Goal: Transaction & Acquisition: Purchase product/service

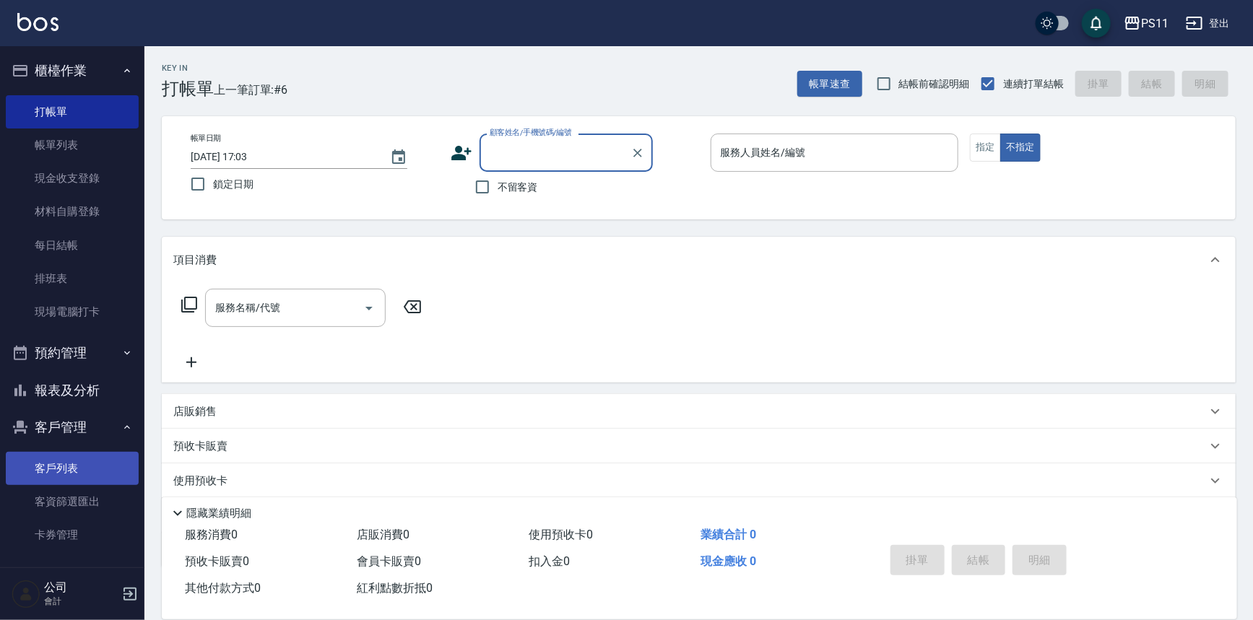
drag, startPoint x: 43, startPoint y: 472, endPoint x: 36, endPoint y: 455, distance: 18.8
click at [43, 472] on link "客戶列表" at bounding box center [72, 468] width 133 height 33
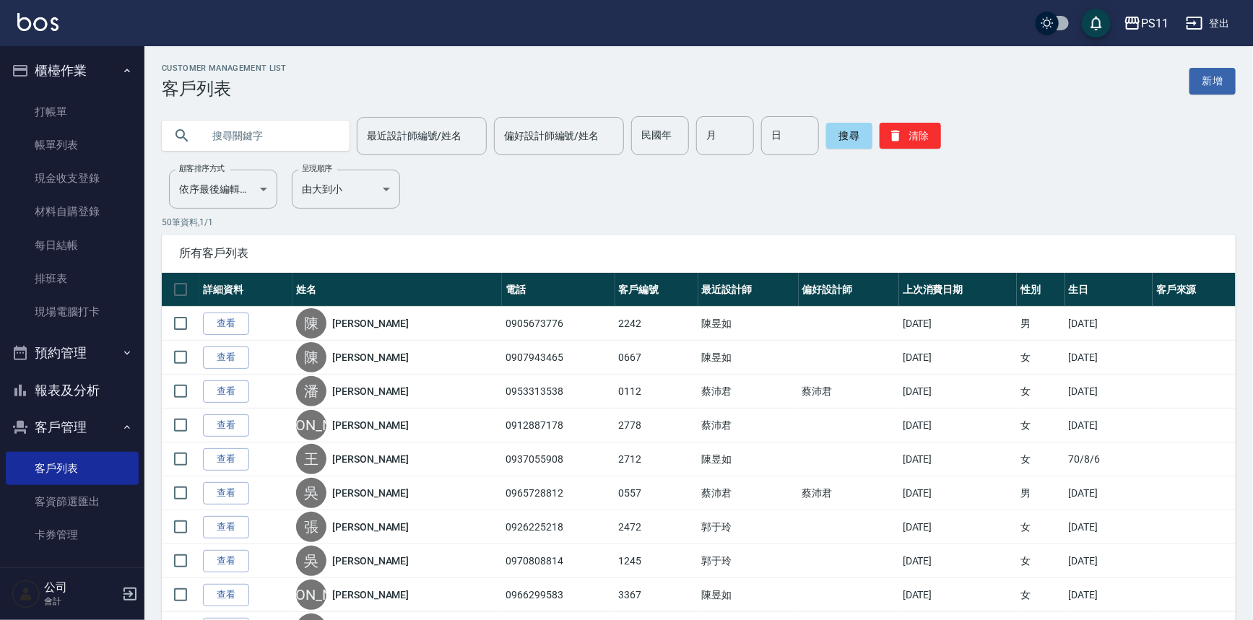
click at [303, 141] on input "text" at bounding box center [270, 135] width 136 height 39
type input "0970509069"
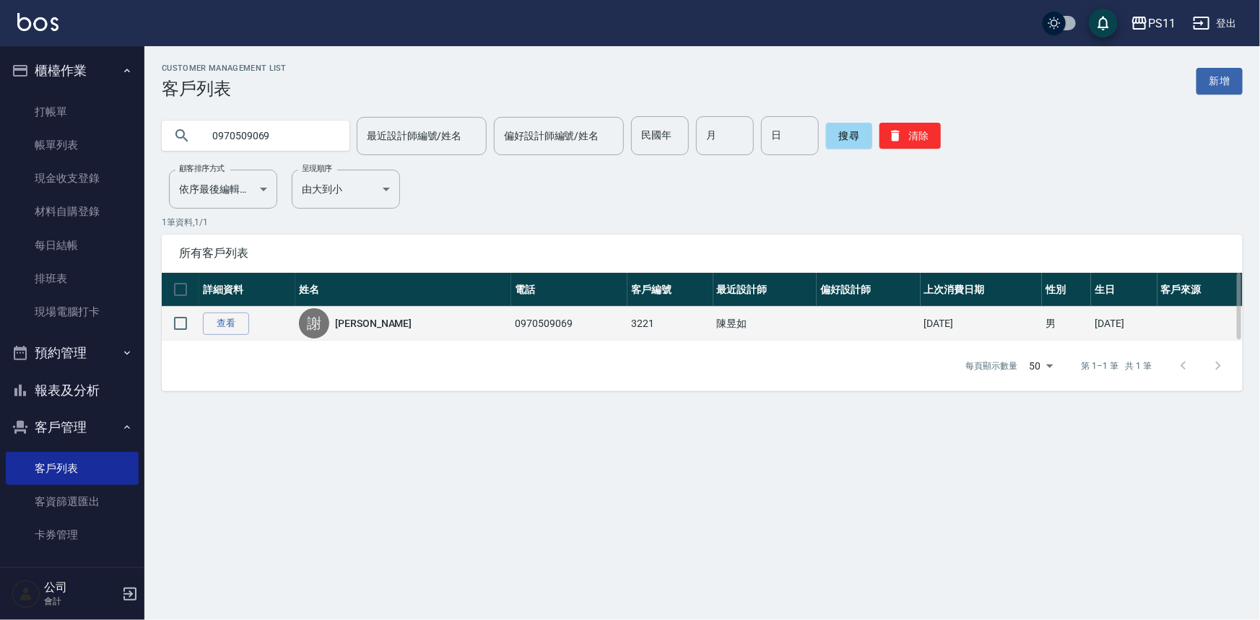
click at [202, 316] on td "查看" at bounding box center [247, 324] width 96 height 34
click at [237, 324] on link "查看" at bounding box center [226, 324] width 46 height 22
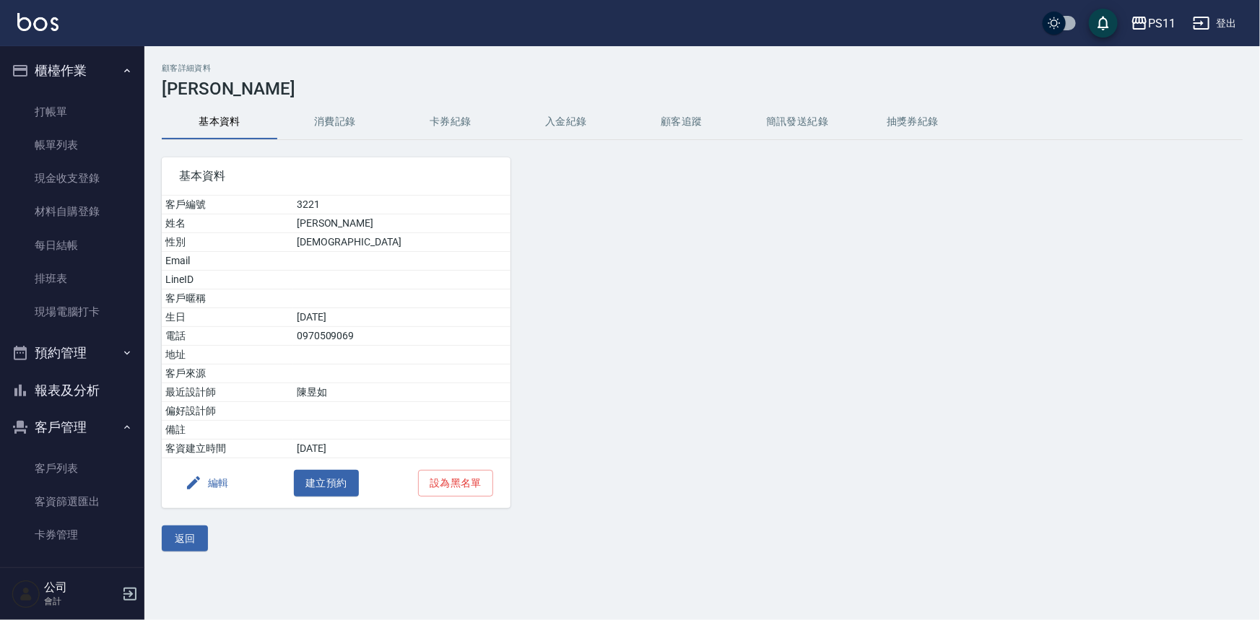
click at [321, 106] on button "消費記錄" at bounding box center [335, 122] width 116 height 35
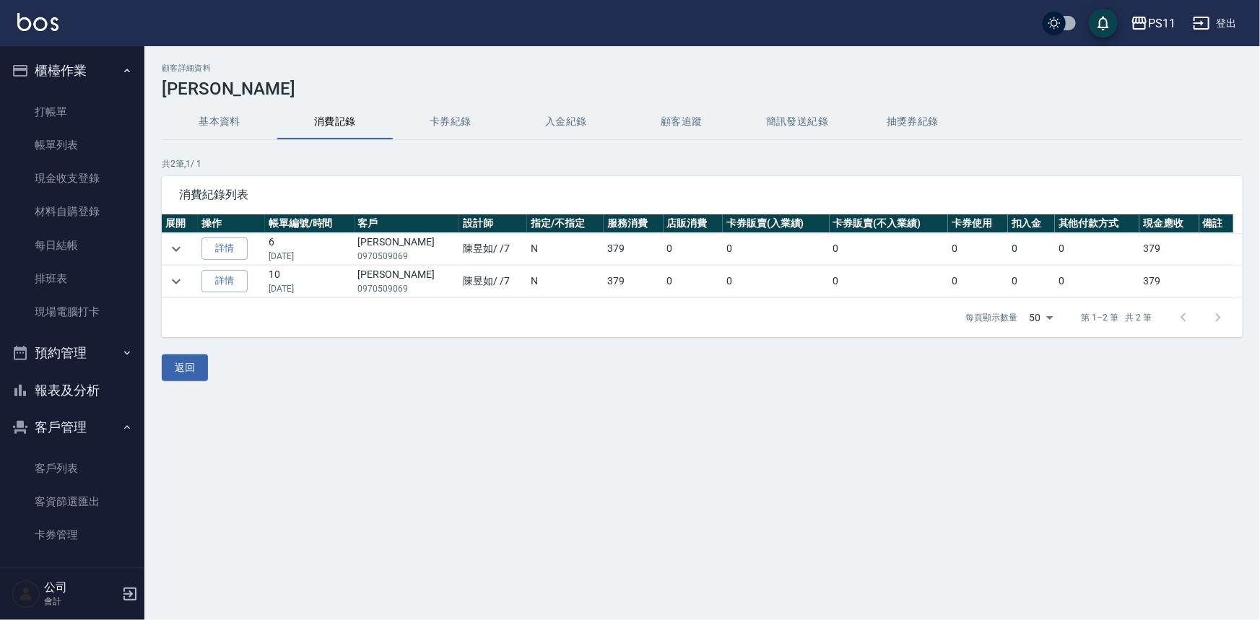
click at [193, 126] on button "基本資料" at bounding box center [220, 122] width 116 height 35
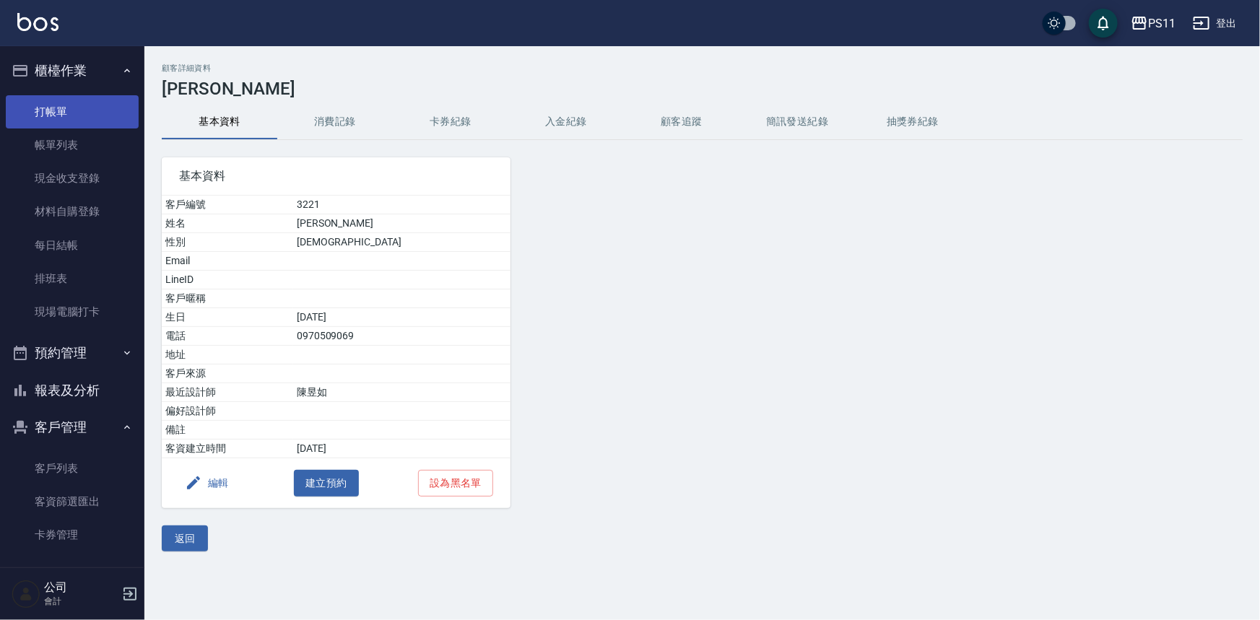
click at [92, 104] on link "打帳單" at bounding box center [72, 111] width 133 height 33
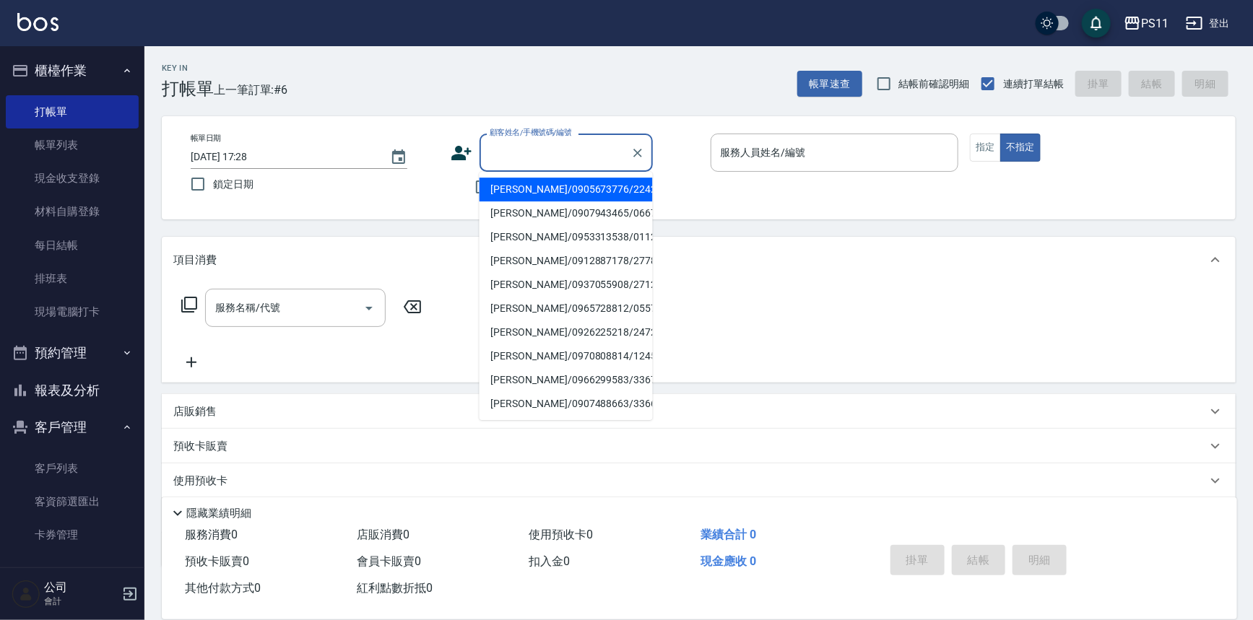
click at [567, 144] on input "顧客姓名/手機號碼/編號" at bounding box center [555, 152] width 139 height 25
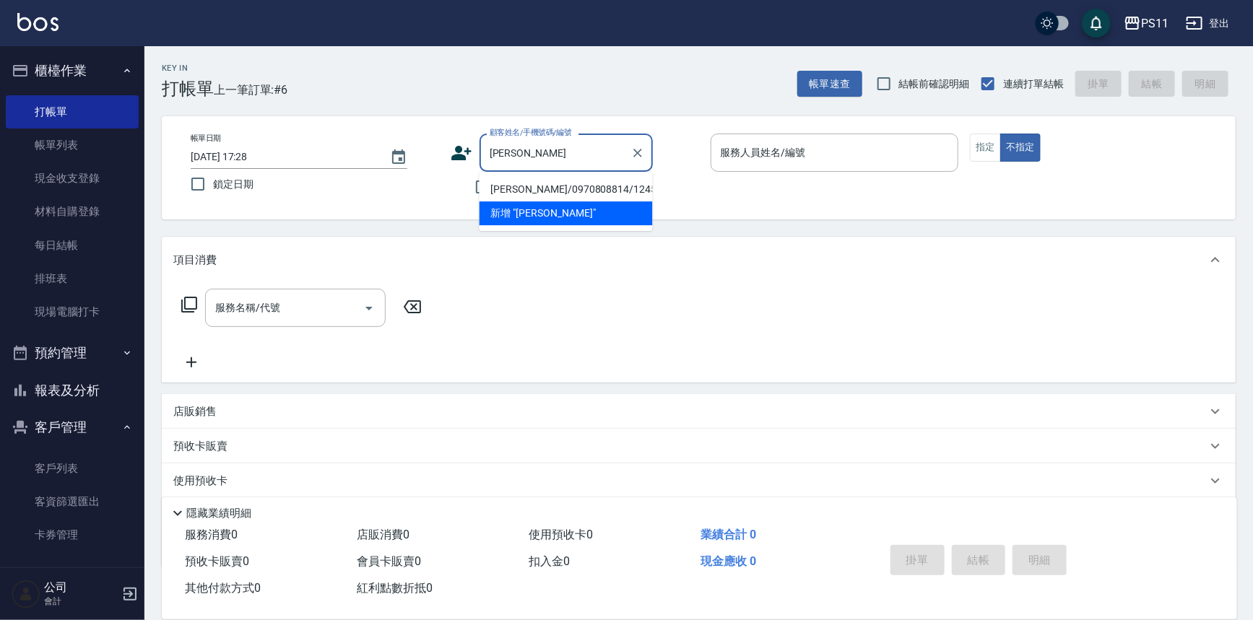
click at [588, 189] on li "[PERSON_NAME]/0970808814/1245" at bounding box center [566, 190] width 173 height 24
type input "[PERSON_NAME]/0970808814/1245"
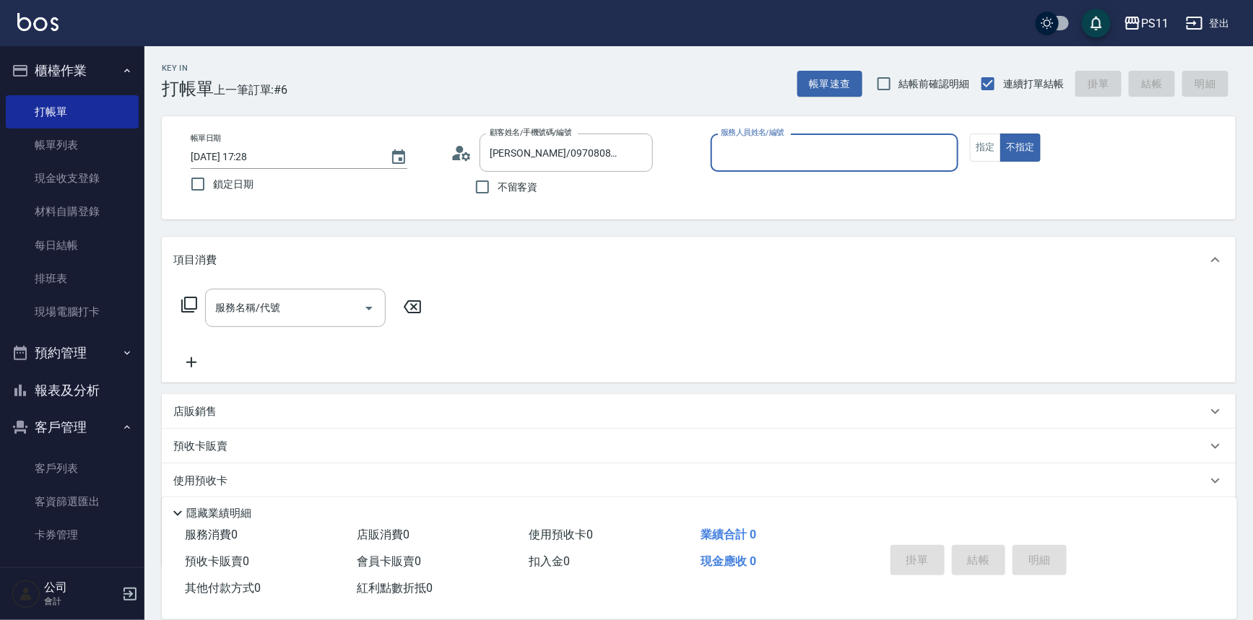
click at [852, 151] on input "服務人員姓名/編號" at bounding box center [834, 152] width 235 height 25
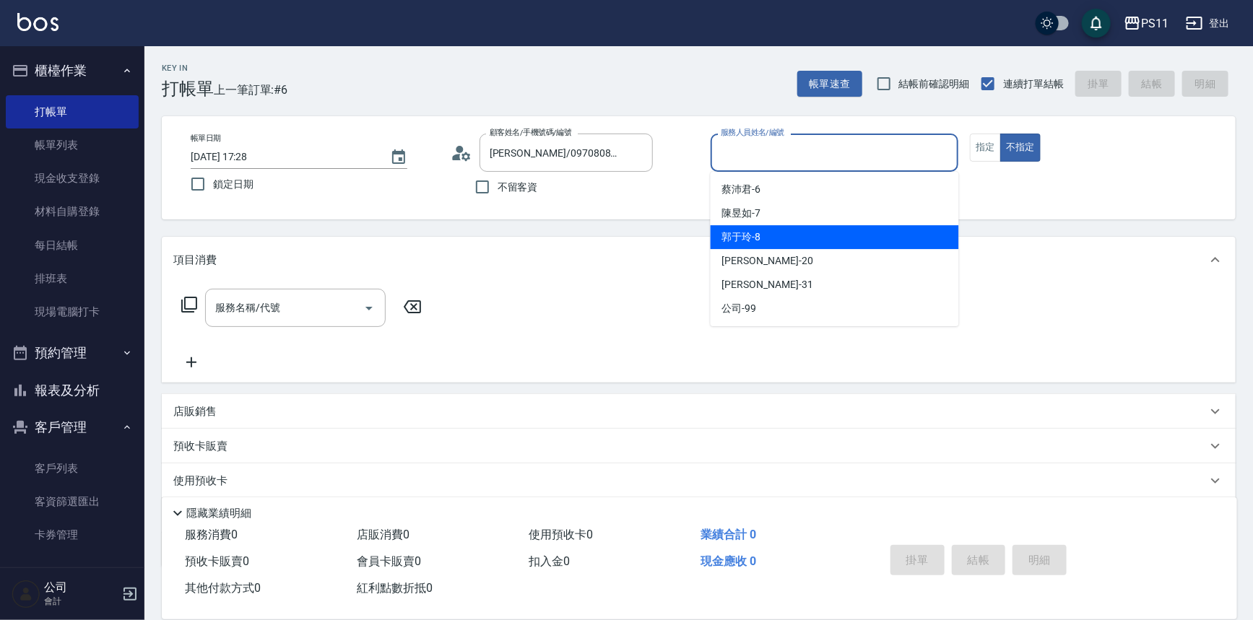
click at [873, 231] on div "[PERSON_NAME]-8" at bounding box center [835, 237] width 248 height 24
type input "郭于玲-8"
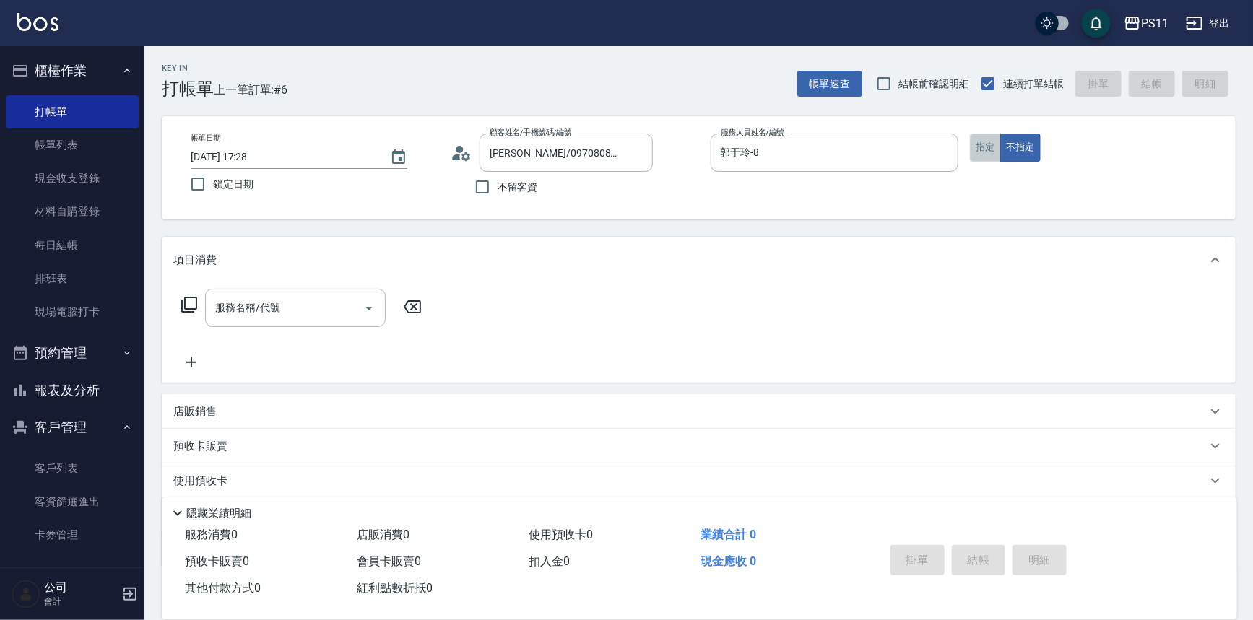
click at [990, 148] on button "指定" at bounding box center [985, 148] width 31 height 28
click at [185, 302] on icon at bounding box center [189, 305] width 16 height 16
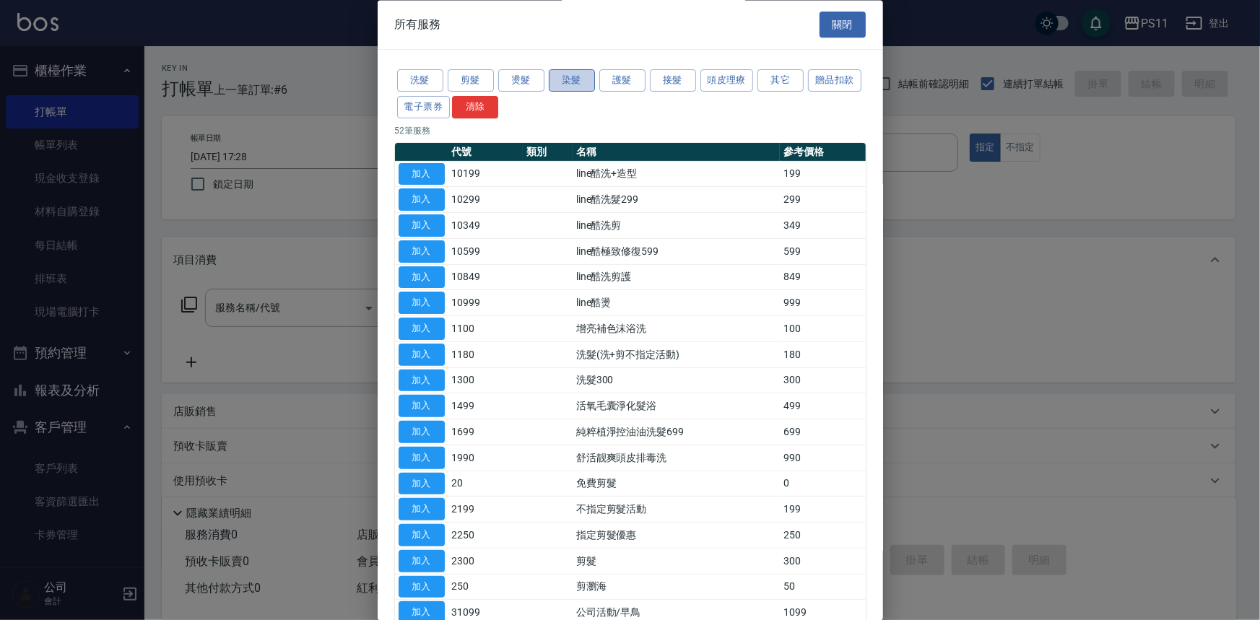
click at [565, 77] on button "染髮" at bounding box center [572, 81] width 46 height 22
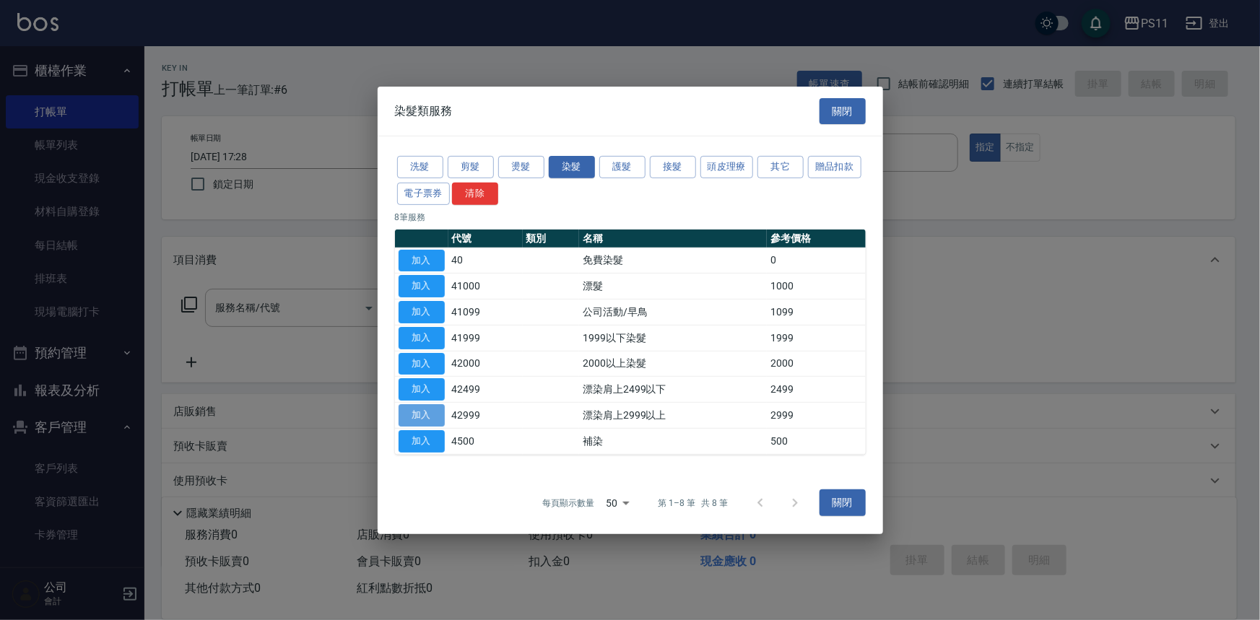
click at [429, 419] on button "加入" at bounding box center [422, 415] width 46 height 22
type input "漂染肩上2999以上(42999)"
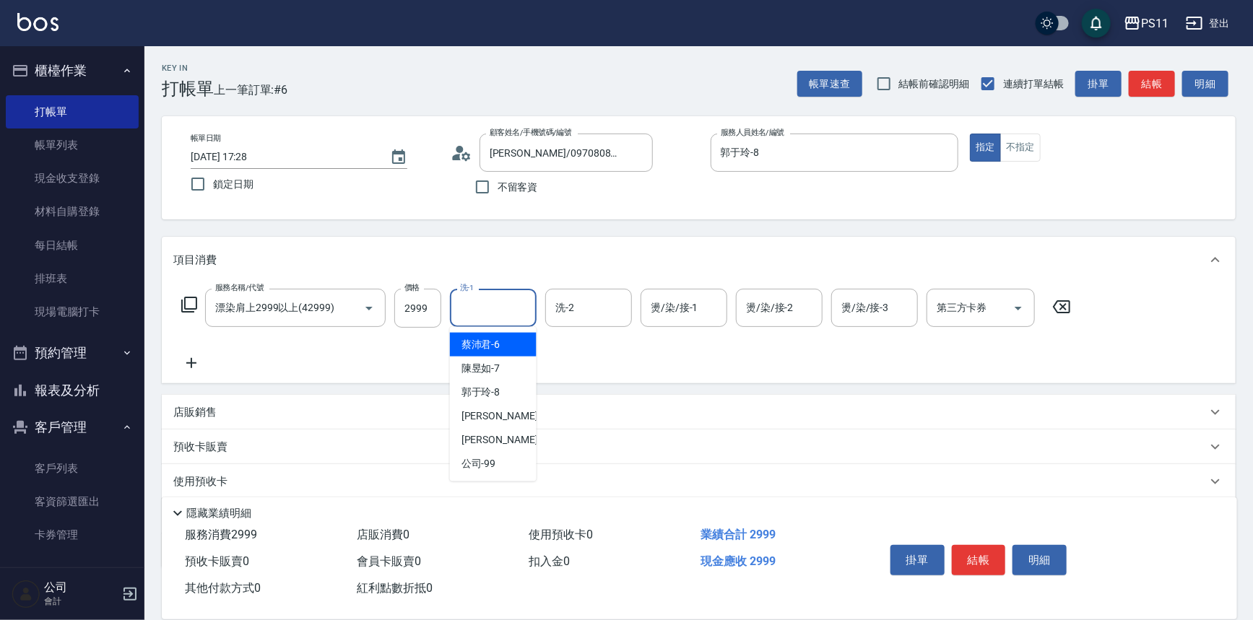
click at [527, 314] on input "洗-1" at bounding box center [493, 307] width 74 height 25
type input "[PERSON_NAME]-20"
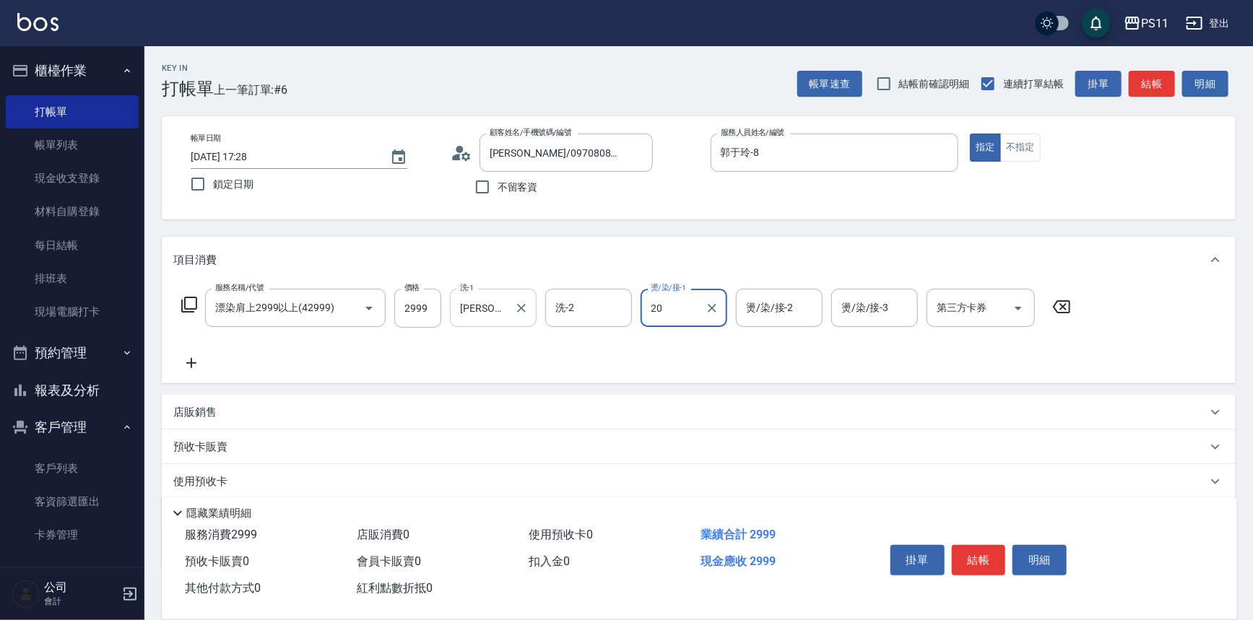
type input "[PERSON_NAME]-20"
click at [191, 367] on icon at bounding box center [191, 363] width 36 height 17
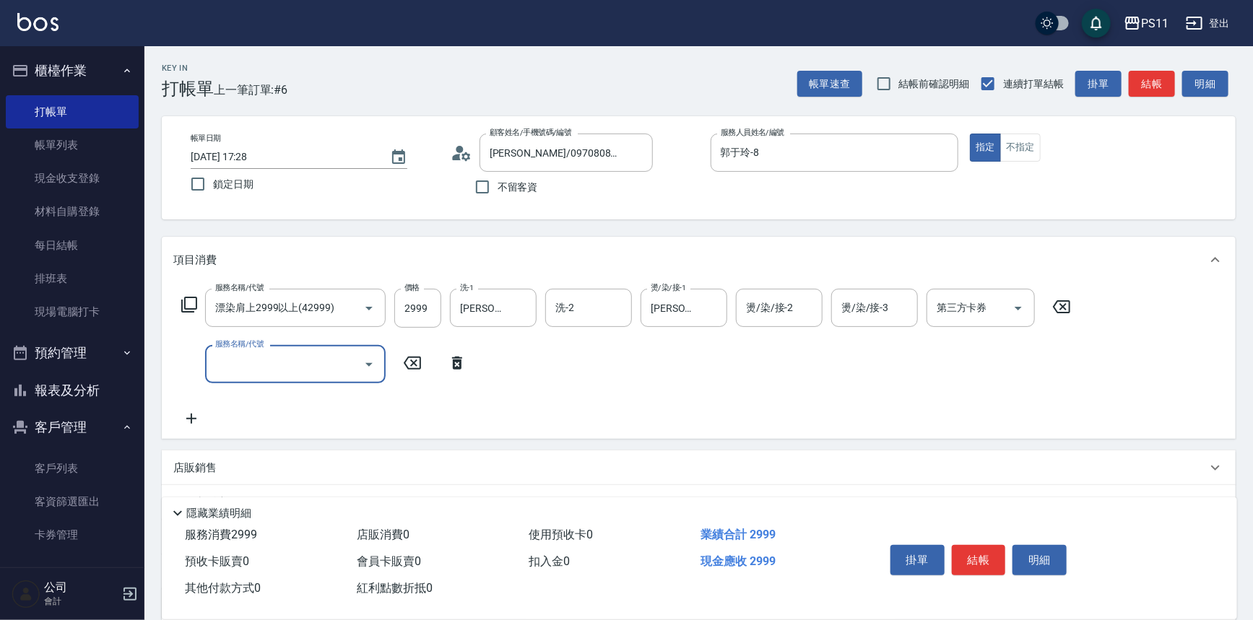
click at [277, 356] on input "服務名稱/代號" at bounding box center [285, 364] width 146 height 25
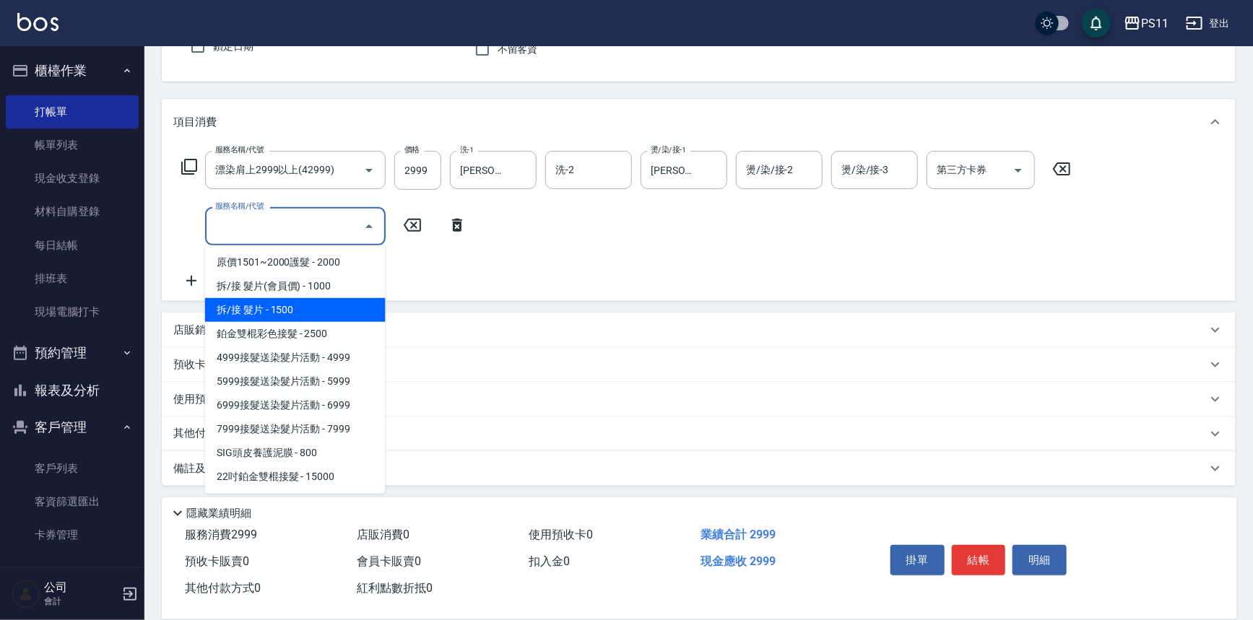
scroll to position [139, 0]
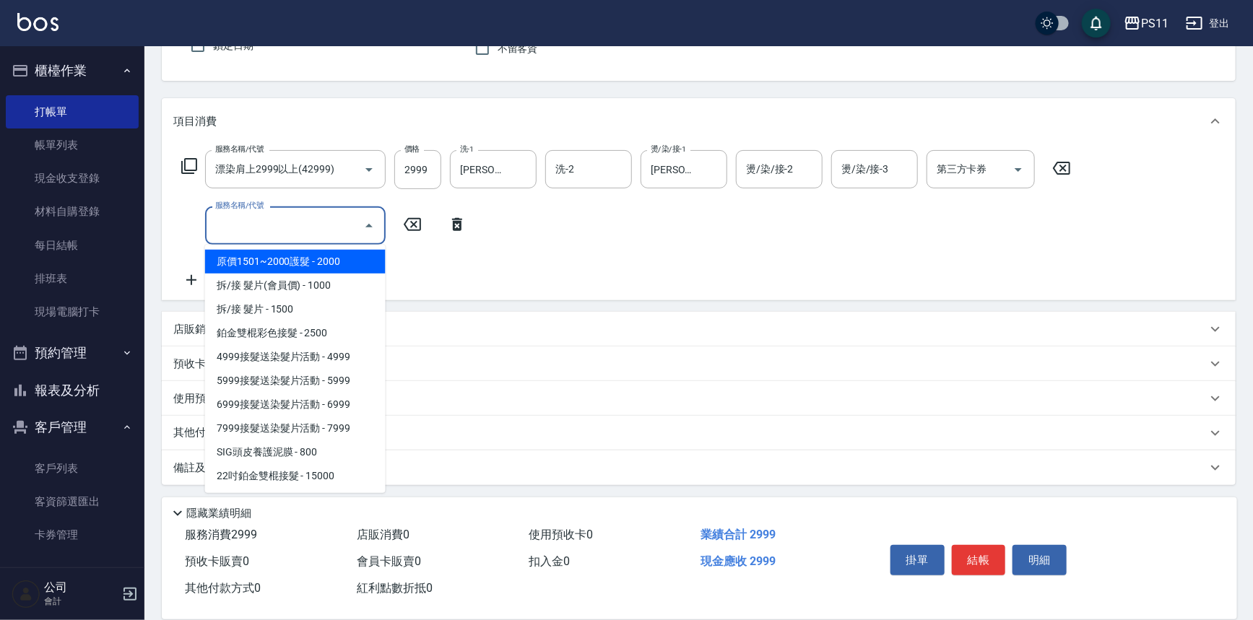
click at [346, 265] on span "原價1501~2000護髮 - 2000" at bounding box center [295, 262] width 181 height 24
type input "原價1501~2000護髮(52000)"
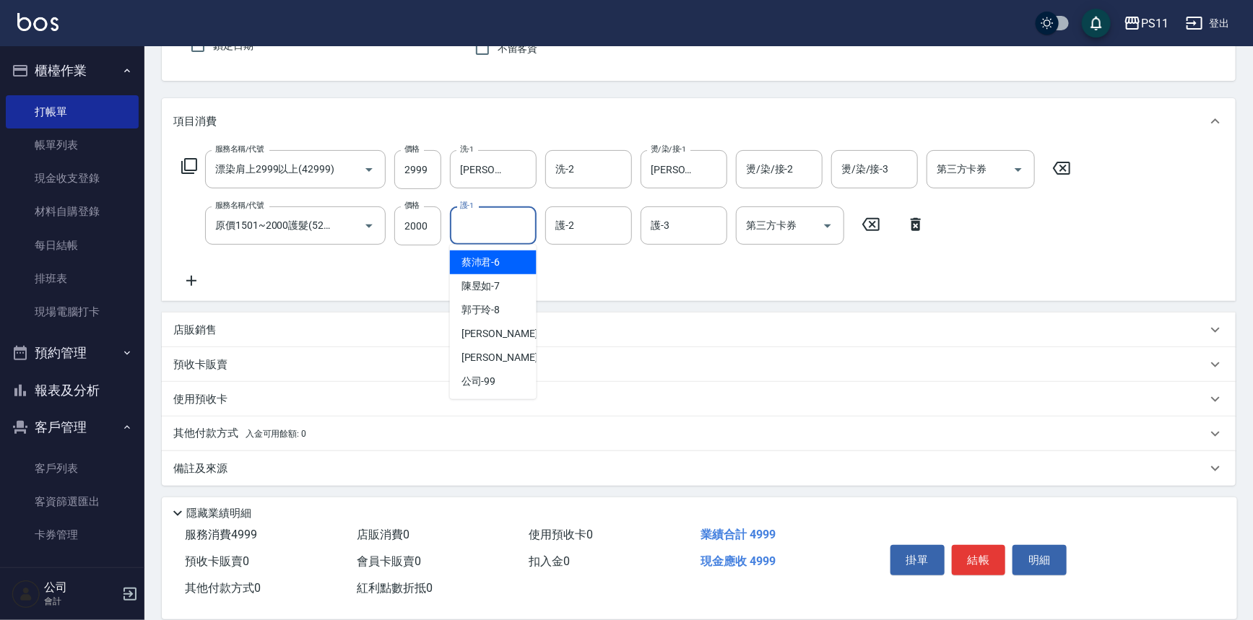
click at [507, 222] on input "護-1" at bounding box center [493, 225] width 74 height 25
type input "郭于玲-8"
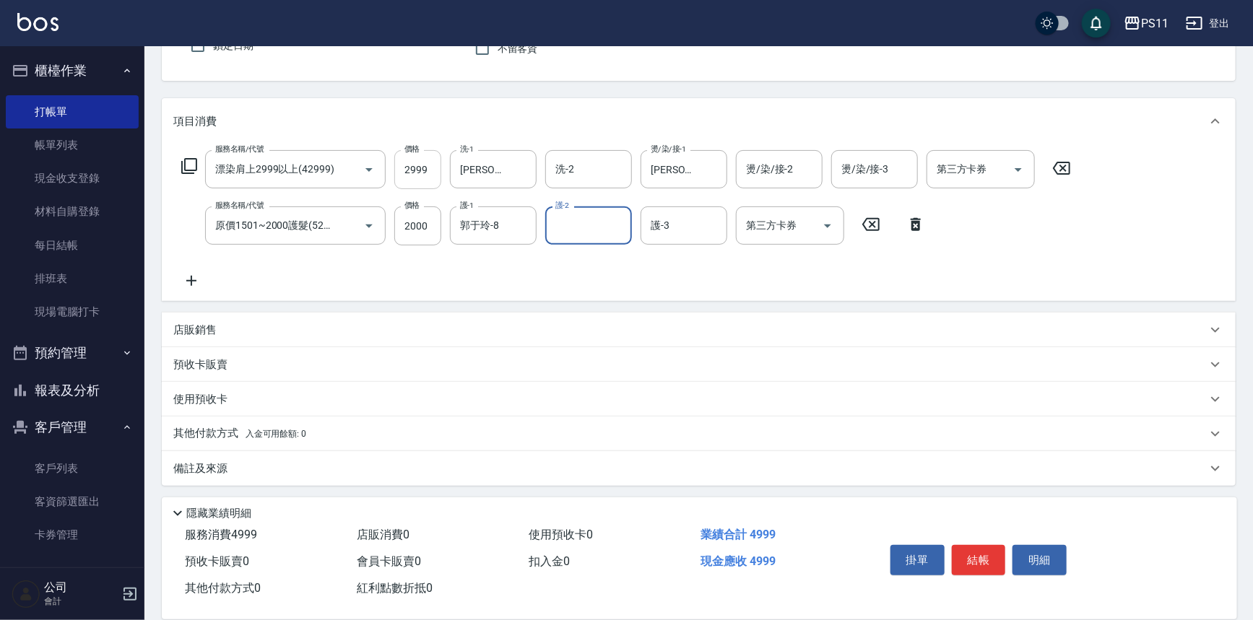
click at [430, 173] on input "2999" at bounding box center [417, 169] width 47 height 39
click at [422, 170] on input "2999" at bounding box center [417, 169] width 47 height 39
type input "3799"
click at [207, 334] on p "店販銷售" at bounding box center [194, 330] width 43 height 15
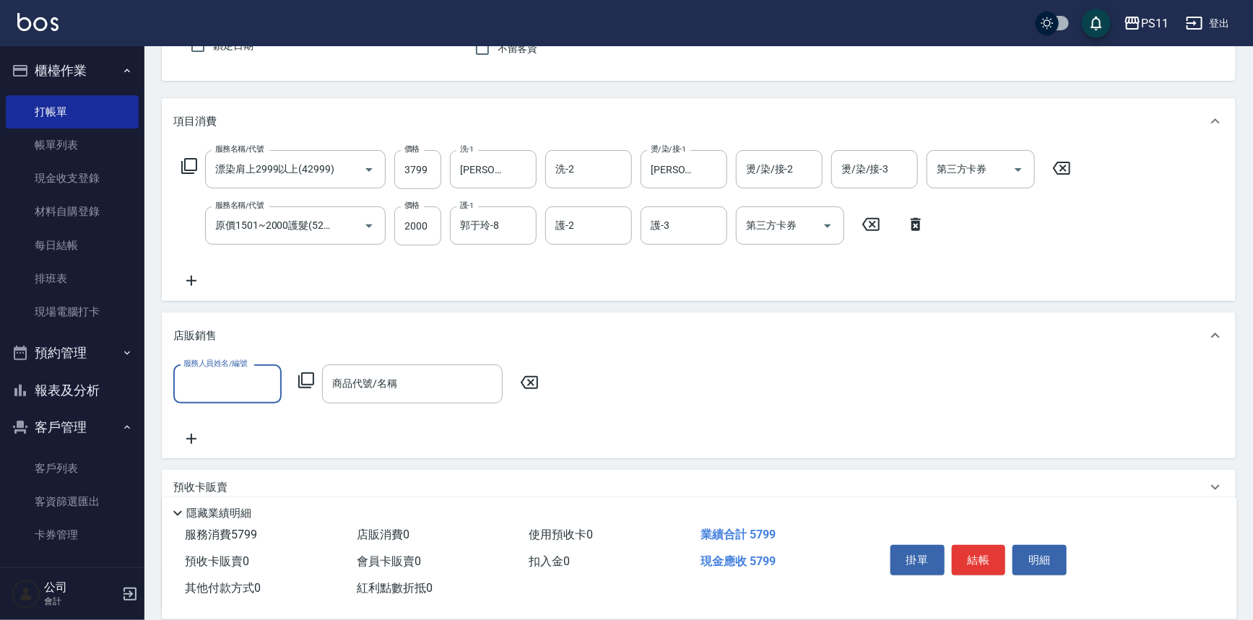
scroll to position [0, 0]
click at [220, 386] on input "服務人員姓名/編號" at bounding box center [227, 383] width 95 height 25
click at [223, 466] on span "[PERSON_NAME]-8" at bounding box center [204, 468] width 39 height 15
type input "郭于玲-8"
click at [305, 383] on icon at bounding box center [306, 380] width 17 height 17
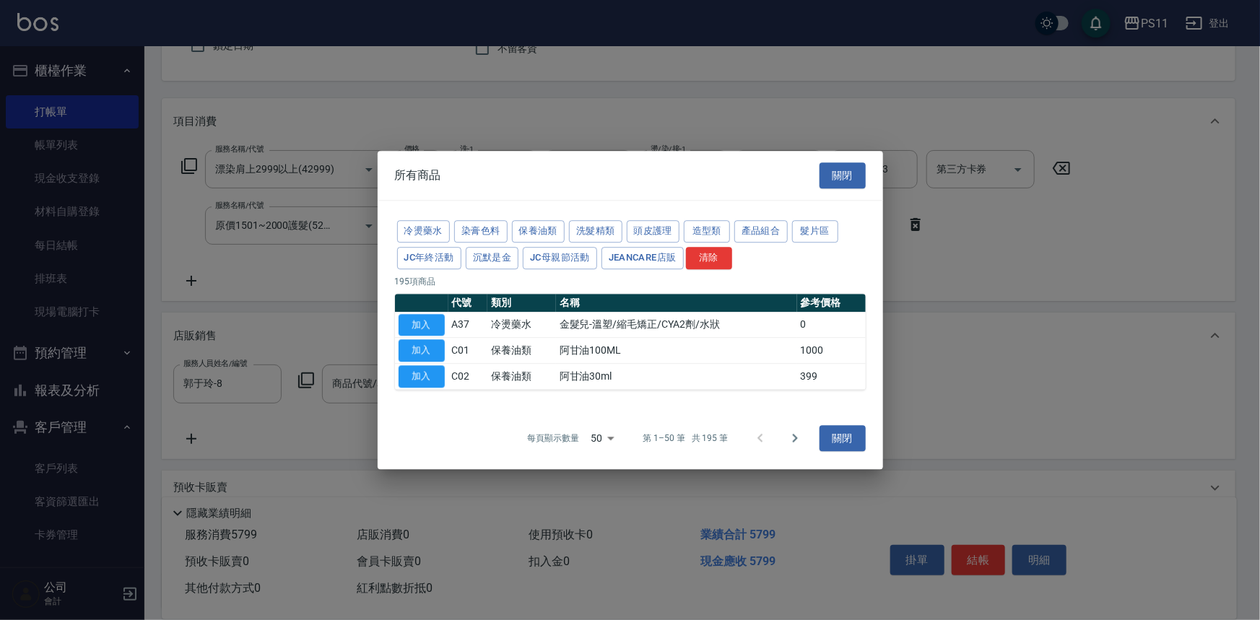
click at [581, 217] on div "冷燙藥水 染膏色料 保養油類 洗髮精類 頭皮護理 造型類 產品組合 髮片區 JC年終活動 沉默是金 JC母親節活動 JeanCare店販 清除 195 項商品…" at bounding box center [631, 304] width 506 height 207
click at [594, 230] on button "洗髮精類" at bounding box center [595, 231] width 53 height 22
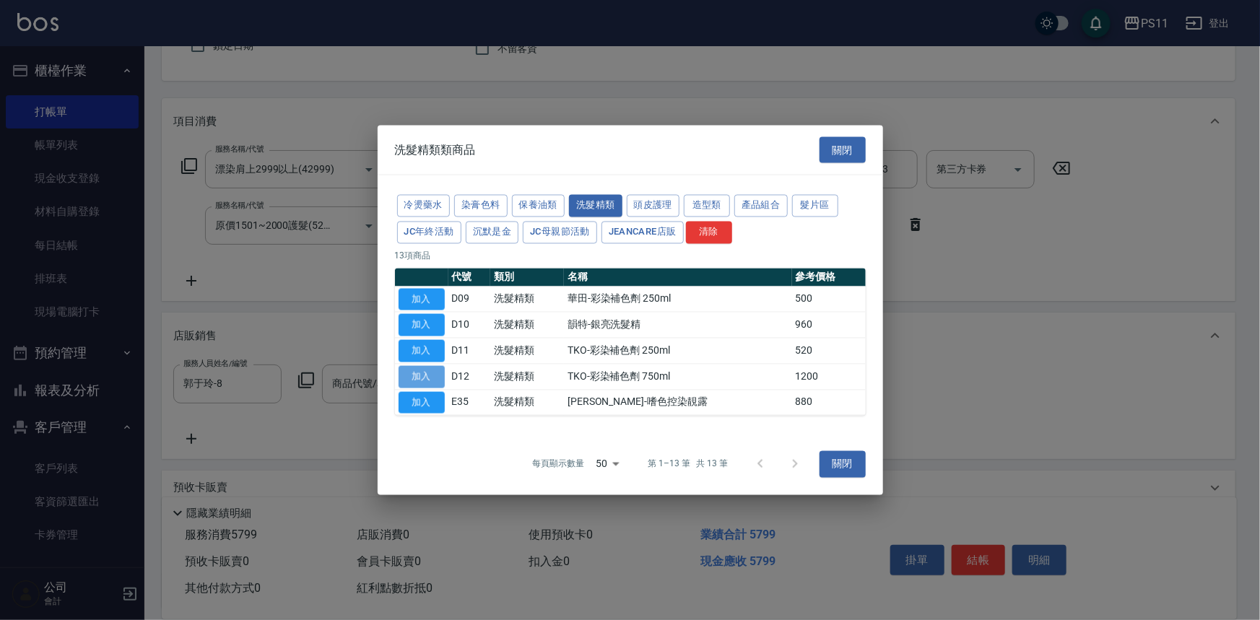
click at [420, 376] on button "加入" at bounding box center [422, 376] width 46 height 22
type input "TKO-彩染補色劑 750ml"
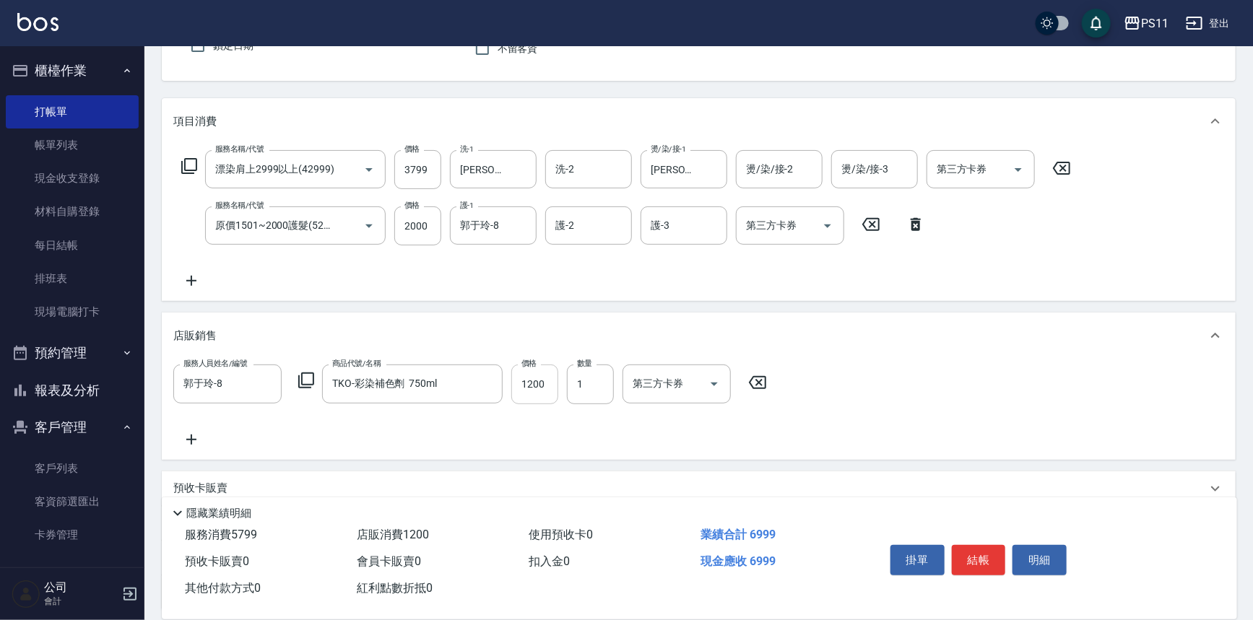
click at [534, 370] on input "1200" at bounding box center [534, 384] width 47 height 39
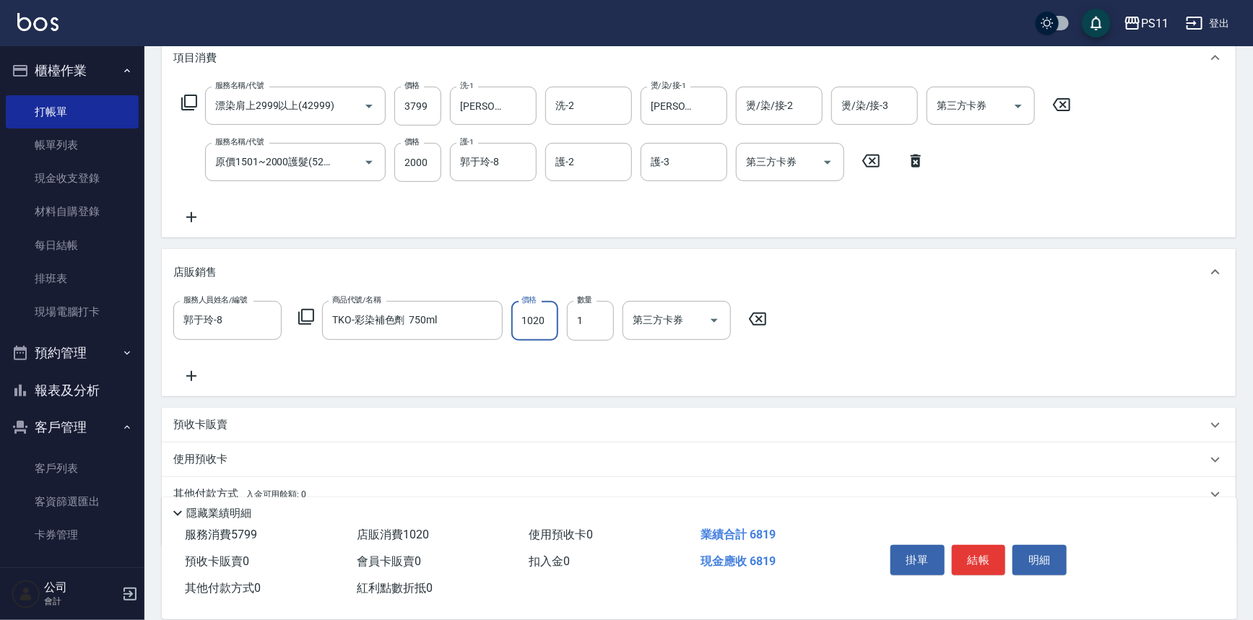
scroll to position [264, 0]
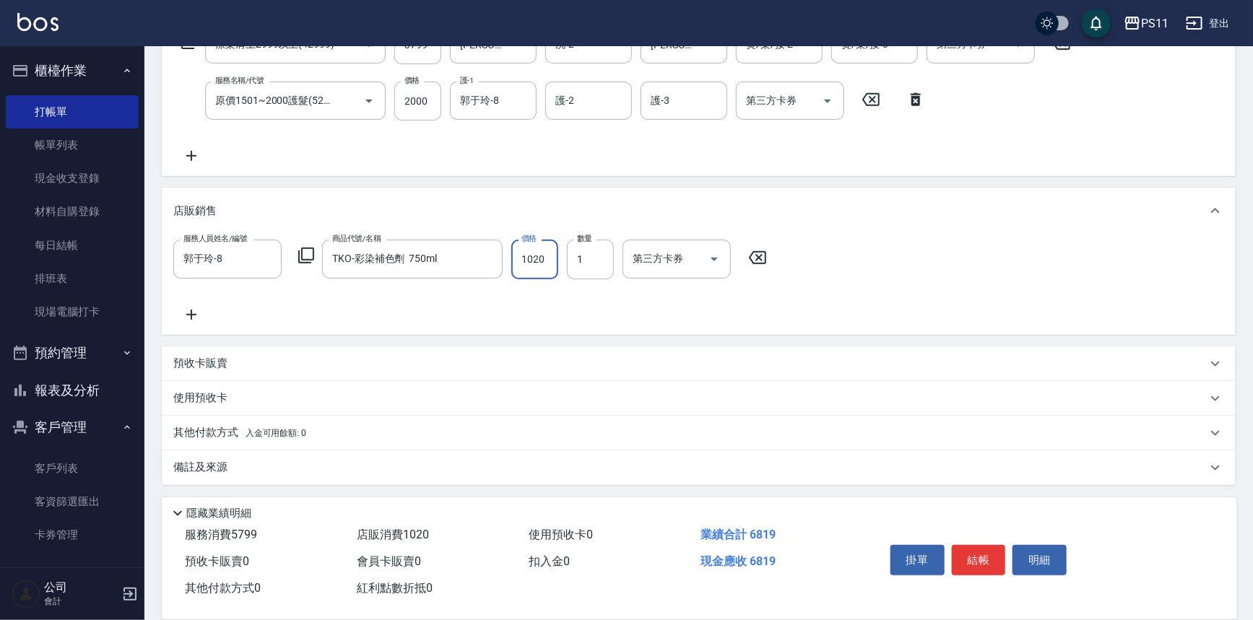
type input "1020"
click at [218, 426] on p "其他付款方式 入金可用餘額: 0" at bounding box center [239, 433] width 133 height 16
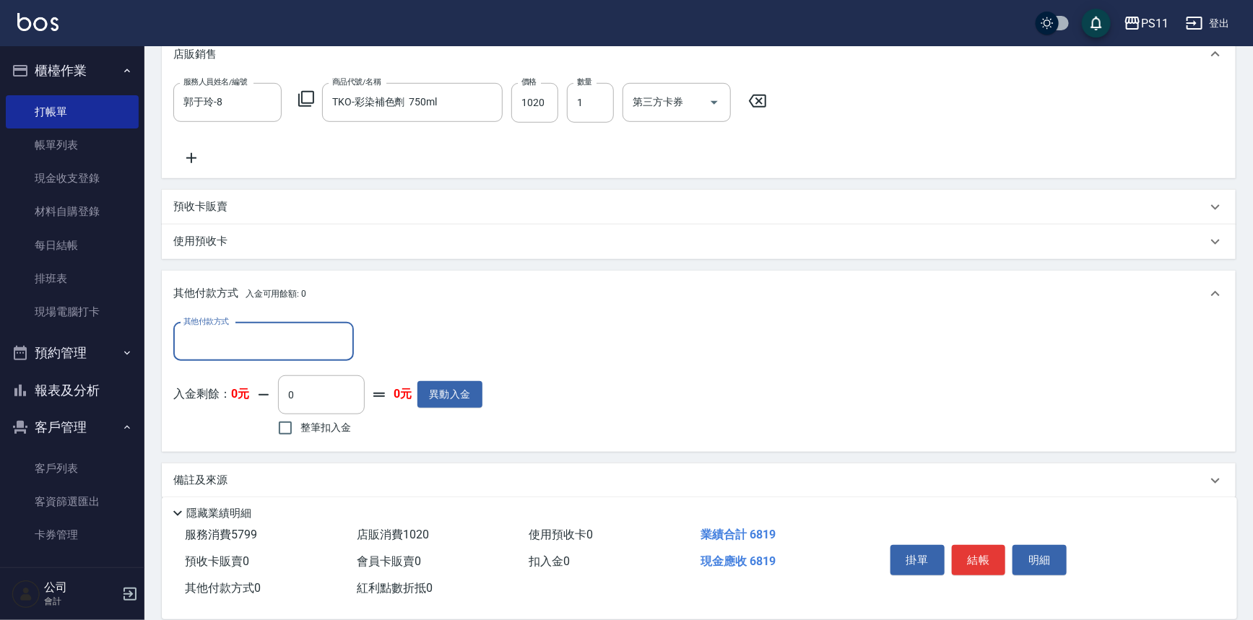
scroll to position [429, 0]
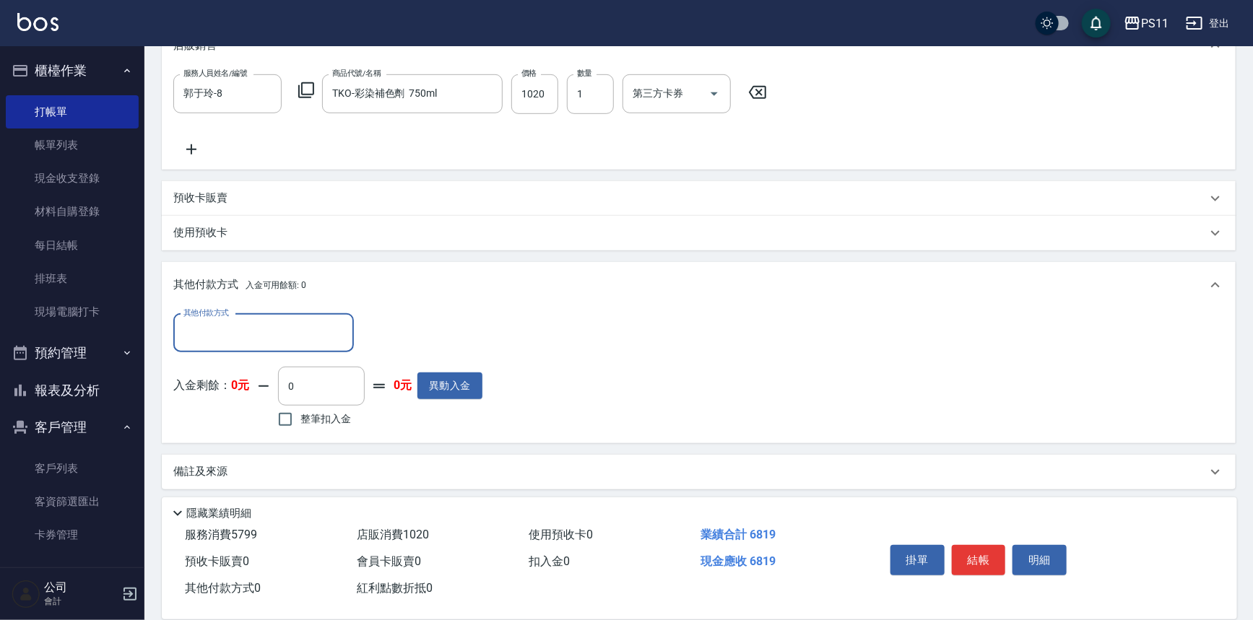
click at [257, 329] on input "其他付款方式" at bounding box center [264, 333] width 168 height 25
drag, startPoint x: 243, startPoint y: 404, endPoint x: 418, endPoint y: 353, distance: 182.2
click at [245, 405] on span "信用卡" at bounding box center [263, 417] width 181 height 24
type input "信用卡"
drag, startPoint x: 392, startPoint y: 329, endPoint x: 241, endPoint y: 342, distance: 151.4
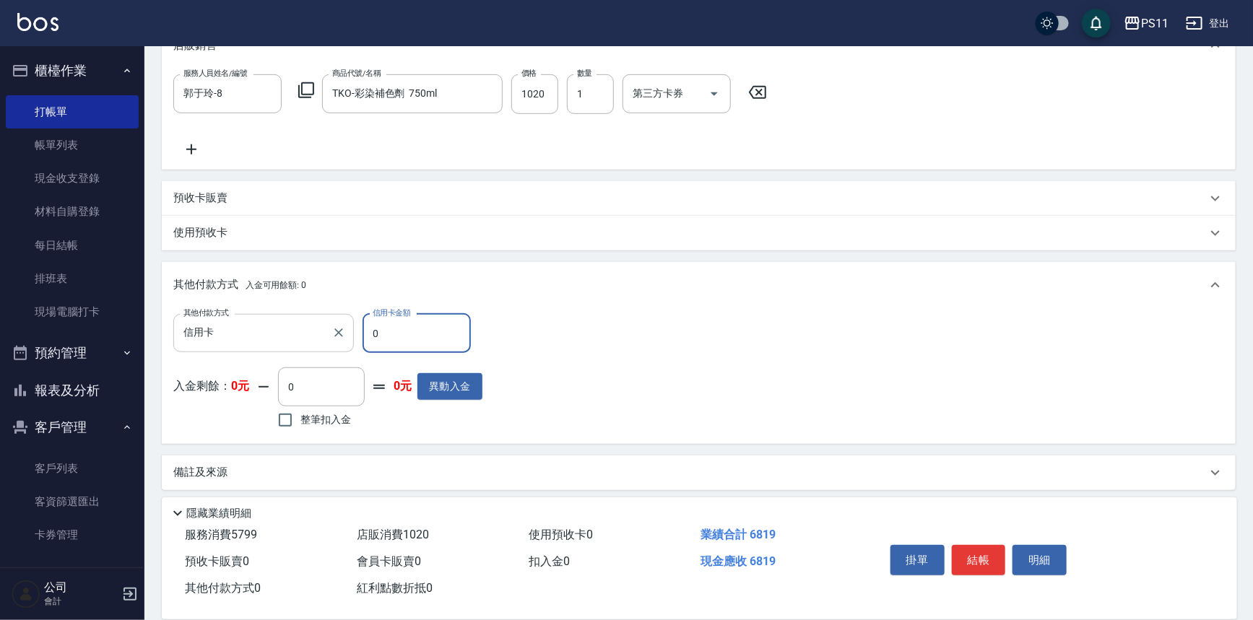
click at [241, 342] on div "其他付款方式 信用卡 其他付款方式 信用卡金額 0 信用卡金額" at bounding box center [327, 333] width 309 height 39
type input "6819"
click at [975, 556] on button "結帳" at bounding box center [979, 560] width 54 height 30
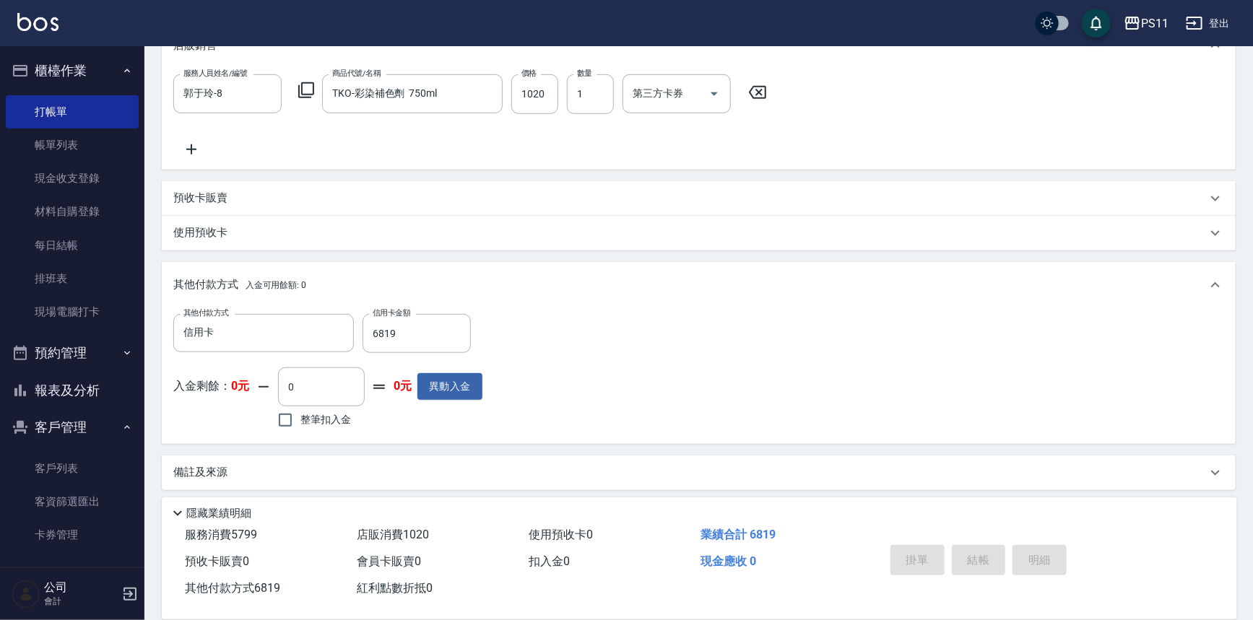
type input "[DATE] 17:29"
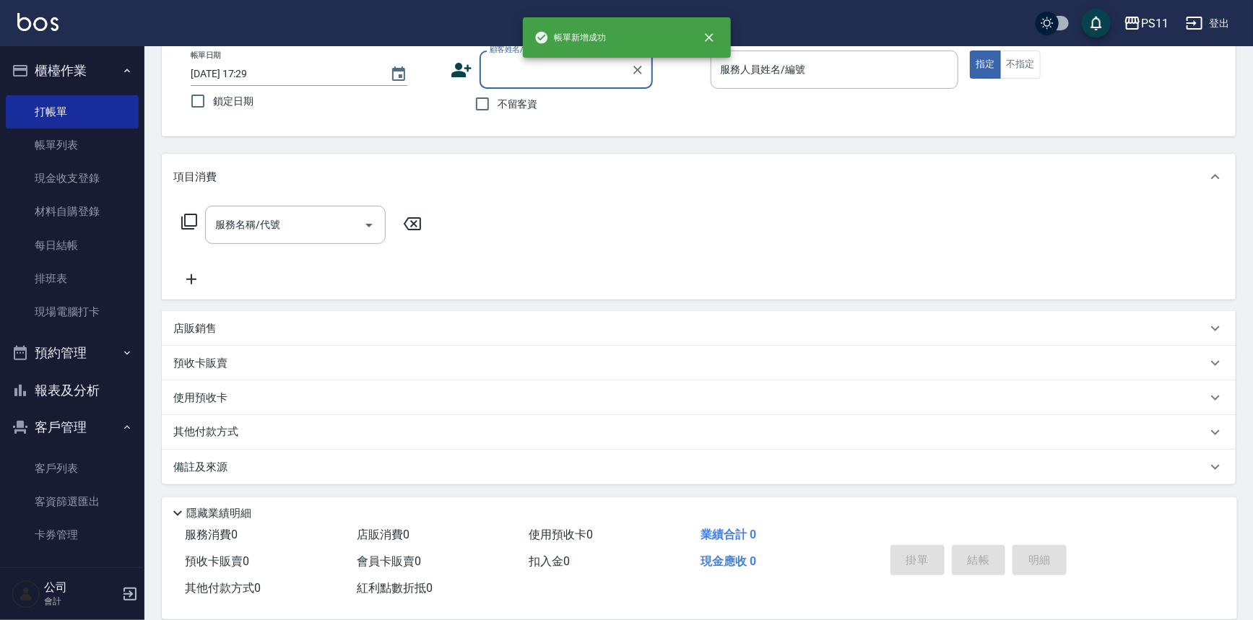
scroll to position [0, 0]
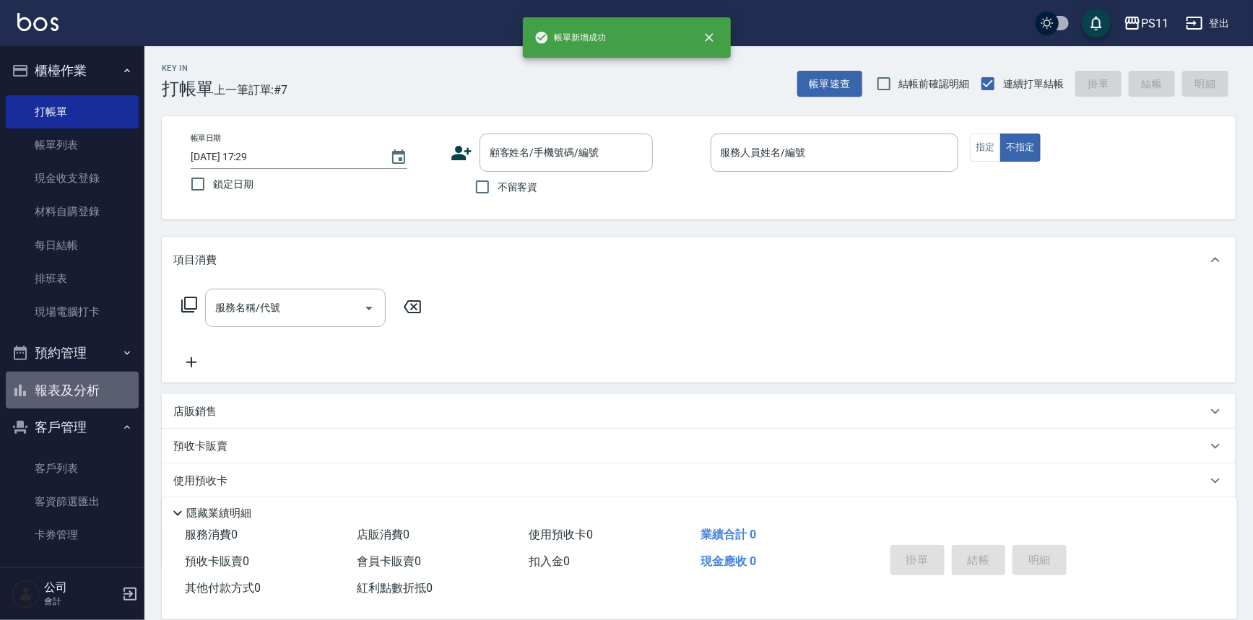
click at [75, 391] on button "報表及分析" at bounding box center [72, 391] width 133 height 38
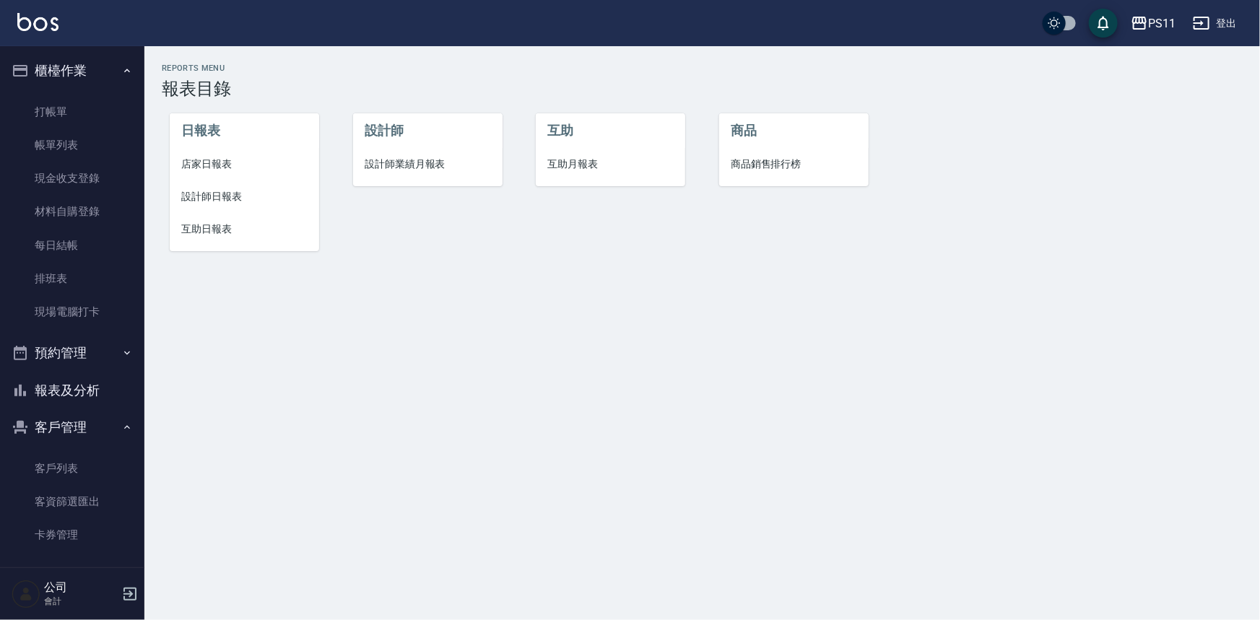
click at [205, 192] on span "設計師日報表" at bounding box center [244, 196] width 126 height 15
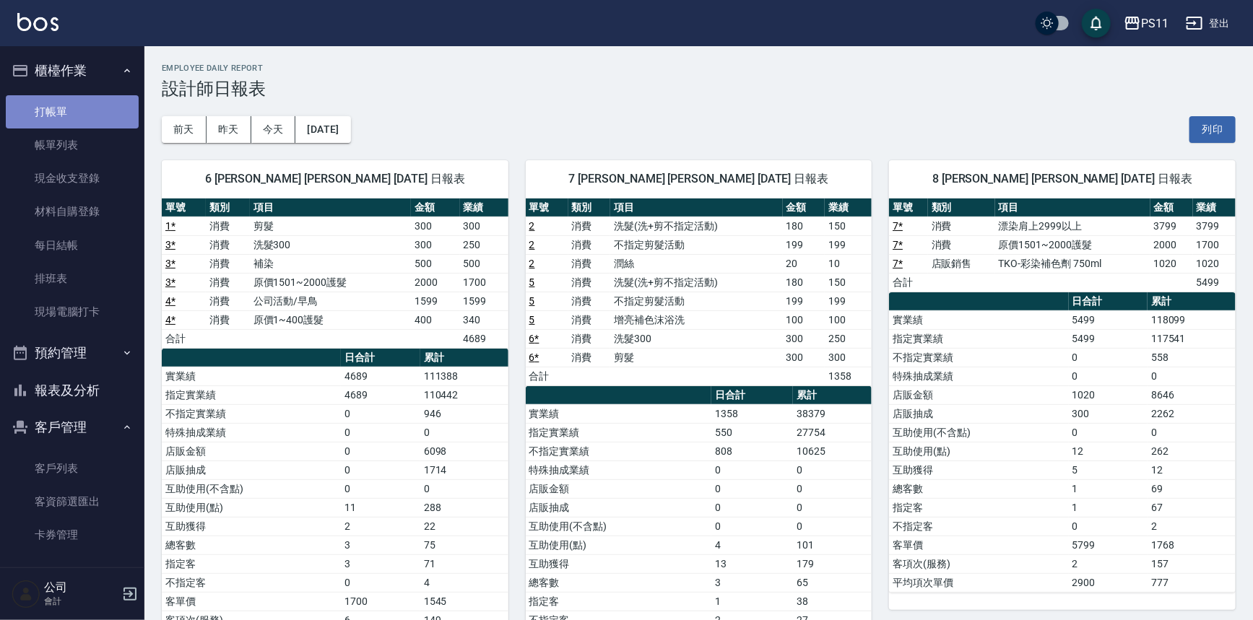
click at [82, 116] on link "打帳單" at bounding box center [72, 111] width 133 height 33
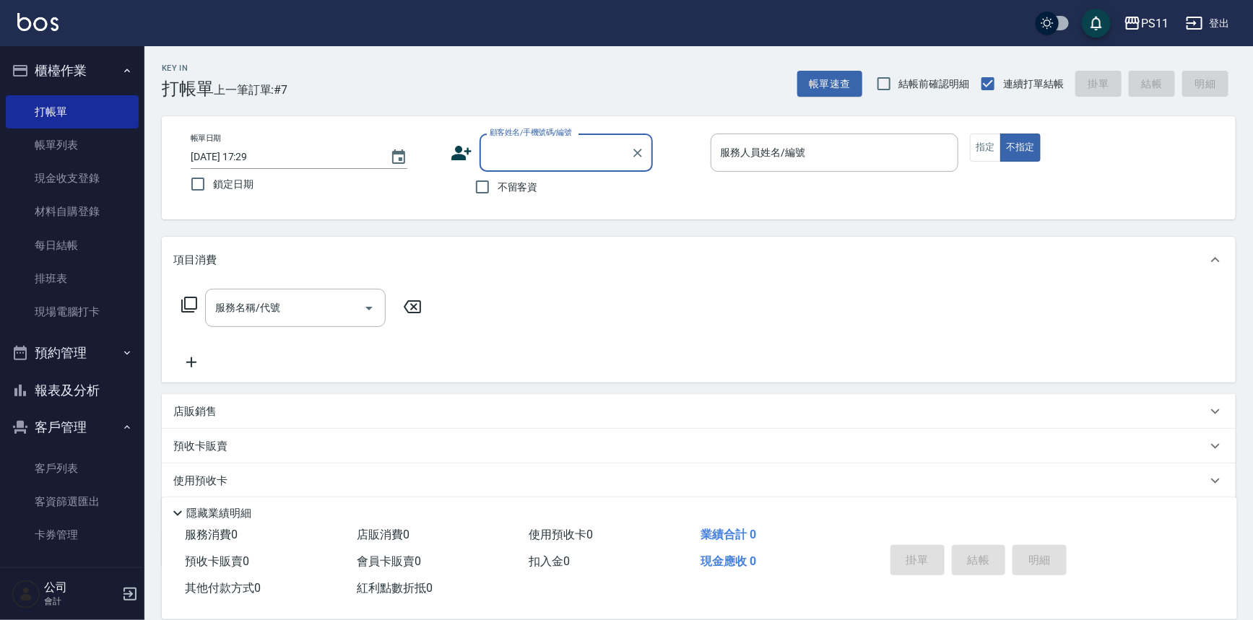
click at [567, 143] on input "顧客姓名/手機號碼/編號" at bounding box center [555, 152] width 139 height 25
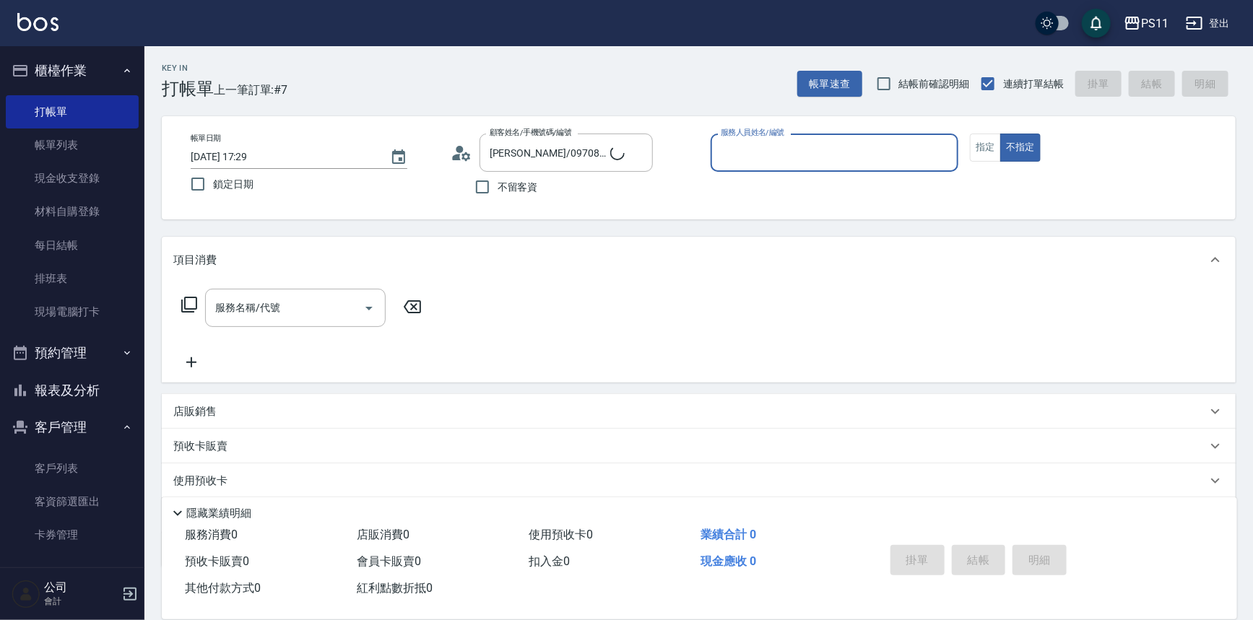
type input "郭魚鱗/0325308409/8"
type input "郭于玲-8"
type button "false"
drag, startPoint x: 978, startPoint y: 144, endPoint x: 629, endPoint y: 189, distance: 351.7
click at [978, 143] on button "指定" at bounding box center [985, 148] width 31 height 28
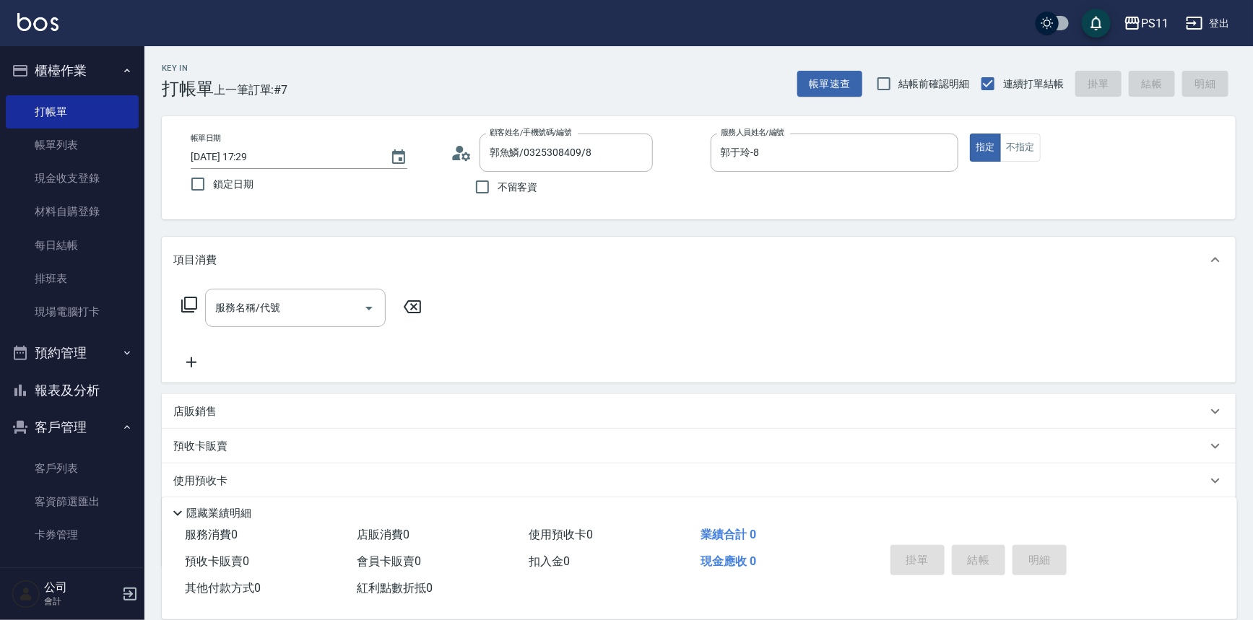
click at [188, 305] on icon at bounding box center [189, 304] width 17 height 17
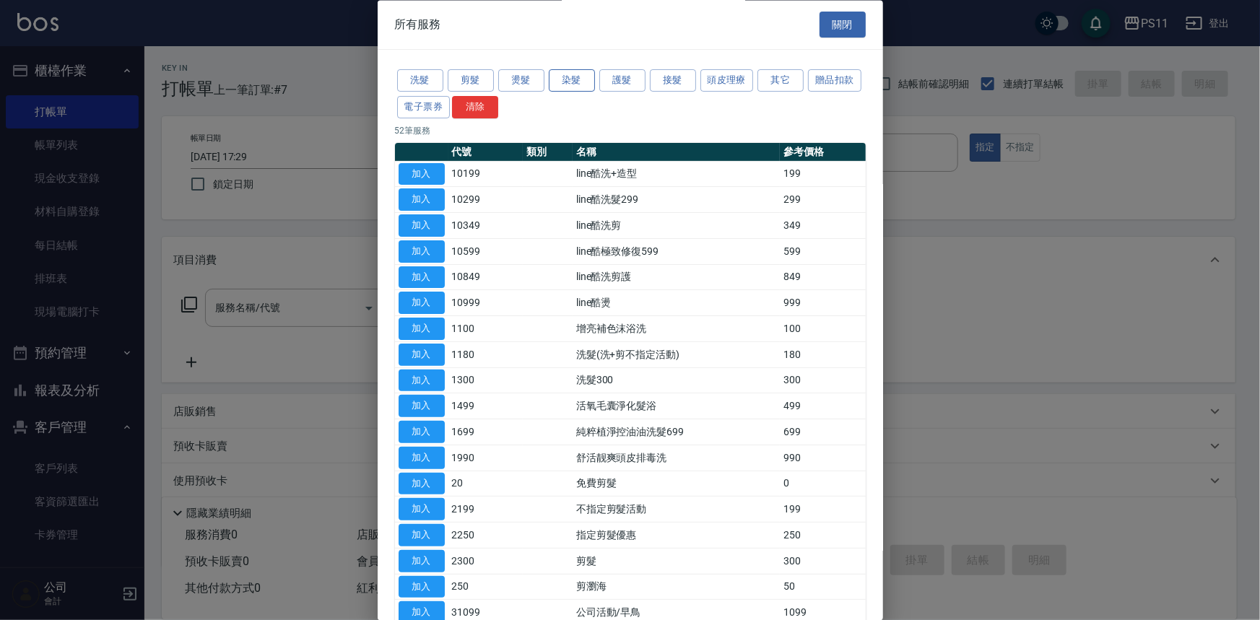
click at [579, 82] on button "染髮" at bounding box center [572, 81] width 46 height 22
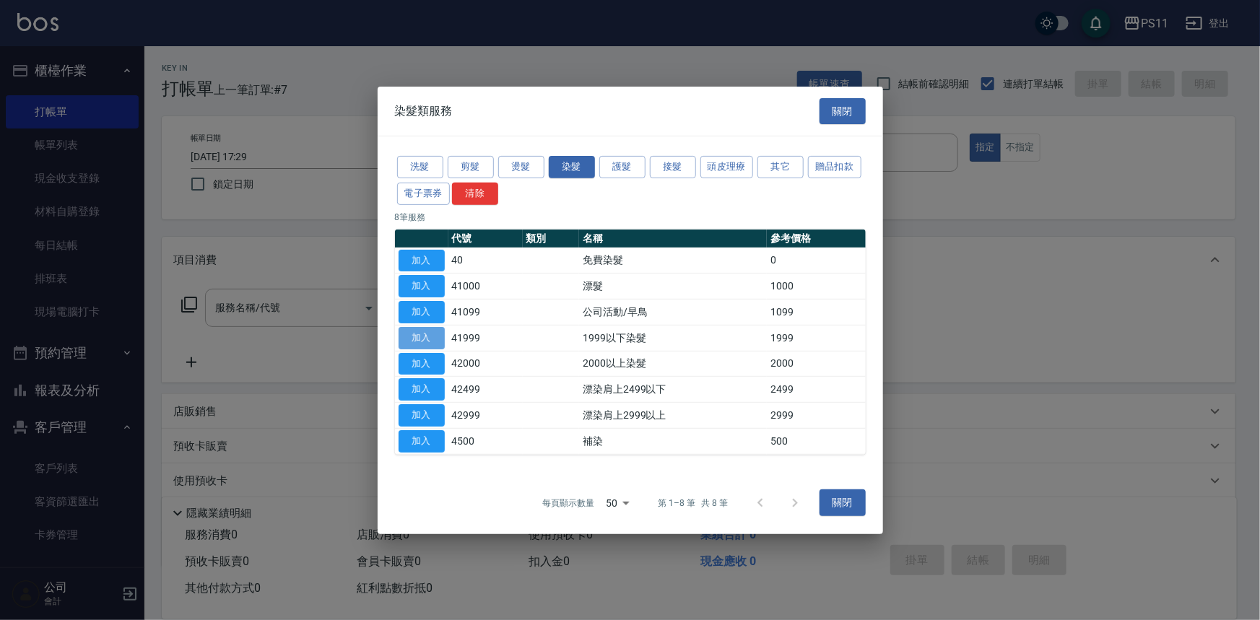
click at [409, 332] on button "加入" at bounding box center [422, 338] width 46 height 22
type input "1999以下染髮(41999)"
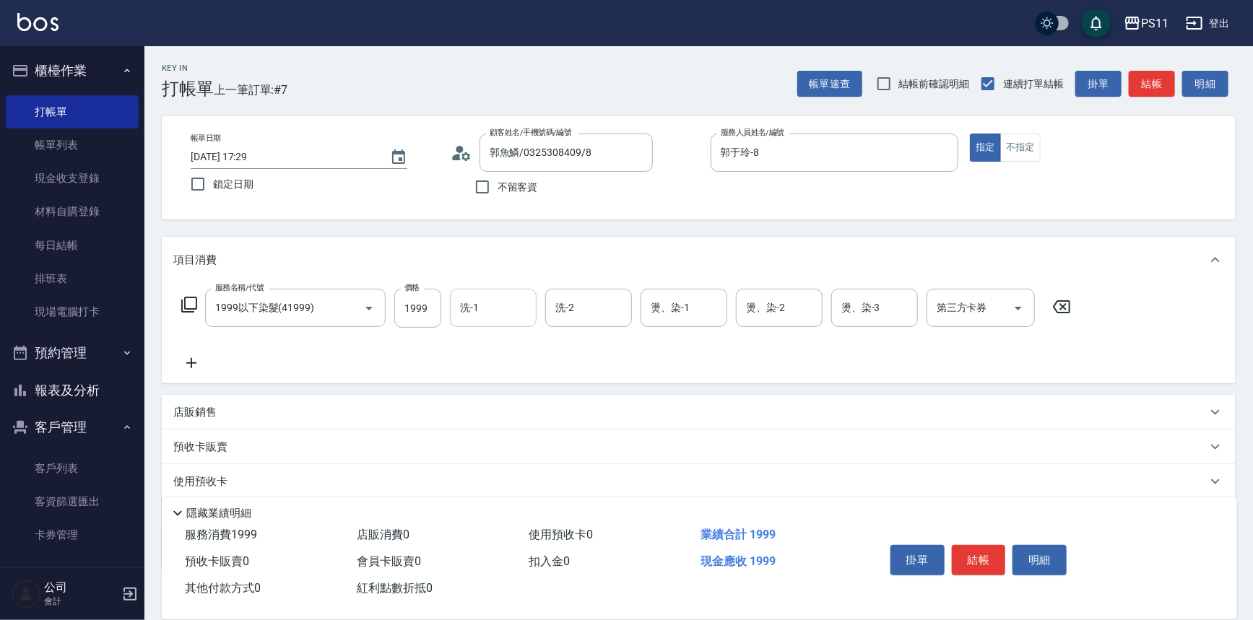
click at [496, 309] on input "洗-1" at bounding box center [493, 307] width 74 height 25
type input "[PERSON_NAME]-20"
click at [371, 306] on icon "Open" at bounding box center [368, 308] width 17 height 17
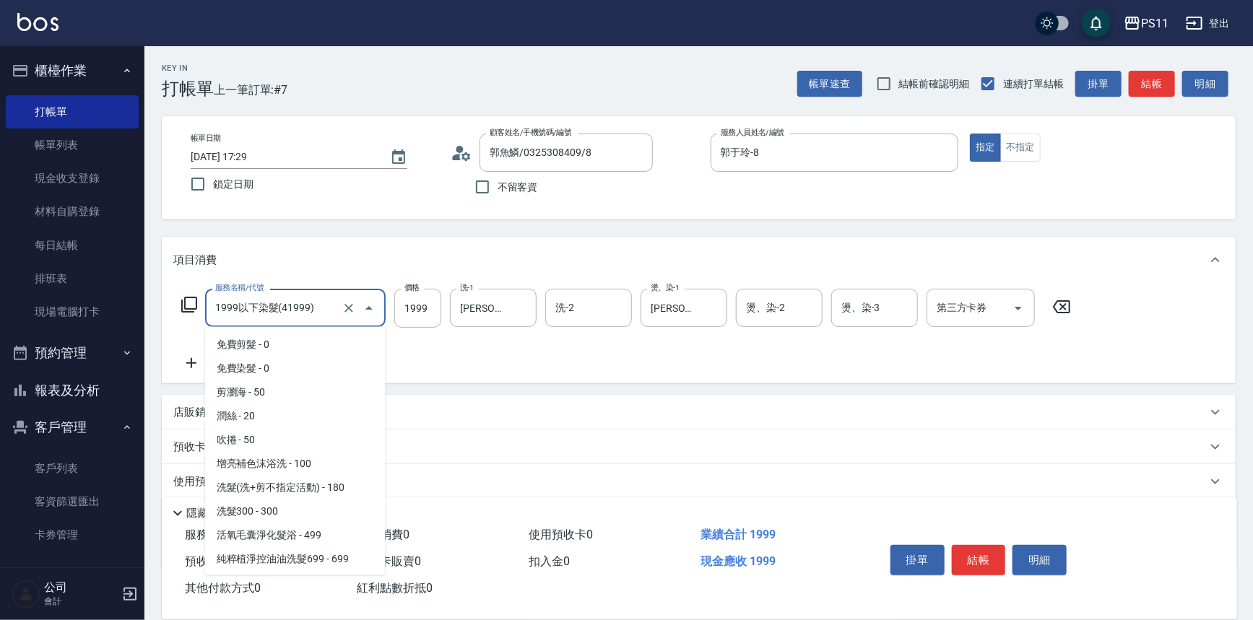
scroll to position [567, 0]
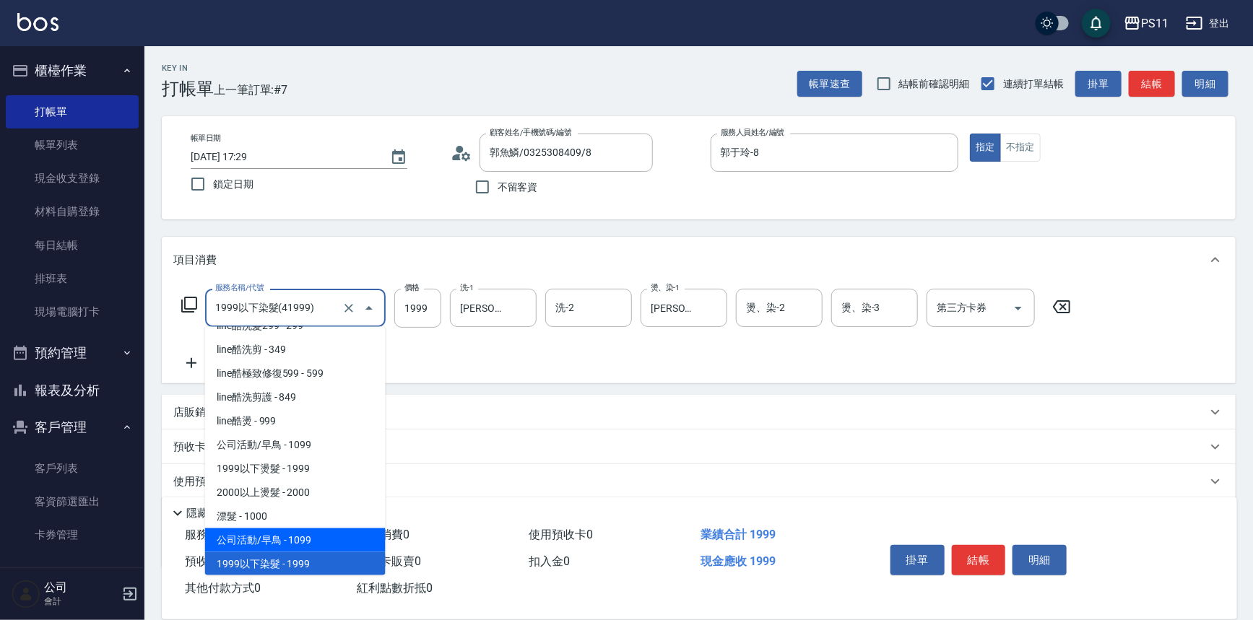
click at [303, 536] on span "公司活動/早鳥 - 1099" at bounding box center [295, 541] width 181 height 24
type input "公司活動/早鳥(41099)"
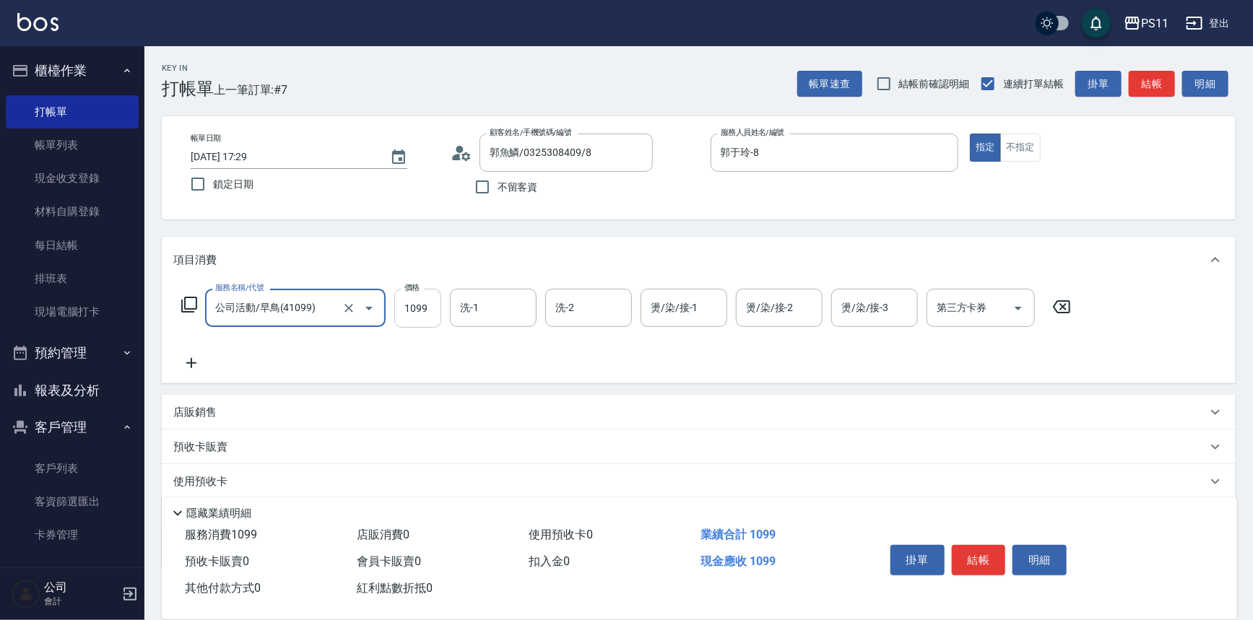
click at [430, 308] on input "1099" at bounding box center [417, 308] width 47 height 39
type input "1599"
type input "[PERSON_NAME]-20"
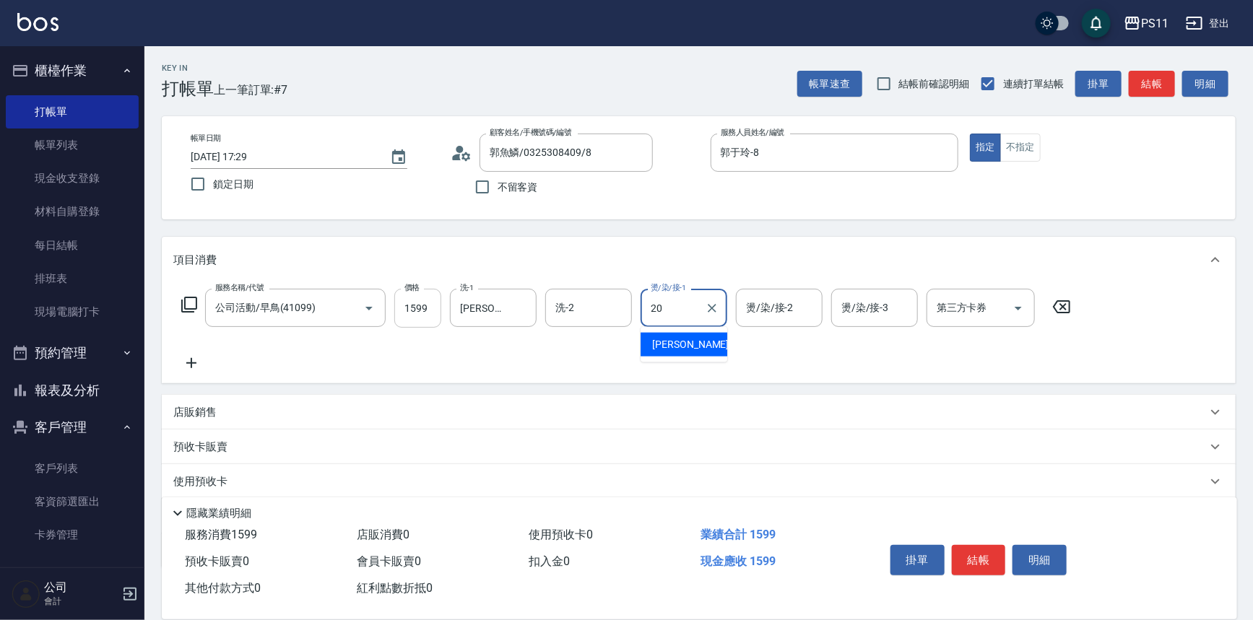
type input "[PERSON_NAME]-20"
click at [194, 368] on icon at bounding box center [191, 363] width 36 height 17
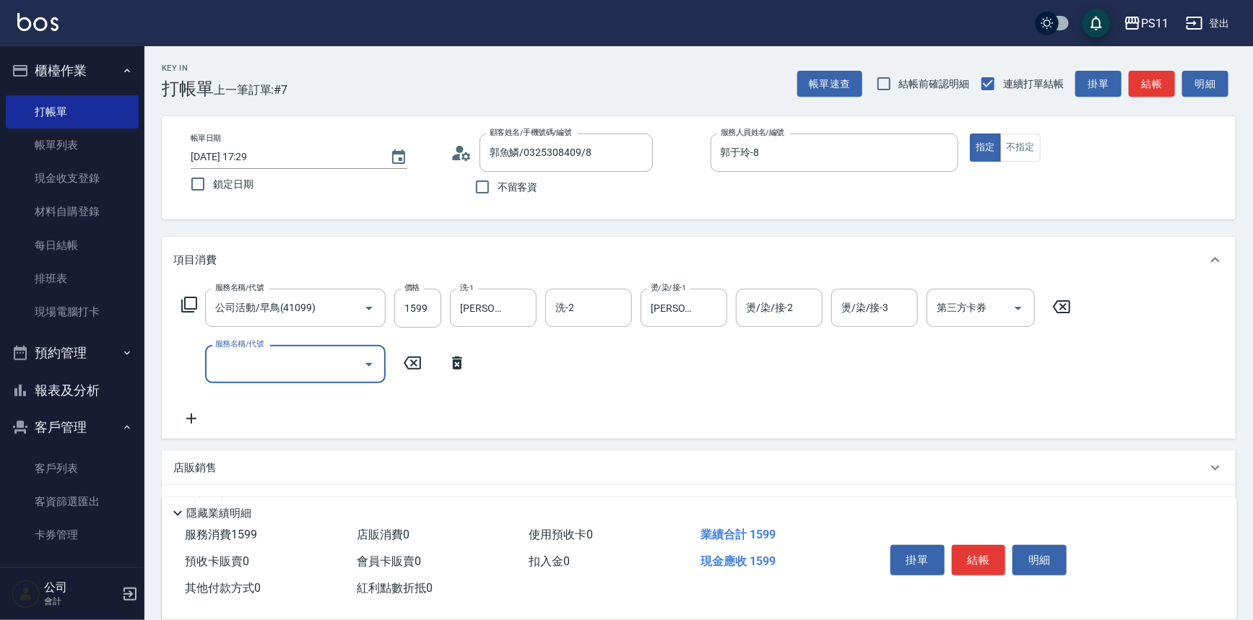
click at [314, 368] on input "服務名稱/代號" at bounding box center [285, 364] width 146 height 25
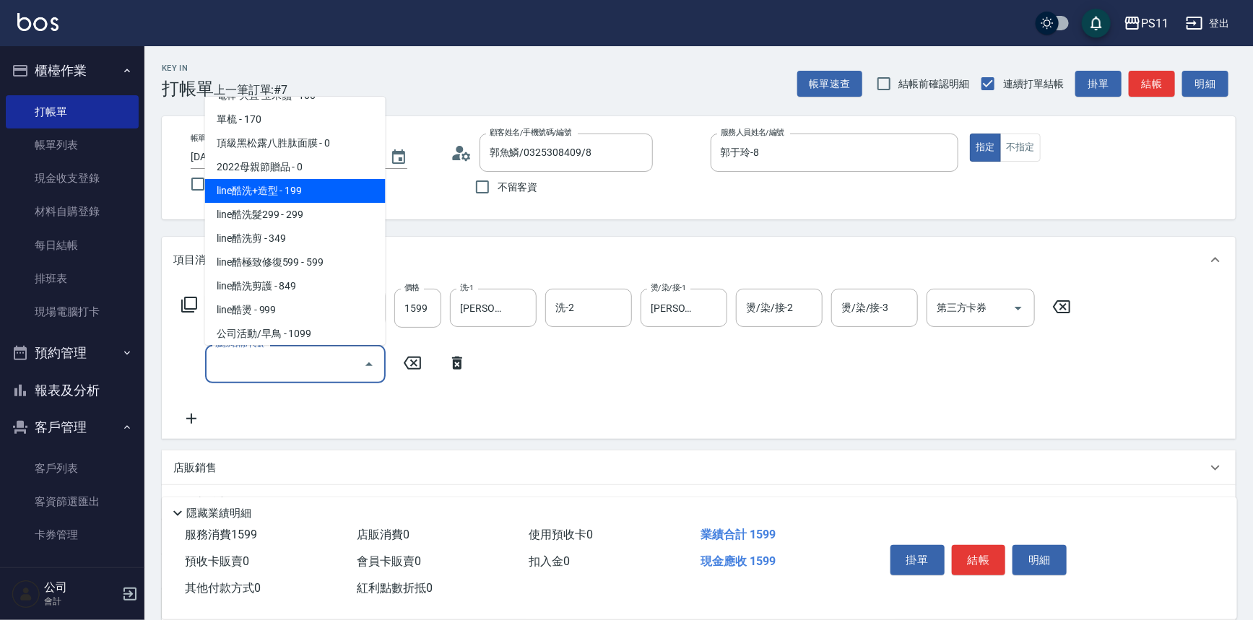
scroll to position [722, 0]
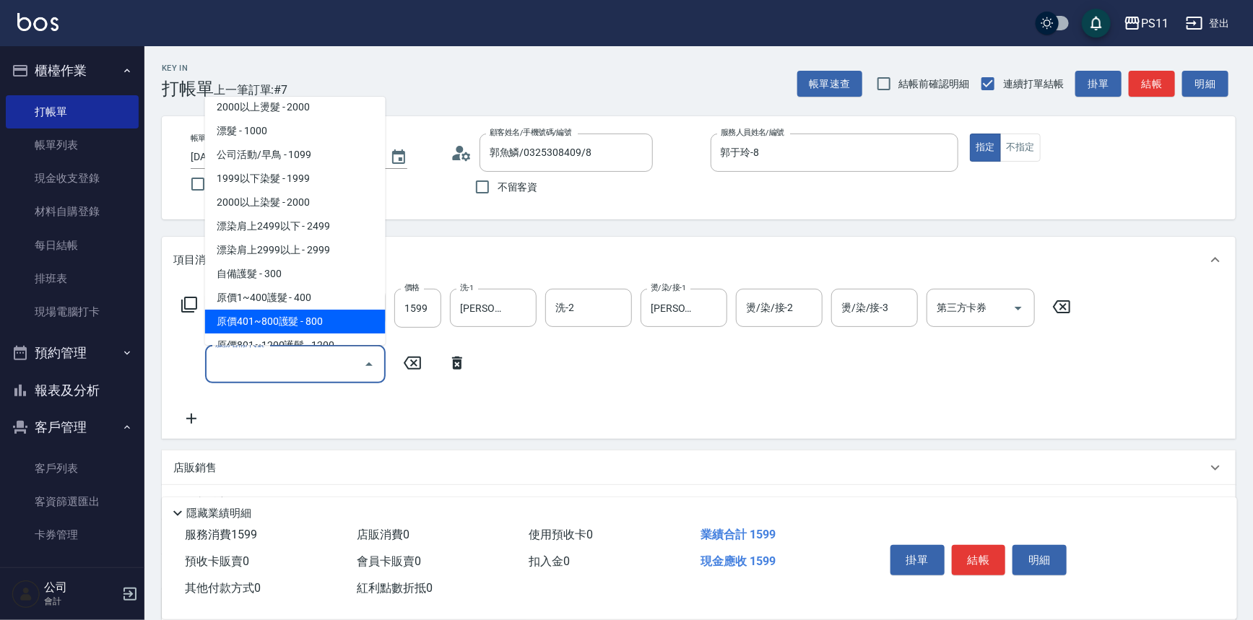
click at [332, 320] on span "原價401~800護髮 - 800" at bounding box center [295, 322] width 181 height 24
type input "原價401~800護髮(50800)"
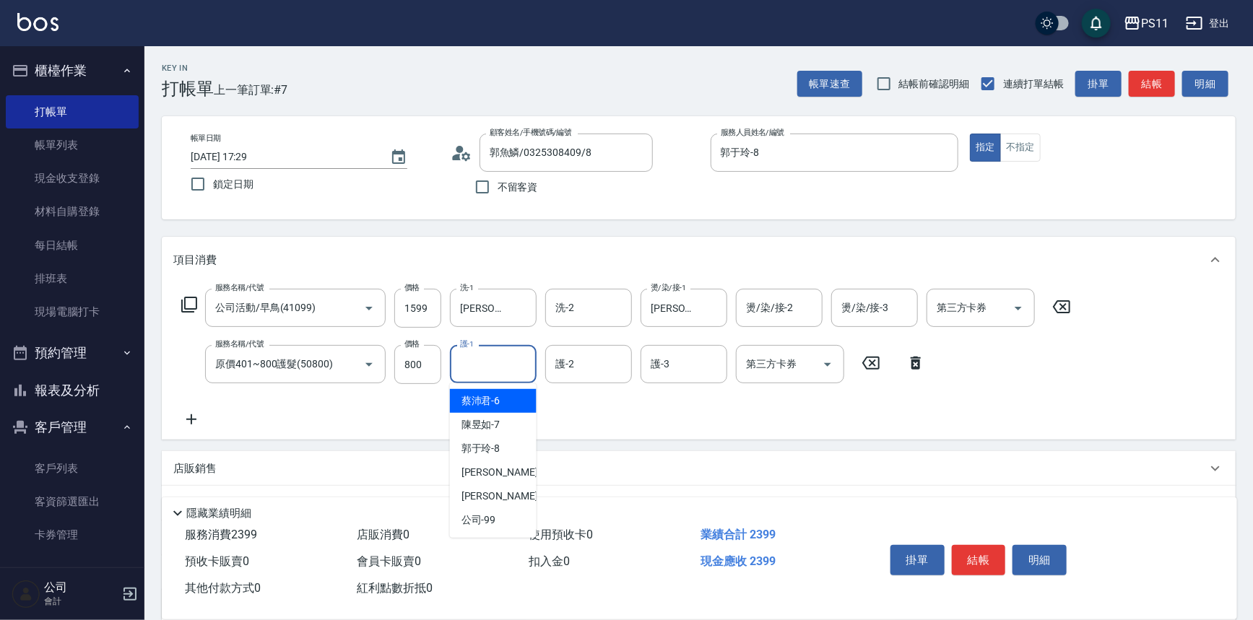
click at [495, 370] on input "護-1" at bounding box center [493, 364] width 74 height 25
type input "[PERSON_NAME]-20"
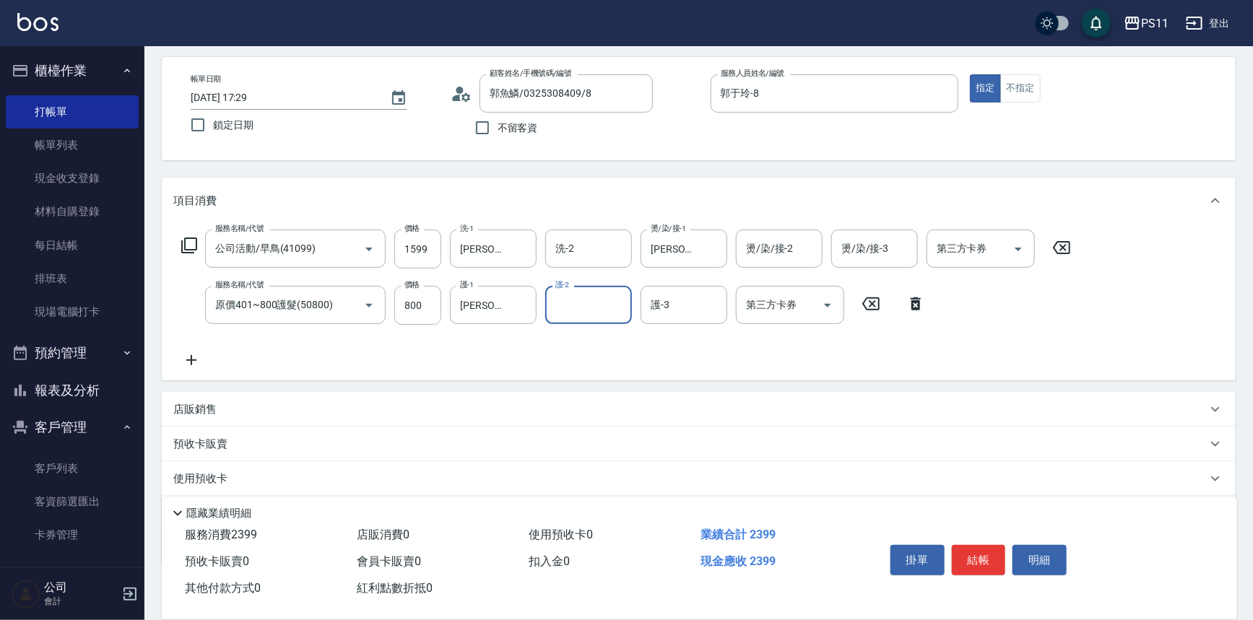
scroll to position [139, 0]
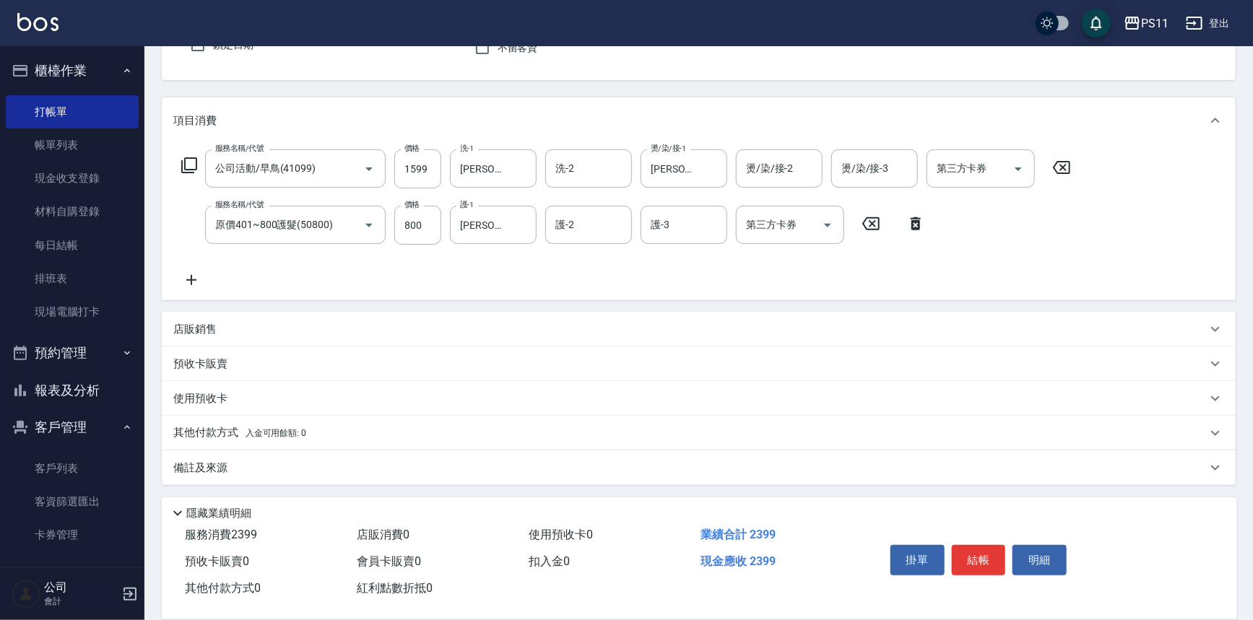
click at [199, 278] on icon at bounding box center [191, 280] width 36 height 17
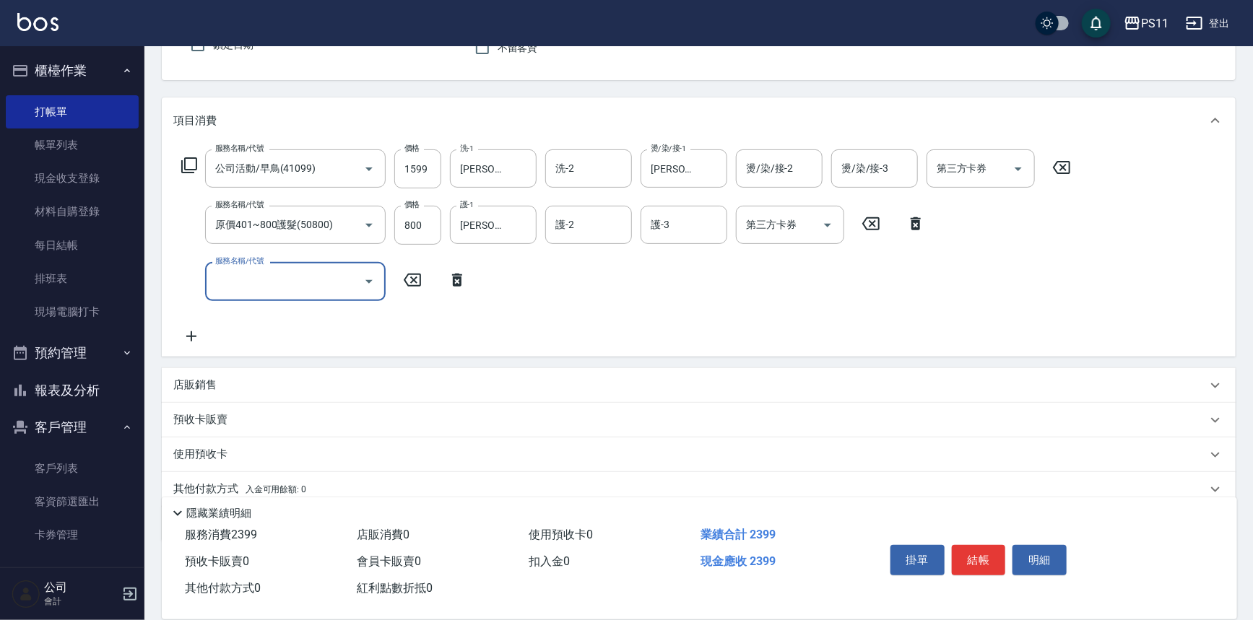
click at [252, 277] on div "服務名稱/代號 服務名稱/代號" at bounding box center [295, 281] width 181 height 38
click at [300, 279] on input "服務名稱/代號" at bounding box center [285, 281] width 146 height 25
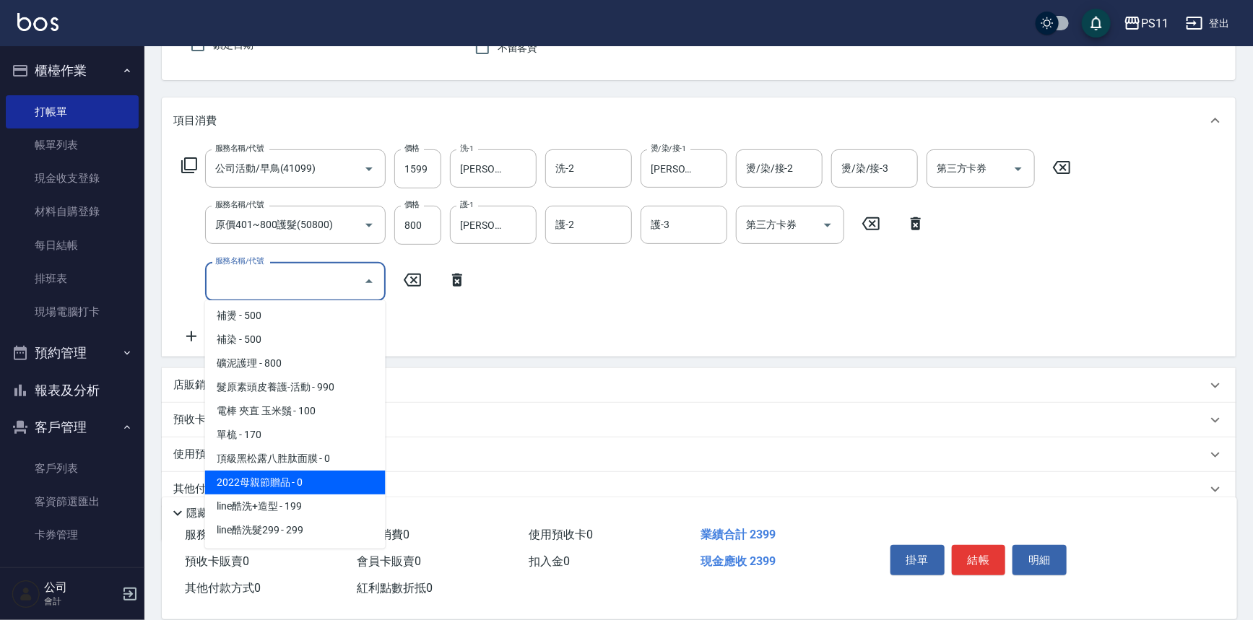
scroll to position [262, 0]
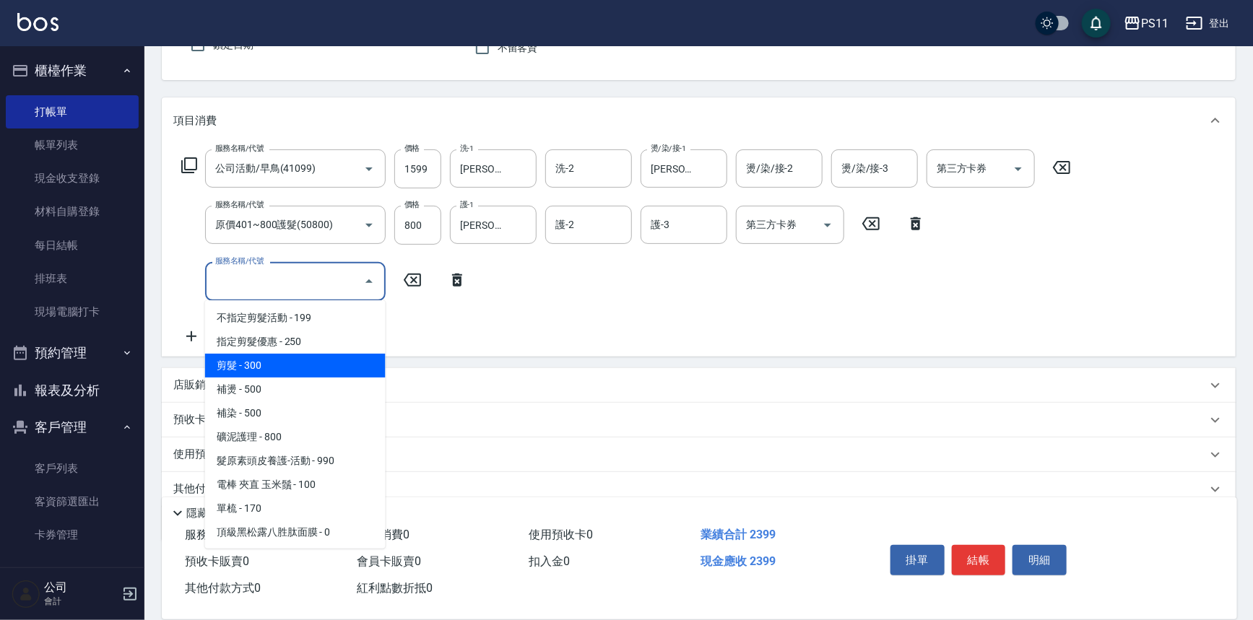
click at [309, 365] on span "剪髮 - 300" at bounding box center [295, 366] width 181 height 24
type input "剪髮(2300)"
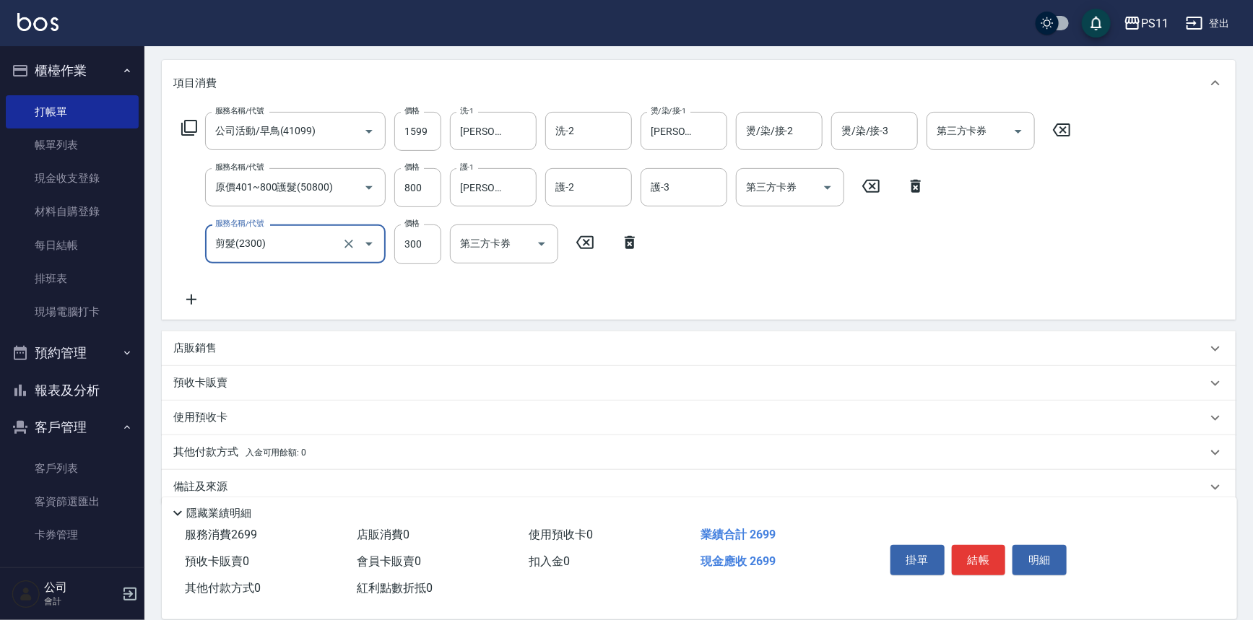
scroll to position [196, 0]
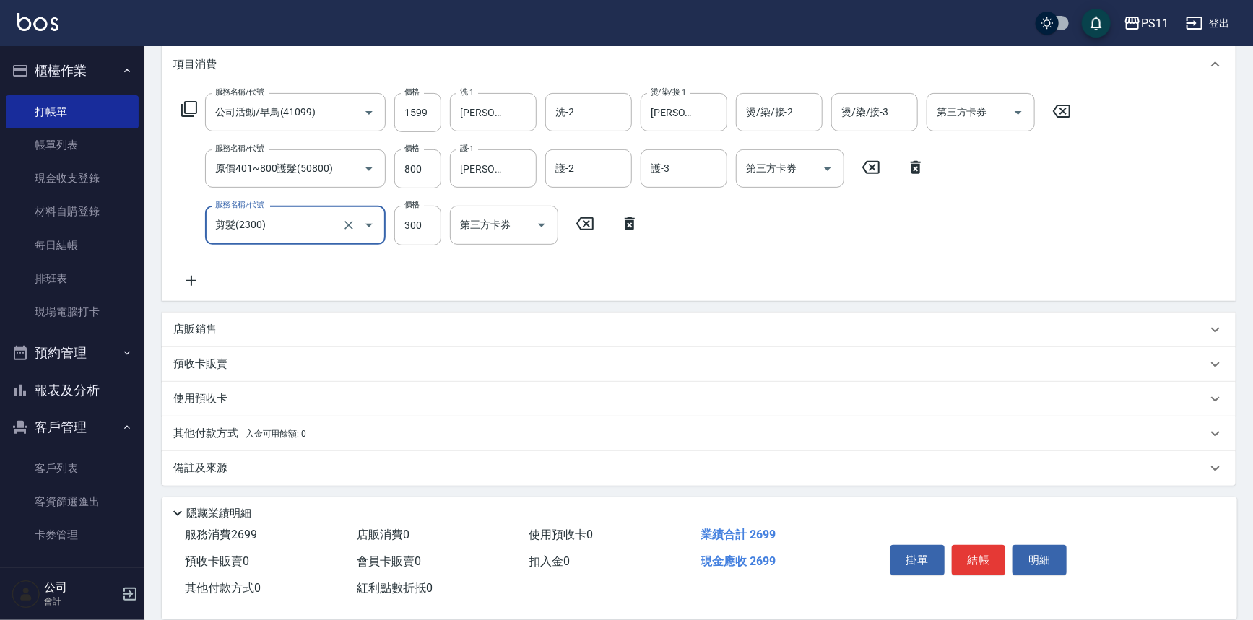
click at [225, 438] on p "其他付款方式 入金可用餘額: 0" at bounding box center [239, 434] width 133 height 16
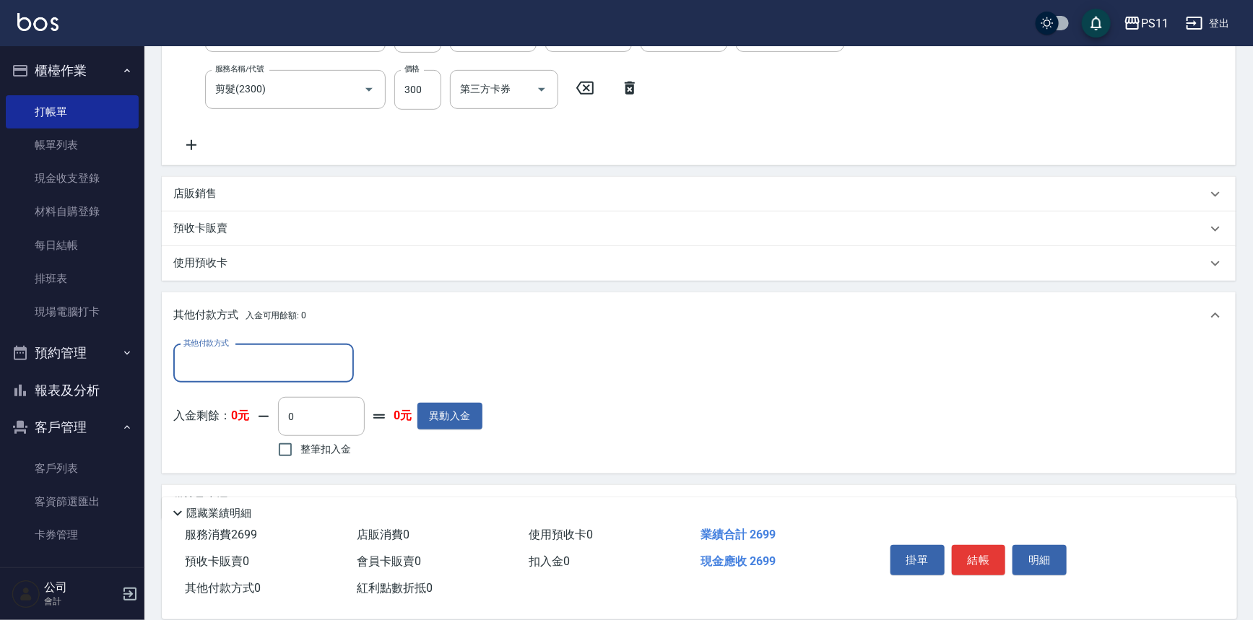
scroll to position [332, 0]
click at [249, 345] on div "其他付款方式" at bounding box center [263, 363] width 181 height 38
click at [248, 455] on span "信用卡" at bounding box center [263, 447] width 181 height 24
type input "信用卡"
drag, startPoint x: 397, startPoint y: 372, endPoint x: 256, endPoint y: 372, distance: 140.1
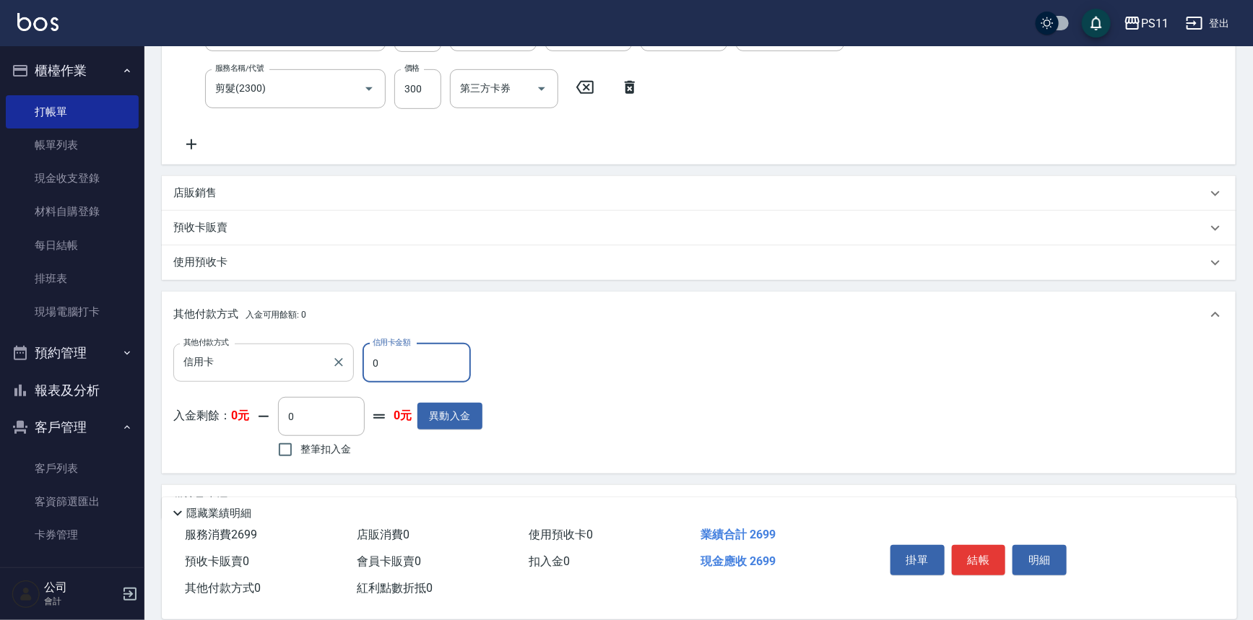
click at [256, 372] on div "其他付款方式 信用卡 其他付款方式 信用卡金額 0 信用卡金額" at bounding box center [327, 363] width 309 height 39
type input "2699"
click at [969, 550] on button "結帳" at bounding box center [979, 560] width 54 height 30
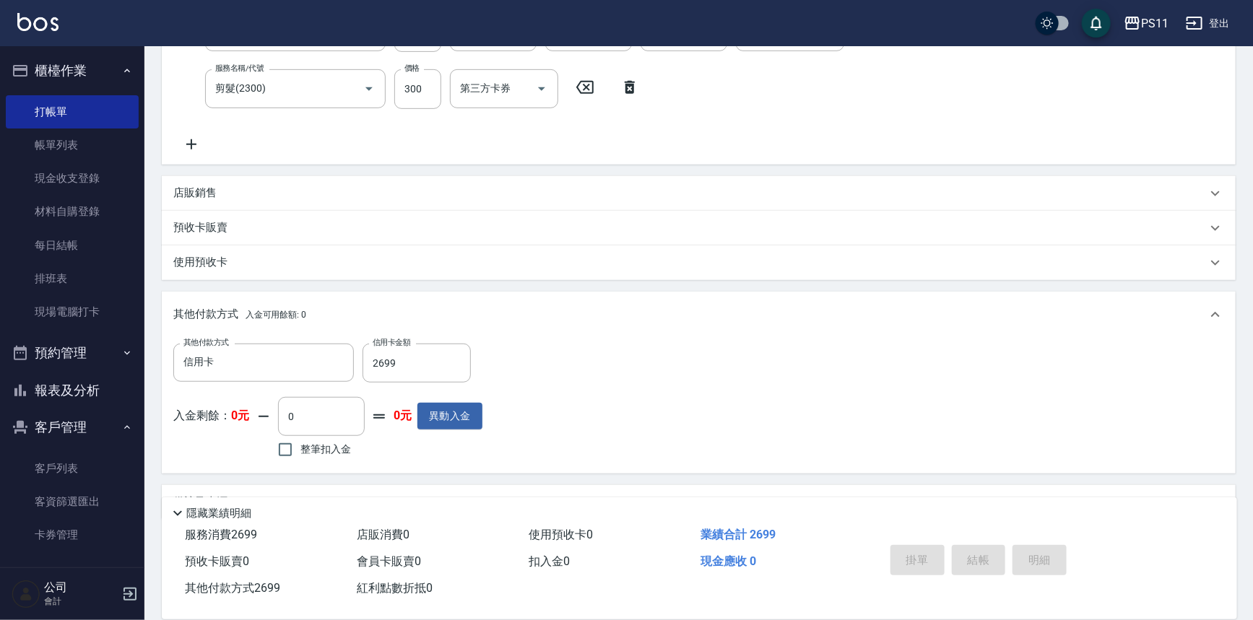
type input "[DATE] 17:30"
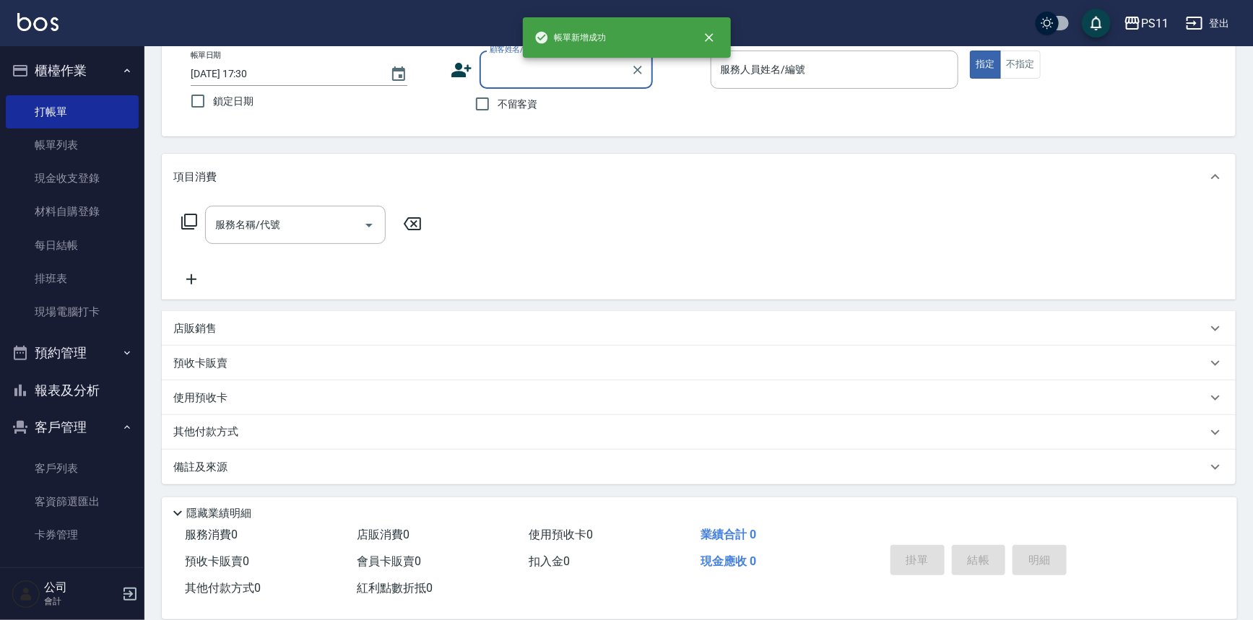
scroll to position [0, 0]
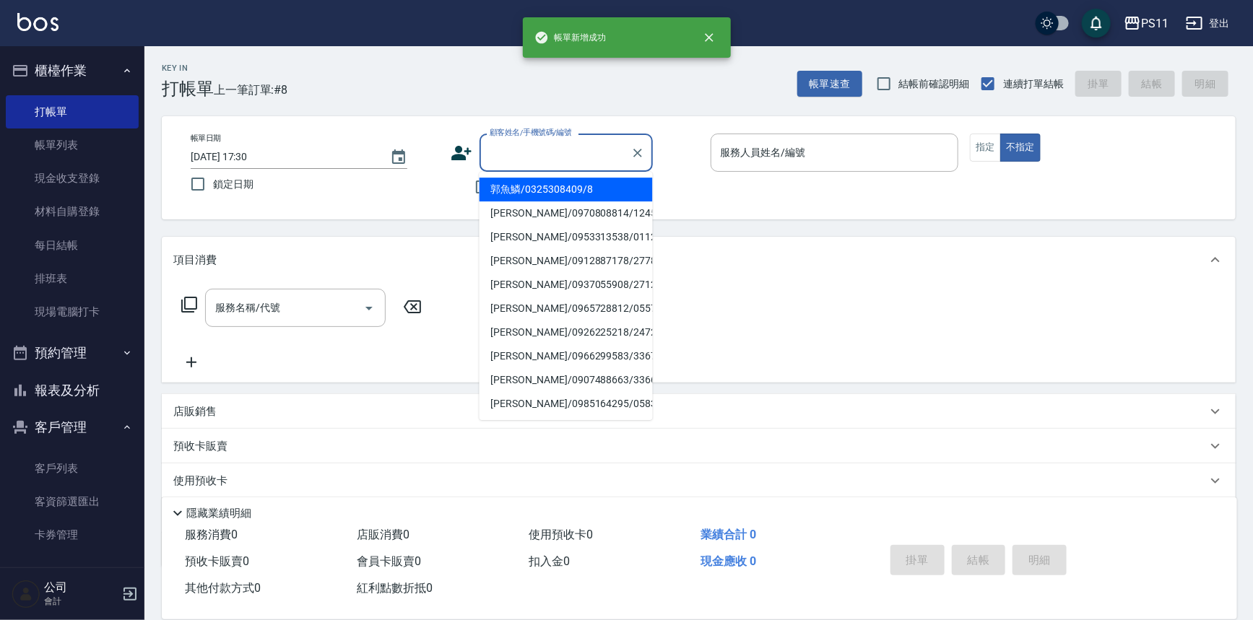
click at [561, 144] on input "顧客姓名/手機號碼/編號" at bounding box center [555, 152] width 139 height 25
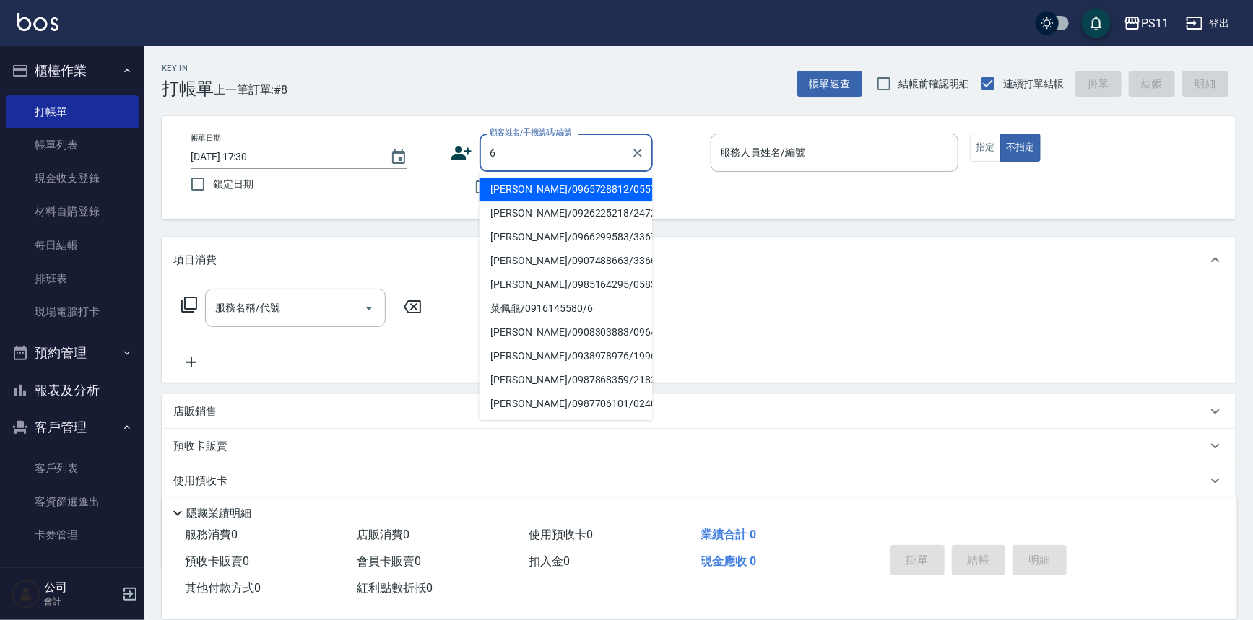
type input "[PERSON_NAME]/0965728812/0557"
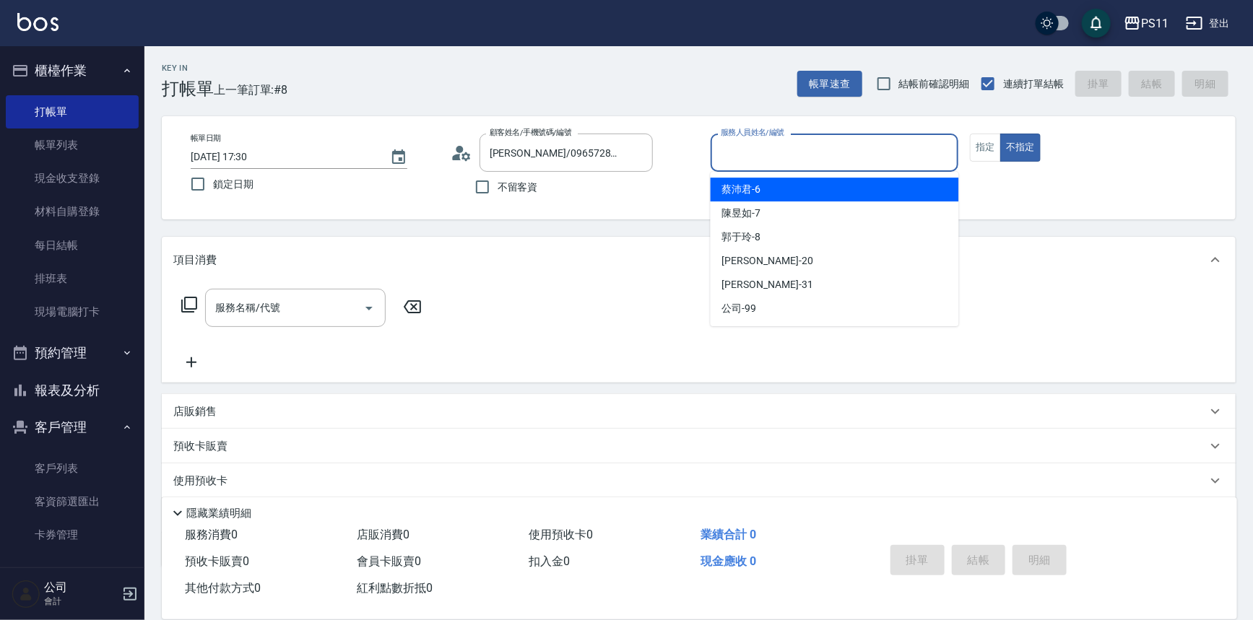
click at [818, 162] on input "服務人員姓名/編號" at bounding box center [834, 152] width 235 height 25
type input "[PERSON_NAME]-6"
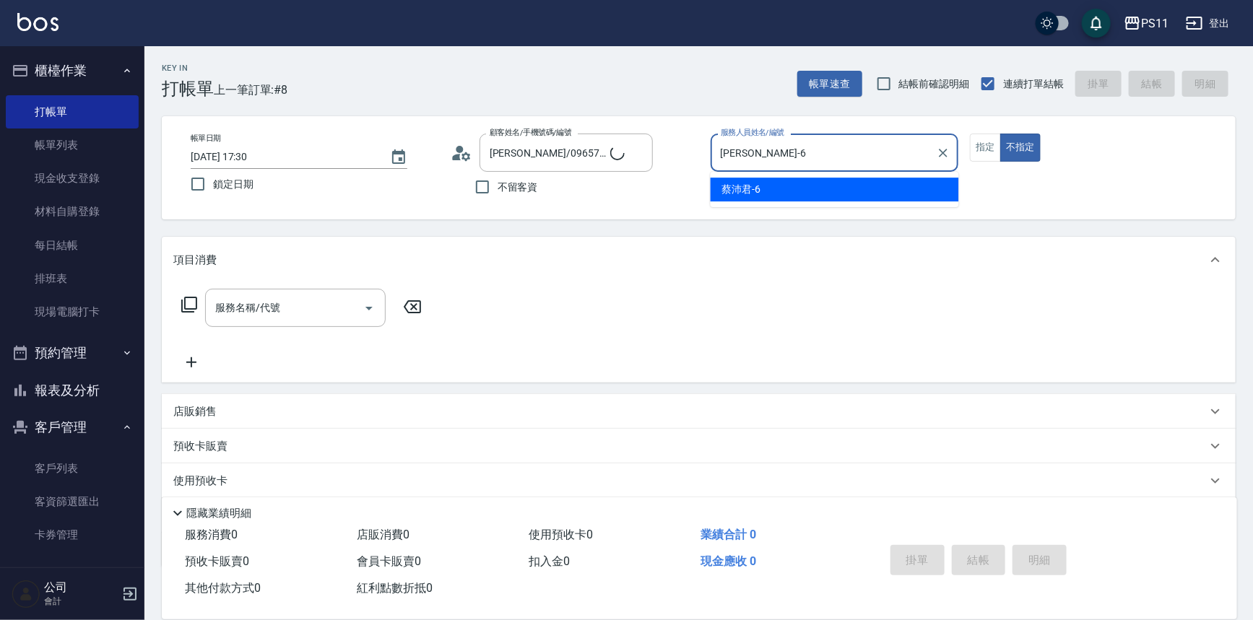
type input "菜佩龜/0916145580/6"
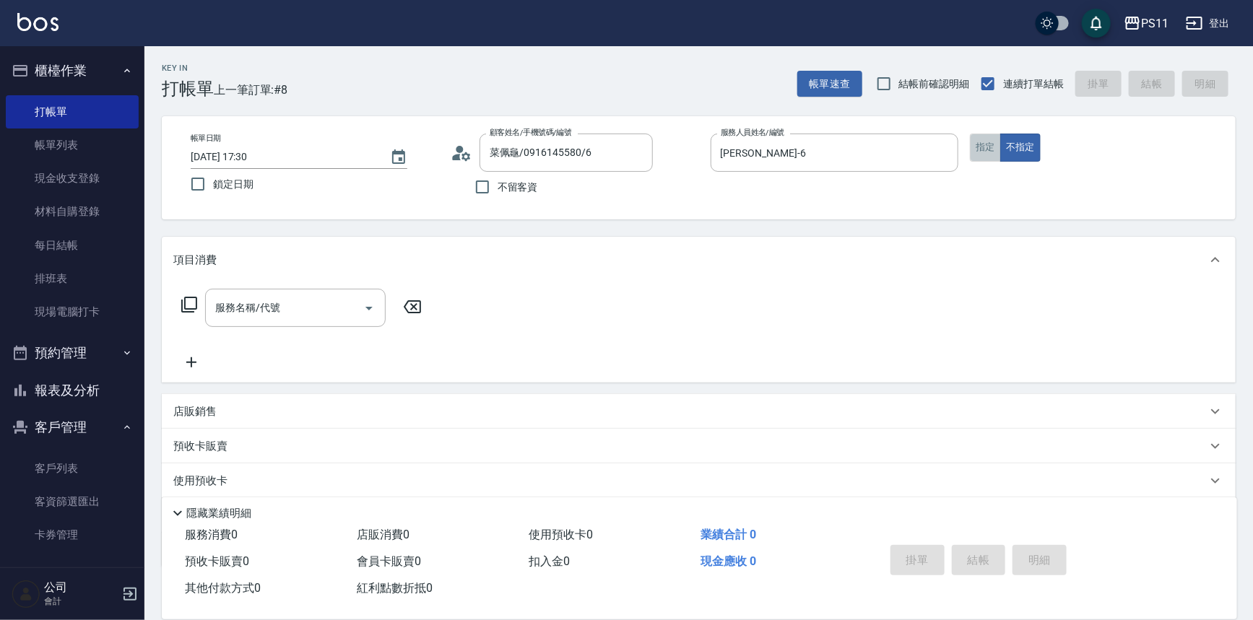
click at [987, 138] on button "指定" at bounding box center [985, 148] width 31 height 28
click at [190, 303] on icon at bounding box center [189, 304] width 17 height 17
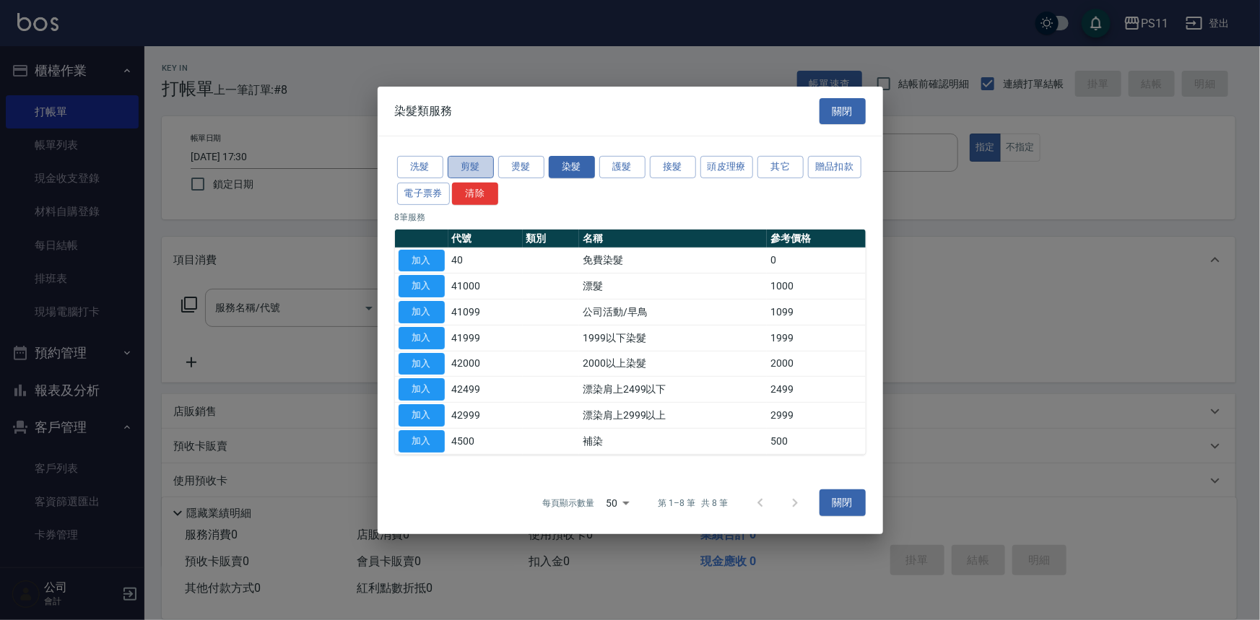
click at [483, 165] on button "剪髮" at bounding box center [471, 167] width 46 height 22
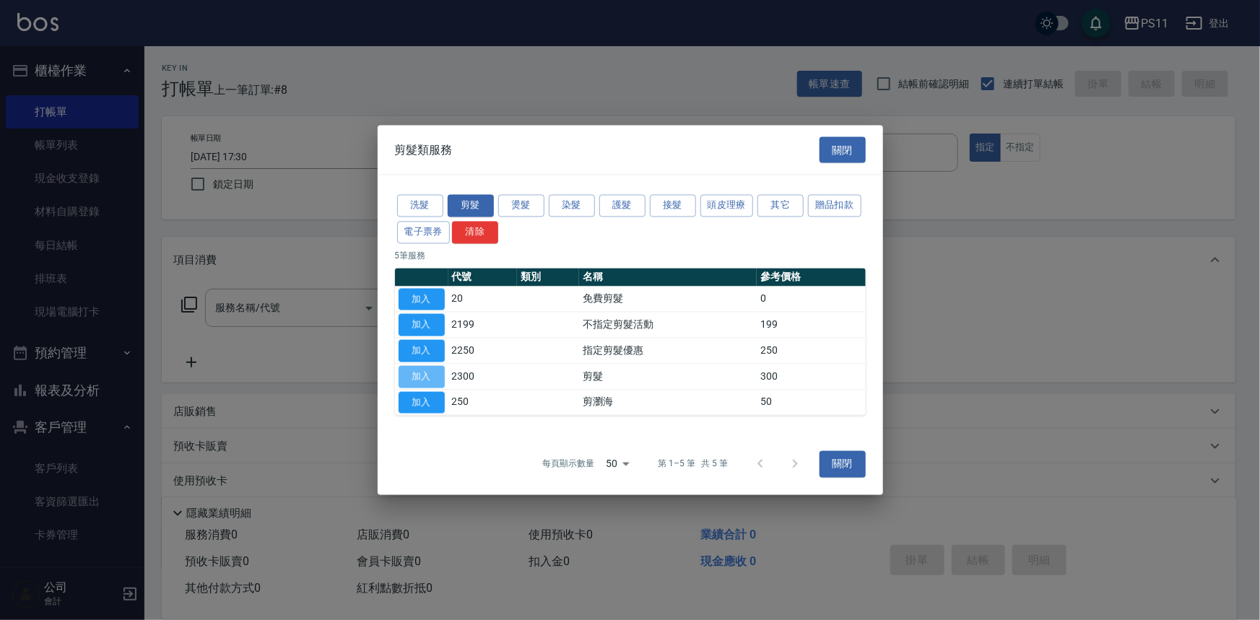
click at [412, 368] on button "加入" at bounding box center [422, 376] width 46 height 22
type input "剪髮(2300)"
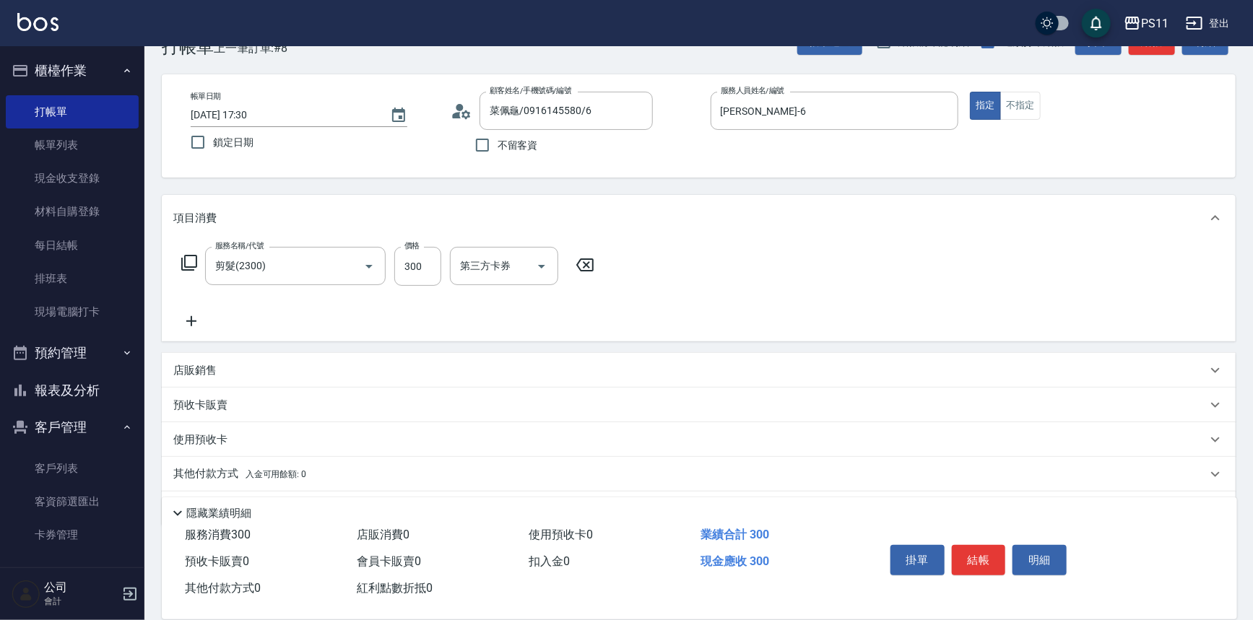
scroll to position [84, 0]
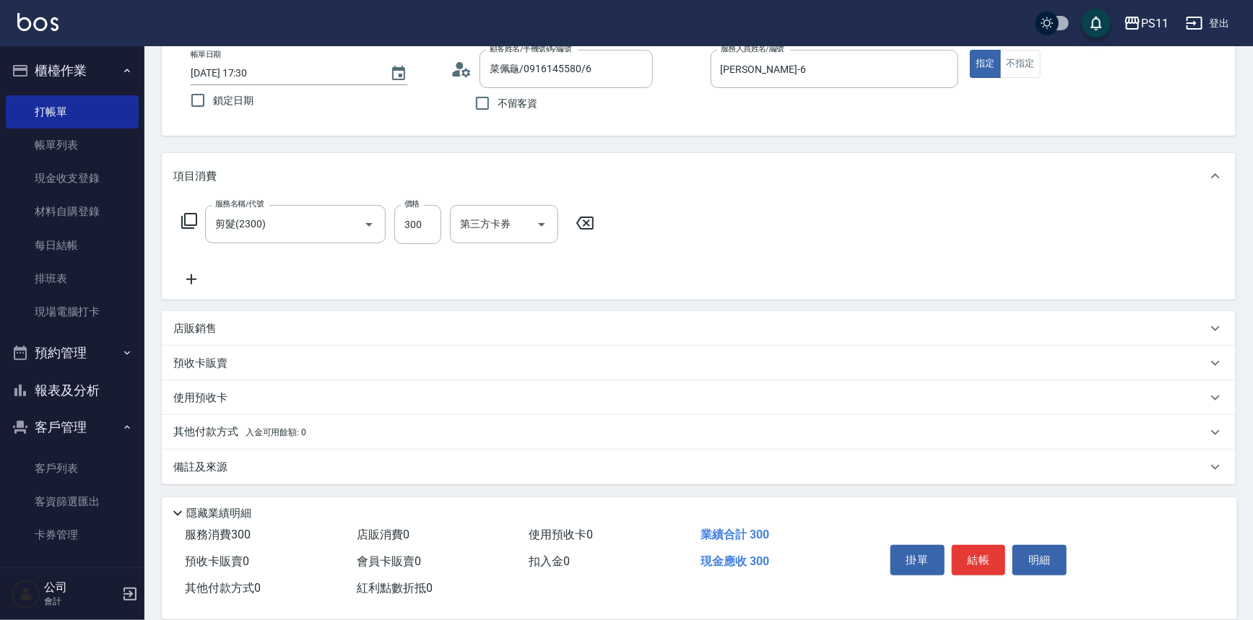
drag, startPoint x: 230, startPoint y: 434, endPoint x: 258, endPoint y: 428, distance: 28.8
click at [230, 433] on p "其他付款方式 入金可用餘額: 0" at bounding box center [239, 433] width 133 height 16
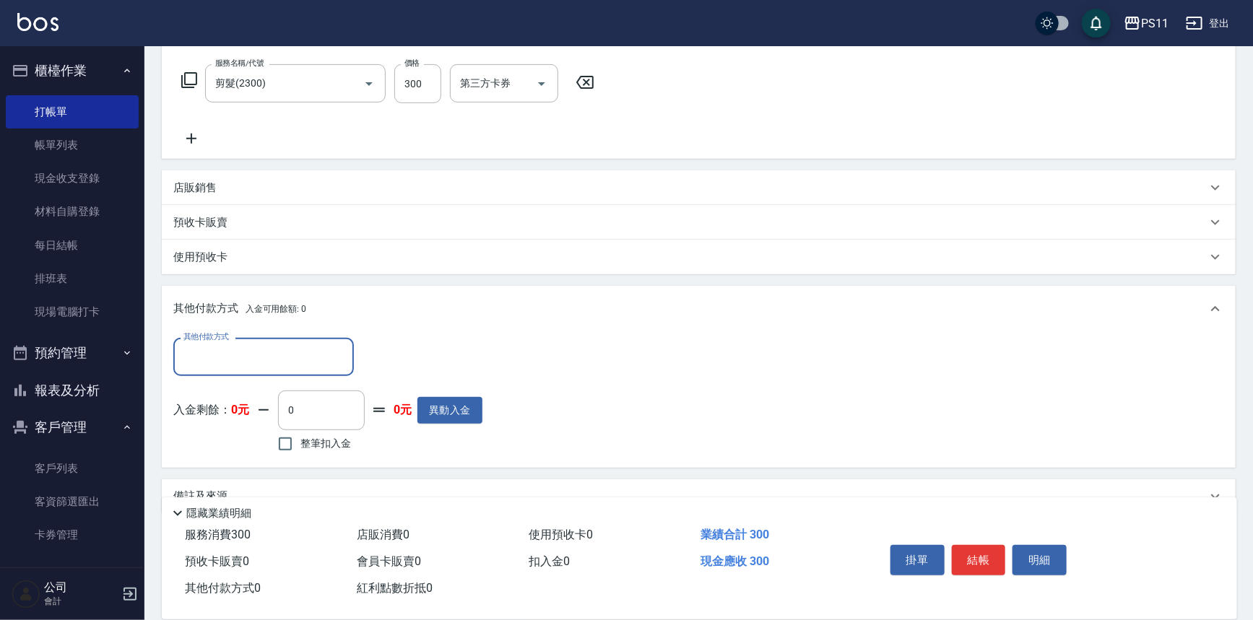
scroll to position [230, 0]
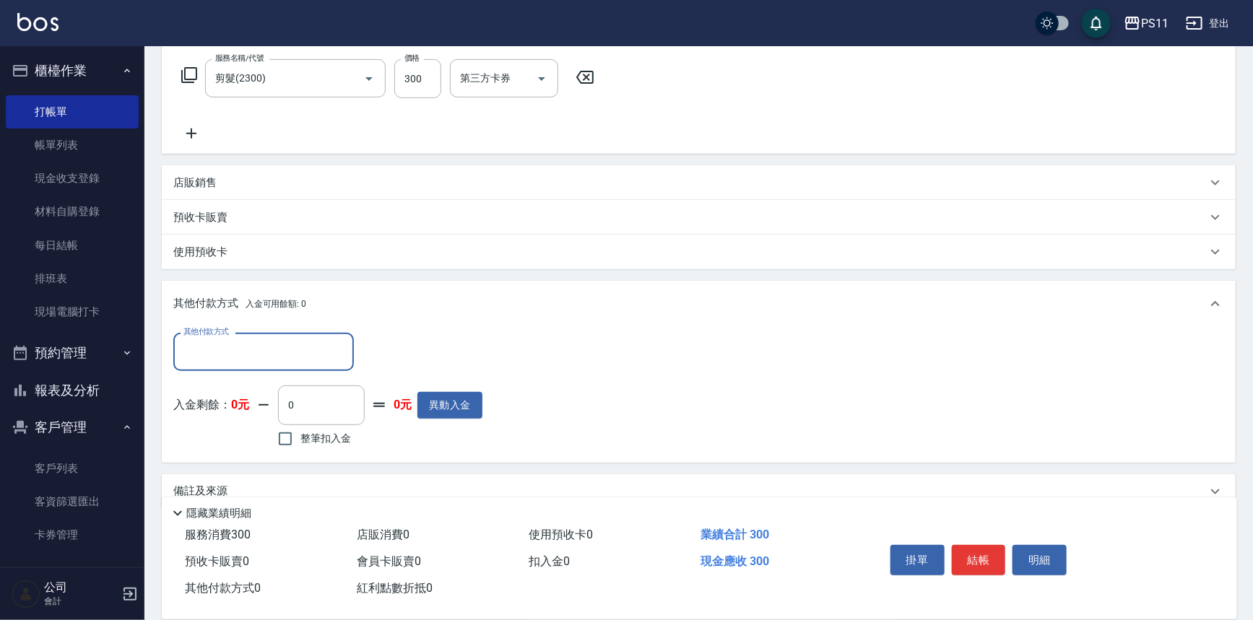
click at [235, 344] on input "其他付款方式" at bounding box center [264, 351] width 168 height 25
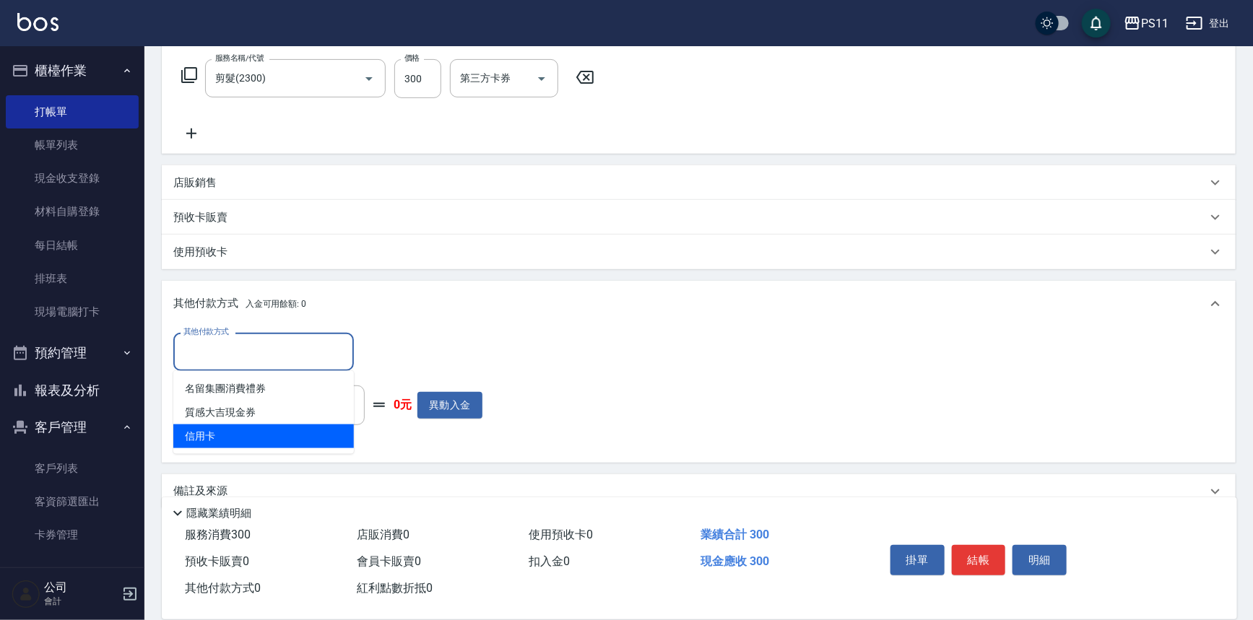
click at [245, 441] on span "信用卡" at bounding box center [263, 437] width 181 height 24
type input "信用卡"
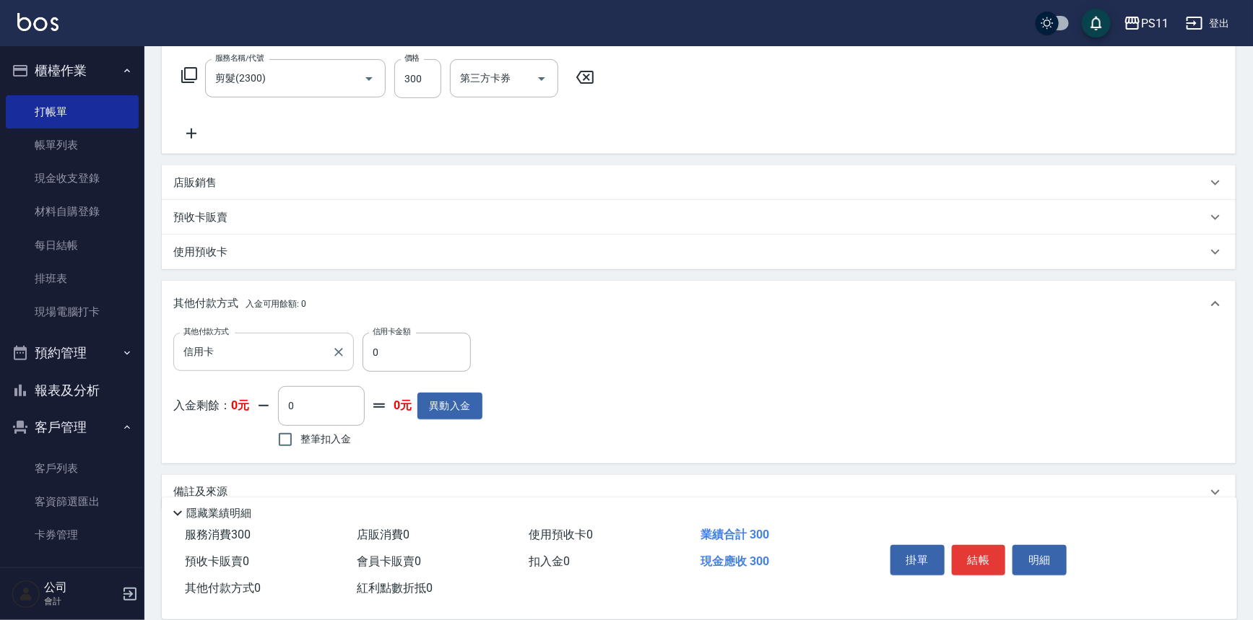
drag, startPoint x: 410, startPoint y: 329, endPoint x: 305, endPoint y: 347, distance: 107.0
click at [305, 347] on div "其他付款方式 入金可用餘額: 0 其他付款方式 信用卡 其他付款方式 信用卡金額 0 信用卡金額 入金剩餘： 0元 0 ​ 整筆扣入金 0元 異動入金" at bounding box center [699, 372] width 1074 height 182
click at [517, 348] on div "其他付款方式 信用卡 其他付款方式 信用卡金額 0 信用卡金額 入金剩餘： 0元 0 ​ 整筆扣入金 0元 異動入金" at bounding box center [698, 392] width 1051 height 118
drag, startPoint x: 202, startPoint y: 352, endPoint x: 0, endPoint y: 347, distance: 202.3
click at [0, 347] on div "PS11 登出 櫃檯作業 打帳單 帳單列表 現金收支登錄 材料自購登錄 每日結帳 排班表 現場電腦打卡 預約管理 預約管理 單日預約紀錄 單週預約紀錄 報表及…" at bounding box center [626, 207] width 1253 height 875
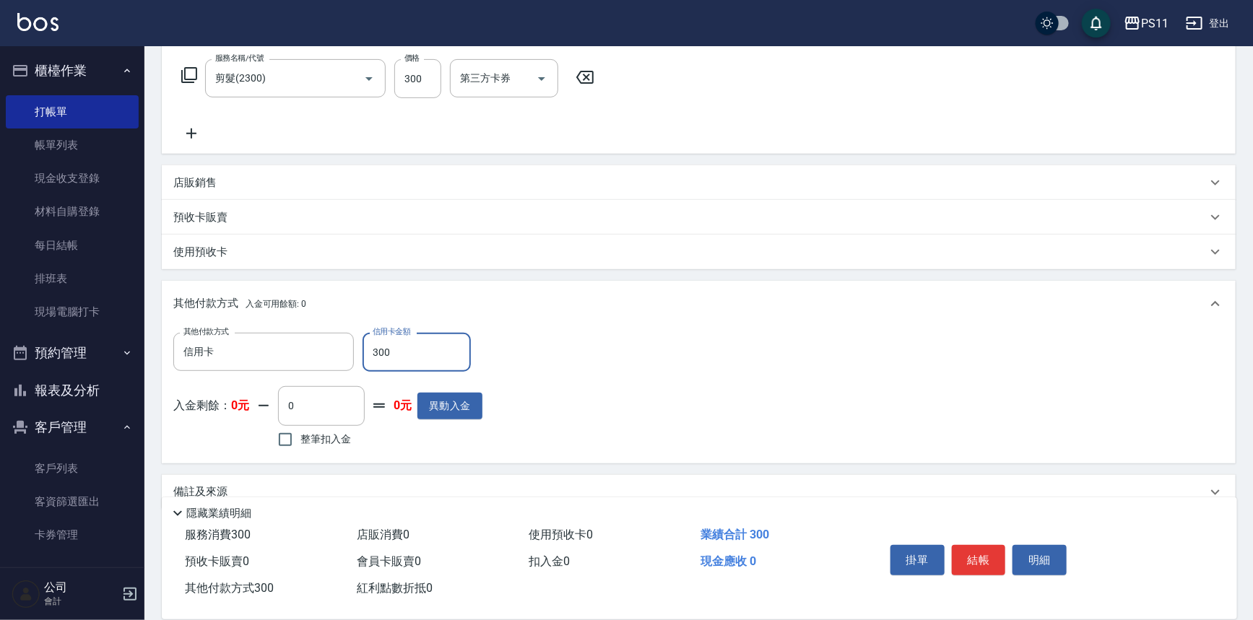
type input "300"
drag, startPoint x: 975, startPoint y: 555, endPoint x: 968, endPoint y: 553, distance: 7.5
click at [976, 555] on button "結帳" at bounding box center [979, 560] width 54 height 30
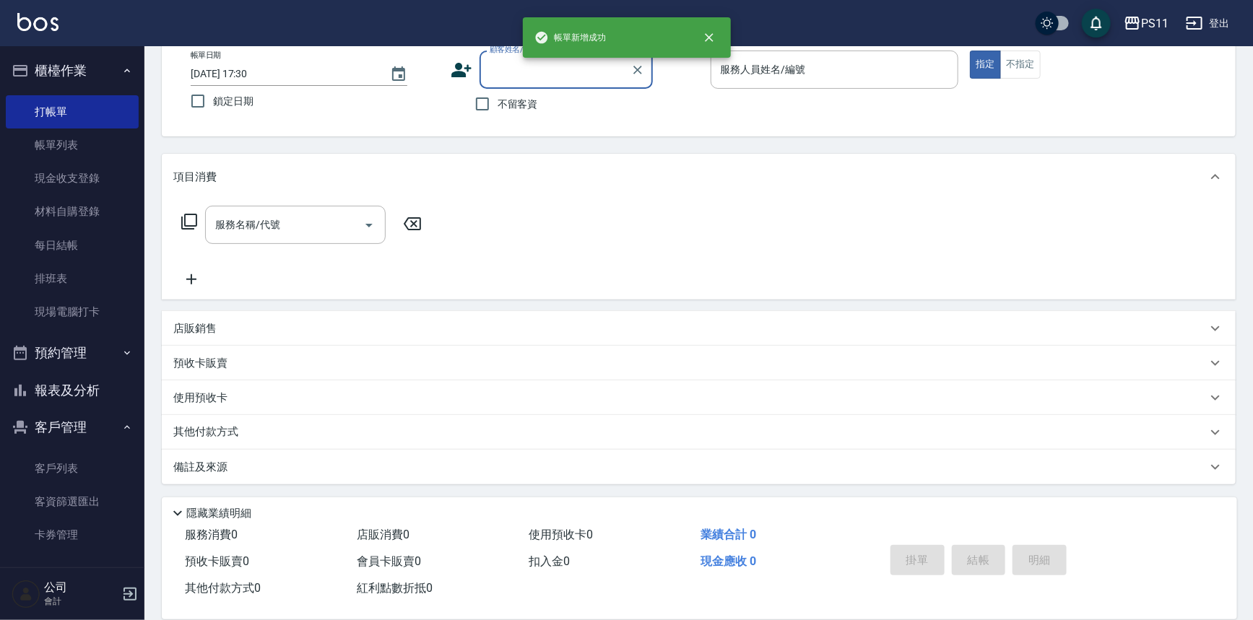
scroll to position [0, 0]
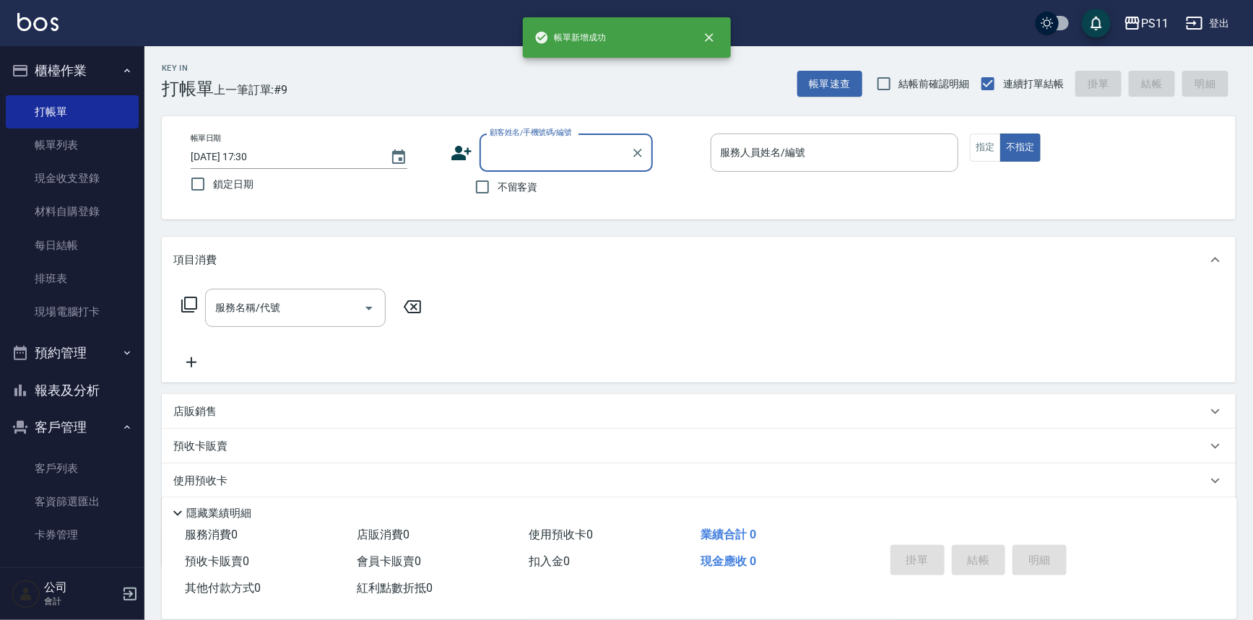
drag, startPoint x: 101, startPoint y: 391, endPoint x: 255, endPoint y: 341, distance: 161.7
click at [102, 391] on button "報表及分析" at bounding box center [72, 391] width 133 height 38
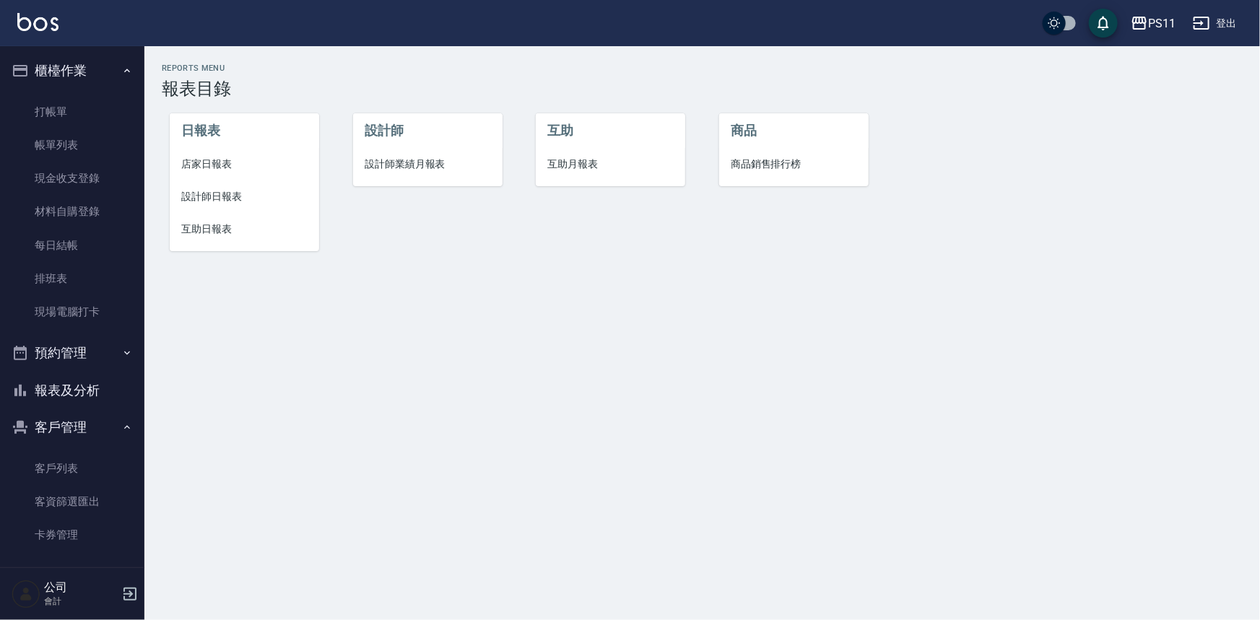
click at [229, 197] on span "設計師日報表" at bounding box center [244, 196] width 126 height 15
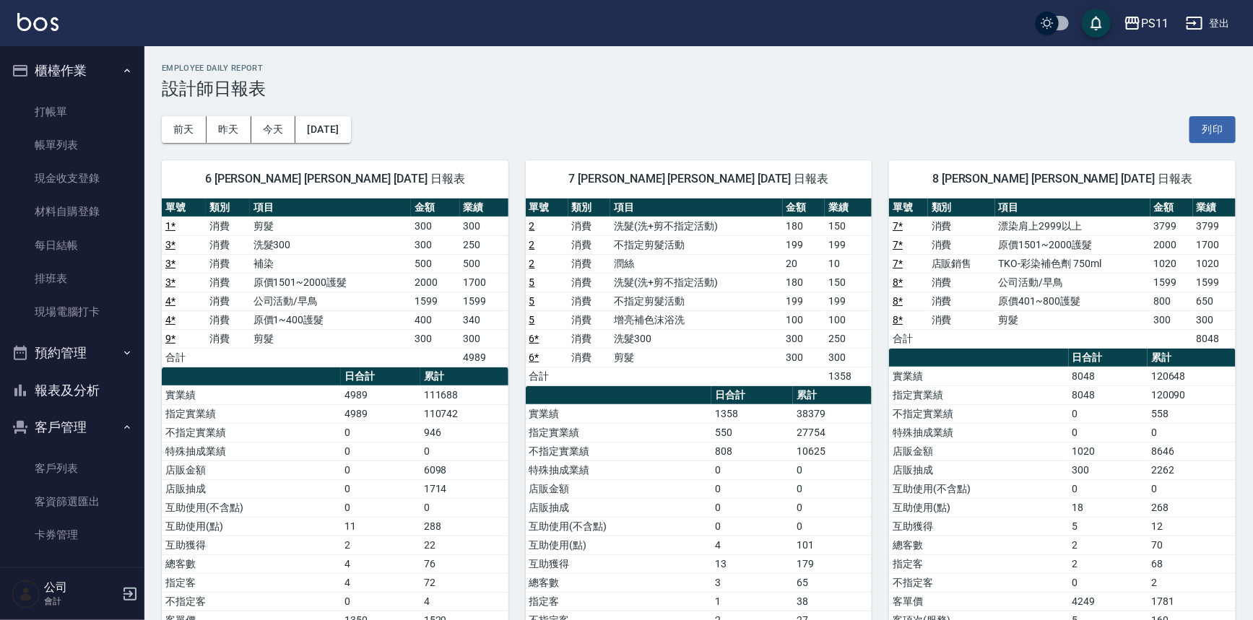
click at [932, 412] on td "不指定實業績" at bounding box center [978, 413] width 179 height 19
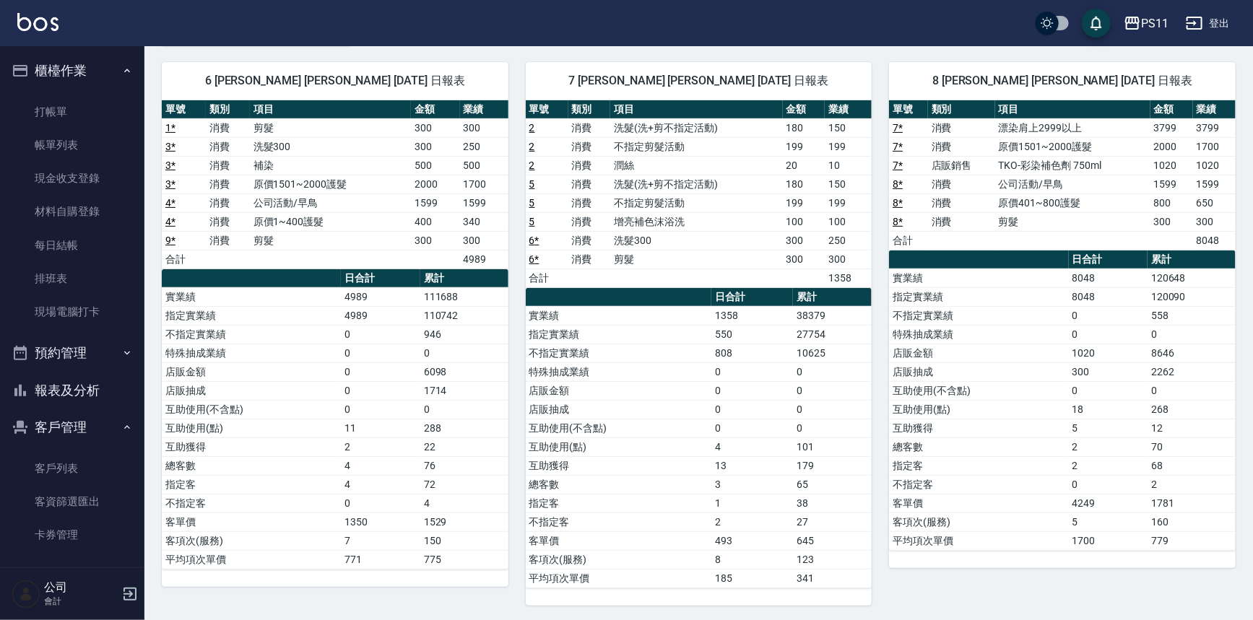
drag, startPoint x: 46, startPoint y: 105, endPoint x: 144, endPoint y: 114, distance: 98.7
click at [46, 105] on link "打帳單" at bounding box center [72, 111] width 133 height 33
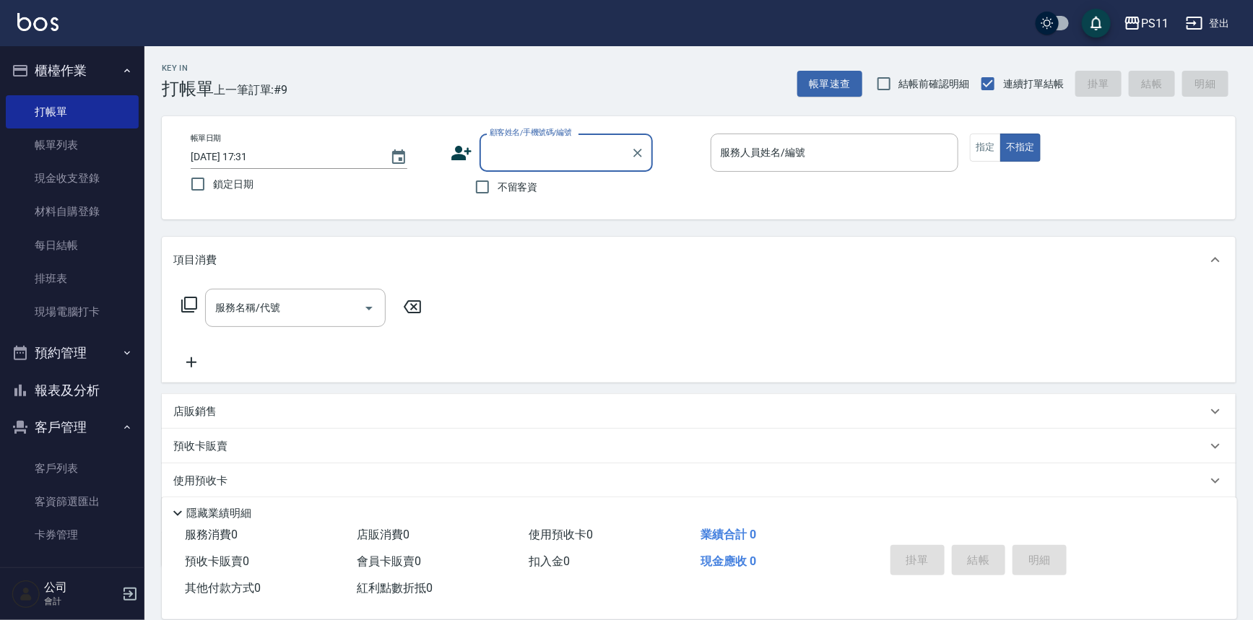
click at [484, 151] on div "顧客姓名/手機號碼/編號" at bounding box center [566, 153] width 173 height 38
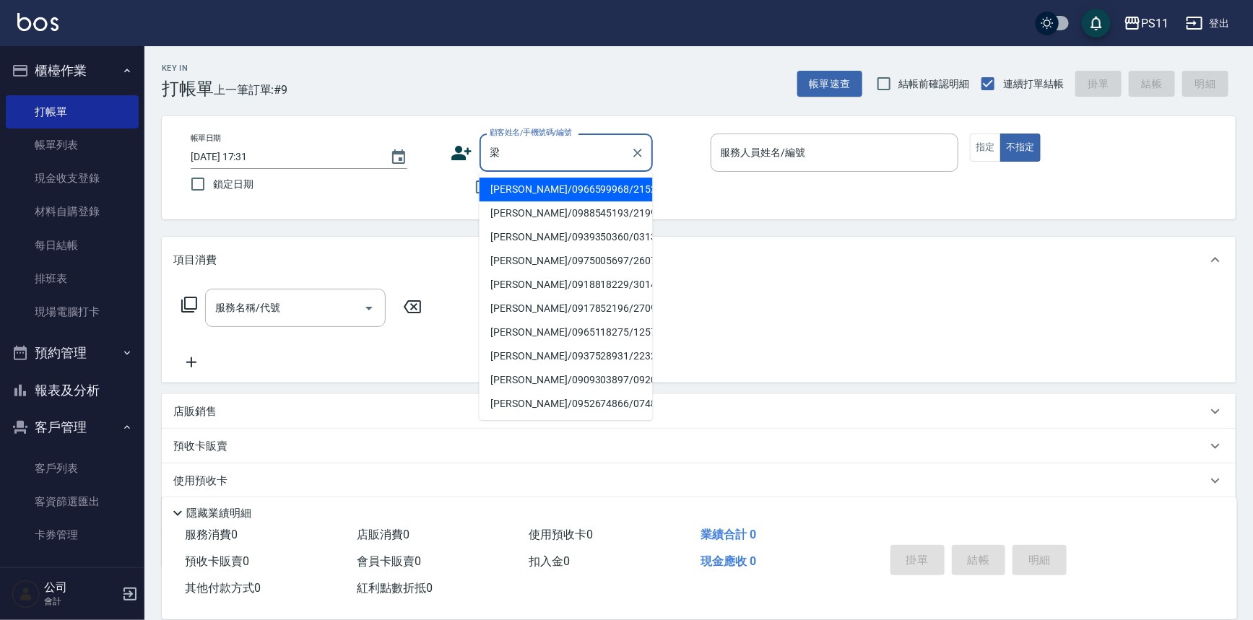
click at [566, 384] on li "[PERSON_NAME]/0909303897/0920" at bounding box center [566, 380] width 173 height 24
type input "[PERSON_NAME]/0909303897/0920"
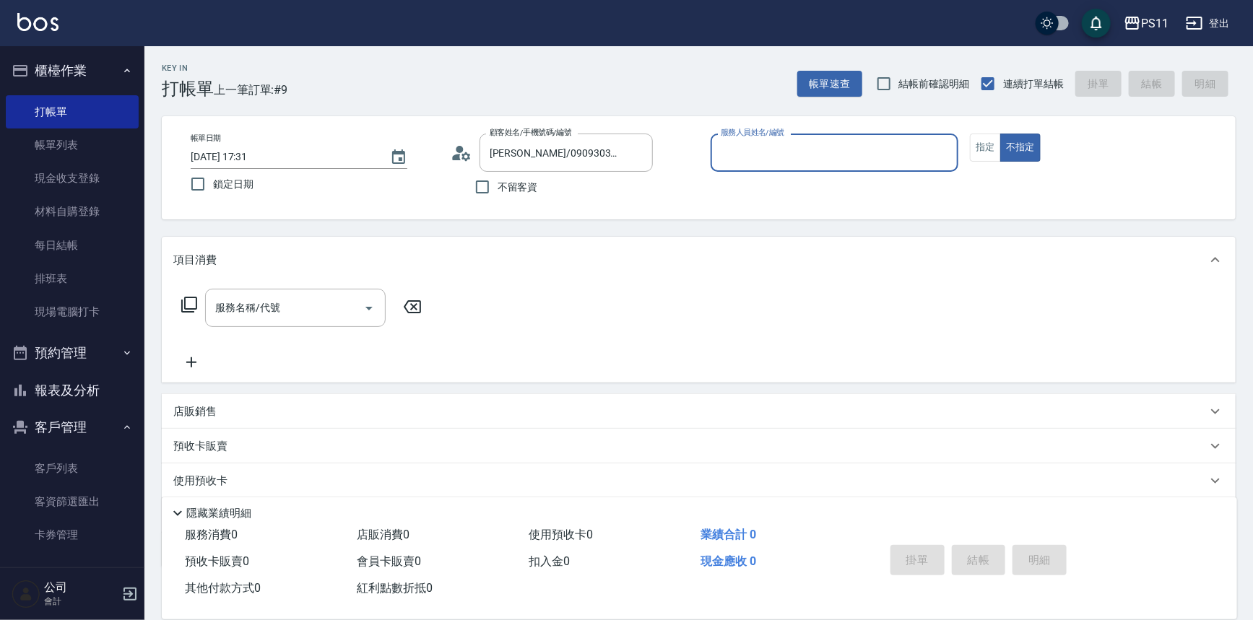
click at [811, 163] on input "服務人員姓名/編號" at bounding box center [834, 152] width 235 height 25
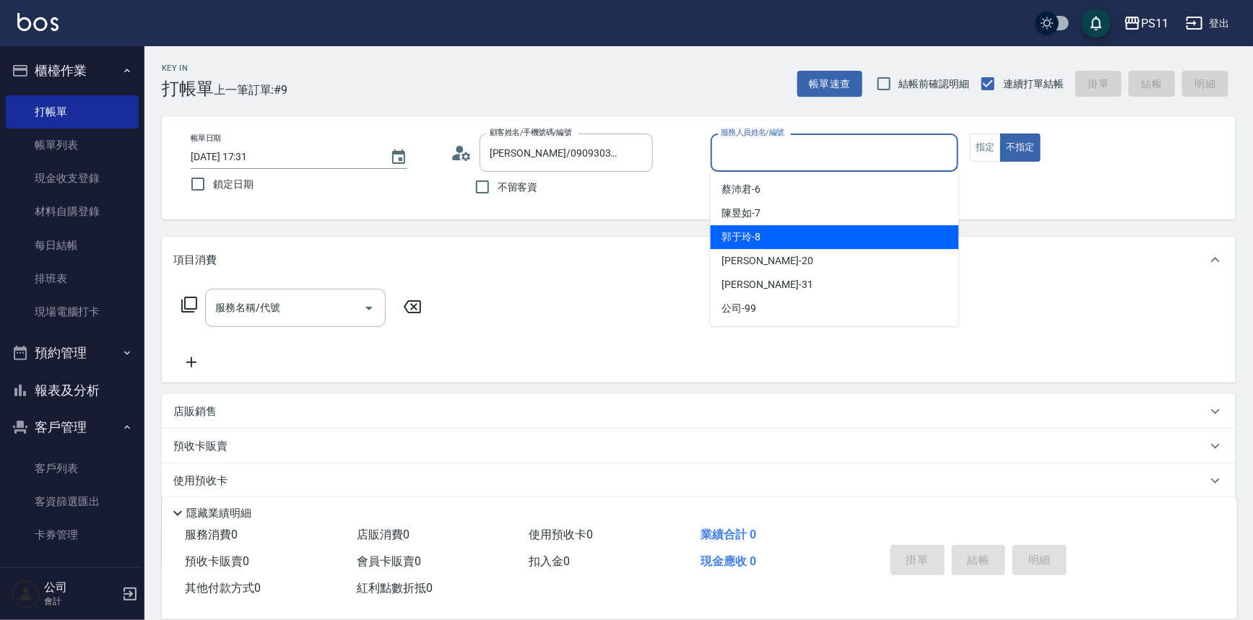
click at [845, 235] on div "[PERSON_NAME]-8" at bounding box center [835, 237] width 248 height 24
type input "郭于玲-8"
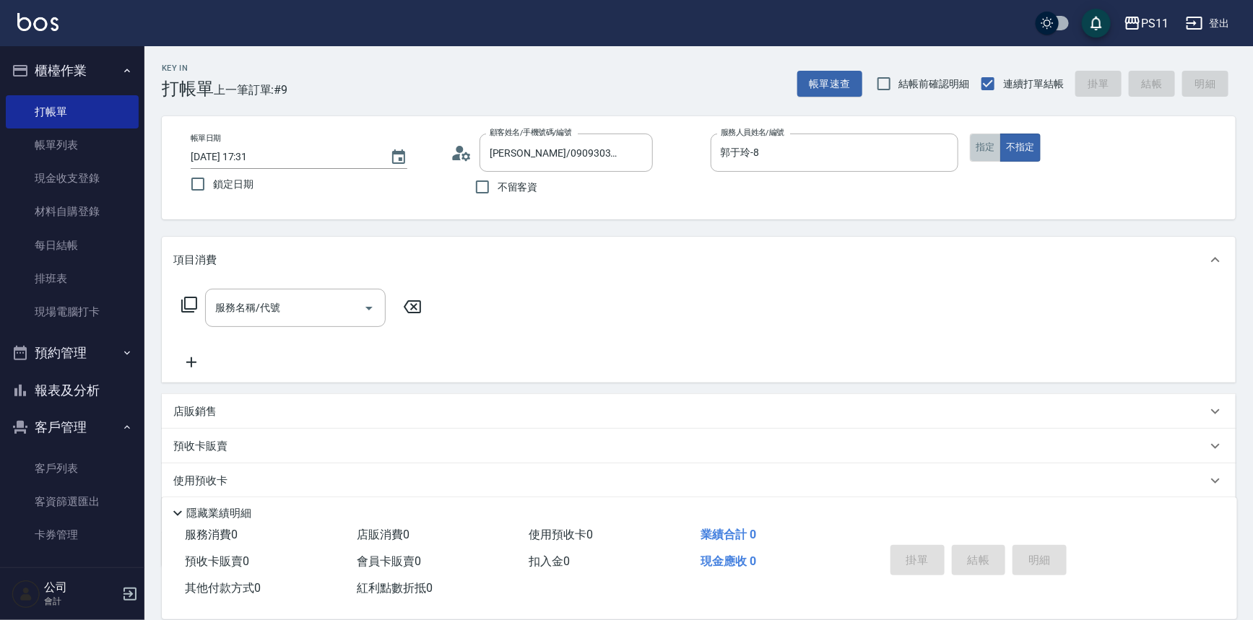
click at [980, 152] on button "指定" at bounding box center [985, 148] width 31 height 28
click at [188, 300] on icon at bounding box center [189, 304] width 17 height 17
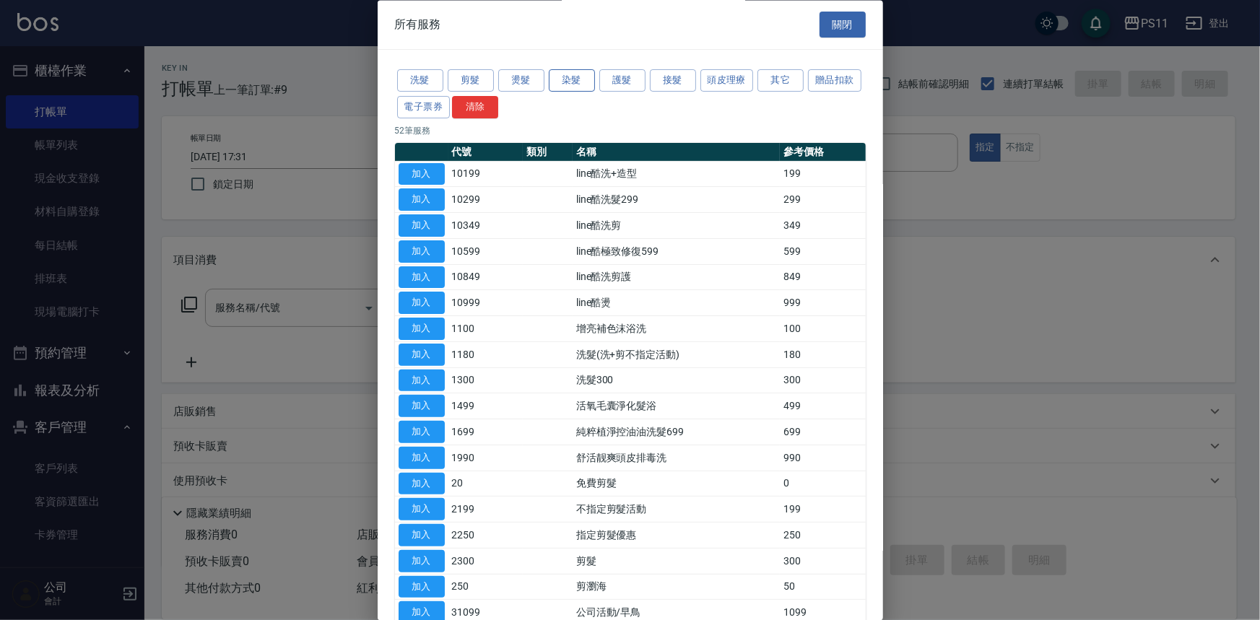
click at [585, 79] on button "染髮" at bounding box center [572, 81] width 46 height 22
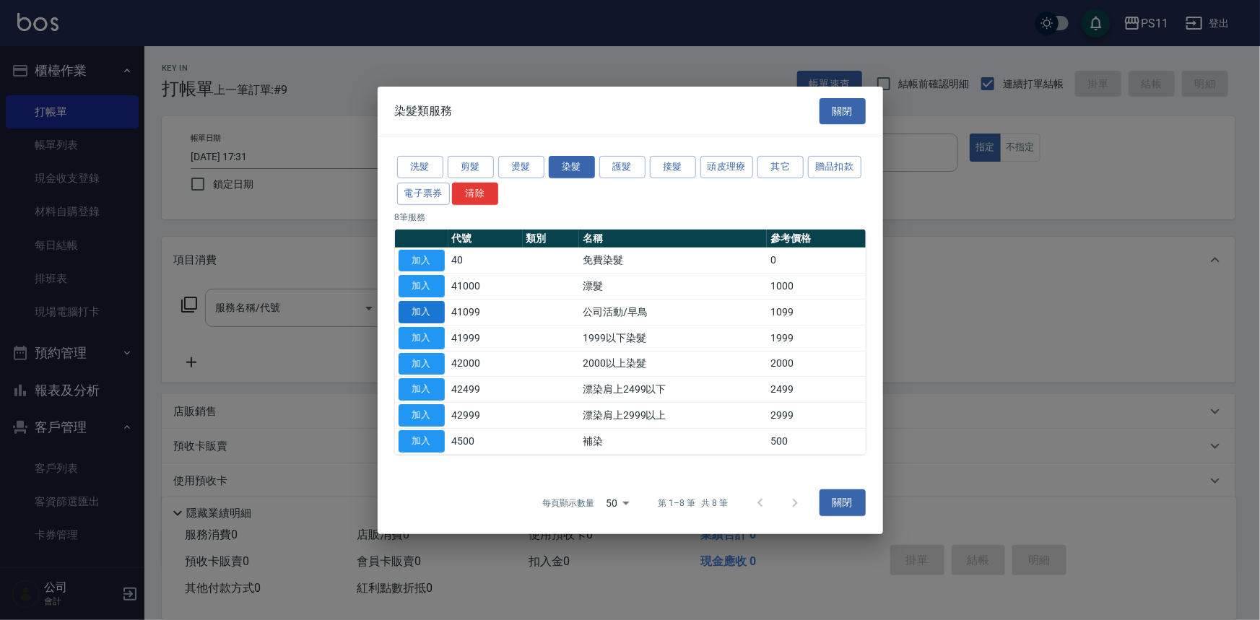
click at [433, 310] on button "加入" at bounding box center [422, 312] width 46 height 22
type input "公司活動/早鳥(41099)"
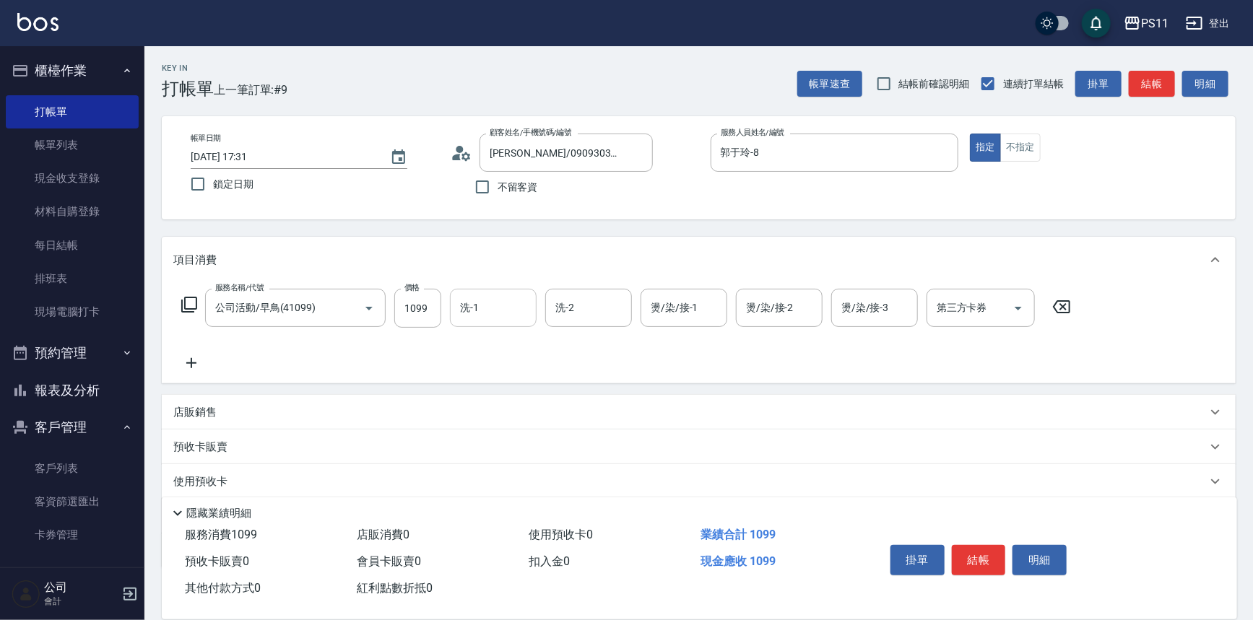
drag, startPoint x: 498, startPoint y: 303, endPoint x: 528, endPoint y: 298, distance: 30.9
click at [509, 301] on input "洗-1" at bounding box center [493, 307] width 74 height 25
type input "[PERSON_NAME]-20"
click at [205, 360] on icon at bounding box center [191, 363] width 36 height 17
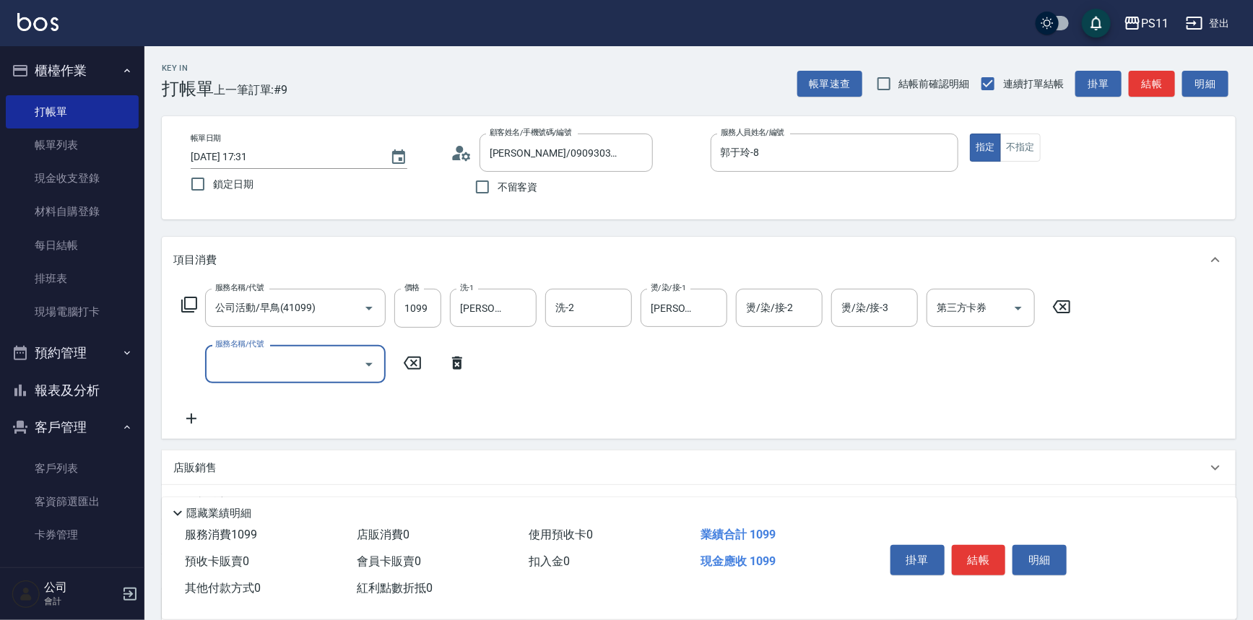
click at [305, 371] on input "服務名稱/代號" at bounding box center [285, 364] width 146 height 25
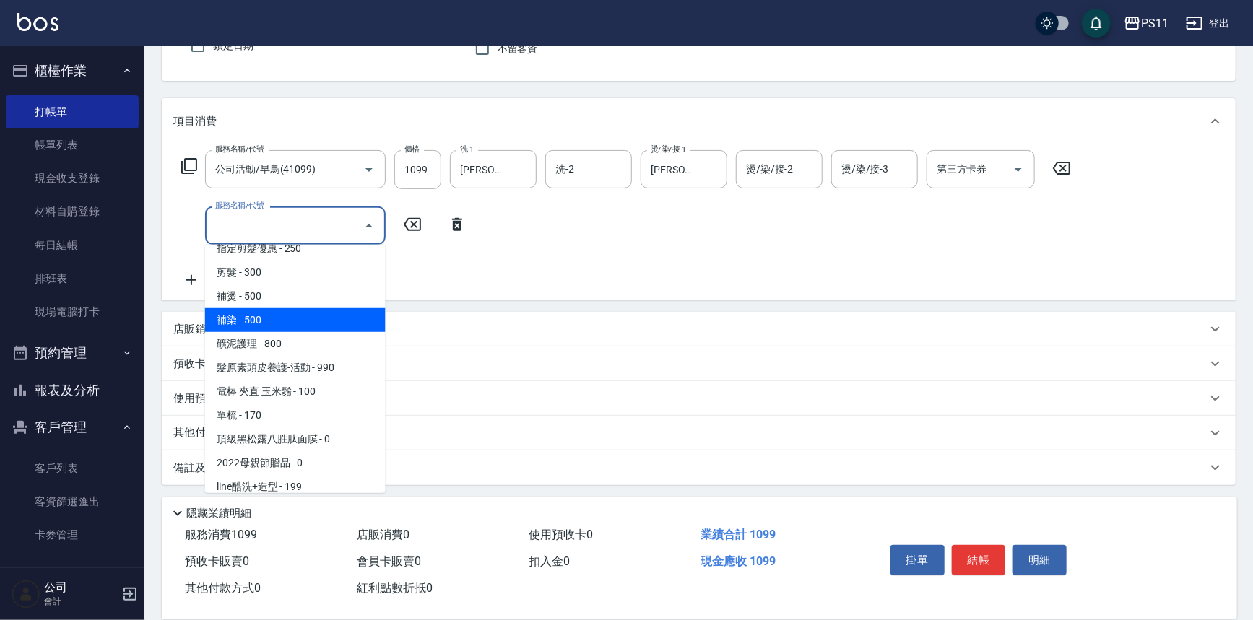
scroll to position [280, 0]
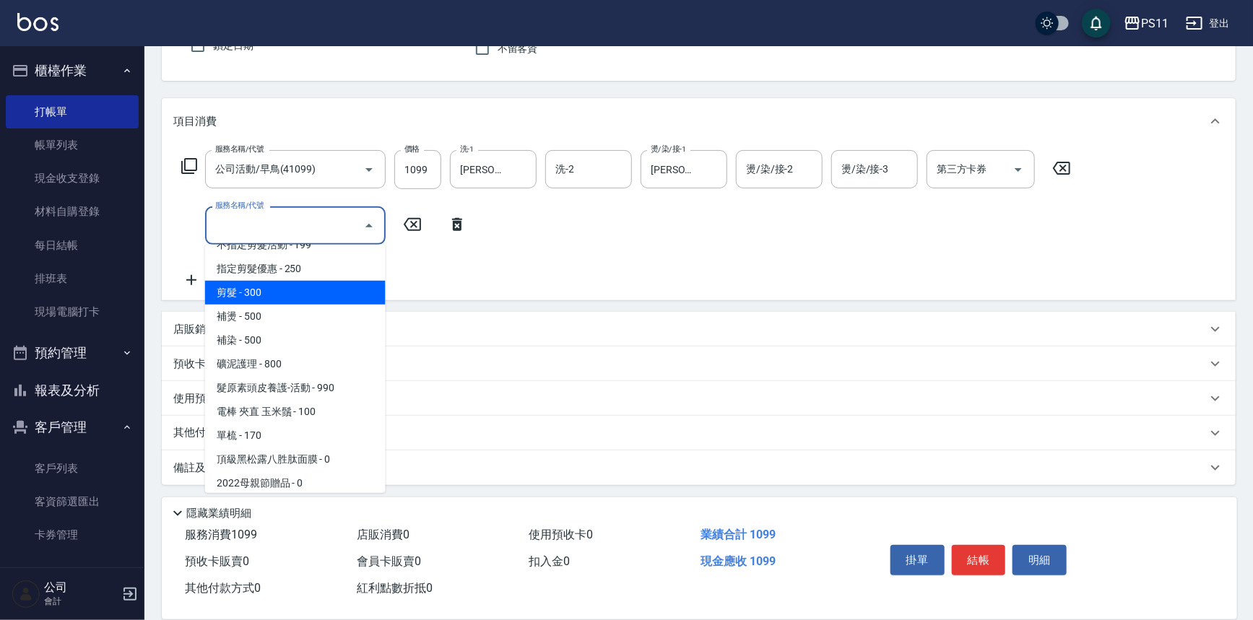
click at [282, 285] on span "剪髮 - 300" at bounding box center [295, 293] width 181 height 24
type input "剪髮(2300)"
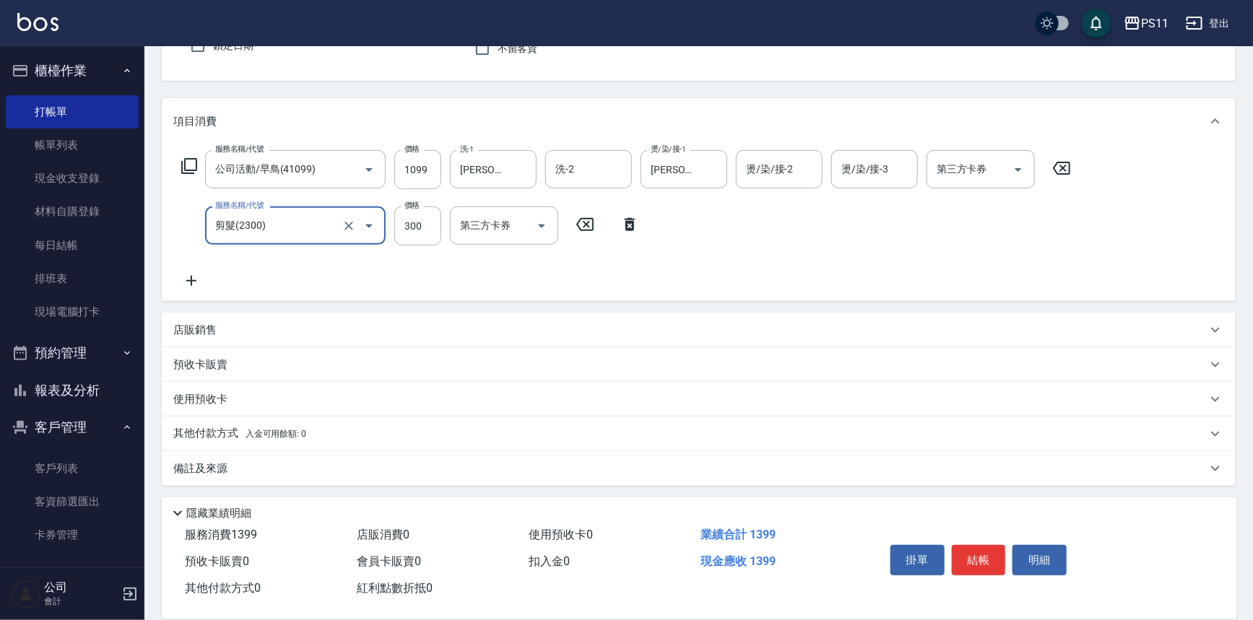
click at [181, 282] on icon at bounding box center [191, 280] width 36 height 17
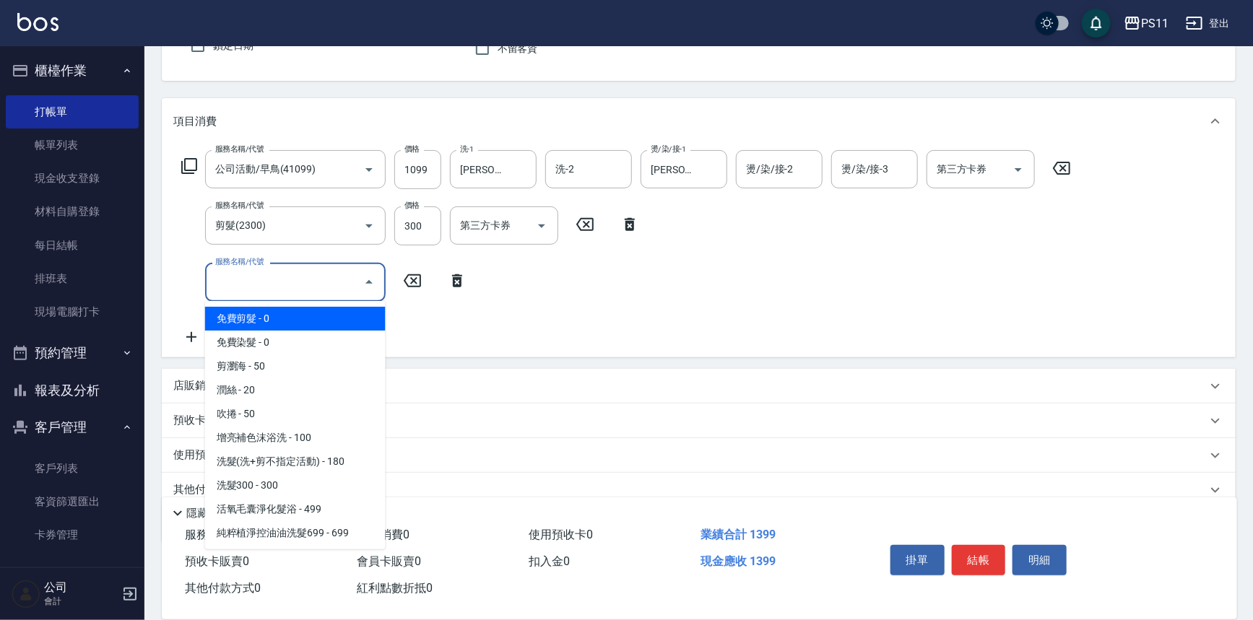
click at [259, 291] on input "服務名稱/代號" at bounding box center [285, 281] width 146 height 25
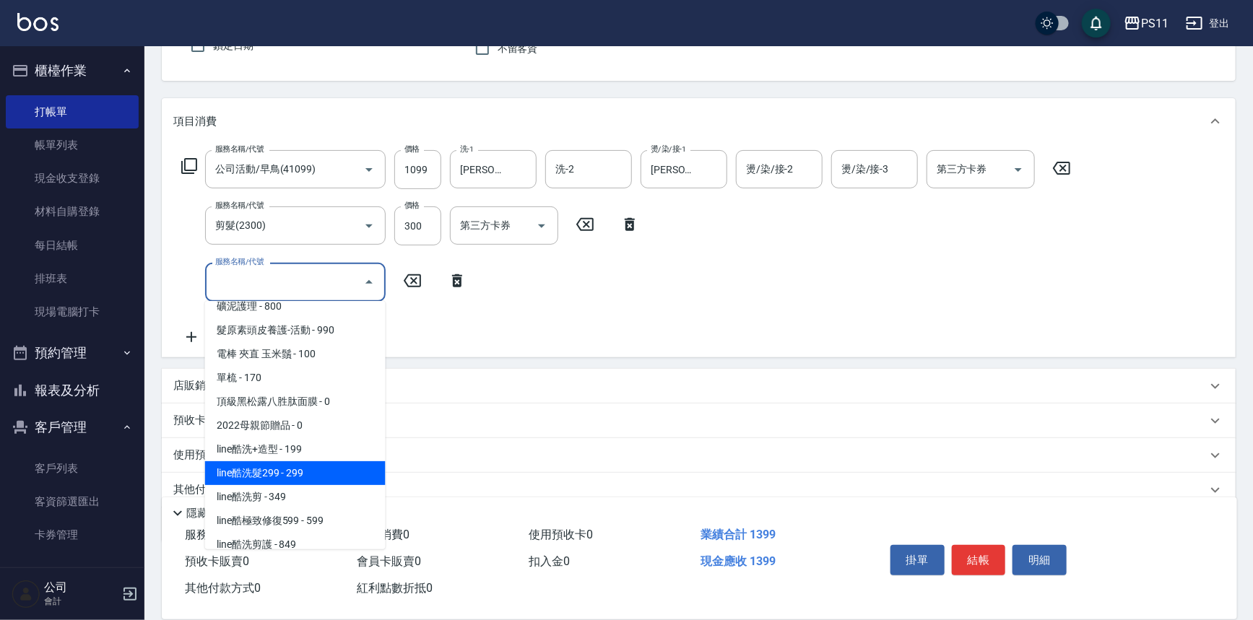
scroll to position [853, 0]
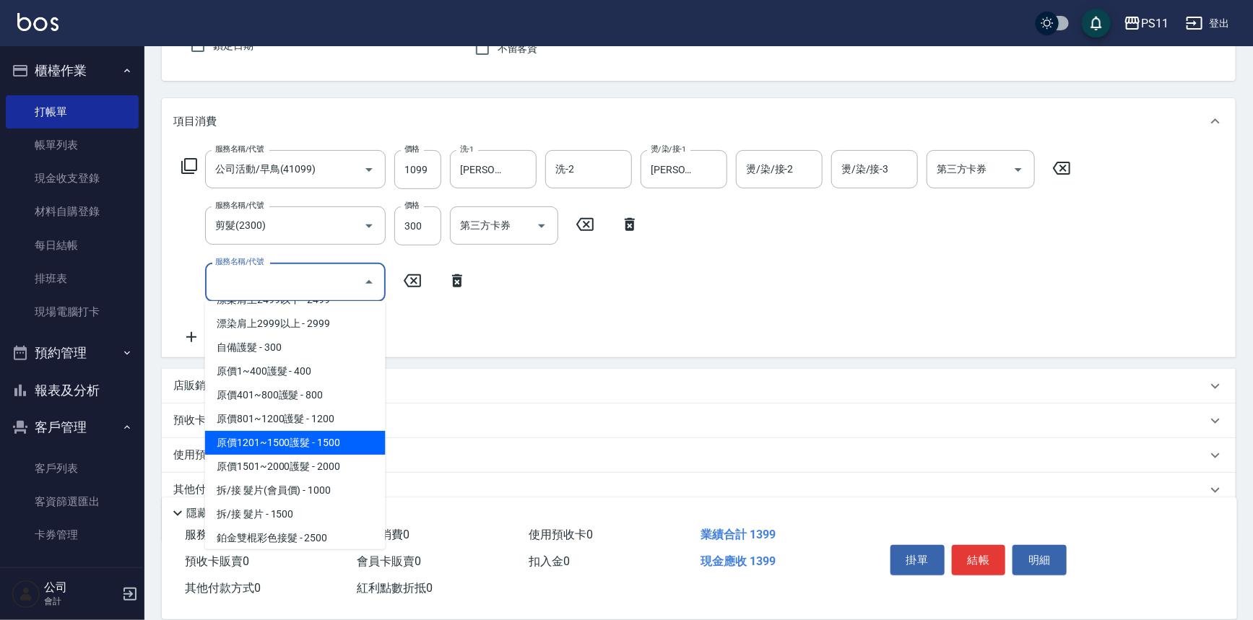
click at [367, 434] on span "原價1201~1500護髮 - 1500" at bounding box center [295, 443] width 181 height 24
type input "原價1201~1500護髮(51500)"
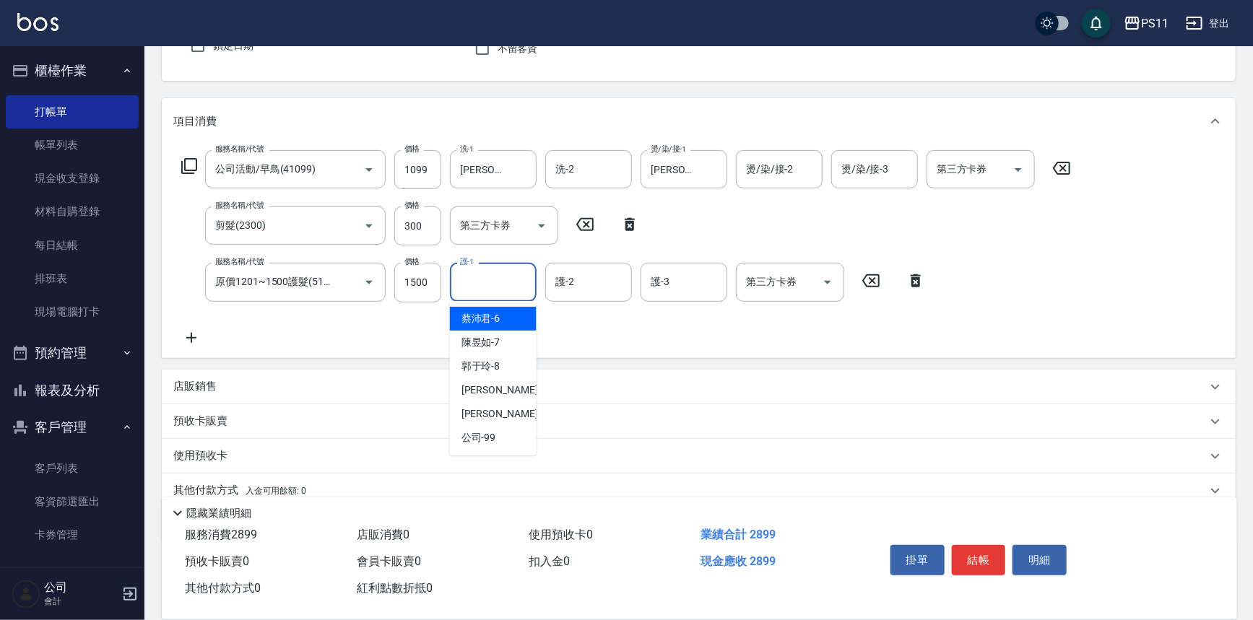
drag, startPoint x: 526, startPoint y: 280, endPoint x: 537, endPoint y: 279, distance: 11.6
click at [537, 279] on form "護-1 護-1" at bounding box center [497, 282] width 95 height 38
type input "[PERSON_NAME]-20"
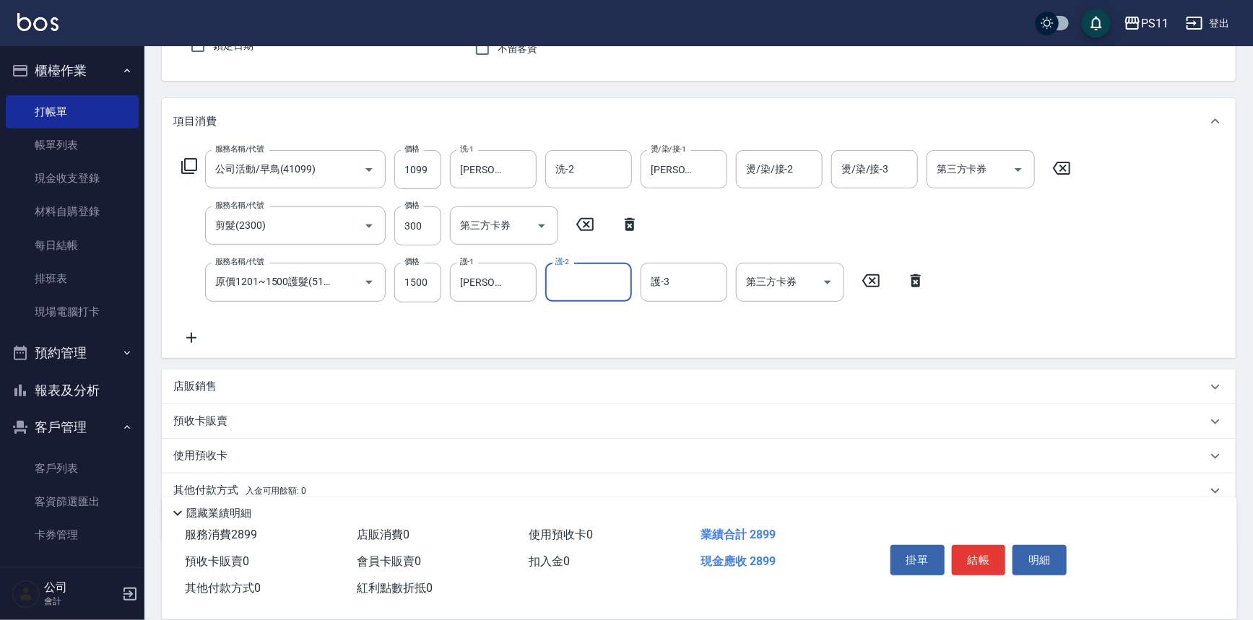
scroll to position [196, 0]
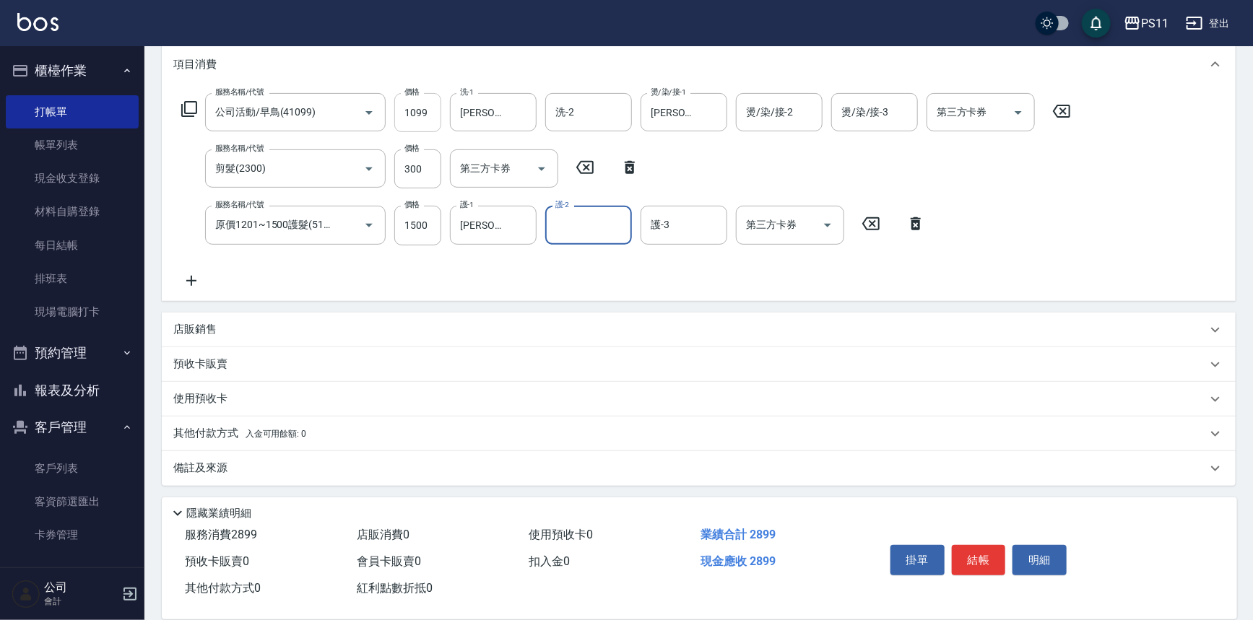
click at [428, 118] on input "1099" at bounding box center [417, 112] width 47 height 39
type input "1599"
click at [231, 436] on p "其他付款方式 入金可用餘額: 0" at bounding box center [239, 434] width 133 height 16
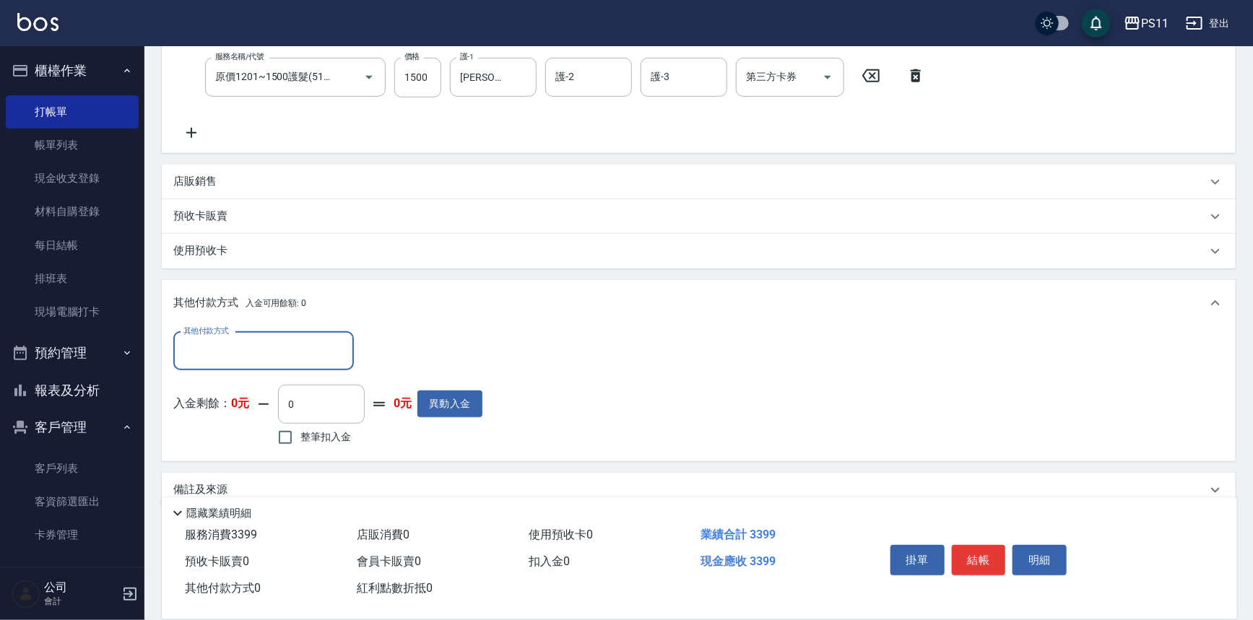
scroll to position [350, 0]
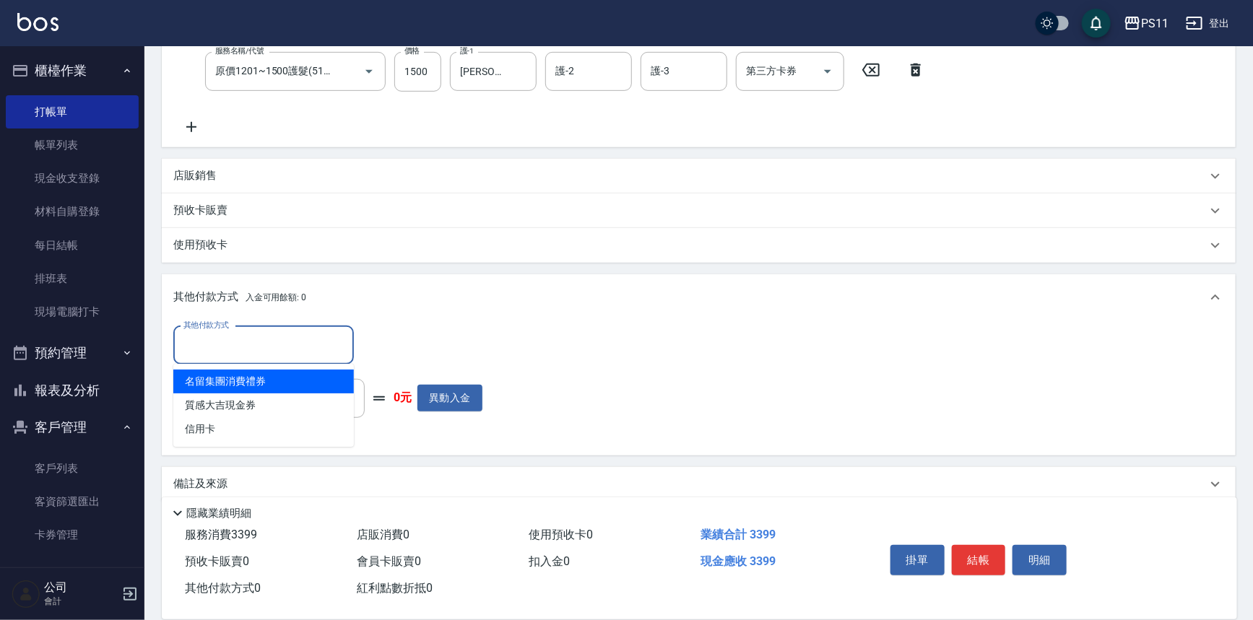
click at [245, 336] on input "其他付款方式" at bounding box center [264, 345] width 168 height 25
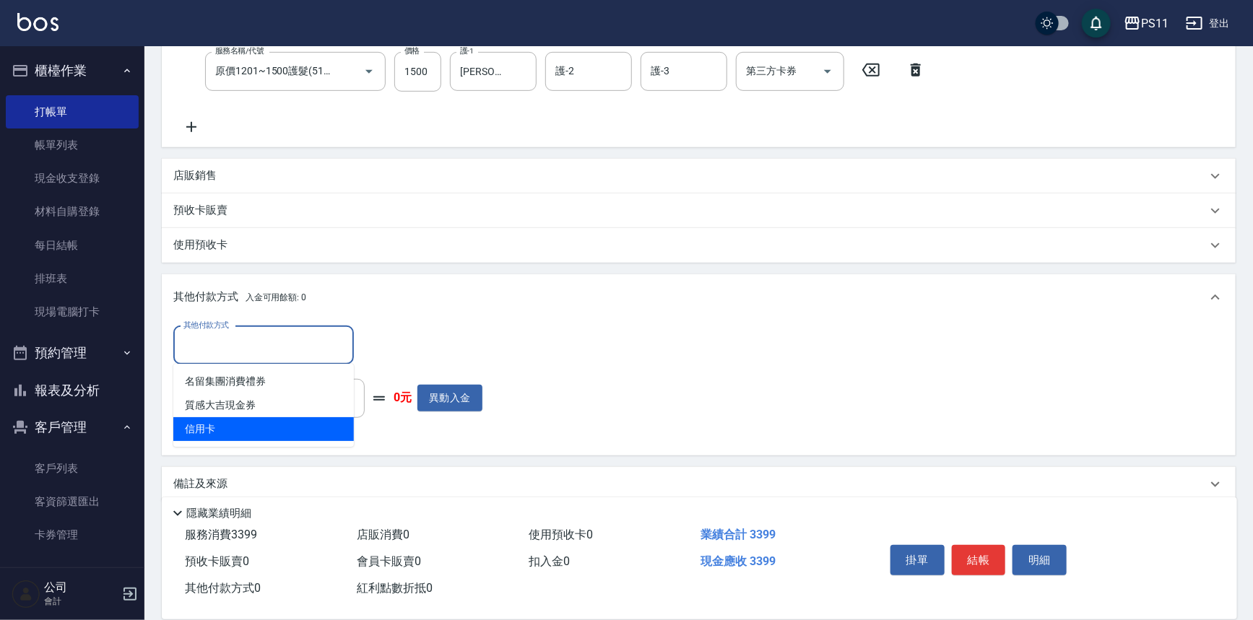
drag, startPoint x: 245, startPoint y: 420, endPoint x: 256, endPoint y: 417, distance: 11.2
click at [246, 420] on span "信用卡" at bounding box center [263, 429] width 181 height 24
type input "信用卡"
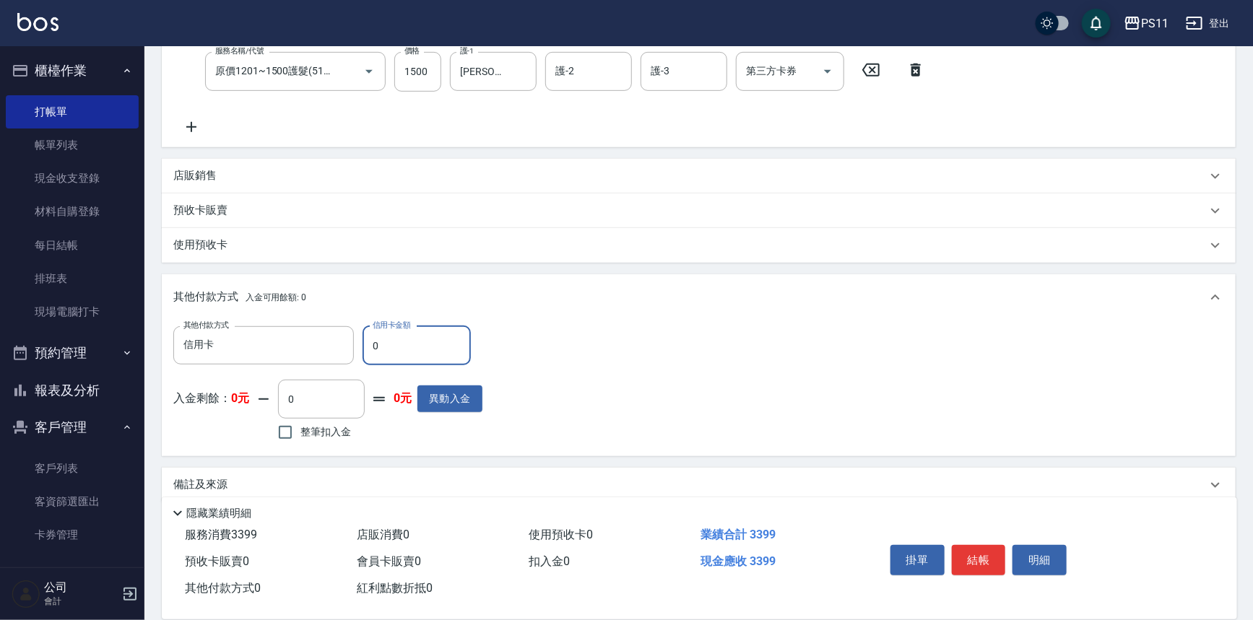
drag, startPoint x: 449, startPoint y: 346, endPoint x: 0, endPoint y: 342, distance: 449.3
click at [0, 343] on div "PS11 登出 櫃檯作業 打帳單 帳單列表 現金收支登錄 材料自購登錄 每日結帳 排班表 現場電腦打卡 預約管理 預約管理 單日預約紀錄 單週預約紀錄 報表及…" at bounding box center [626, 144] width 1253 height 988
drag, startPoint x: 321, startPoint y: 342, endPoint x: 149, endPoint y: 394, distance: 180.1
click at [148, 390] on div "Key In 打帳單 上一筆訂單:#9 帳單速查 結帳前確認明細 連續打單結帳 掛單 結帳 明細 帳單日期 [DATE] 17:31 鎖定日期 顧客姓名/手機…" at bounding box center [698, 168] width 1109 height 942
type input "3399"
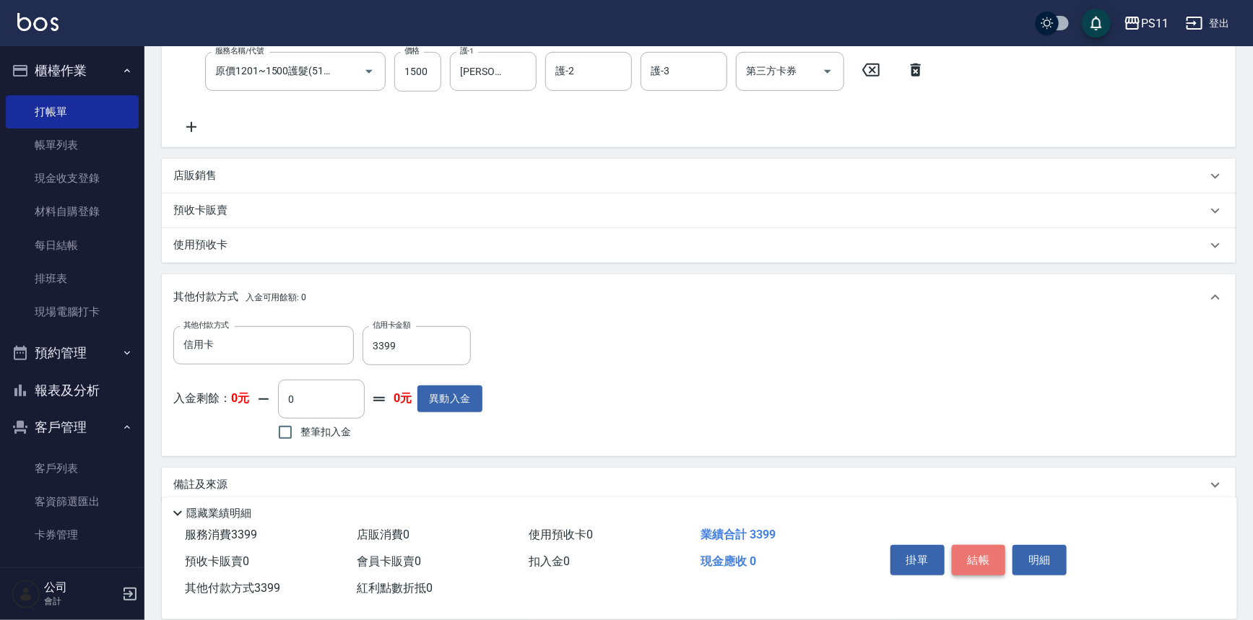
click at [978, 549] on button "結帳" at bounding box center [979, 560] width 54 height 30
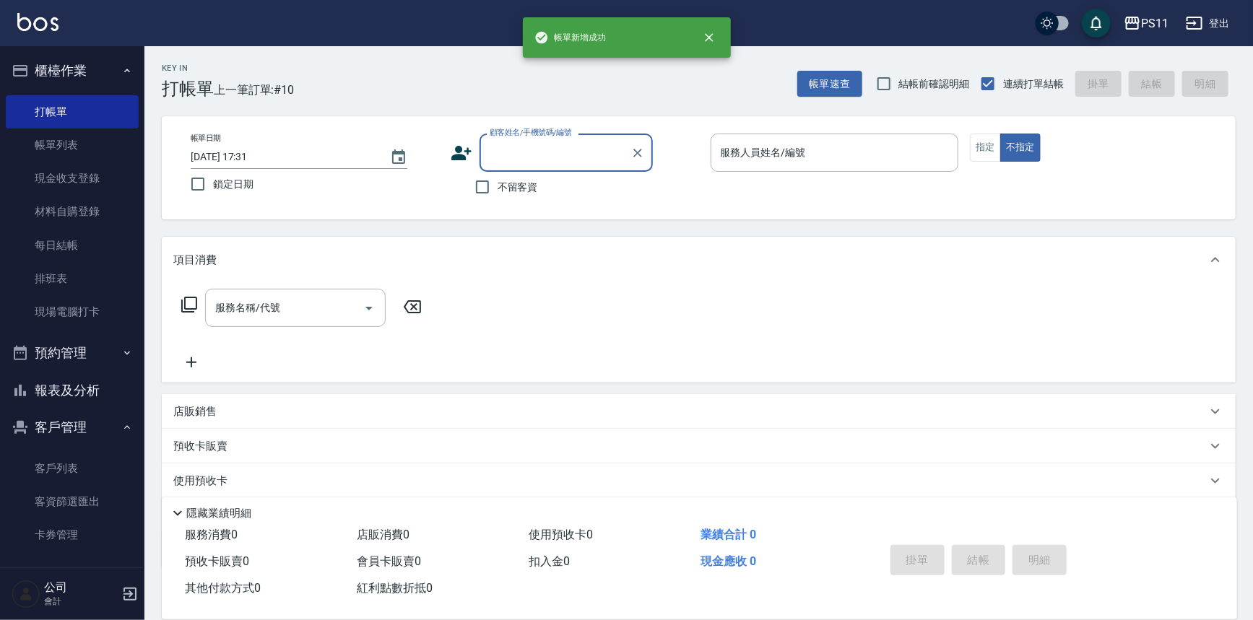
click at [538, 152] on input "顧客姓名/手機號碼/編號" at bounding box center [555, 152] width 139 height 25
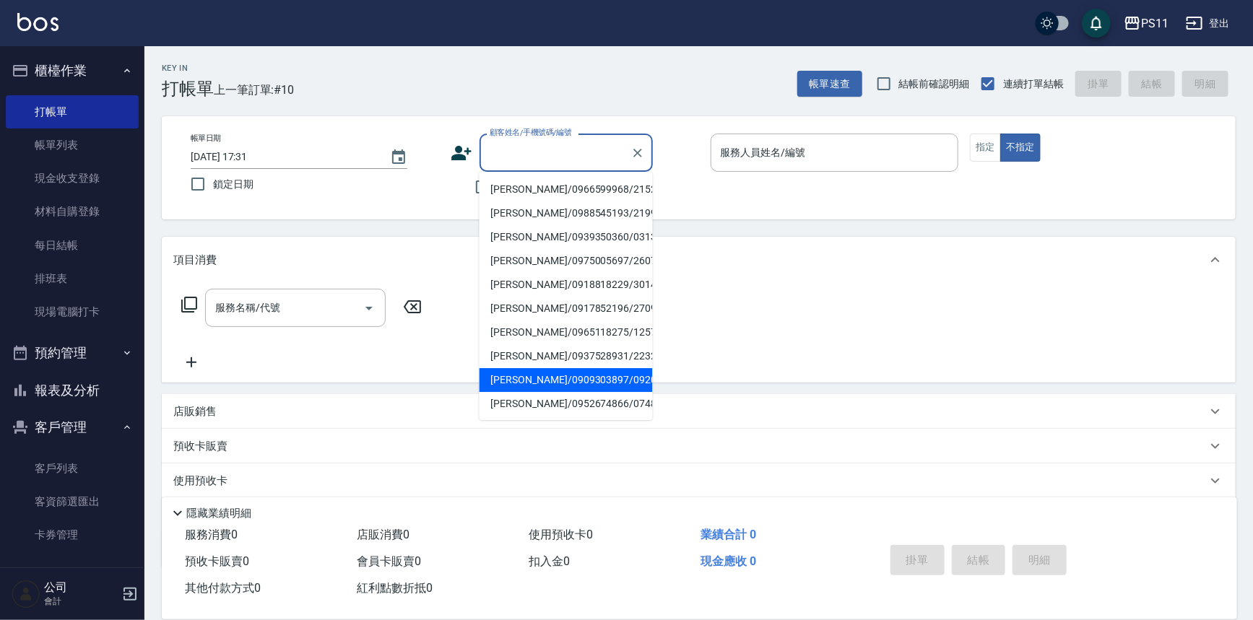
click at [555, 378] on li "[PERSON_NAME]/0909303897/0920" at bounding box center [566, 380] width 173 height 24
type input "[PERSON_NAME]/0909303897/0920"
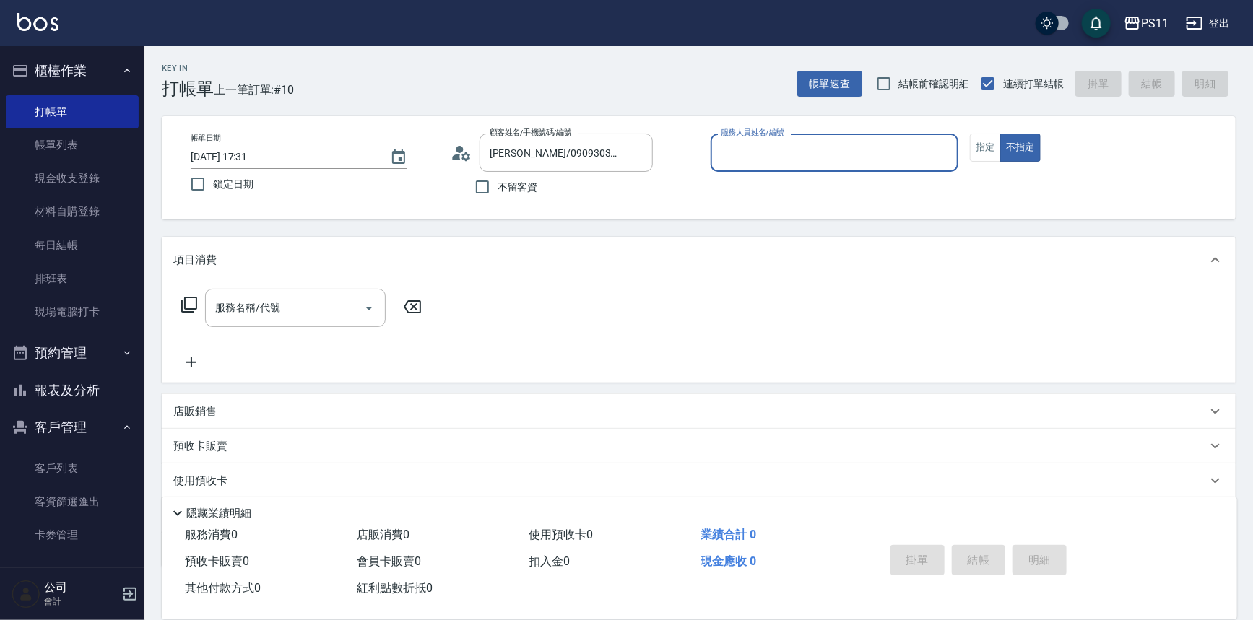
click at [896, 153] on input "服務人員姓名/編號" at bounding box center [834, 152] width 235 height 25
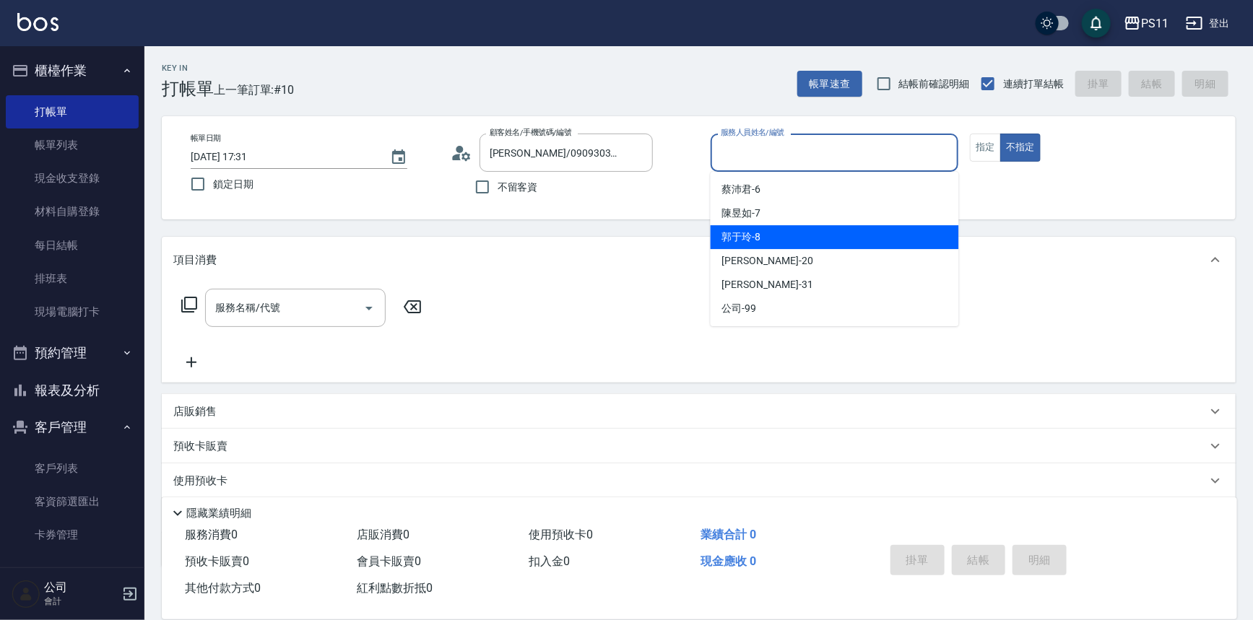
click at [867, 232] on div "[PERSON_NAME]-8" at bounding box center [835, 237] width 248 height 24
type input "郭于玲-8"
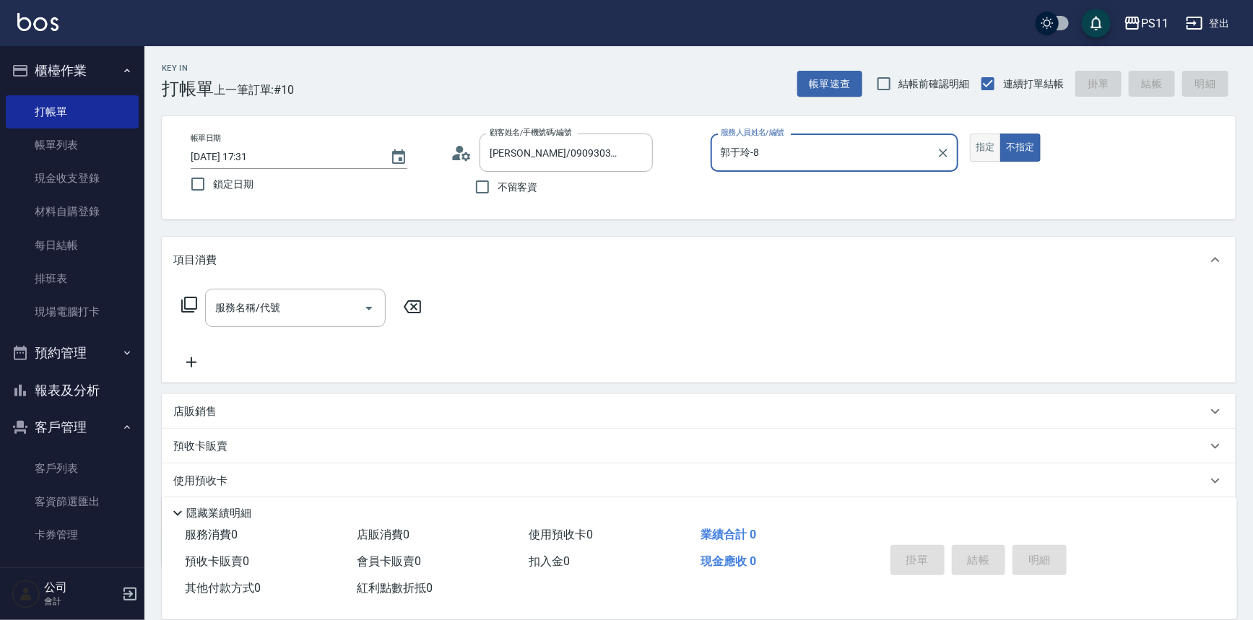
click at [982, 137] on button "指定" at bounding box center [985, 148] width 31 height 28
click at [186, 298] on icon at bounding box center [189, 304] width 17 height 17
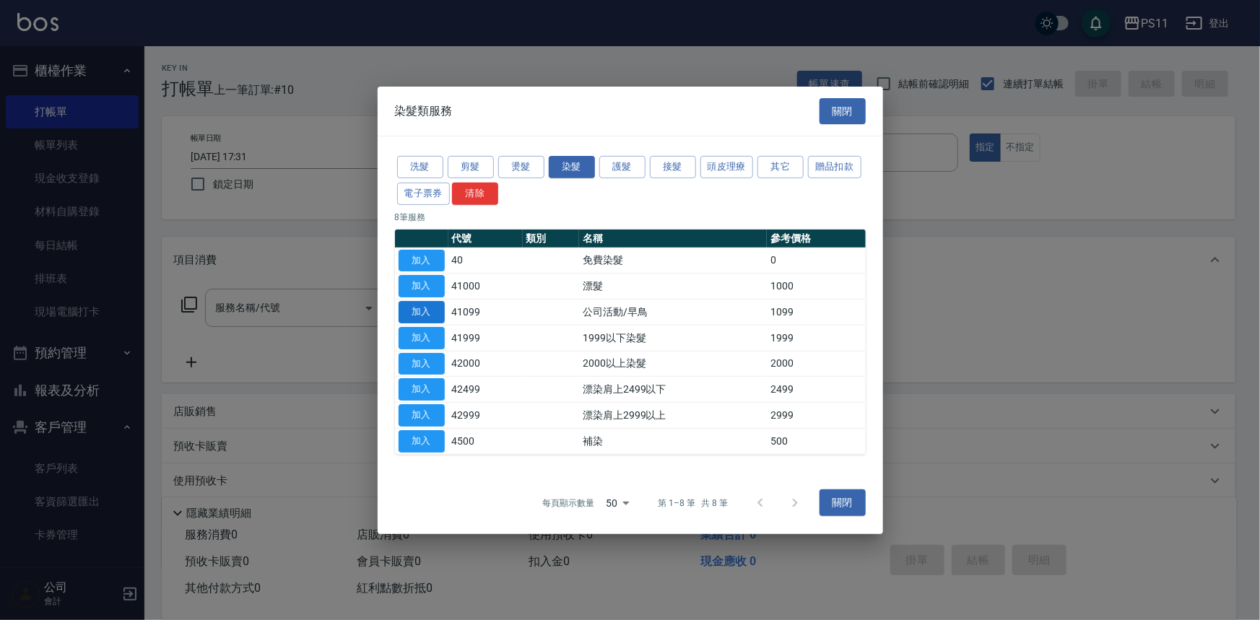
click at [430, 314] on button "加入" at bounding box center [422, 312] width 46 height 22
type input "公司活動/早鳥(41099)"
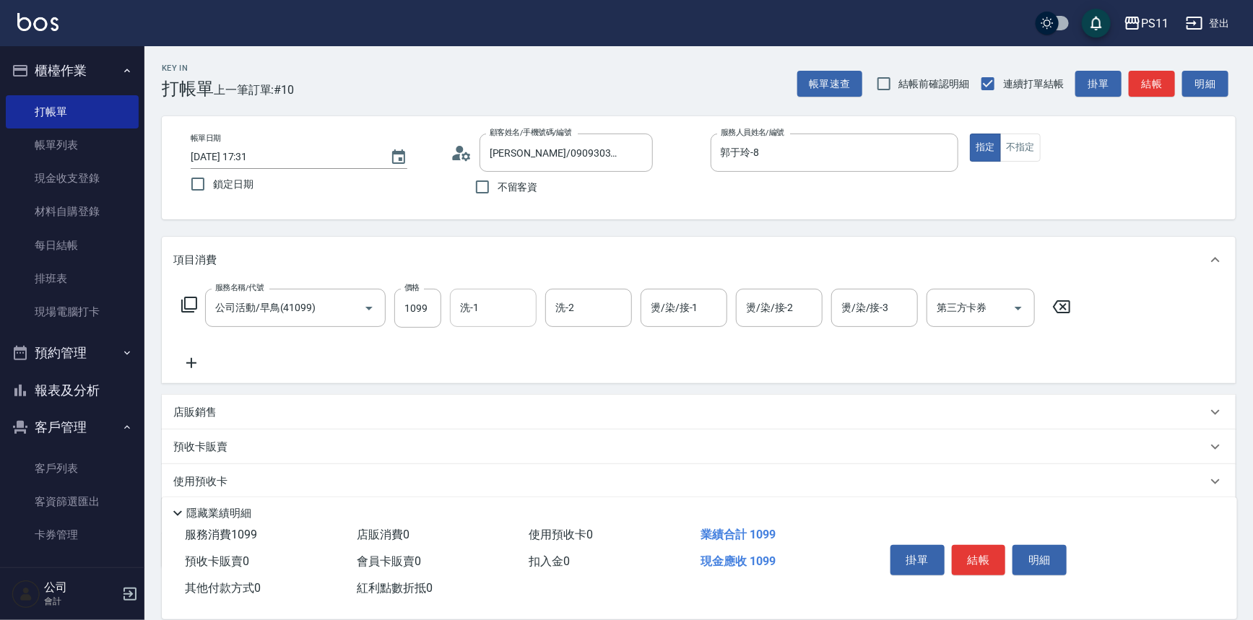
click at [488, 306] on input "洗-1" at bounding box center [493, 307] width 74 height 25
type input "[PERSON_NAME]-20"
click at [194, 372] on div "服務名稱/代號 公司活動/早鳥(41099) 服務名稱/代號 價格 1099 價格 洗-1 [PERSON_NAME]-20 洗-1 洗-2 洗-2 燙/染/…" at bounding box center [699, 333] width 1074 height 100
click at [204, 364] on icon at bounding box center [191, 363] width 36 height 17
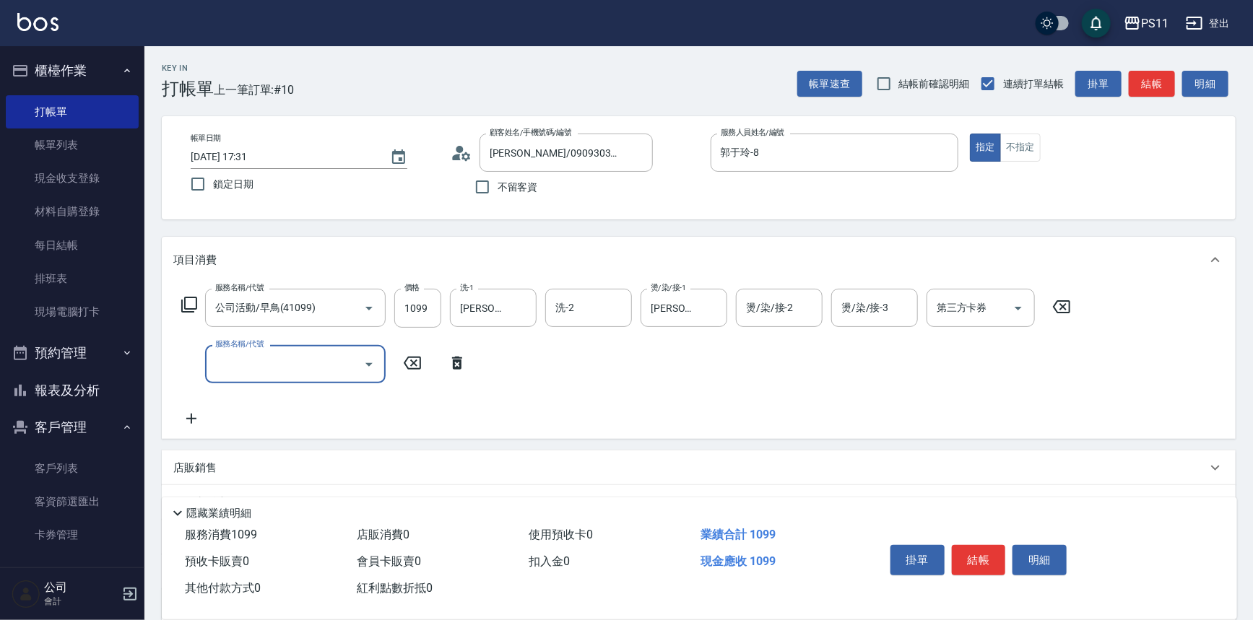
drag, startPoint x: 204, startPoint y: 364, endPoint x: 268, endPoint y: 347, distance: 66.6
click at [243, 368] on input "服務名稱/代號" at bounding box center [285, 364] width 146 height 25
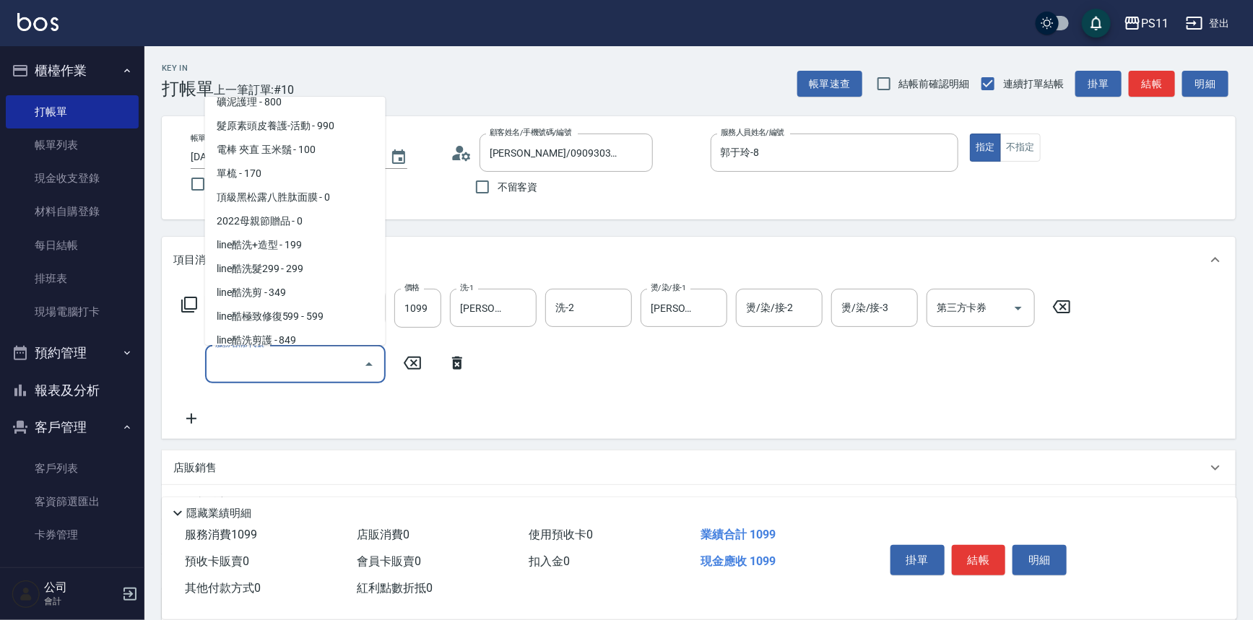
scroll to position [787, 0]
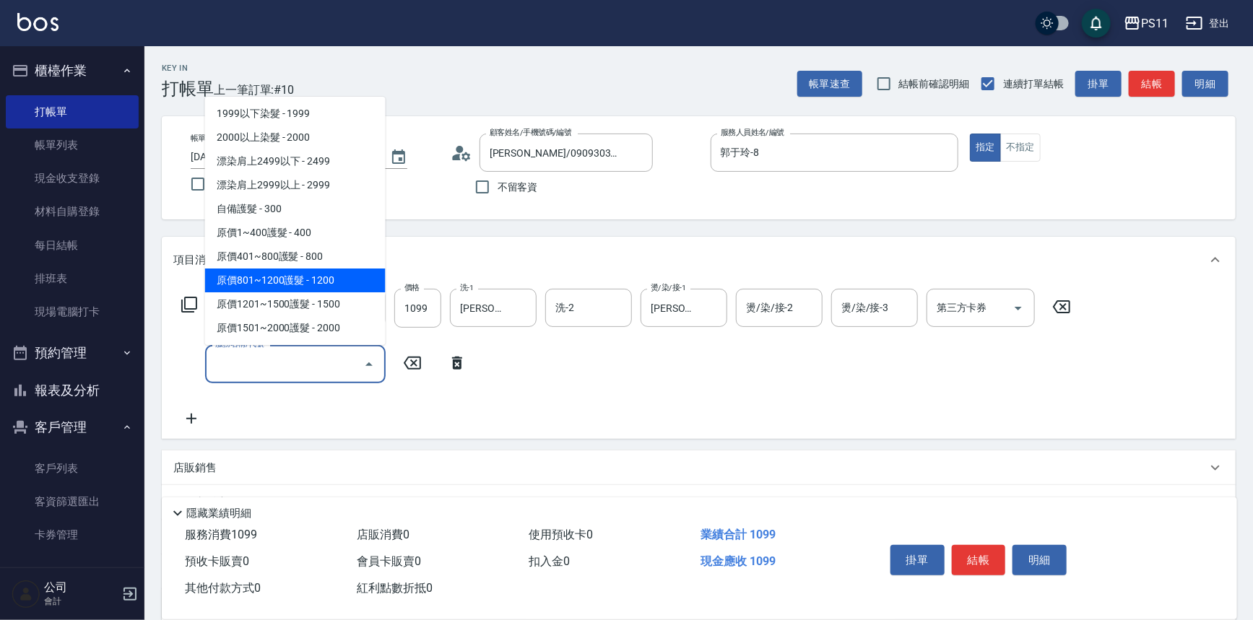
click at [332, 280] on span "原價801~1200護髮 - 1200" at bounding box center [295, 281] width 181 height 24
type input "原價801~1200護髮(51200)"
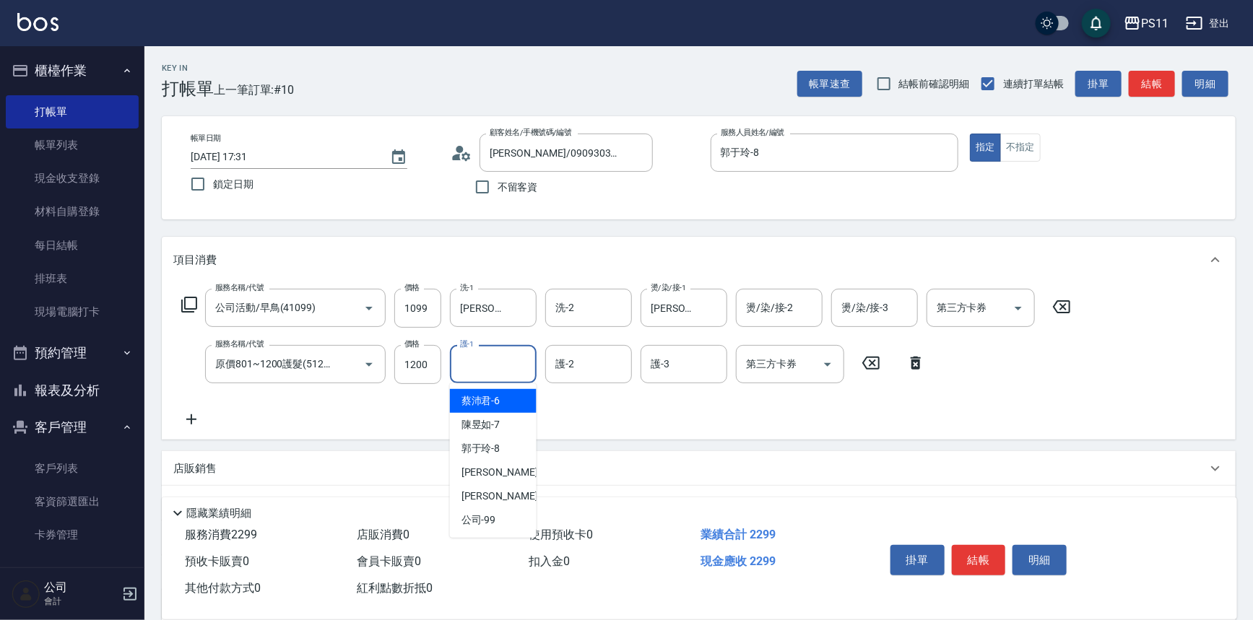
click at [506, 360] on input "護-1" at bounding box center [493, 364] width 74 height 25
type input "[PERSON_NAME]-20"
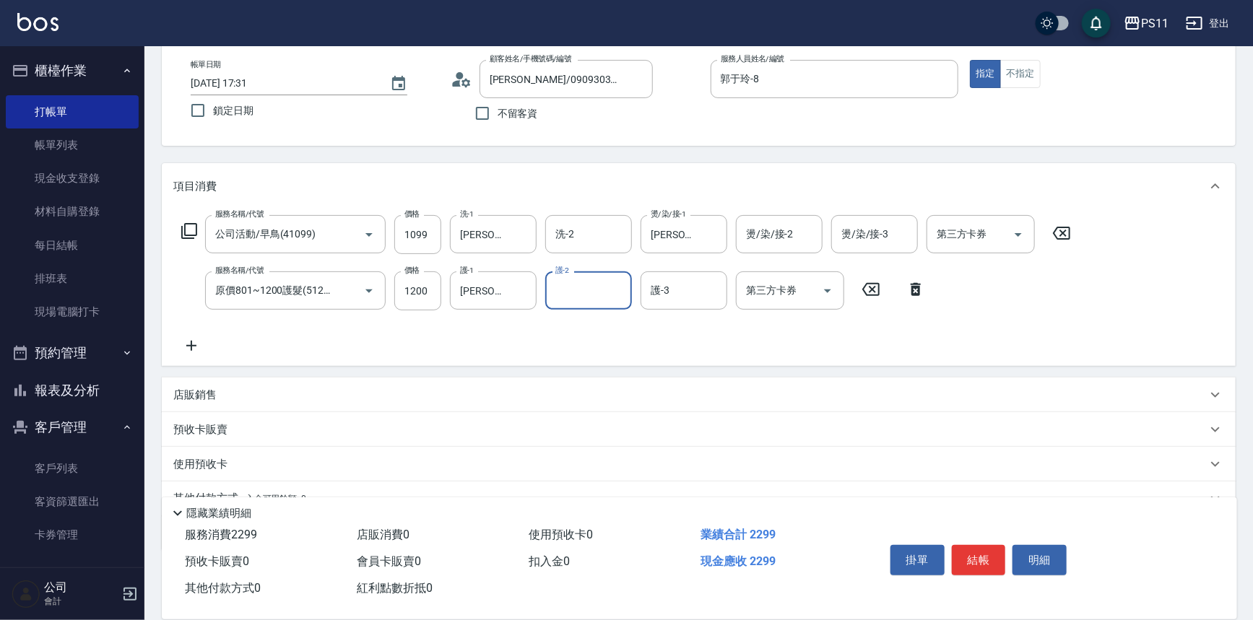
scroll to position [139, 0]
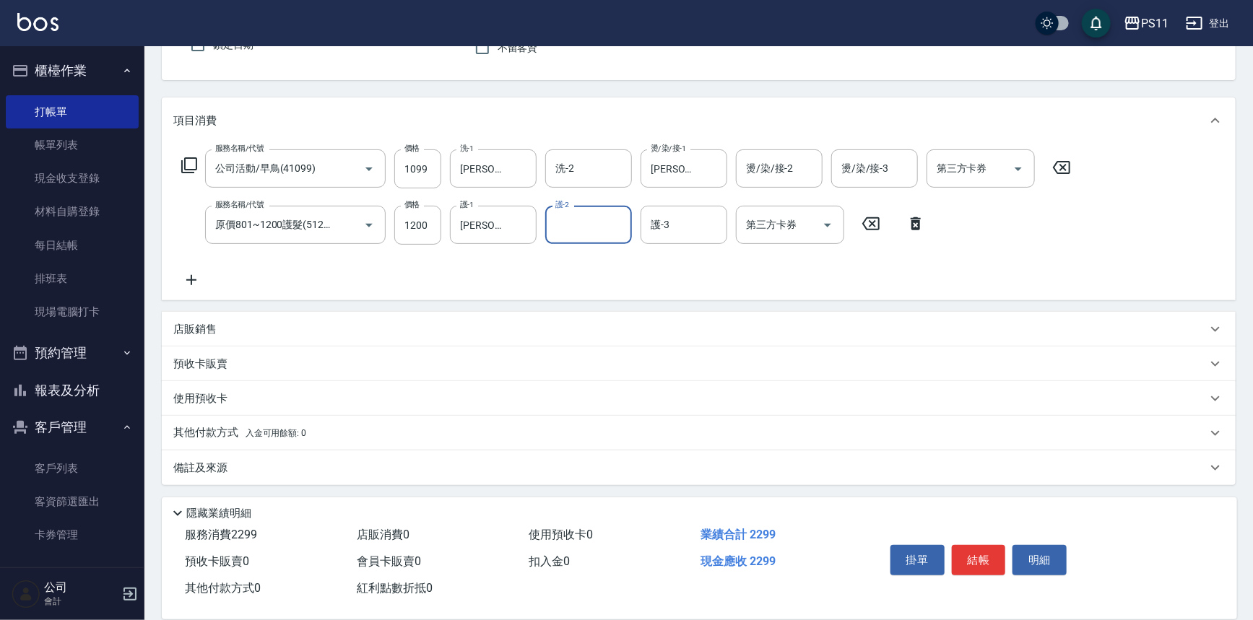
click at [199, 425] on p "其他付款方式 入金可用餘額: 0" at bounding box center [239, 433] width 133 height 16
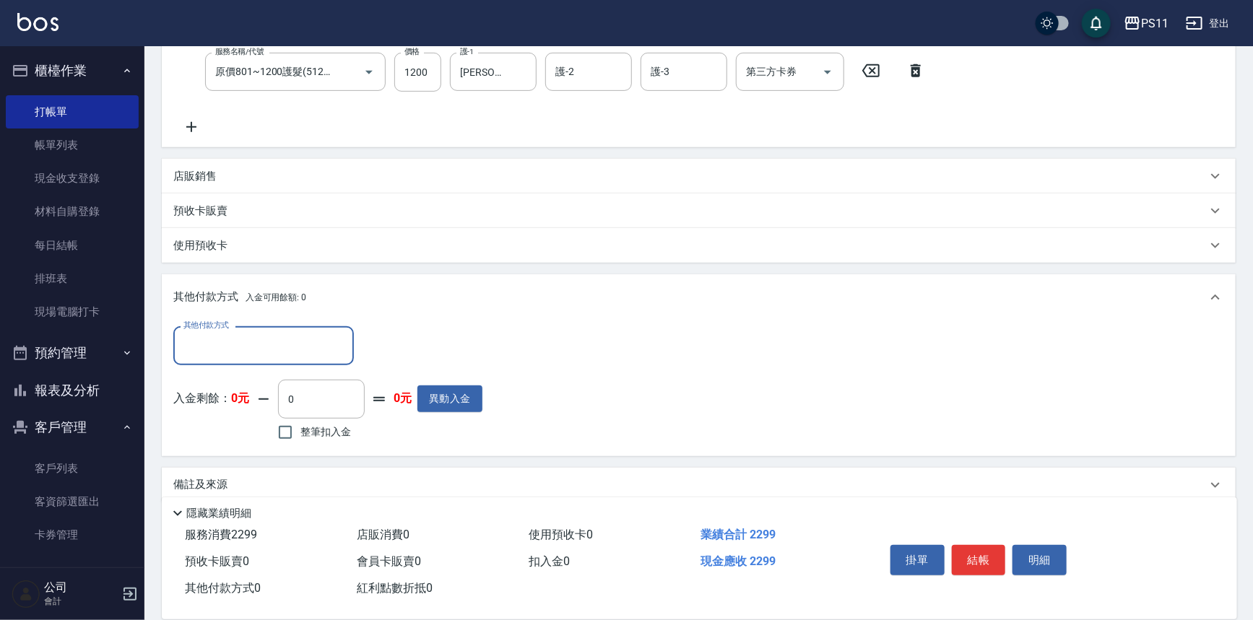
scroll to position [298, 0]
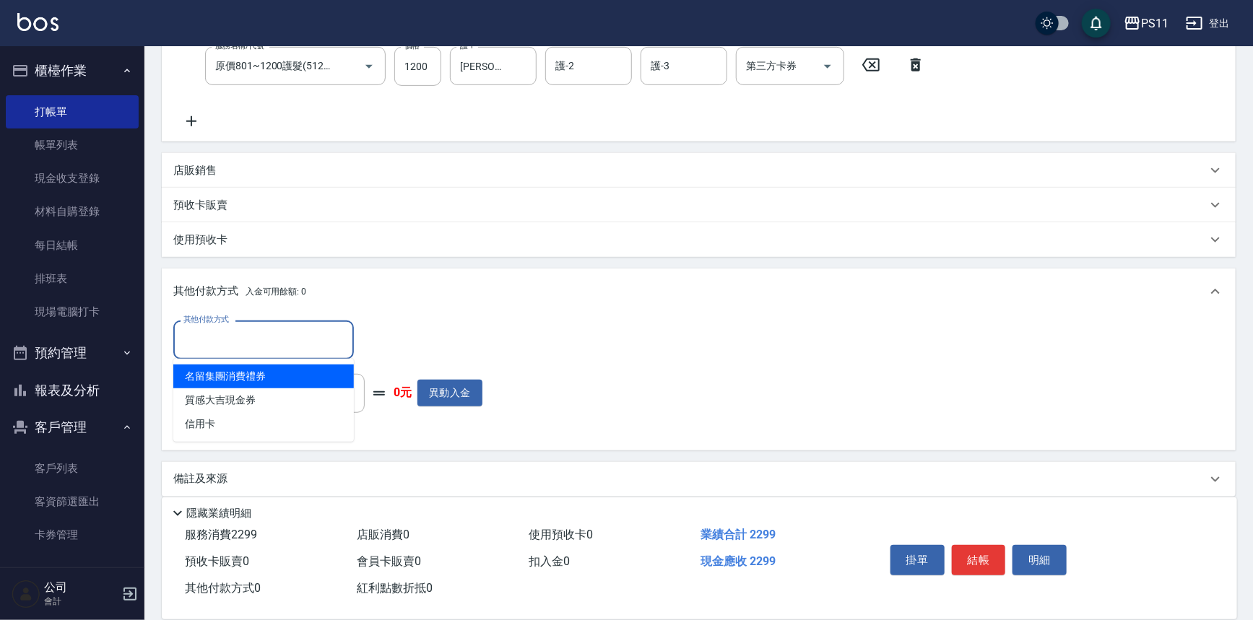
click at [247, 330] on input "其他付款方式" at bounding box center [264, 339] width 168 height 25
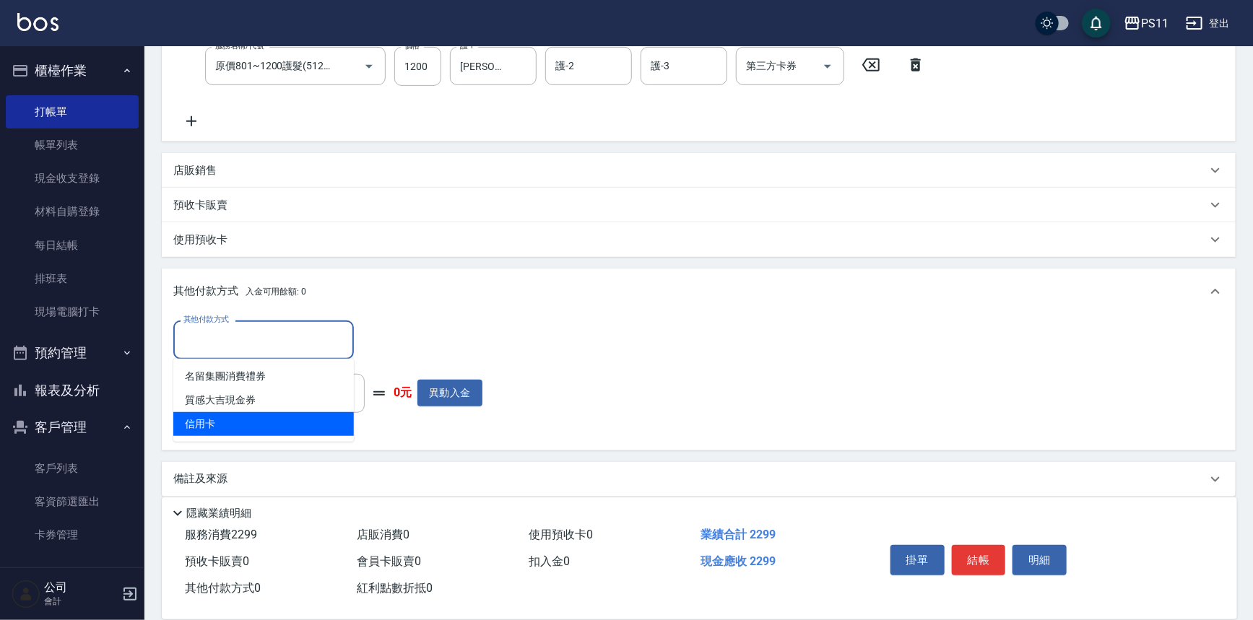
click at [259, 431] on span "信用卡" at bounding box center [263, 424] width 181 height 24
type input "信用卡"
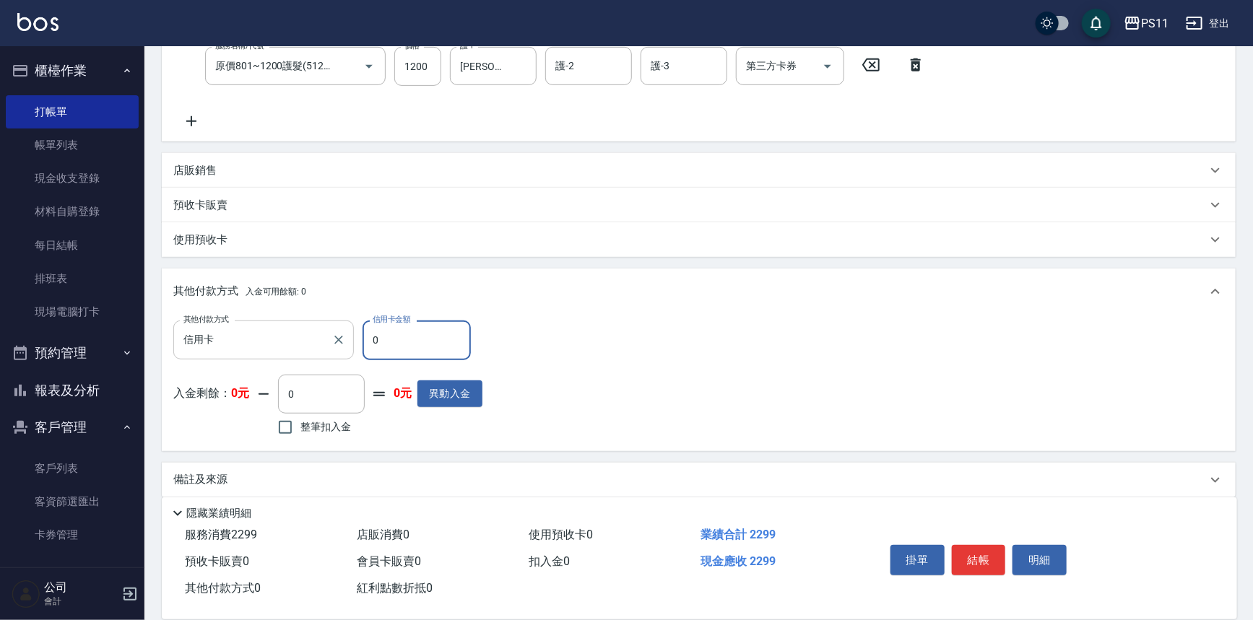
drag, startPoint x: 313, startPoint y: 337, endPoint x: 197, endPoint y: 337, distance: 115.6
click at [183, 346] on div "其他付款方式 信用卡 其他付款方式 信用卡金額 0 信用卡金額" at bounding box center [327, 340] width 309 height 39
type input "2299"
click at [981, 554] on button "結帳" at bounding box center [979, 560] width 54 height 30
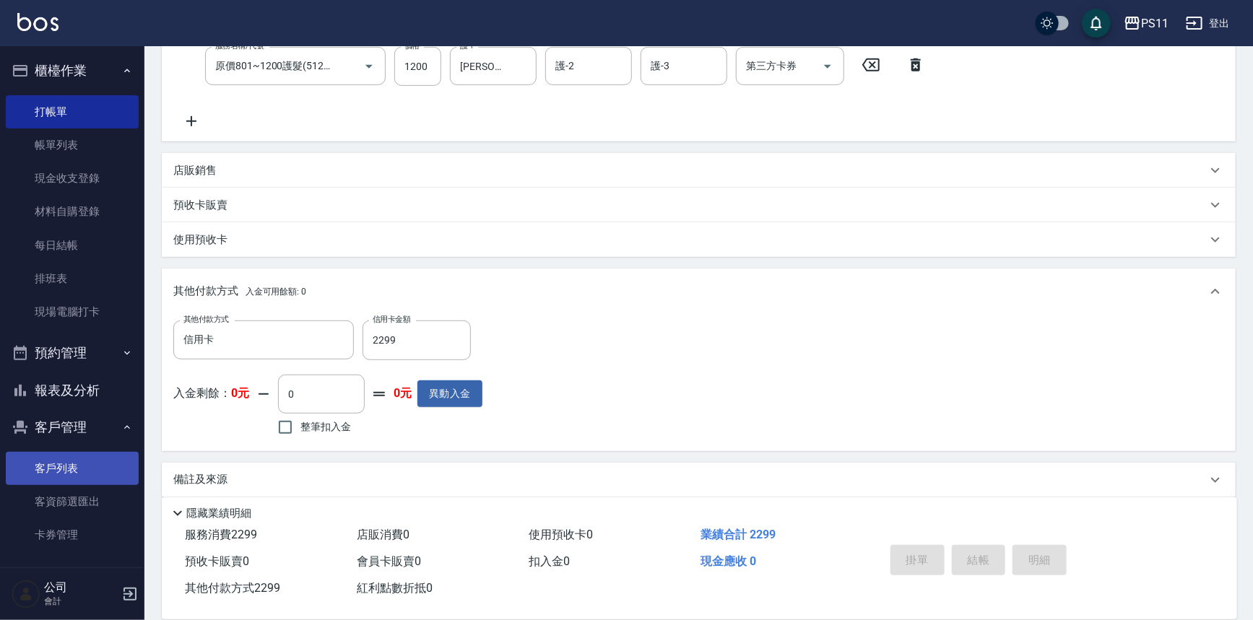
type input "[DATE] 17:32"
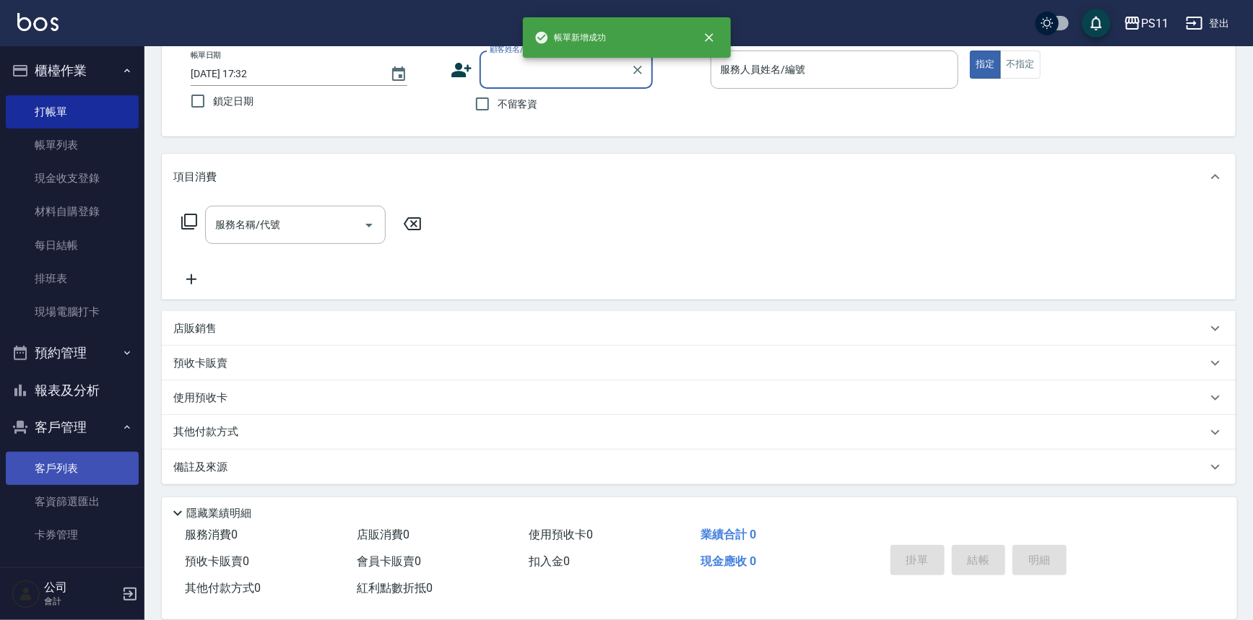
scroll to position [0, 0]
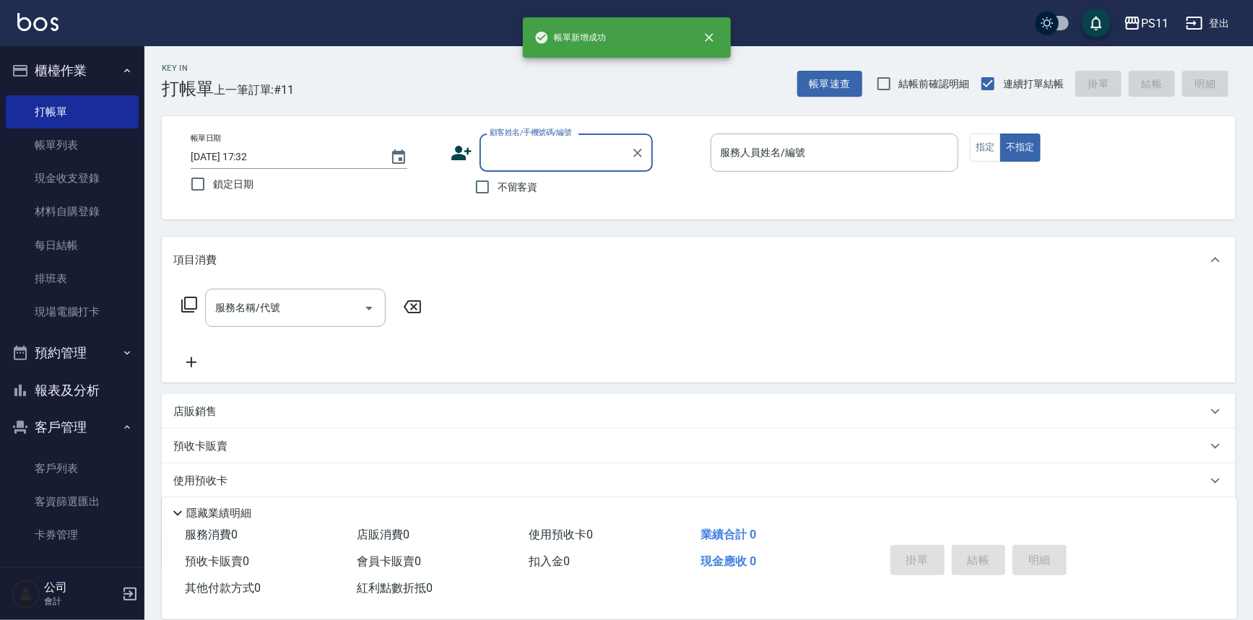
click at [100, 397] on button "報表及分析" at bounding box center [72, 391] width 133 height 38
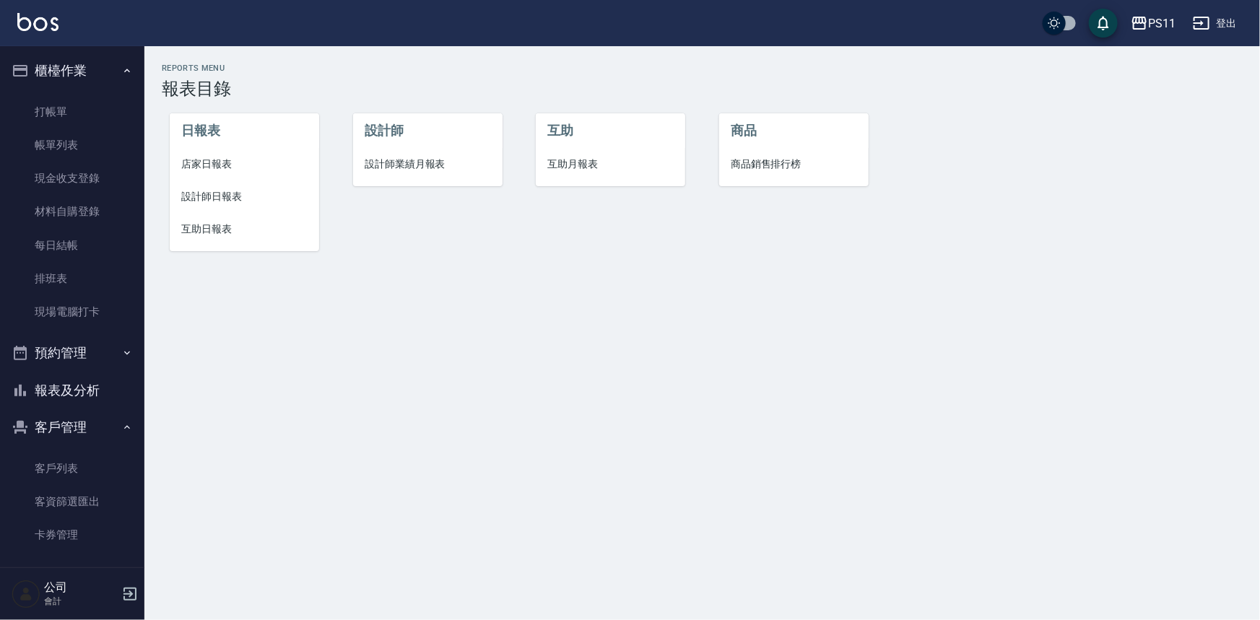
click at [224, 193] on span "設計師日報表" at bounding box center [244, 196] width 126 height 15
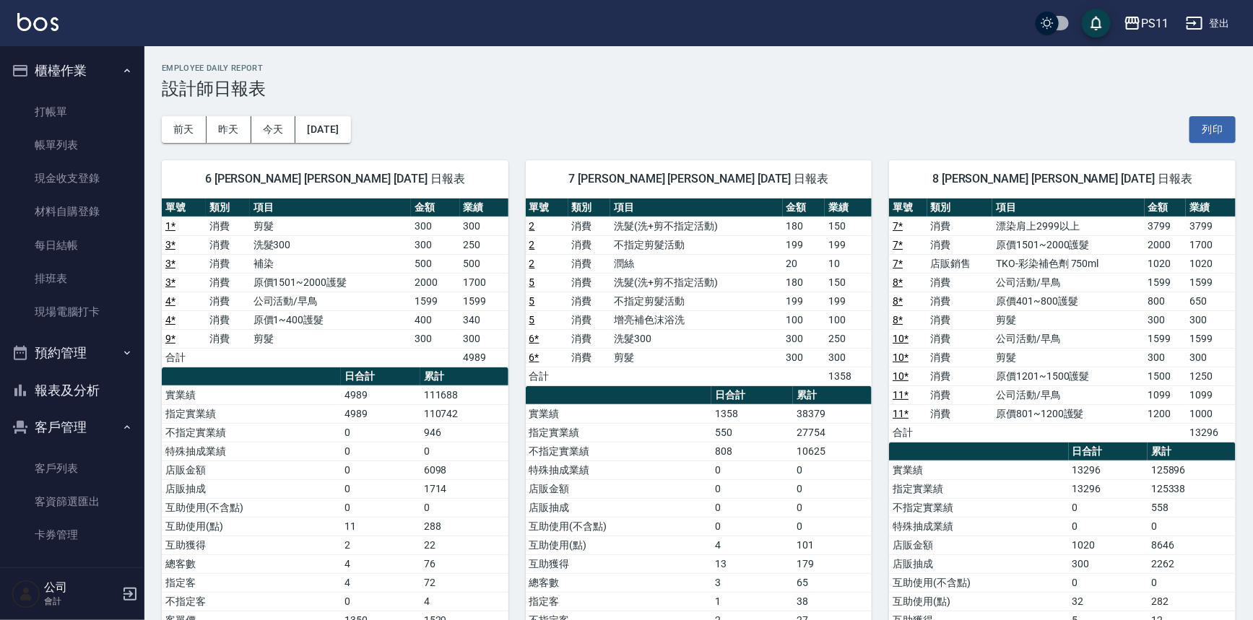
click at [1156, 399] on td "1099" at bounding box center [1166, 395] width 42 height 19
click at [50, 108] on link "打帳單" at bounding box center [72, 111] width 133 height 33
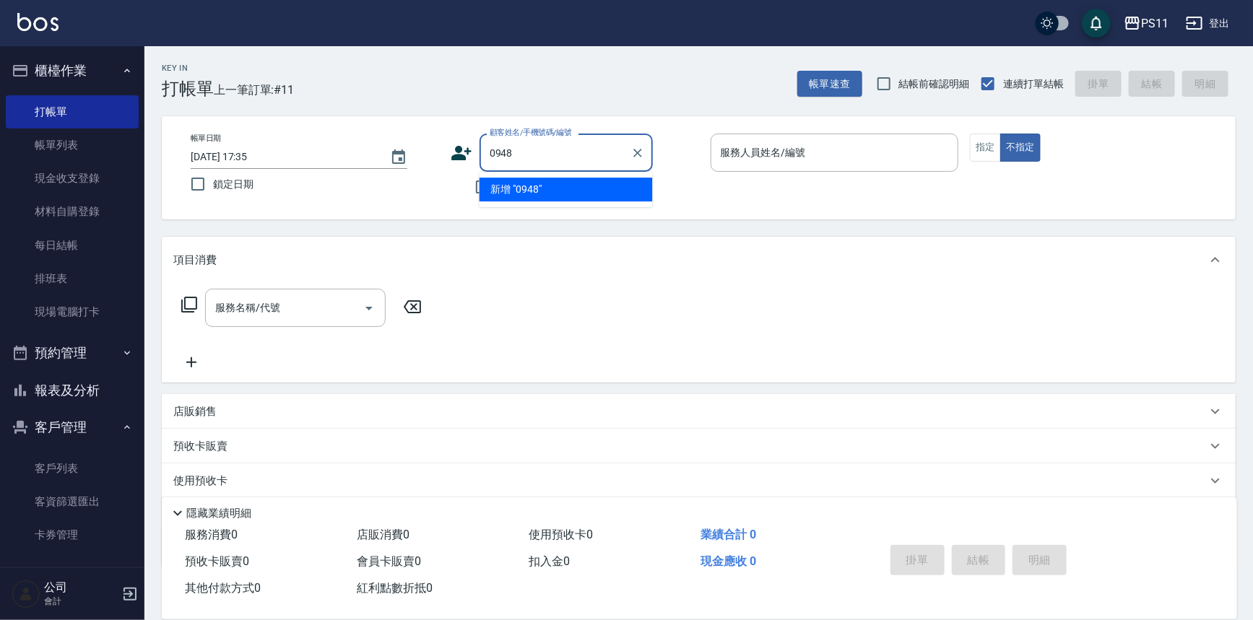
type input "0948"
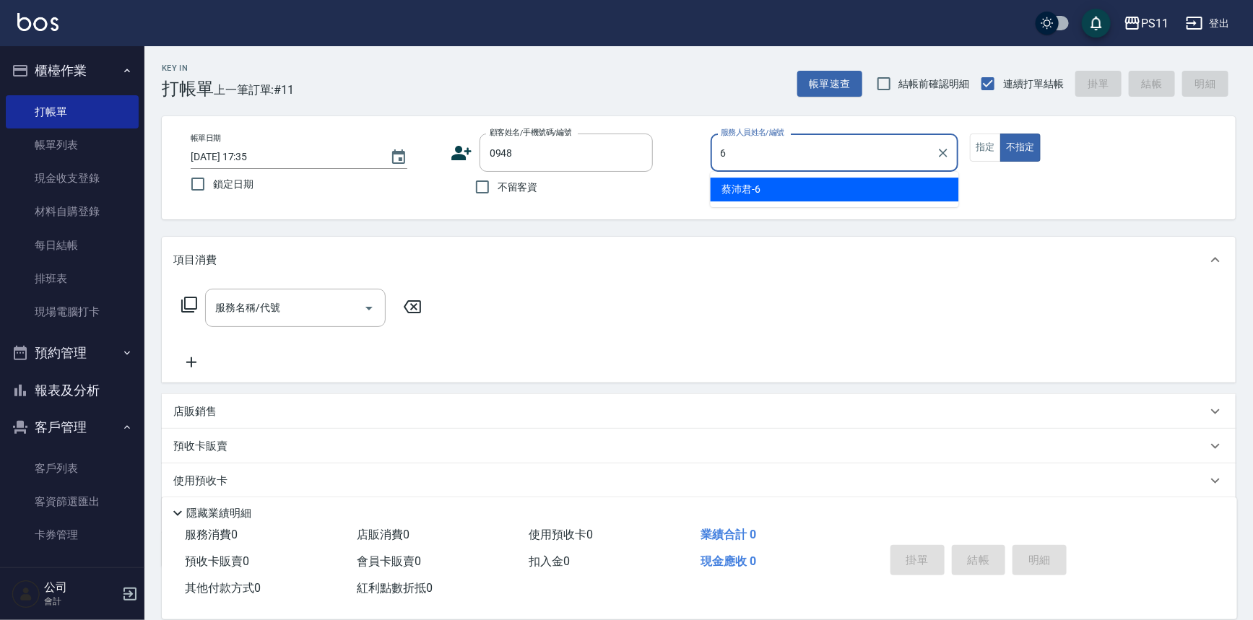
type input "[PERSON_NAME]-6"
type button "false"
type input "[PERSON_NAME]/0911202372/0948"
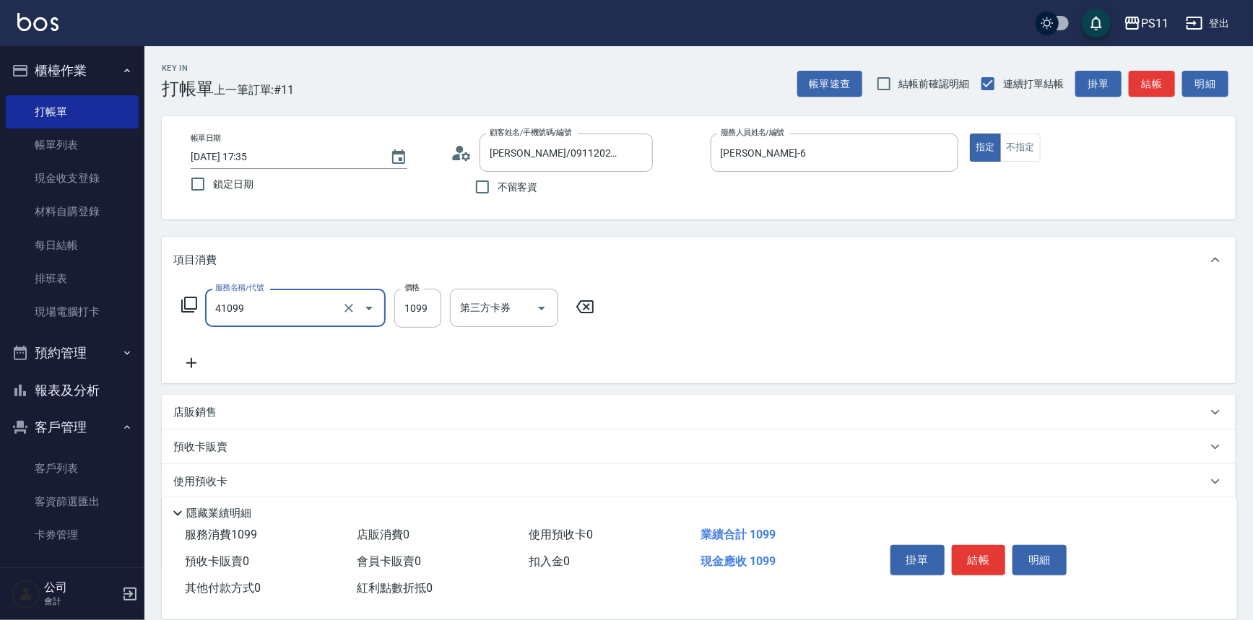
type input "公司活動/早鳥(41099)"
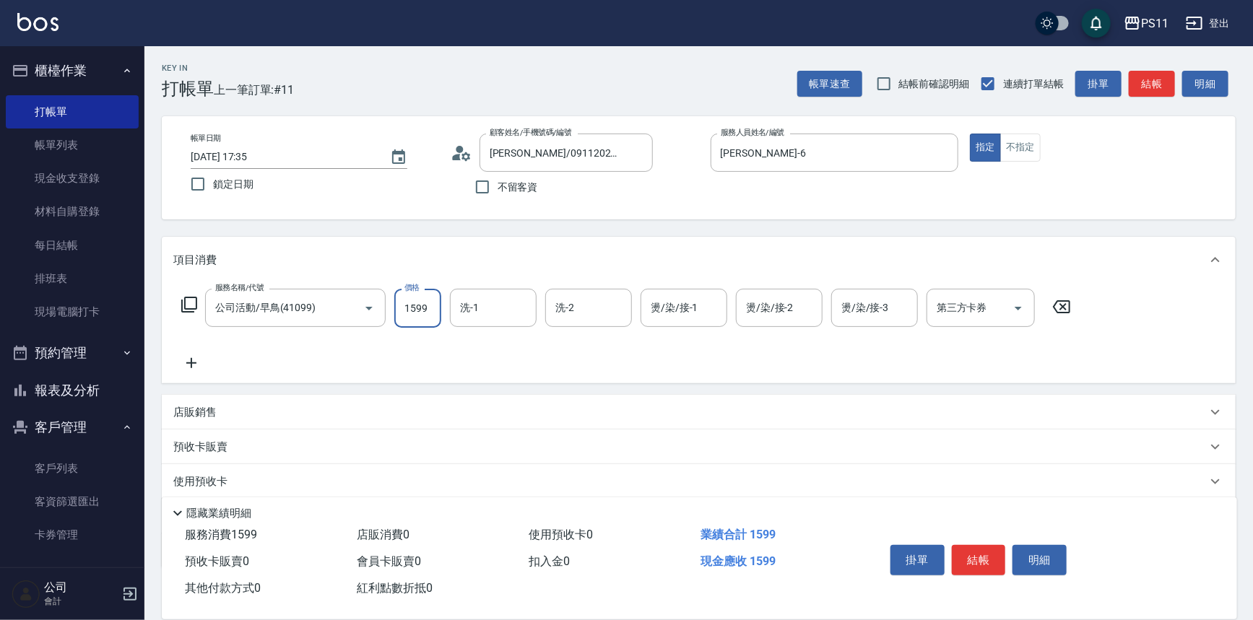
type input "1599"
type input "[PERSON_NAME]-7"
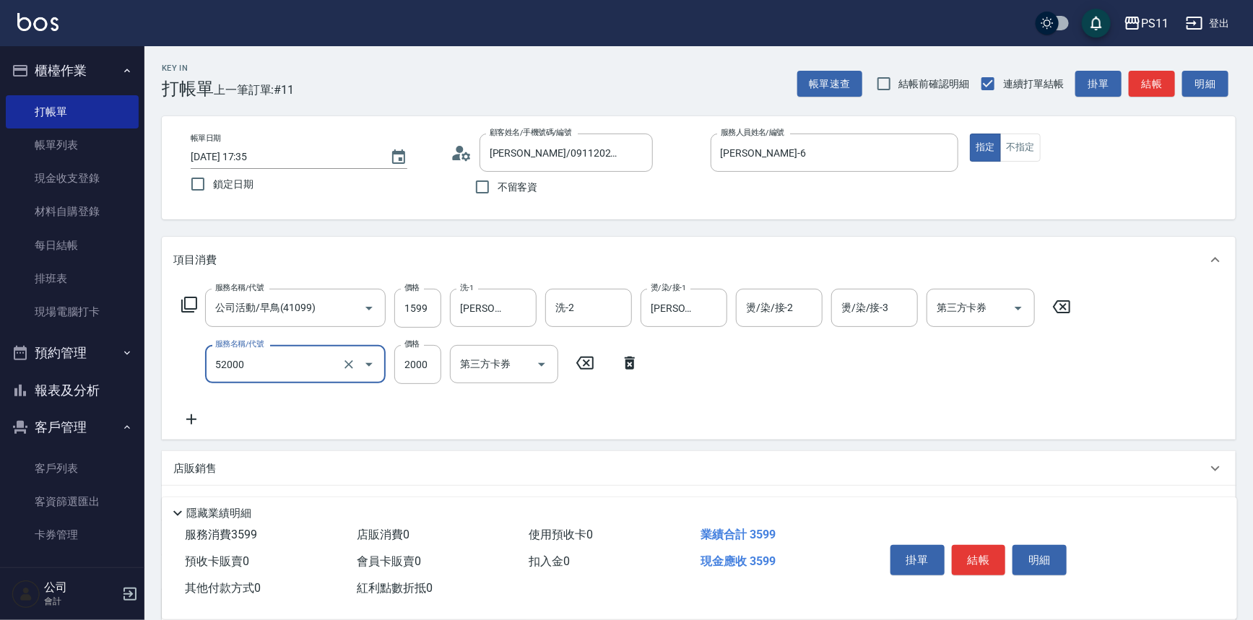
type input "原價1501~2000護髮(52000)"
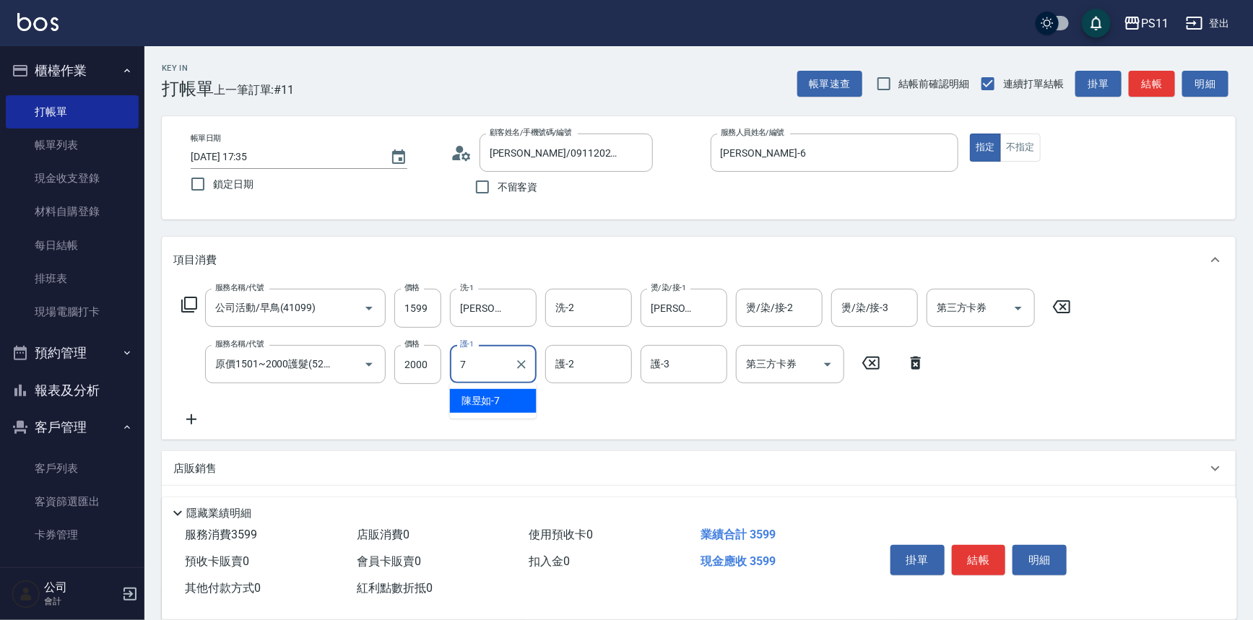
type input "[PERSON_NAME]-7"
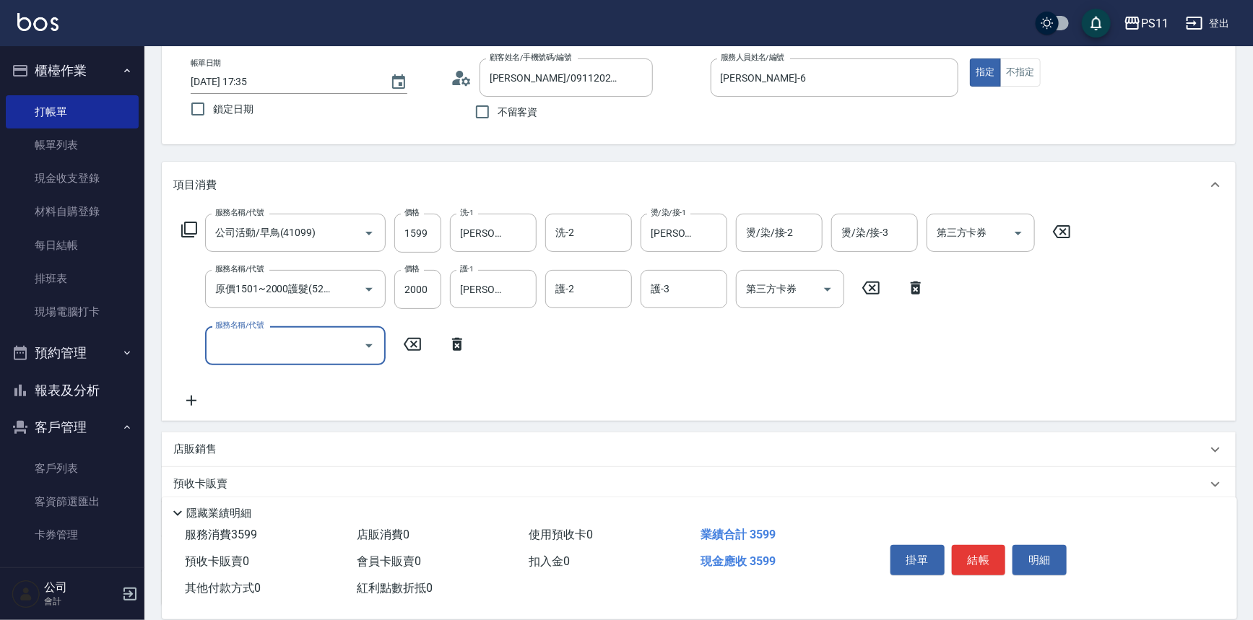
scroll to position [195, 0]
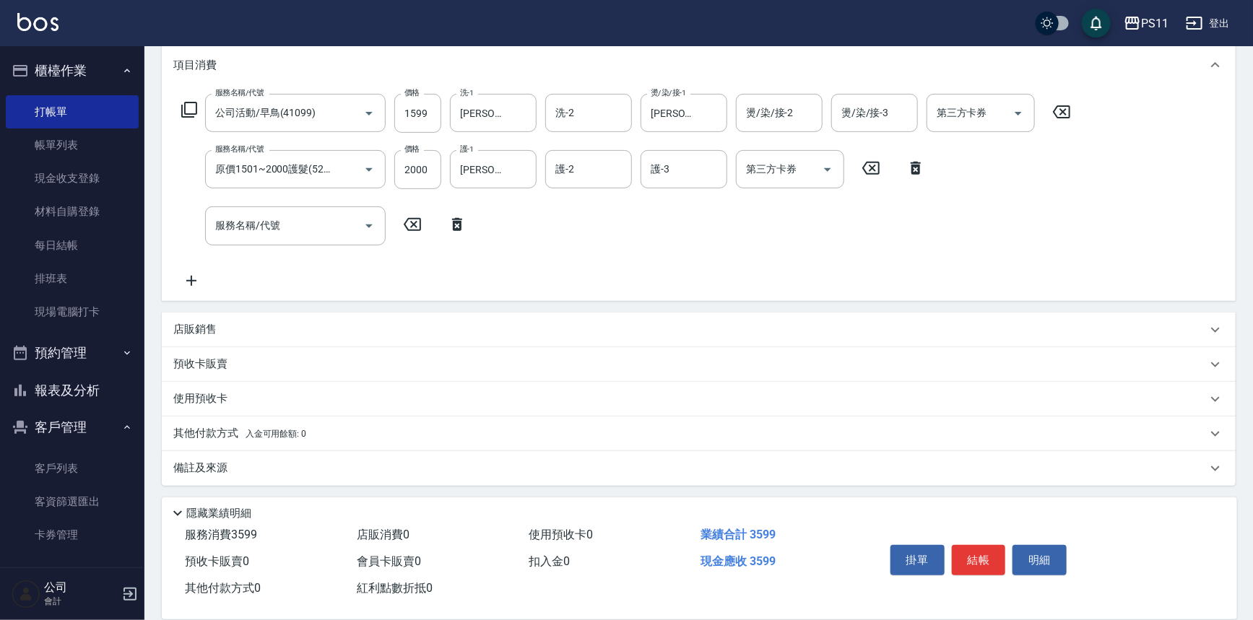
click at [209, 433] on p "其他付款方式 入金可用餘額: 0" at bounding box center [239, 434] width 133 height 16
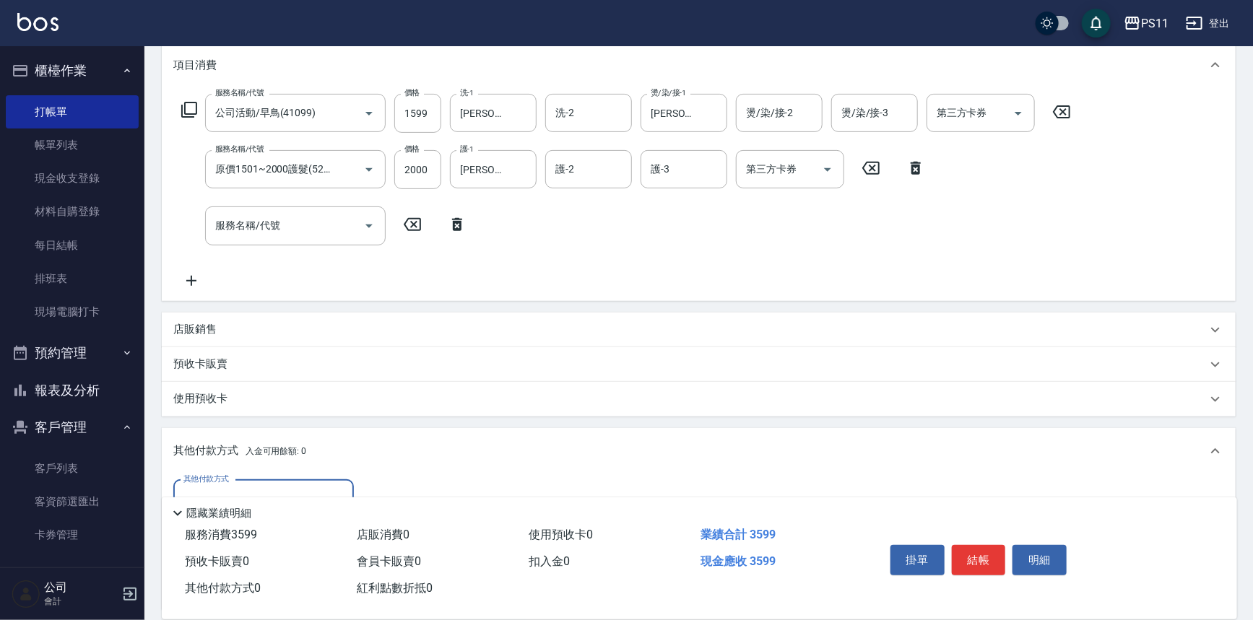
scroll to position [0, 0]
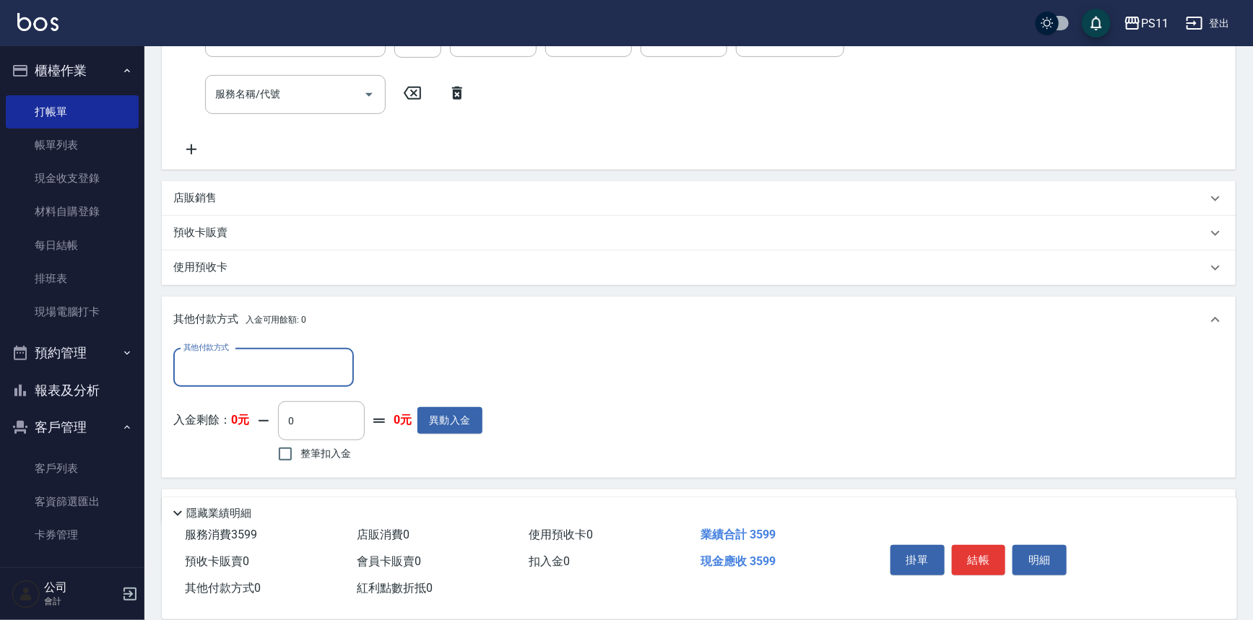
click at [260, 364] on input "其他付款方式" at bounding box center [264, 367] width 168 height 25
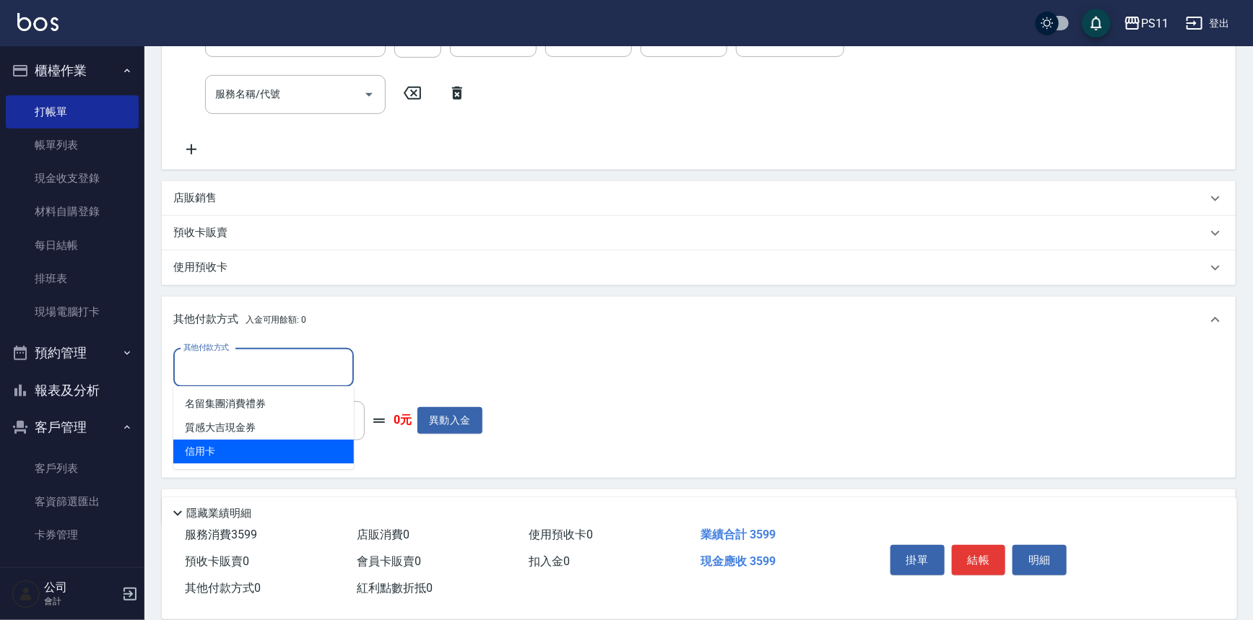
click at [266, 444] on span "信用卡" at bounding box center [263, 452] width 181 height 24
type input "信用卡"
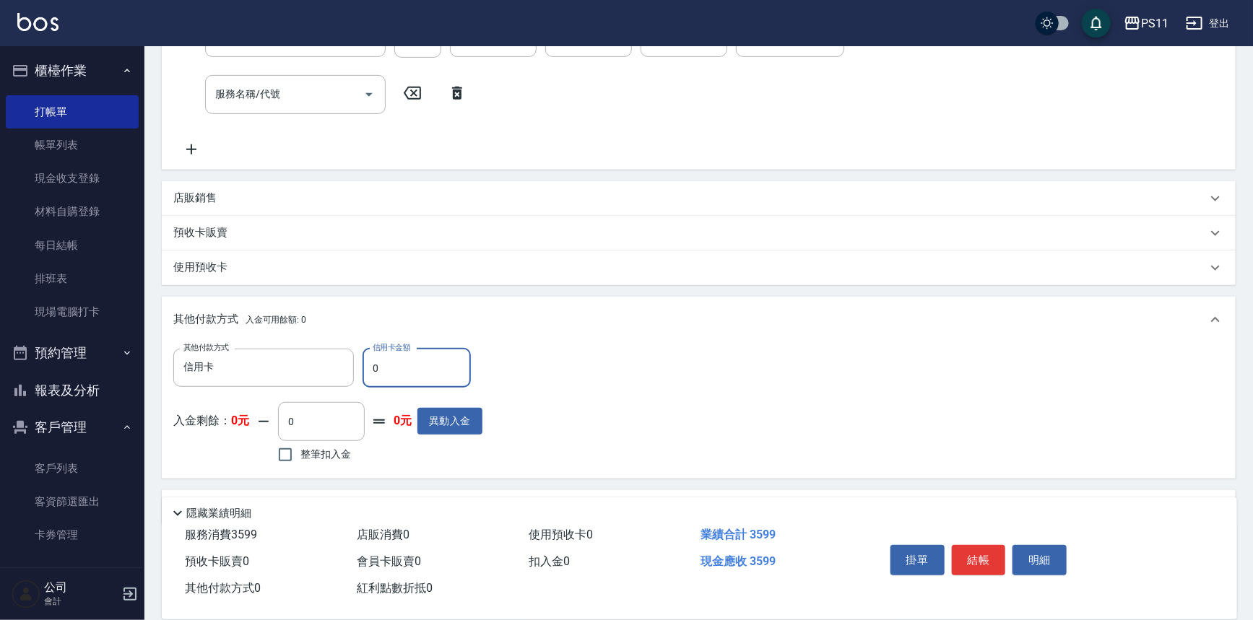
drag, startPoint x: 376, startPoint y: 370, endPoint x: 363, endPoint y: 371, distance: 12.4
click at [363, 371] on input "0" at bounding box center [417, 368] width 108 height 39
type input "3599"
type input "[DATE] 17:36"
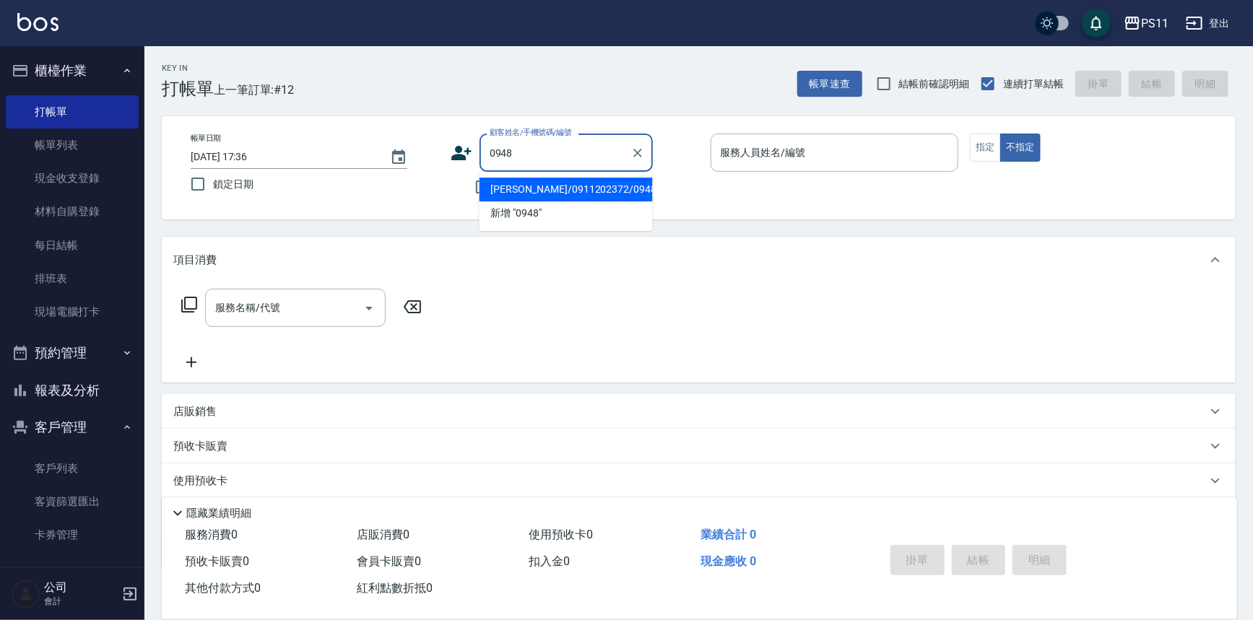
type input "[PERSON_NAME]/0911202372/0948"
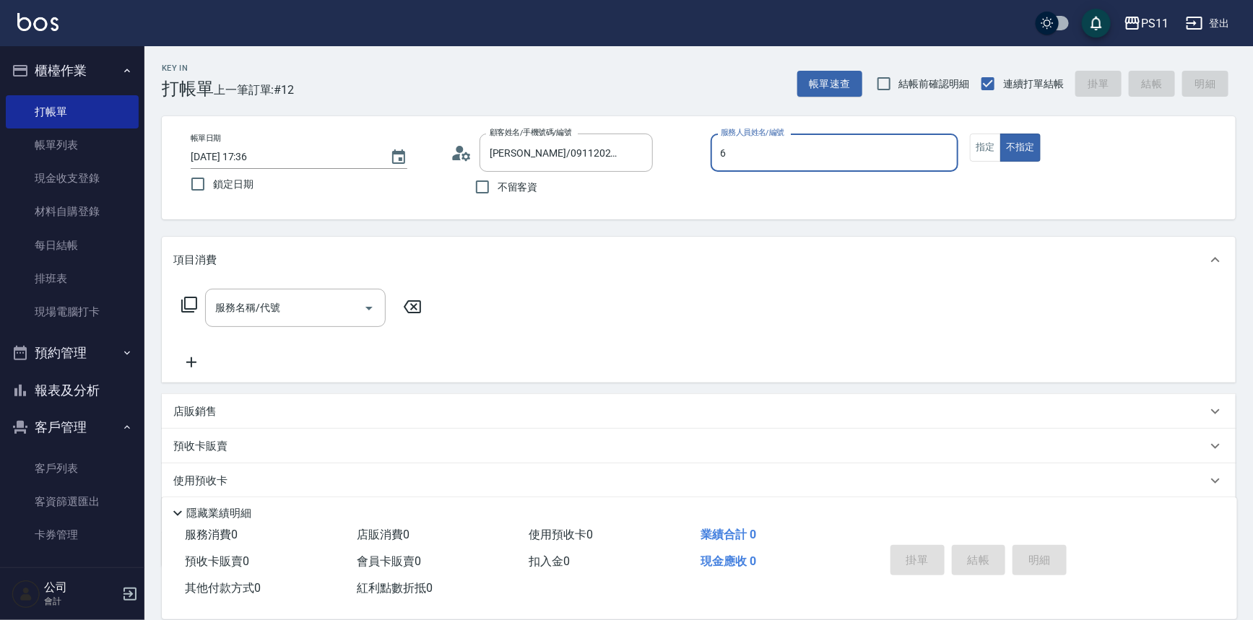
type input "[PERSON_NAME]-6"
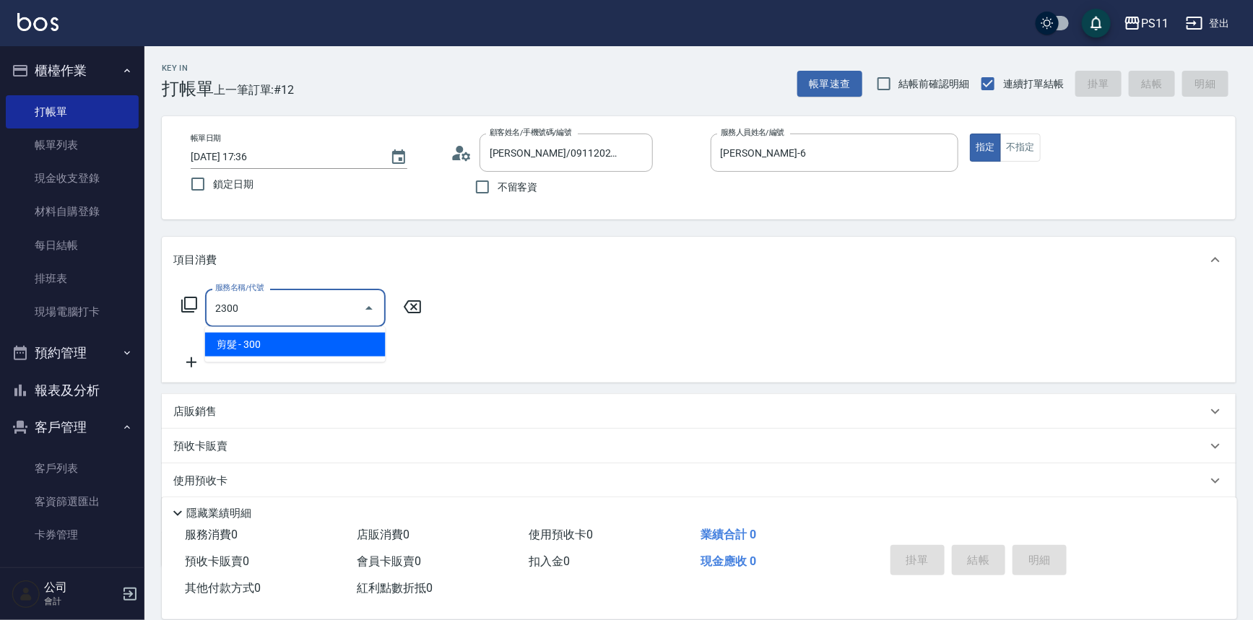
type input "剪髮(2300)"
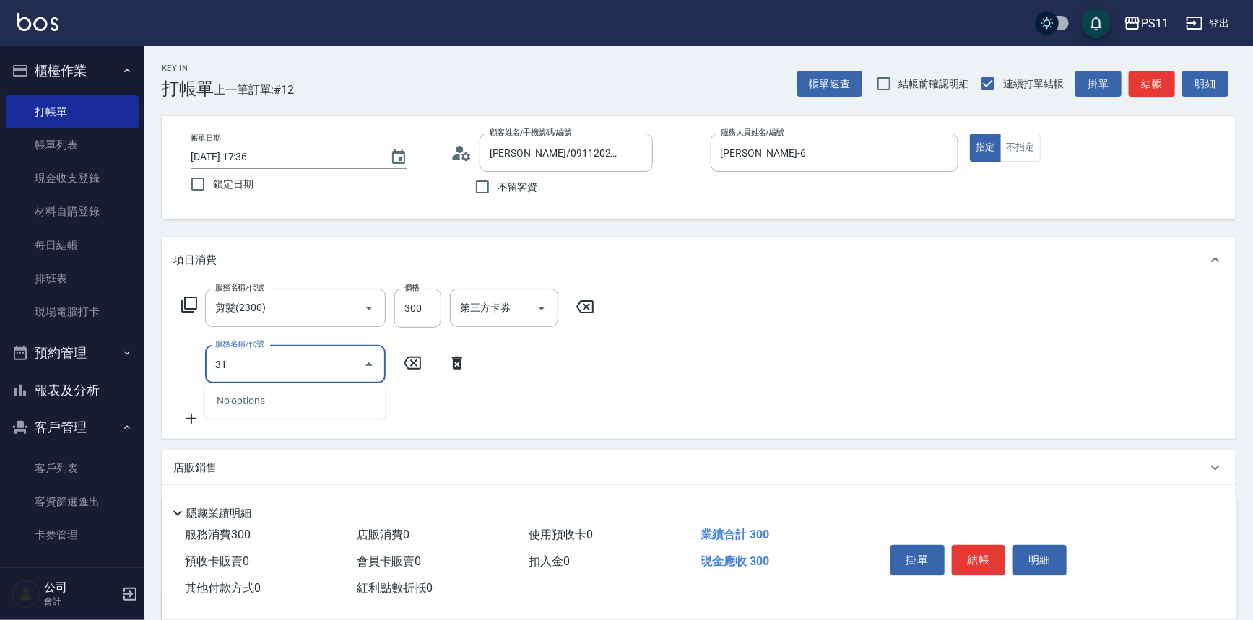
type input "3"
type input "公司活動/早鳥(41099)"
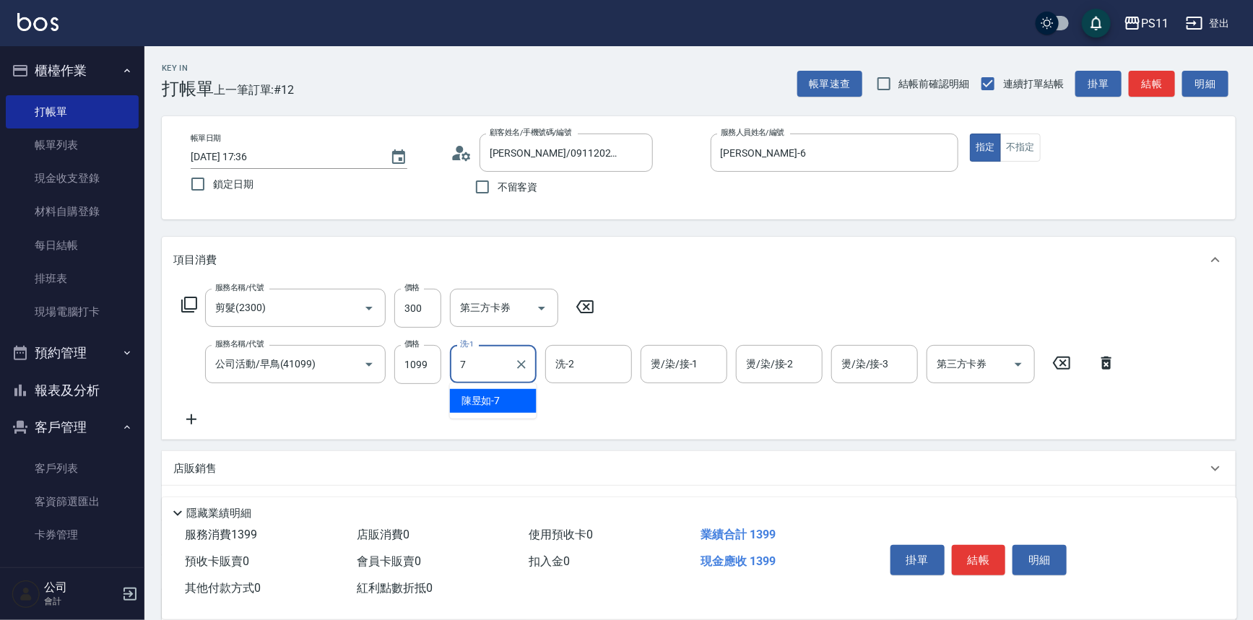
type input "[PERSON_NAME]-7"
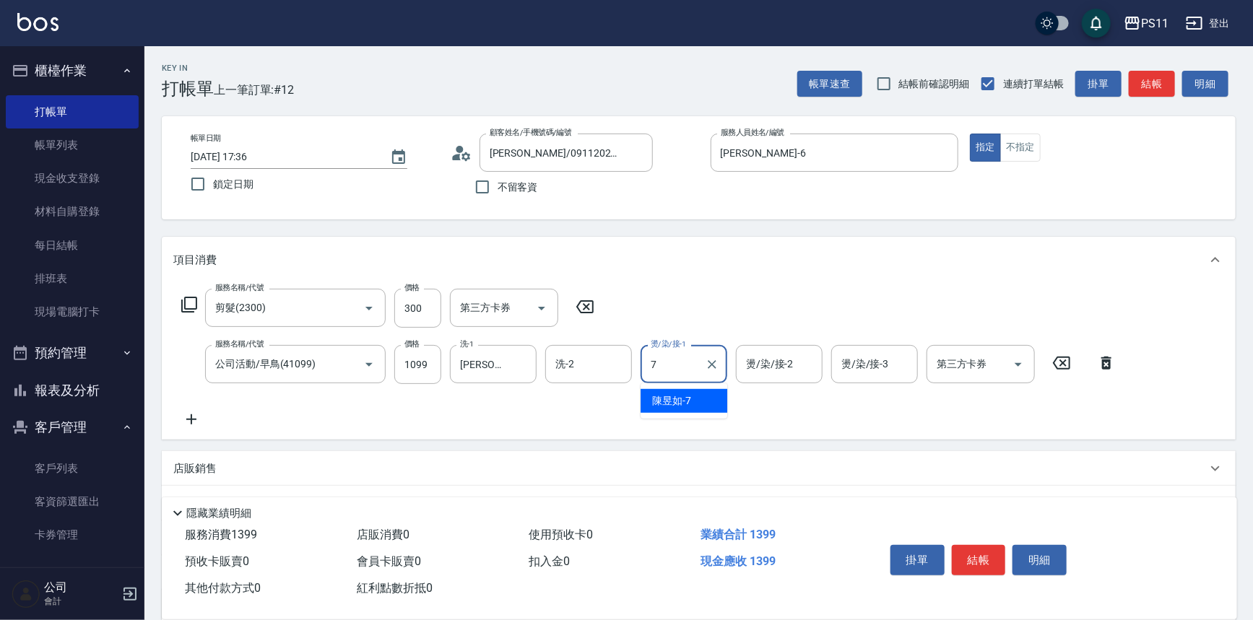
type input "[PERSON_NAME]-7"
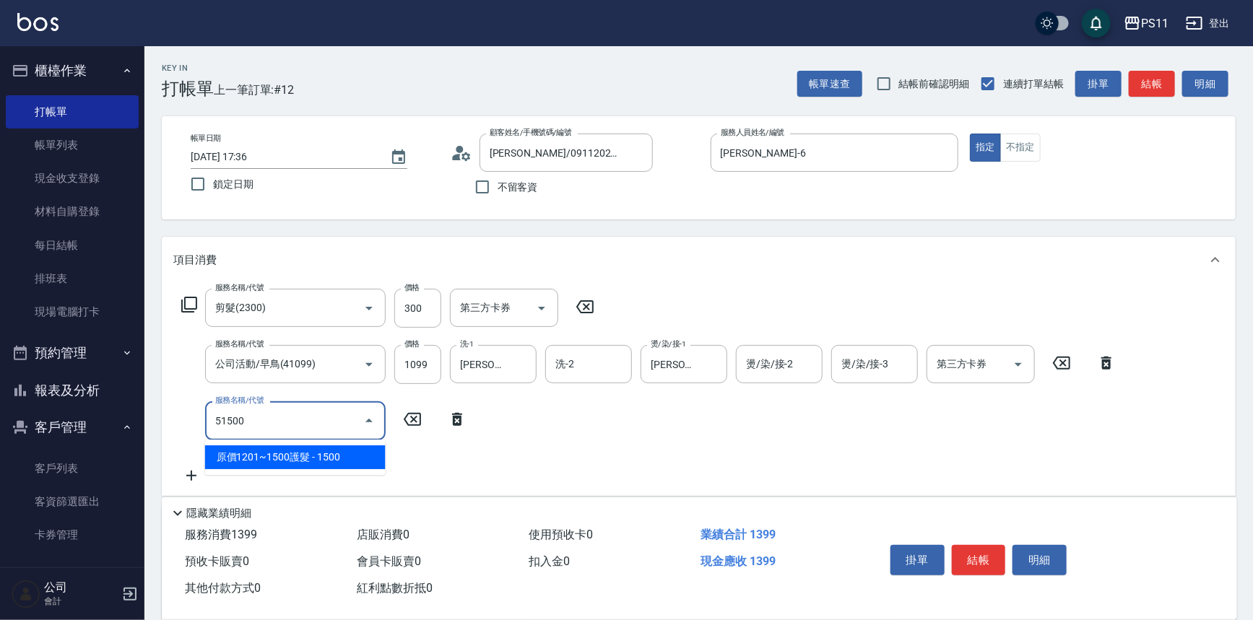
type input "原價1201~1500護髮(51500)"
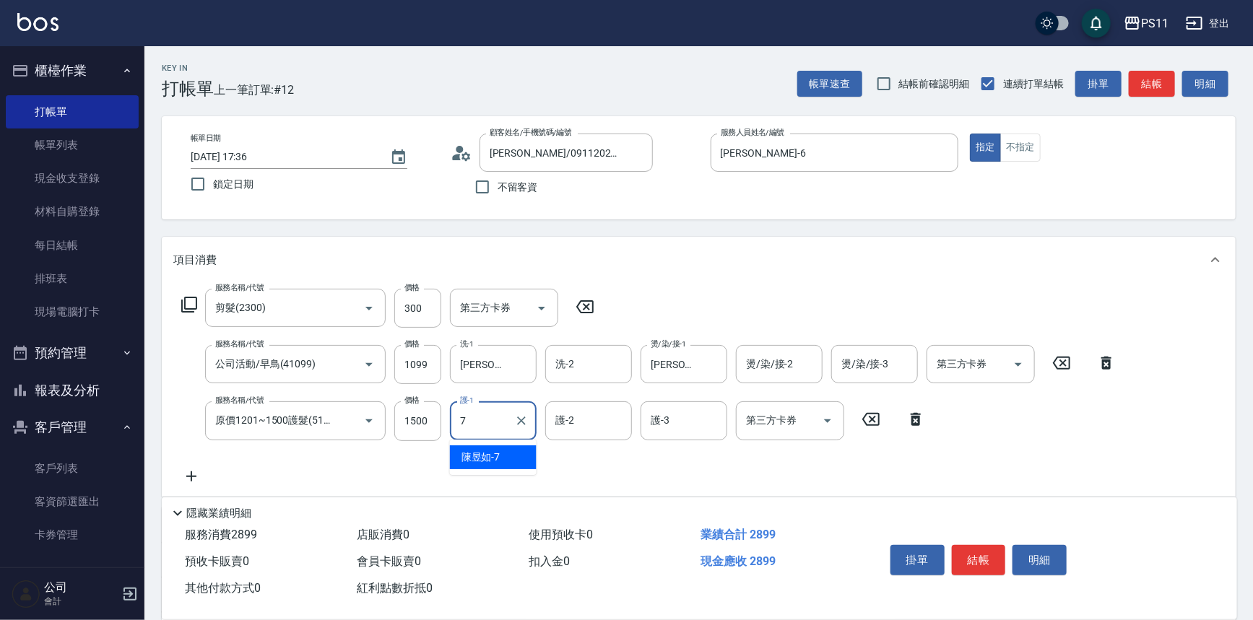
type input "[PERSON_NAME]-7"
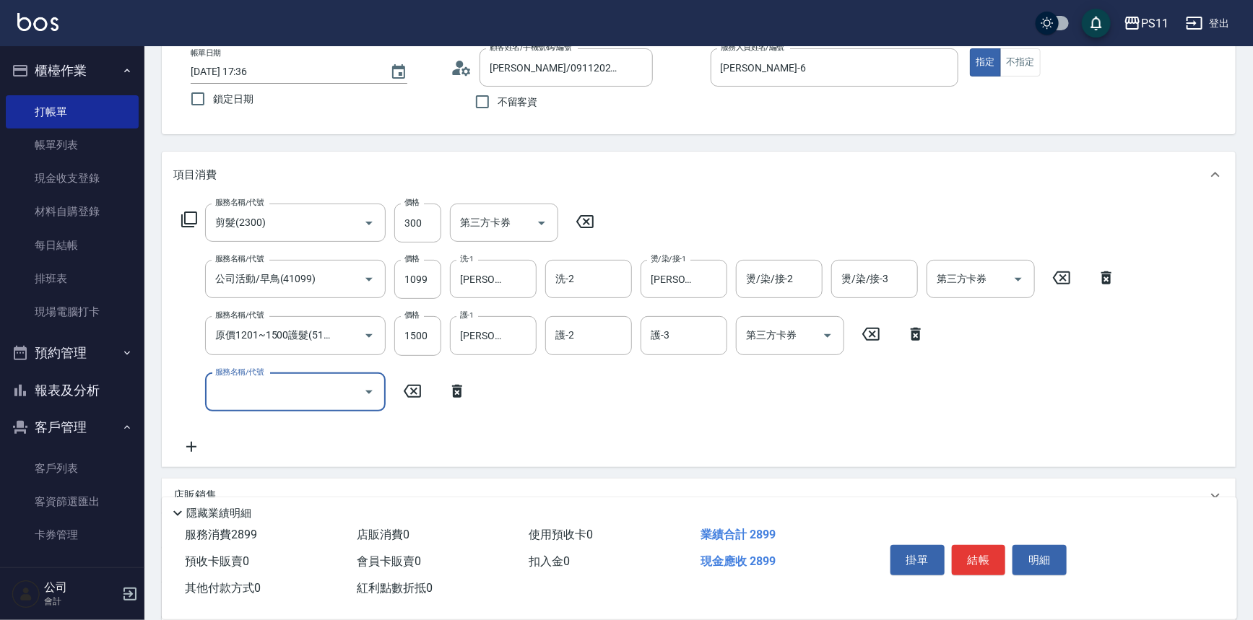
scroll to position [252, 0]
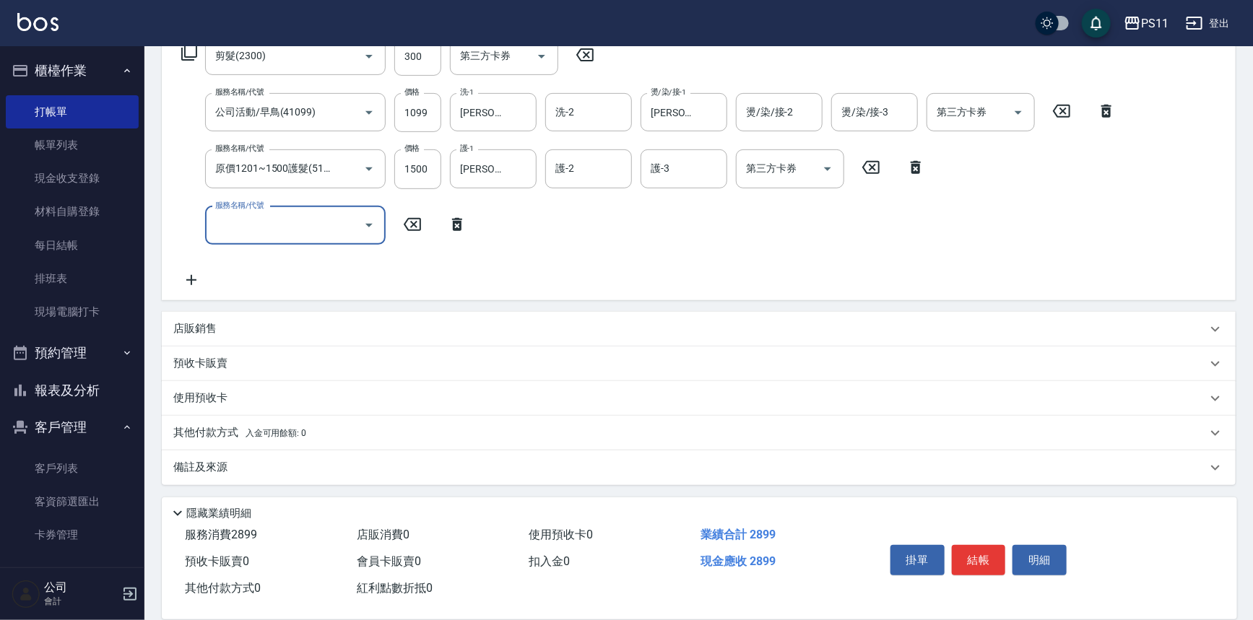
drag, startPoint x: 207, startPoint y: 439, endPoint x: 209, endPoint y: 417, distance: 22.5
click at [206, 438] on p "其他付款方式 入金可用餘額: 0" at bounding box center [239, 433] width 133 height 16
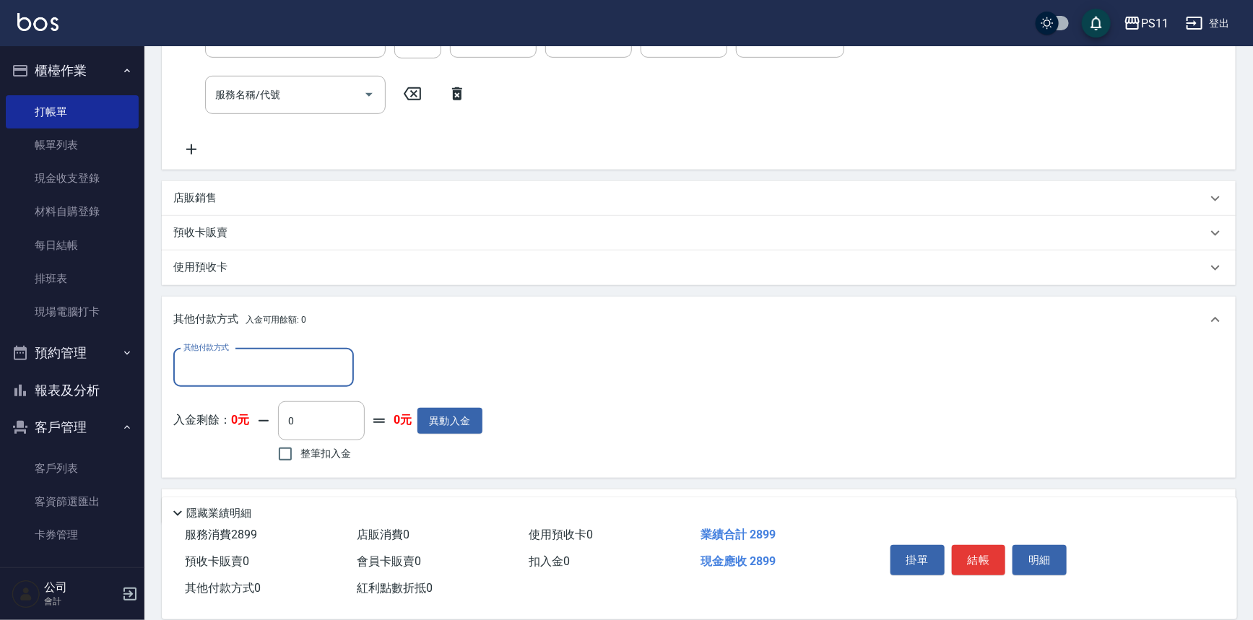
scroll to position [0, 0]
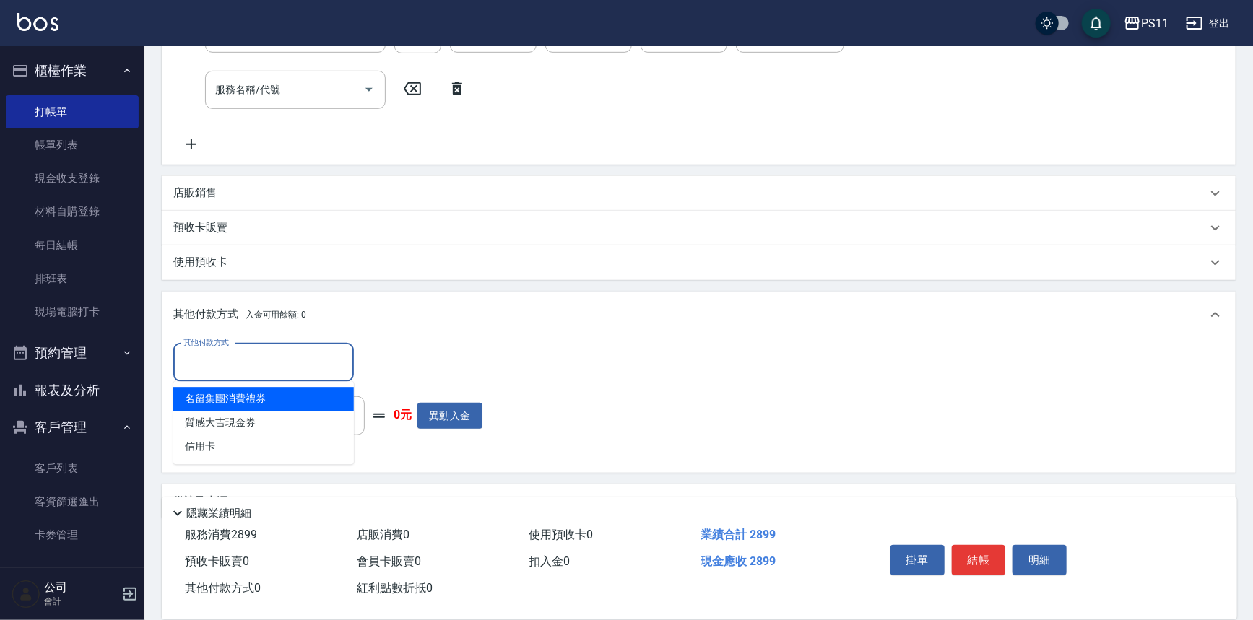
click at [241, 364] on input "其他付款方式" at bounding box center [264, 362] width 168 height 25
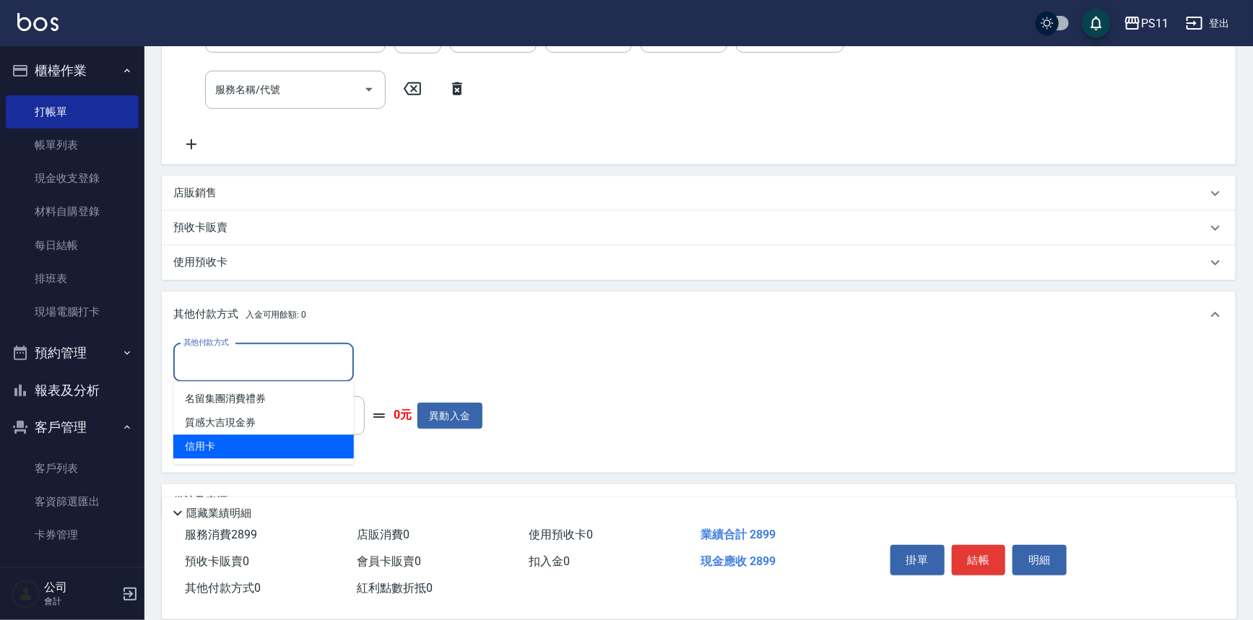
click at [255, 443] on span "信用卡" at bounding box center [263, 447] width 181 height 24
type input "信用卡"
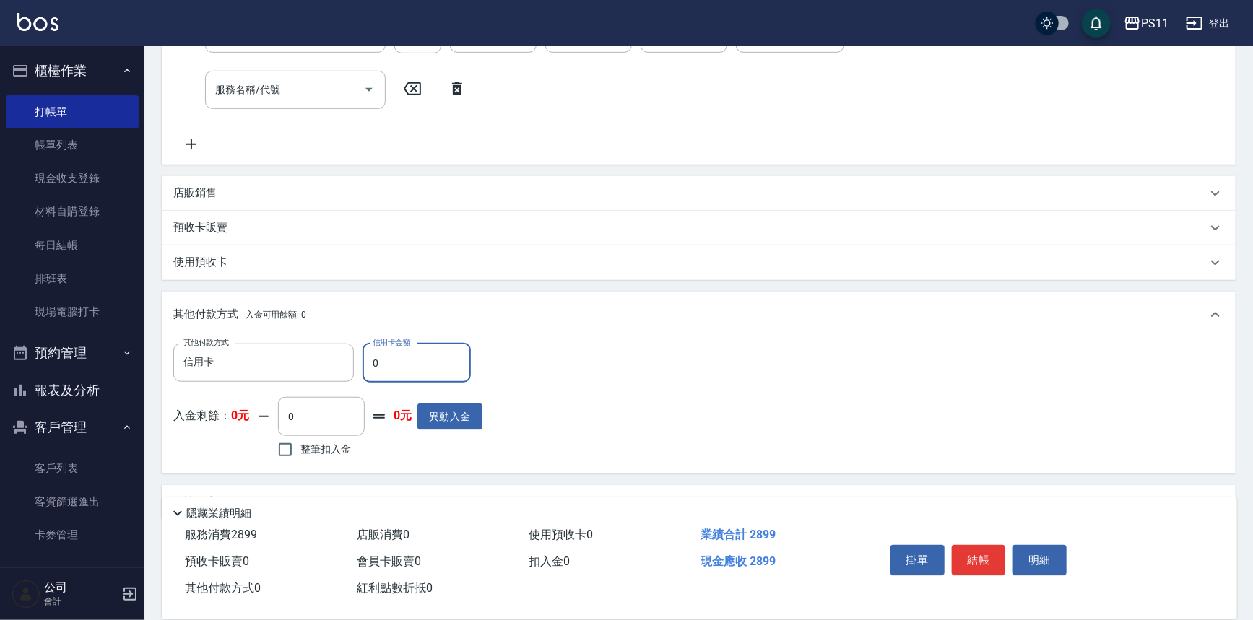
drag, startPoint x: 378, startPoint y: 364, endPoint x: 365, endPoint y: 367, distance: 13.3
click at [365, 367] on input "0" at bounding box center [417, 363] width 108 height 39
type input "2899"
type input "[DATE] 17:37"
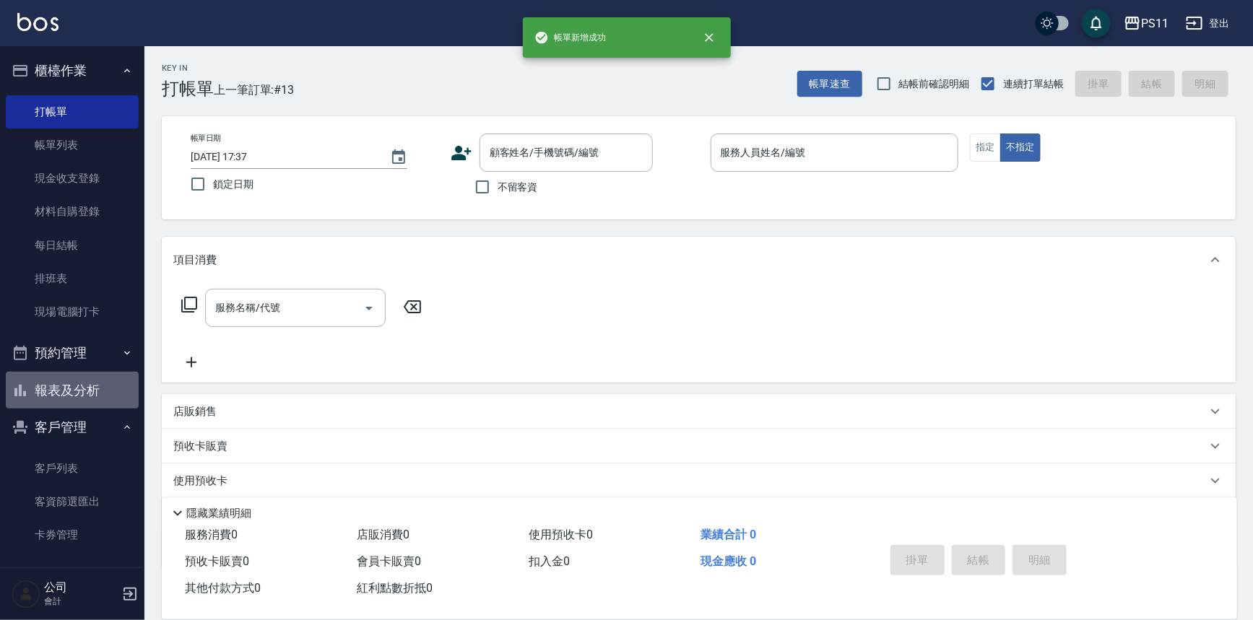
click at [72, 383] on button "報表及分析" at bounding box center [72, 391] width 133 height 38
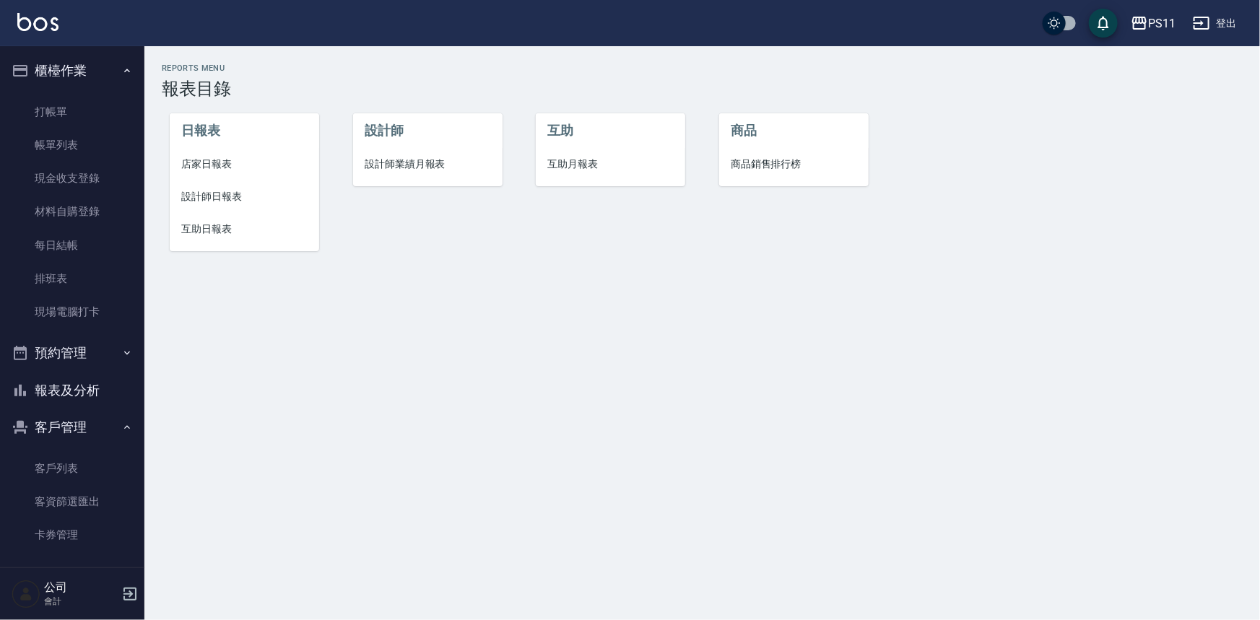
click at [212, 204] on span "設計師日報表" at bounding box center [244, 196] width 126 height 15
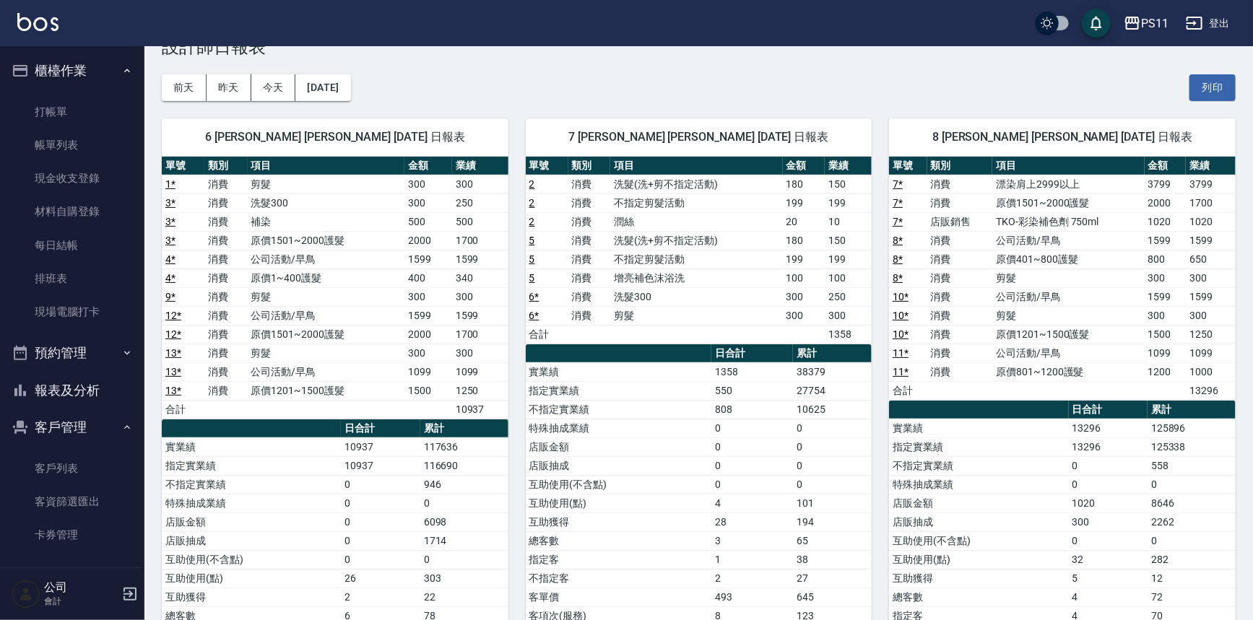
scroll to position [65, 0]
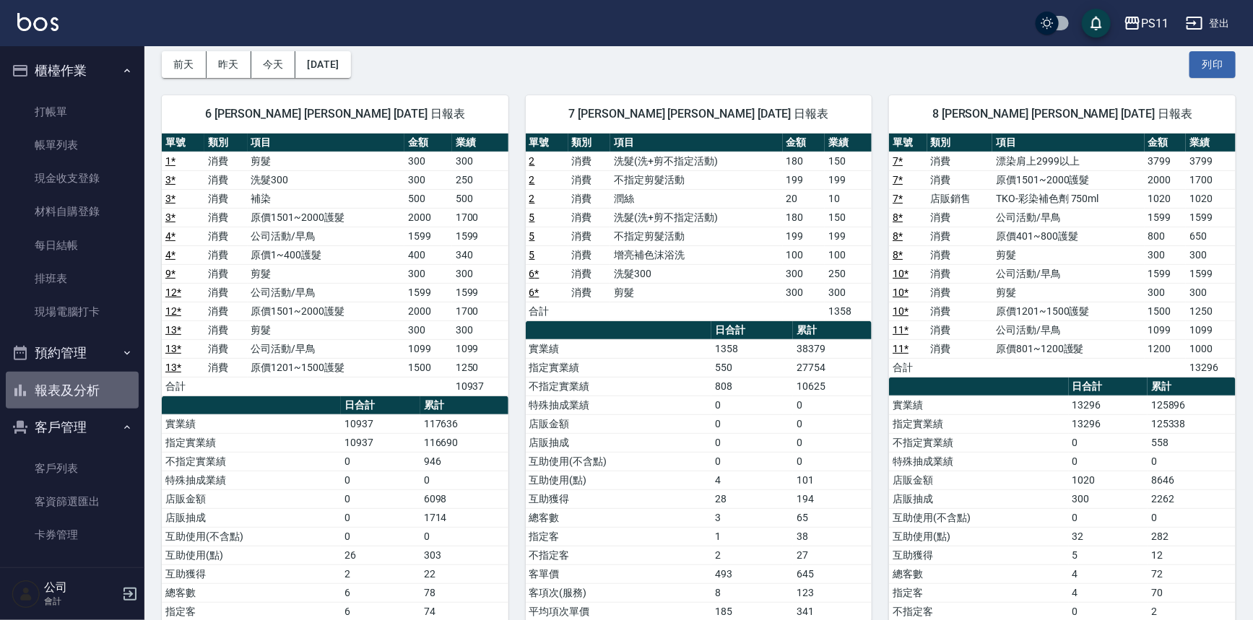
click at [83, 380] on button "報表及分析" at bounding box center [72, 391] width 133 height 38
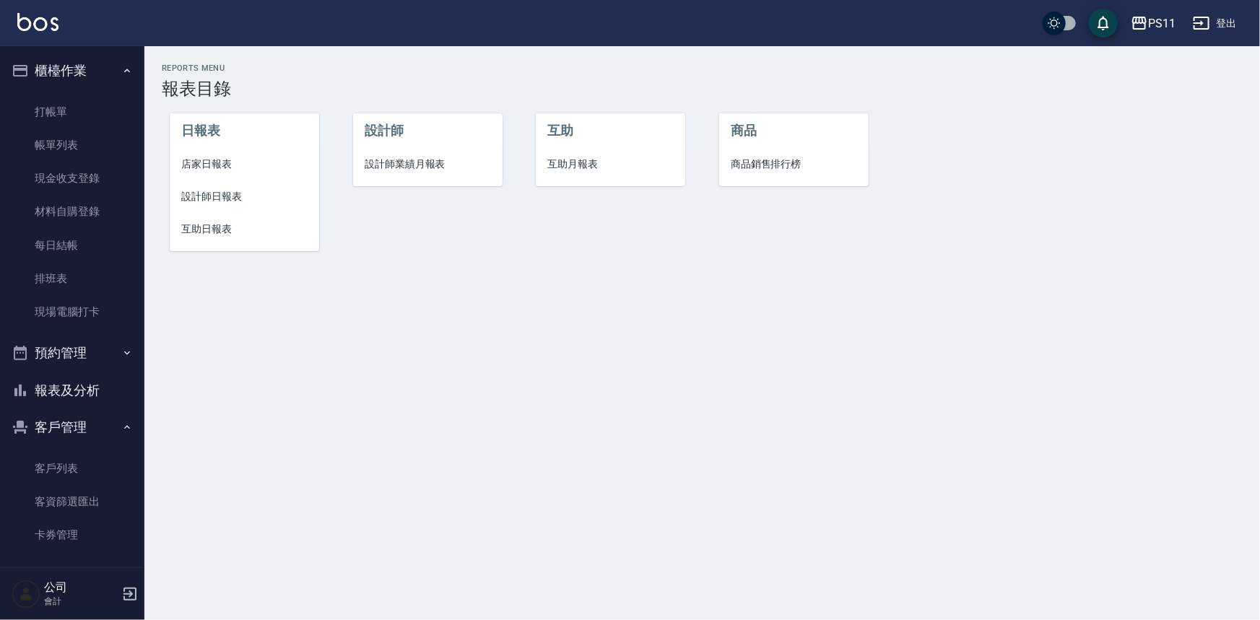
click at [209, 174] on li "店家日報表" at bounding box center [245, 164] width 150 height 33
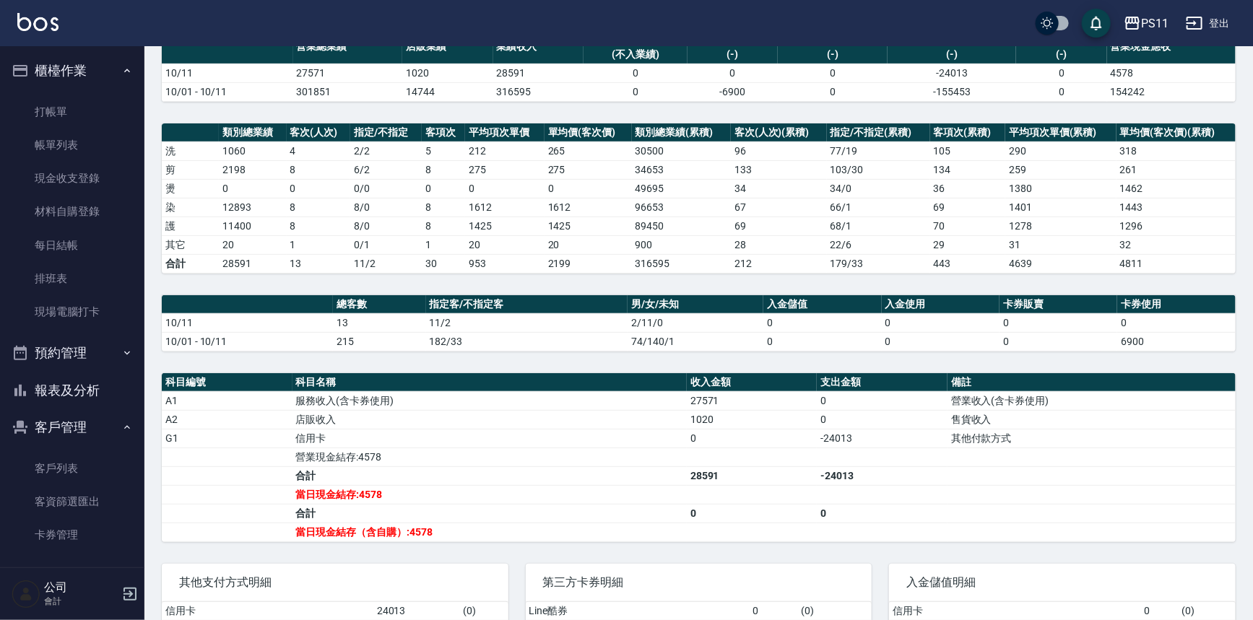
scroll to position [131, 0]
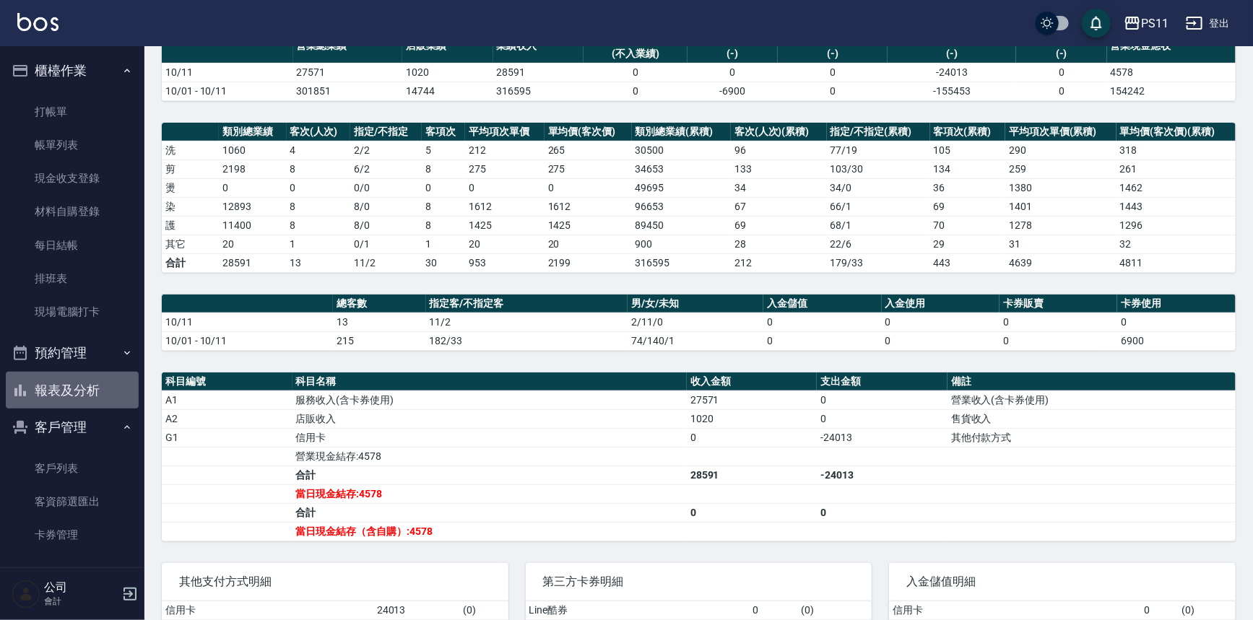
click at [92, 397] on button "報表及分析" at bounding box center [72, 391] width 133 height 38
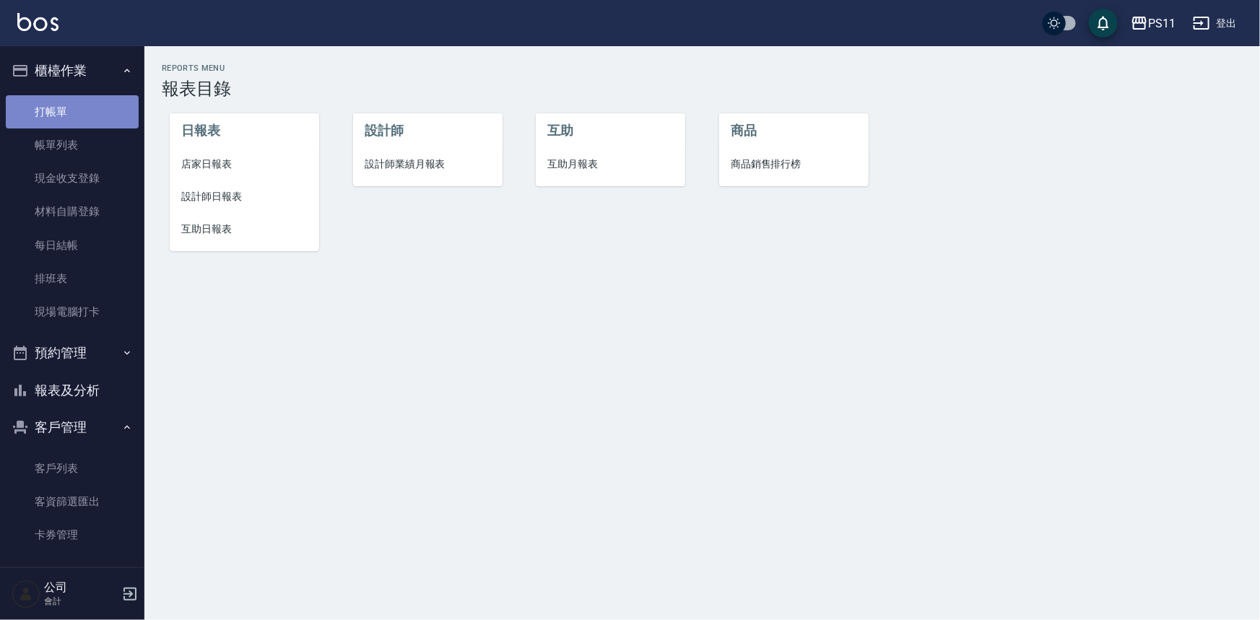
click at [92, 118] on link "打帳單" at bounding box center [72, 111] width 133 height 33
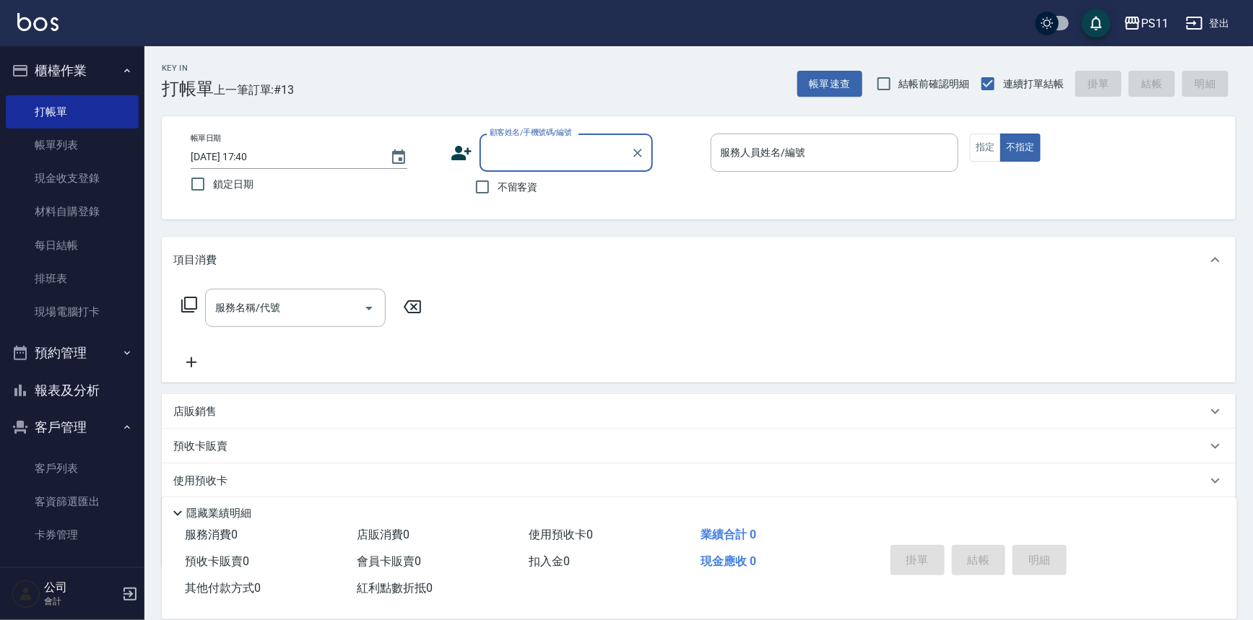
click at [475, 137] on div "顧客姓名/手機號碼/編號 顧客姓名/手機號碼/編號" at bounding box center [575, 153] width 248 height 38
click at [524, 155] on input "顧客姓名/手機號碼/編號" at bounding box center [555, 152] width 139 height 25
click at [545, 160] on input "顧客姓名/手機號碼/編號" at bounding box center [555, 152] width 139 height 25
click at [554, 151] on input "顧客姓名/手機號碼/編號" at bounding box center [555, 152] width 139 height 25
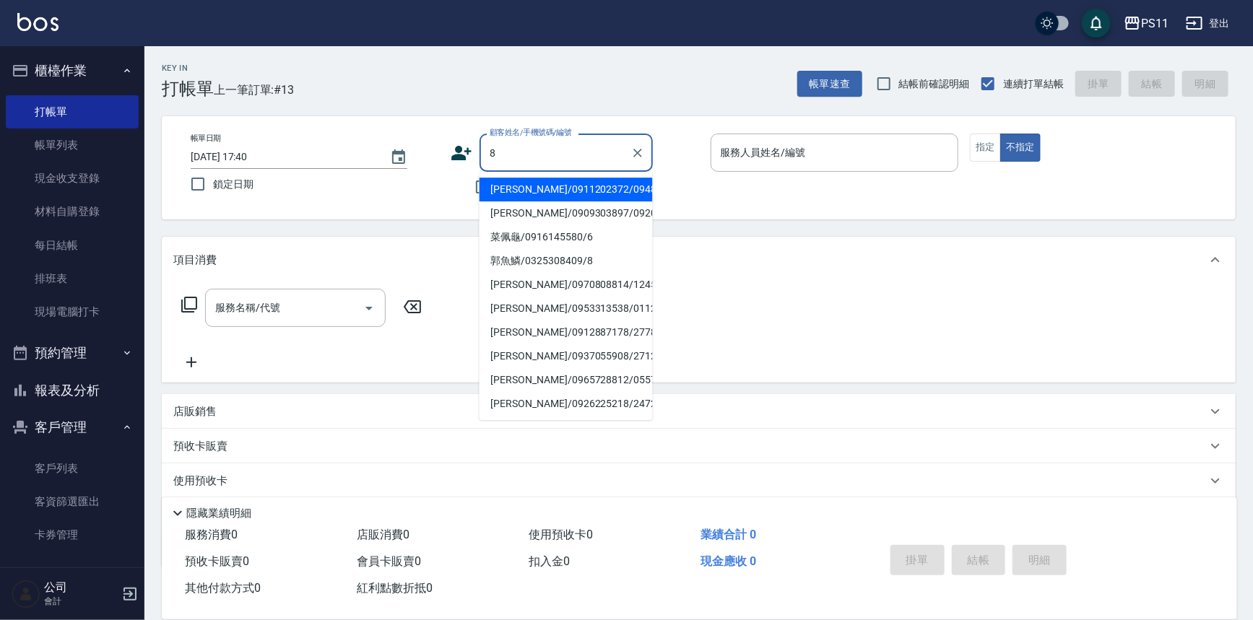
type input "[PERSON_NAME]/0911202372/0948"
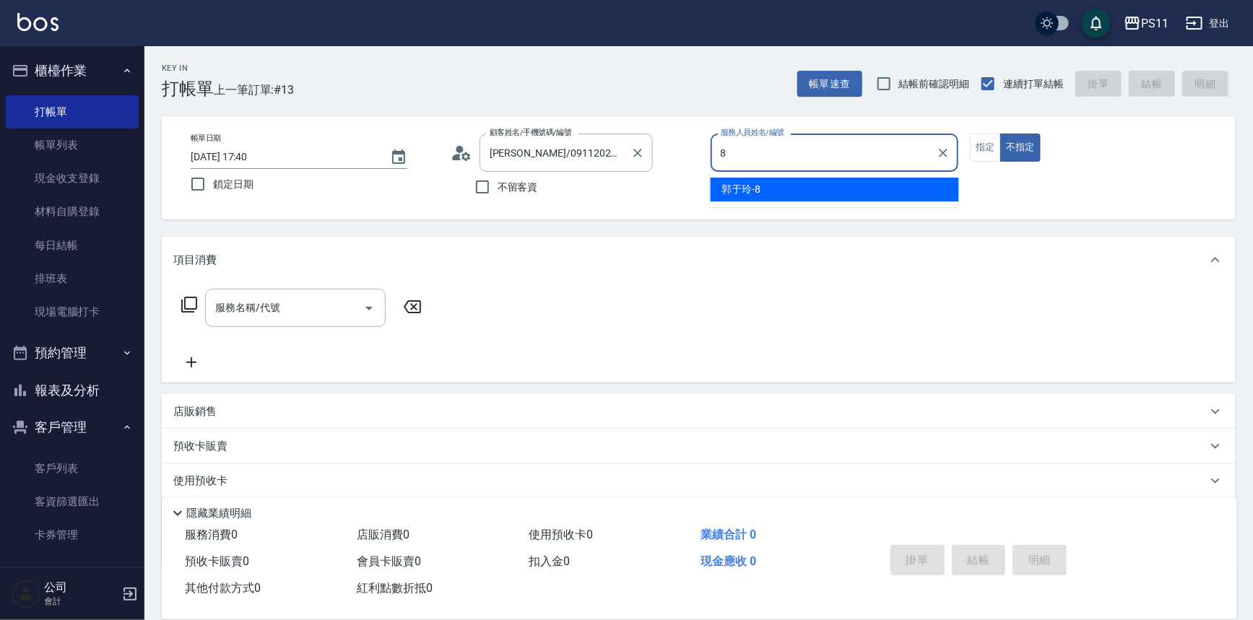
type input "郭于玲-8"
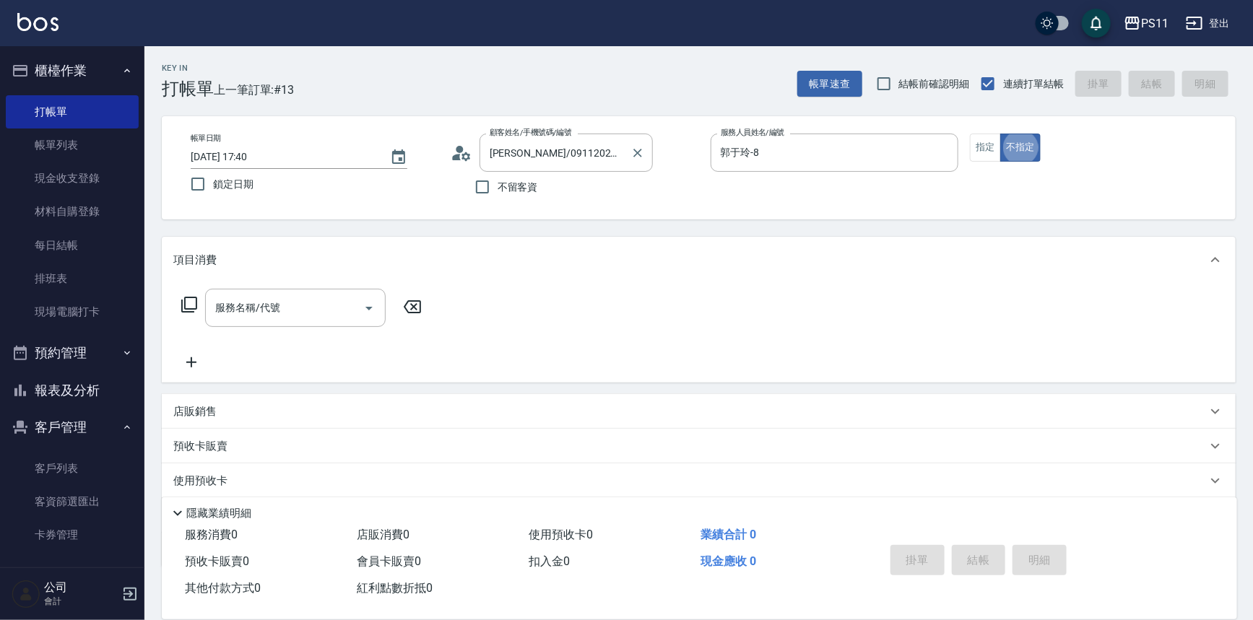
type button "false"
type input "郭魚鱗/0325308409/8"
drag, startPoint x: 984, startPoint y: 148, endPoint x: 974, endPoint y: 143, distance: 10.7
click at [982, 150] on button "指定" at bounding box center [985, 148] width 31 height 28
click at [190, 303] on icon at bounding box center [189, 304] width 17 height 17
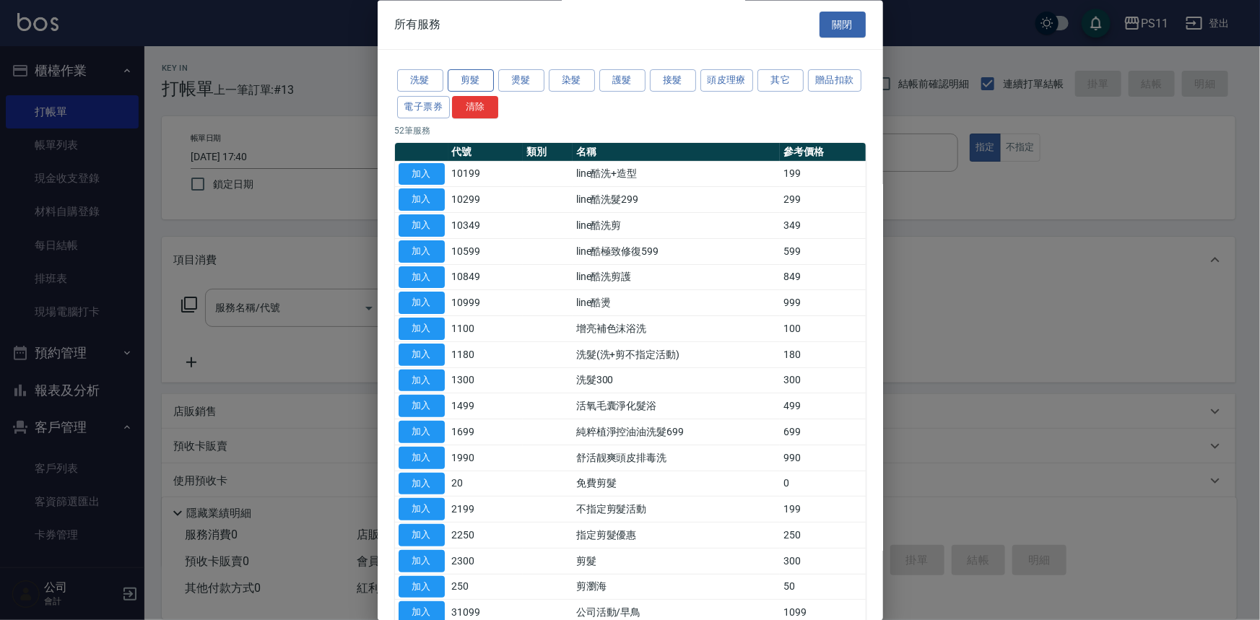
click at [483, 79] on button "剪髮" at bounding box center [471, 81] width 46 height 22
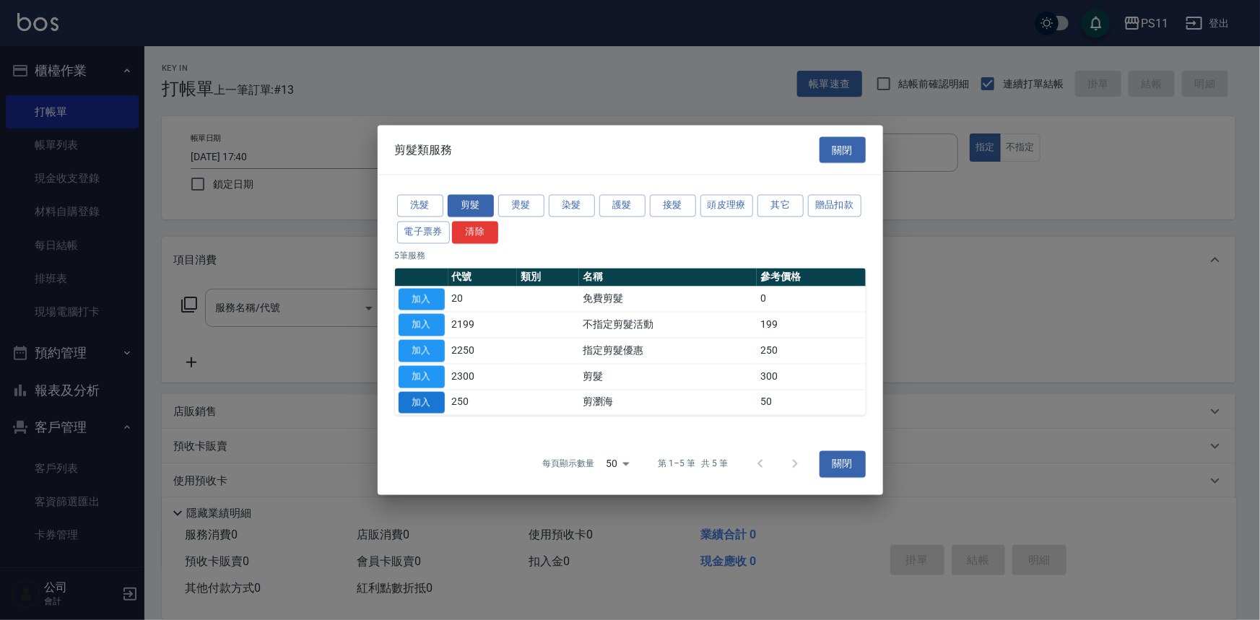
click at [438, 402] on button "加入" at bounding box center [422, 402] width 46 height 22
type input "剪瀏海(250)"
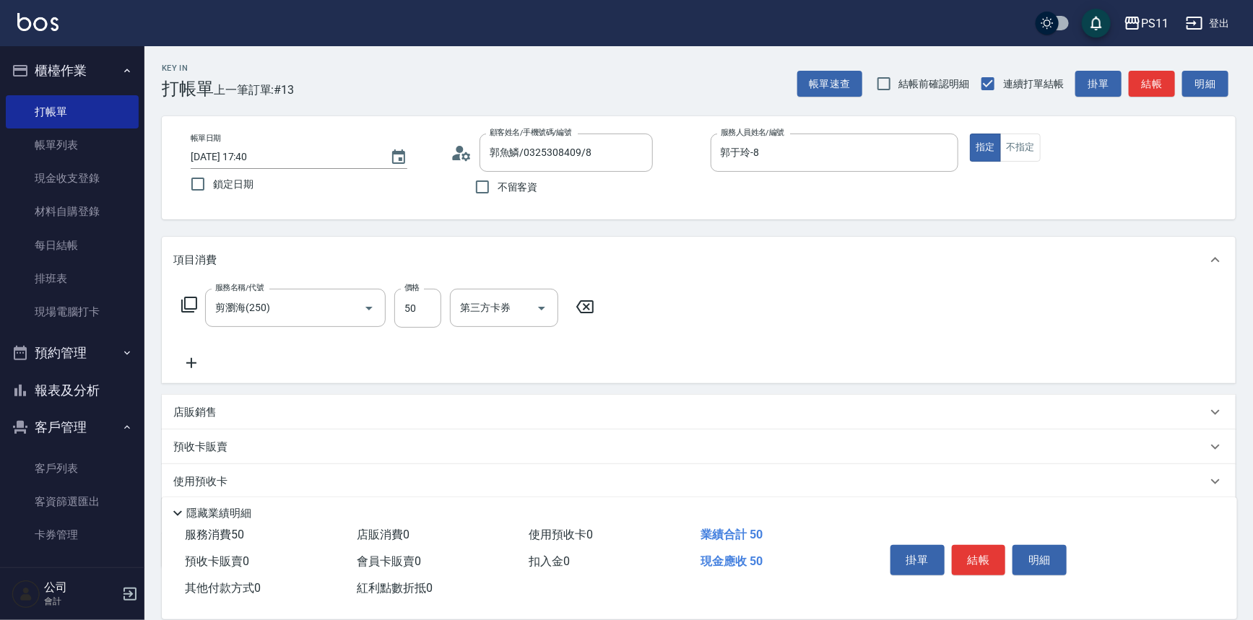
click at [984, 555] on button "結帳" at bounding box center [979, 560] width 54 height 30
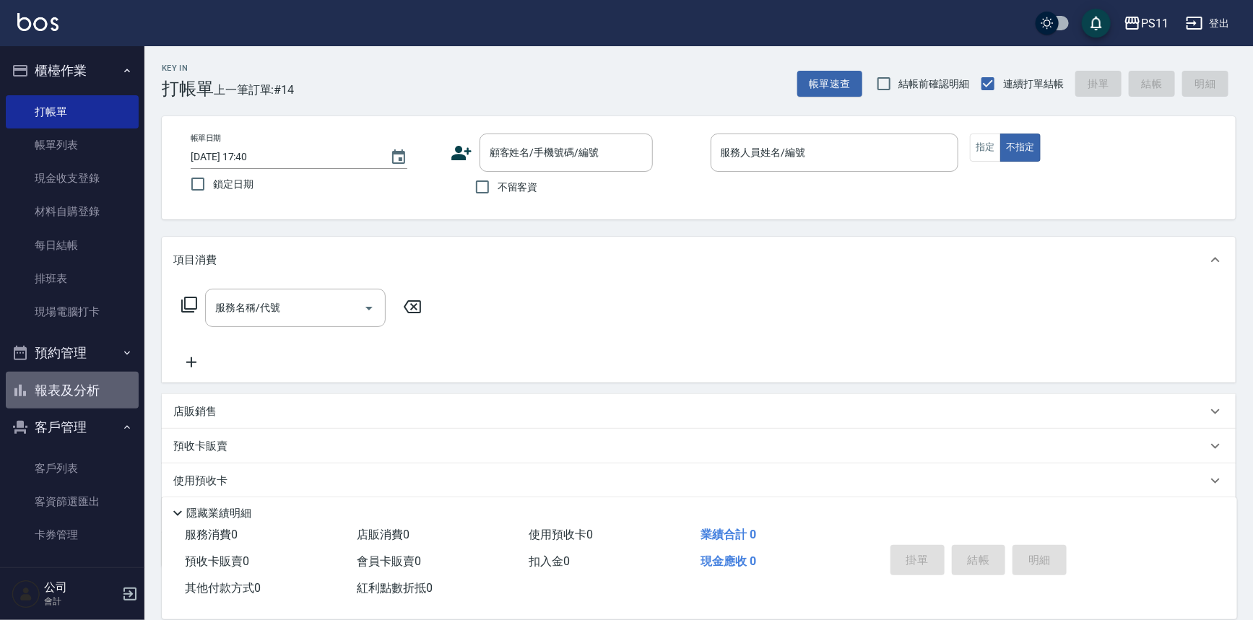
click at [95, 393] on button "報表及分析" at bounding box center [72, 391] width 133 height 38
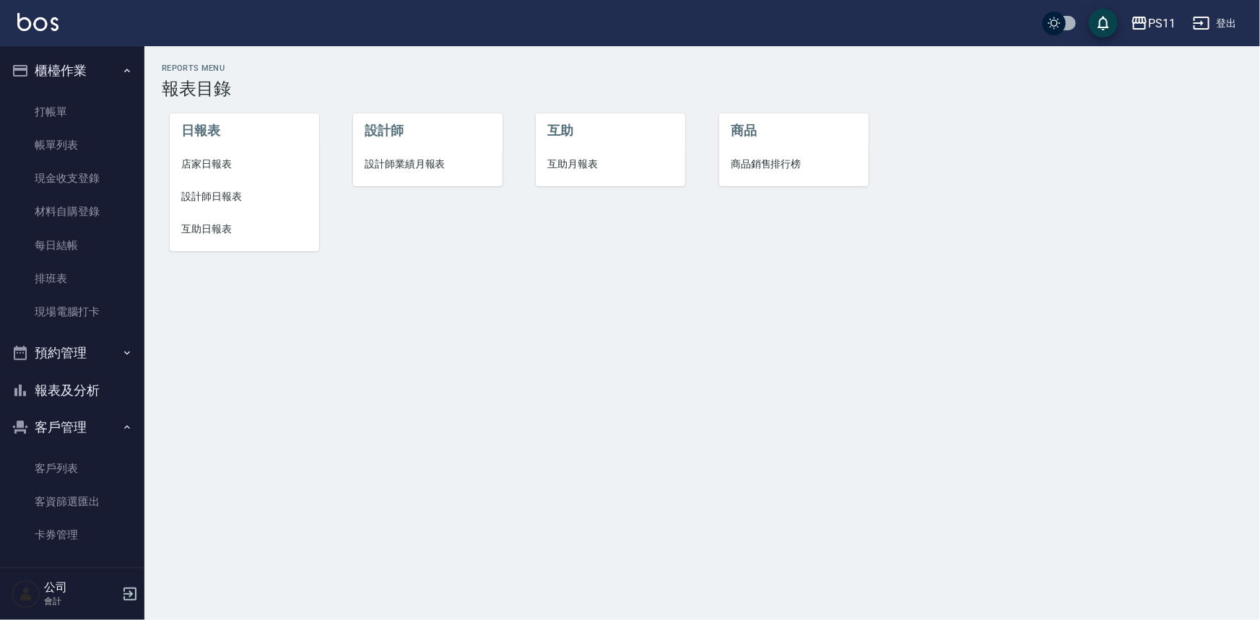
click at [227, 188] on li "設計師日報表" at bounding box center [245, 197] width 150 height 33
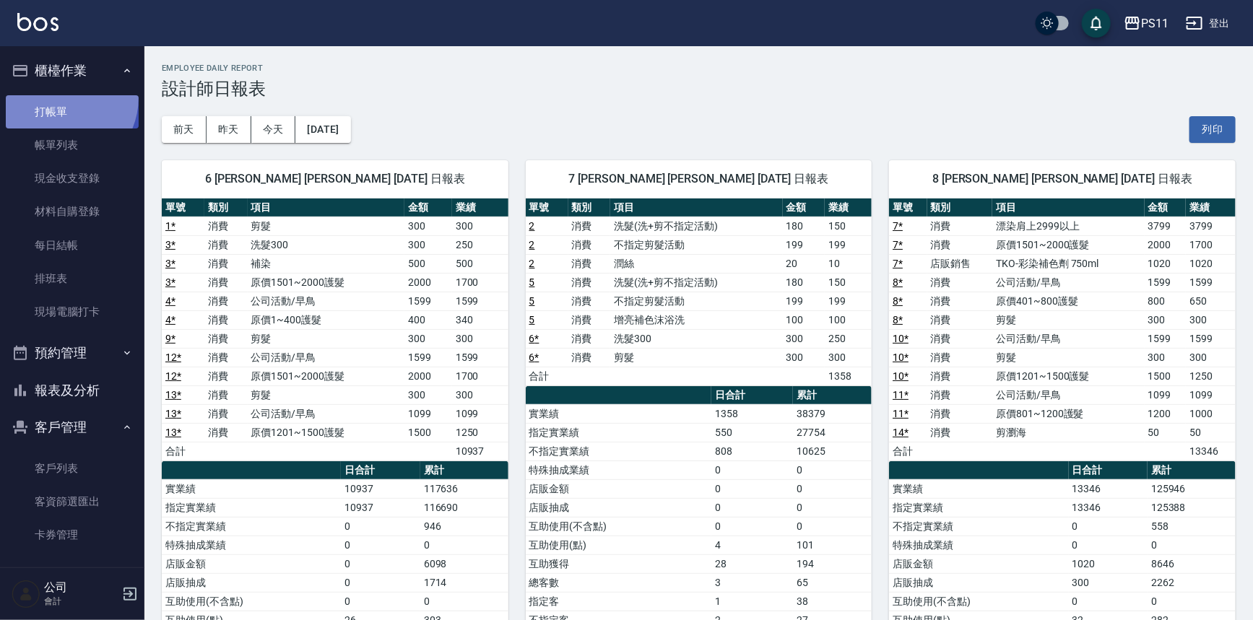
click at [55, 97] on link "打帳單" at bounding box center [72, 111] width 133 height 33
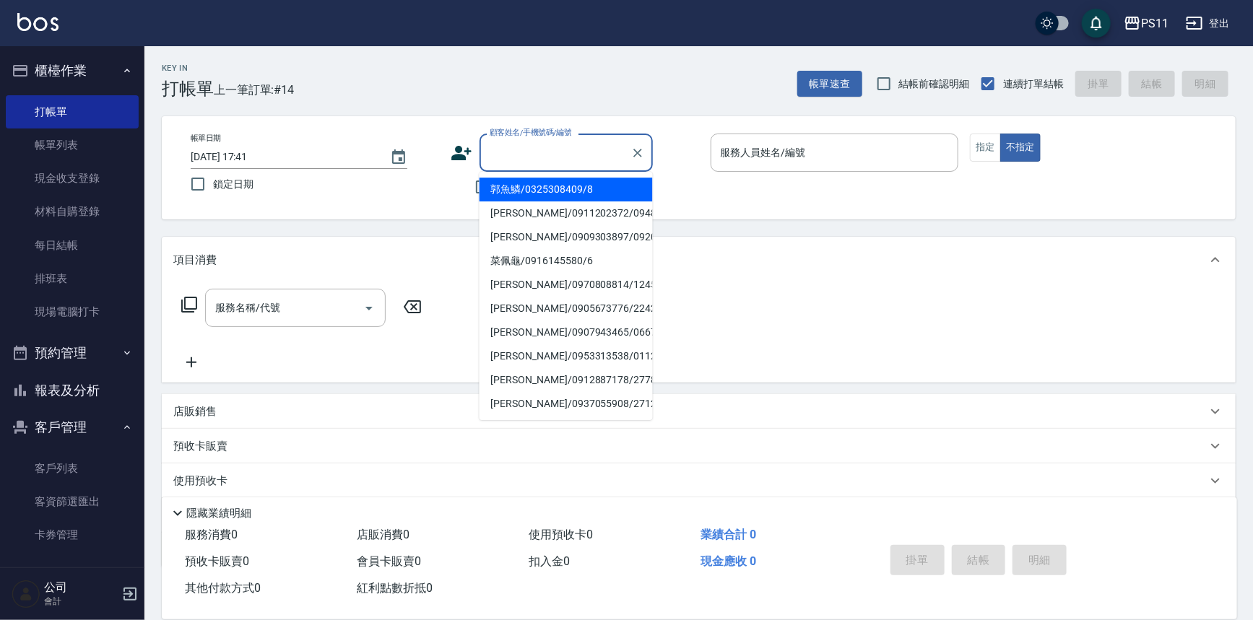
click at [545, 158] on input "顧客姓名/手機號碼/編號" at bounding box center [555, 152] width 139 height 25
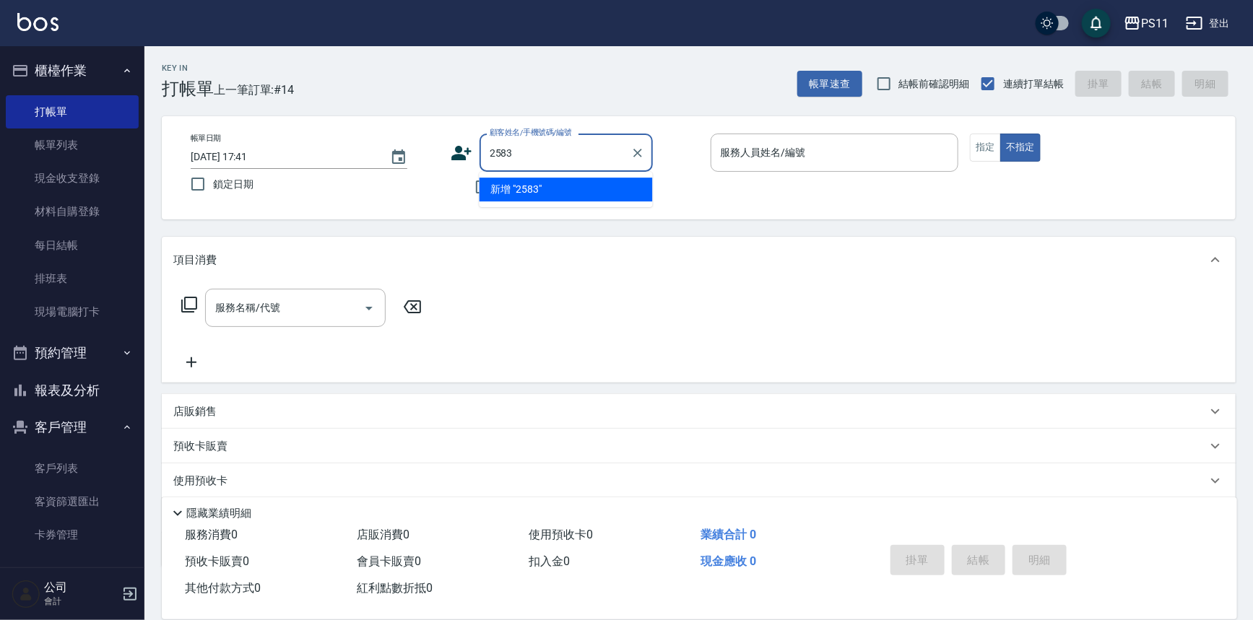
type input "2583"
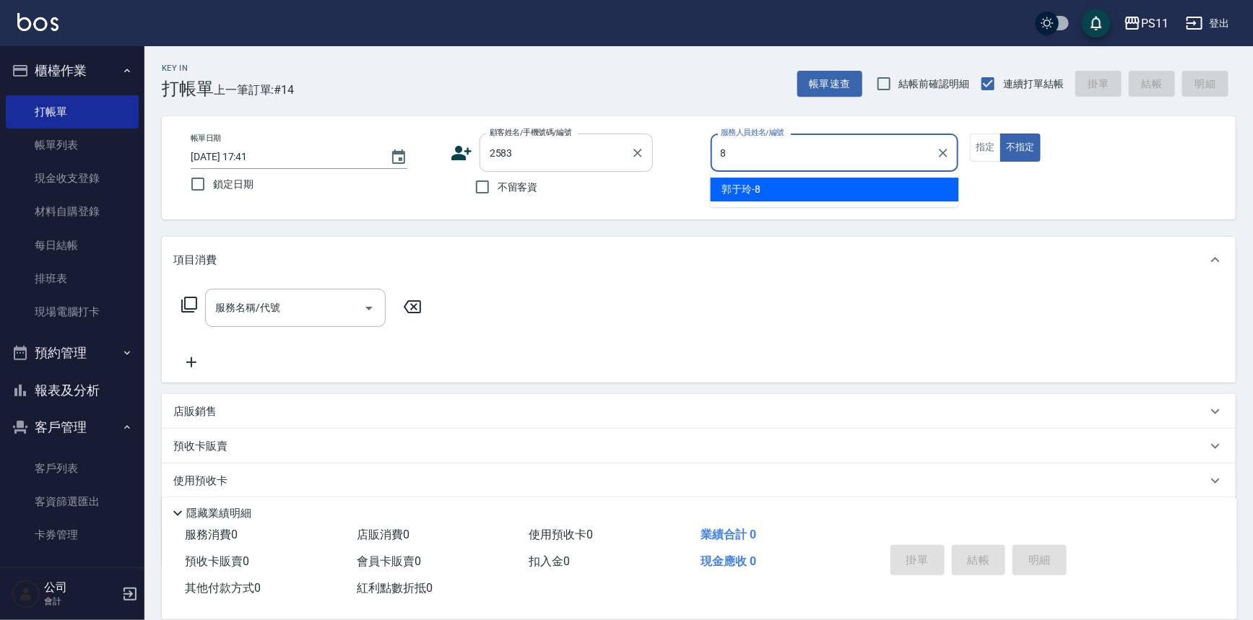
type input "郭于玲-8"
type button "false"
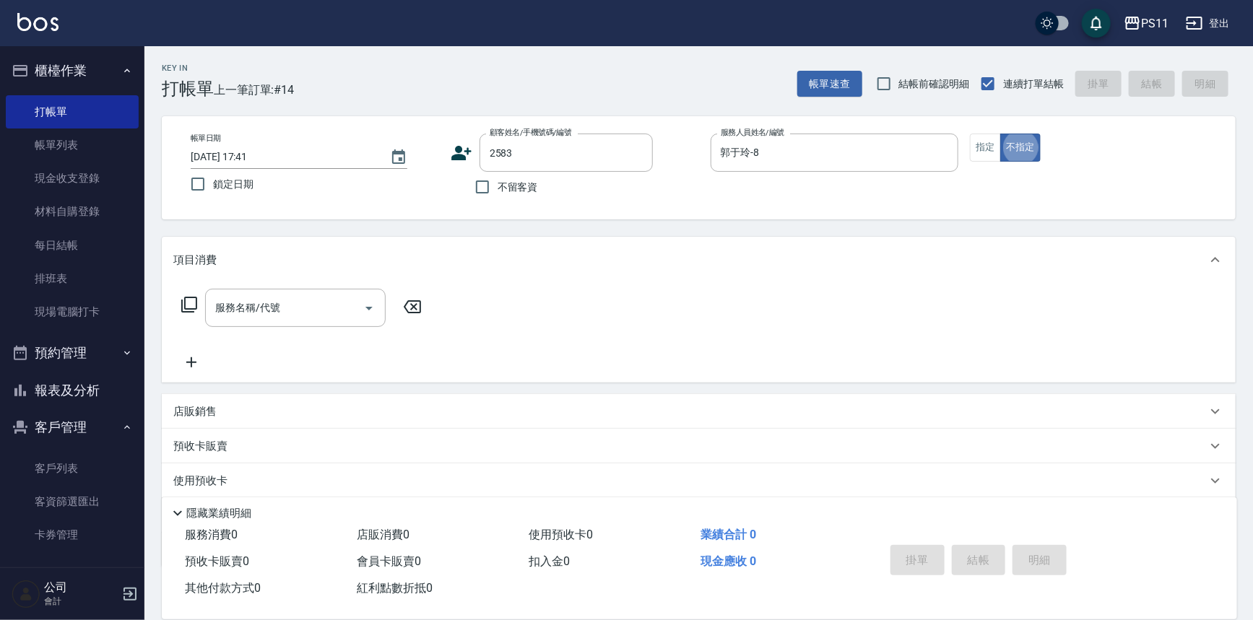
type input "[PERSON_NAME]/0905569510/2583"
click at [984, 156] on button "指定" at bounding box center [985, 148] width 31 height 28
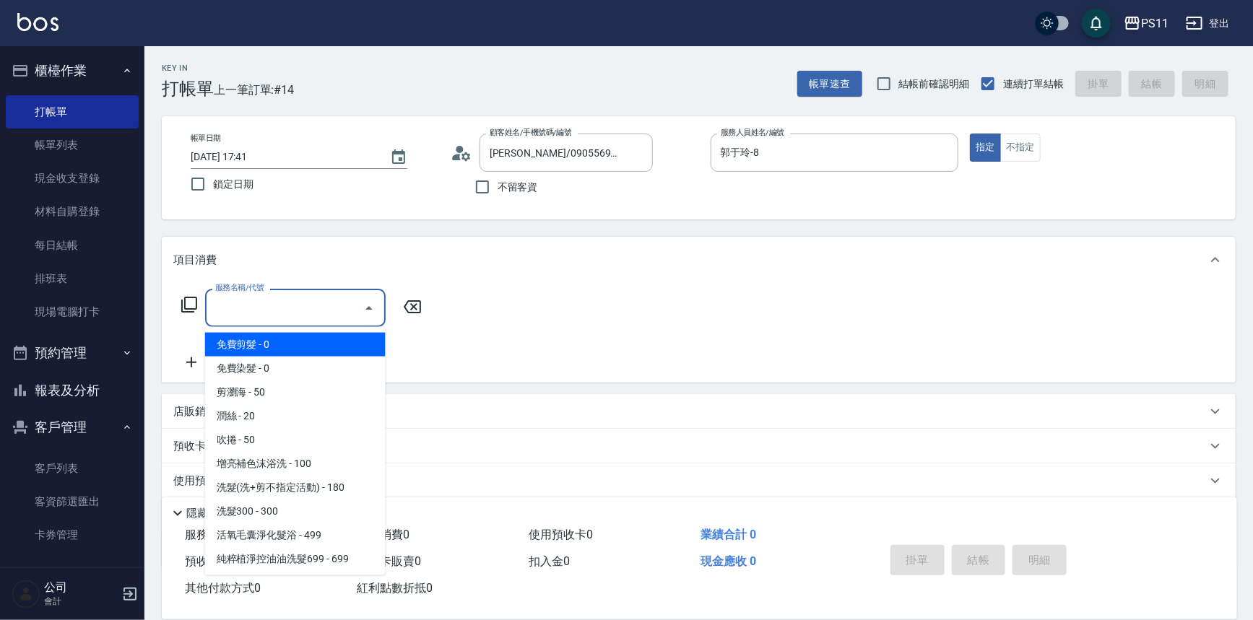
click at [213, 298] on input "服務名稱/代號" at bounding box center [285, 307] width 146 height 25
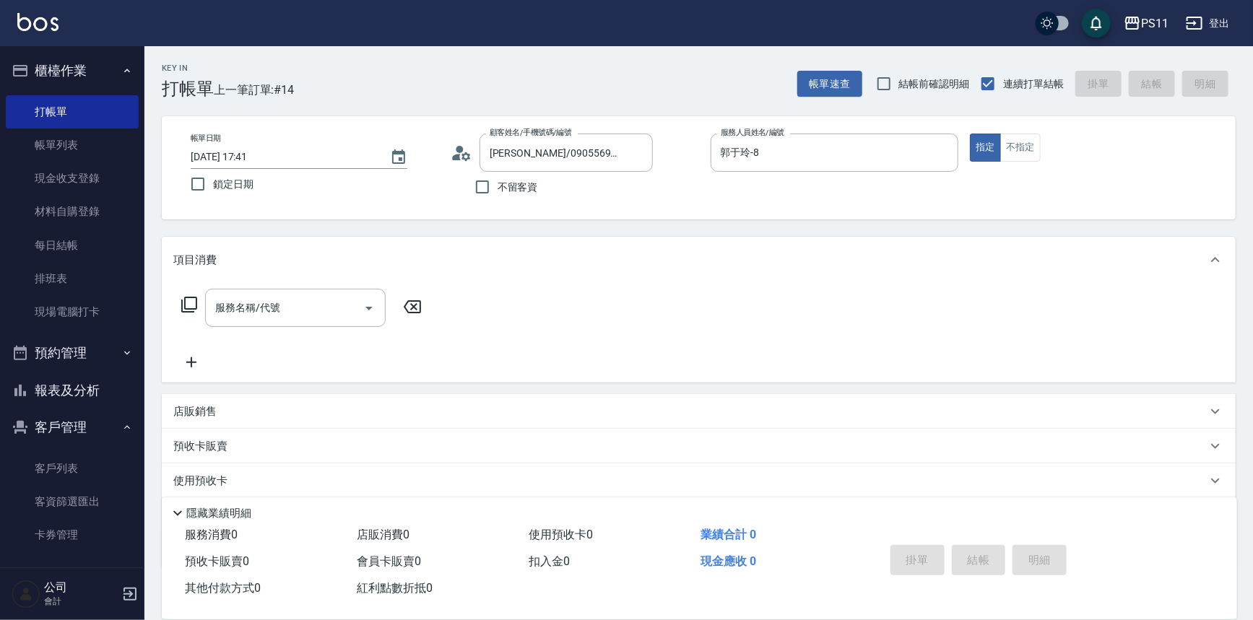
click at [186, 302] on icon at bounding box center [189, 304] width 17 height 17
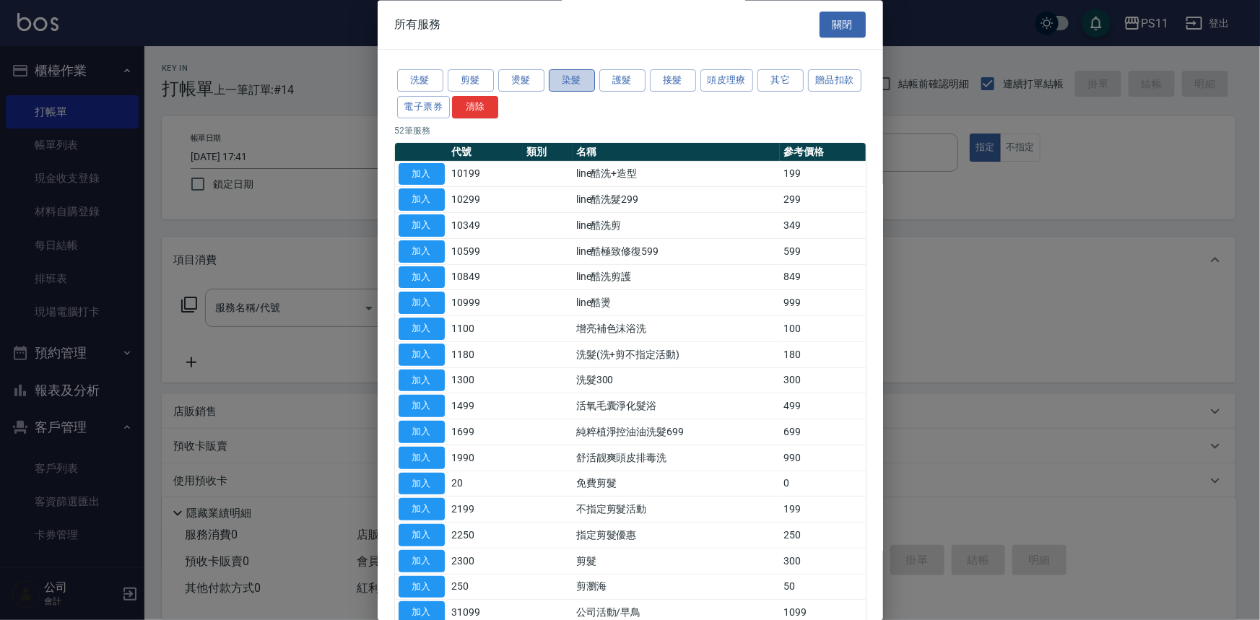
click at [583, 81] on button "染髮" at bounding box center [572, 81] width 46 height 22
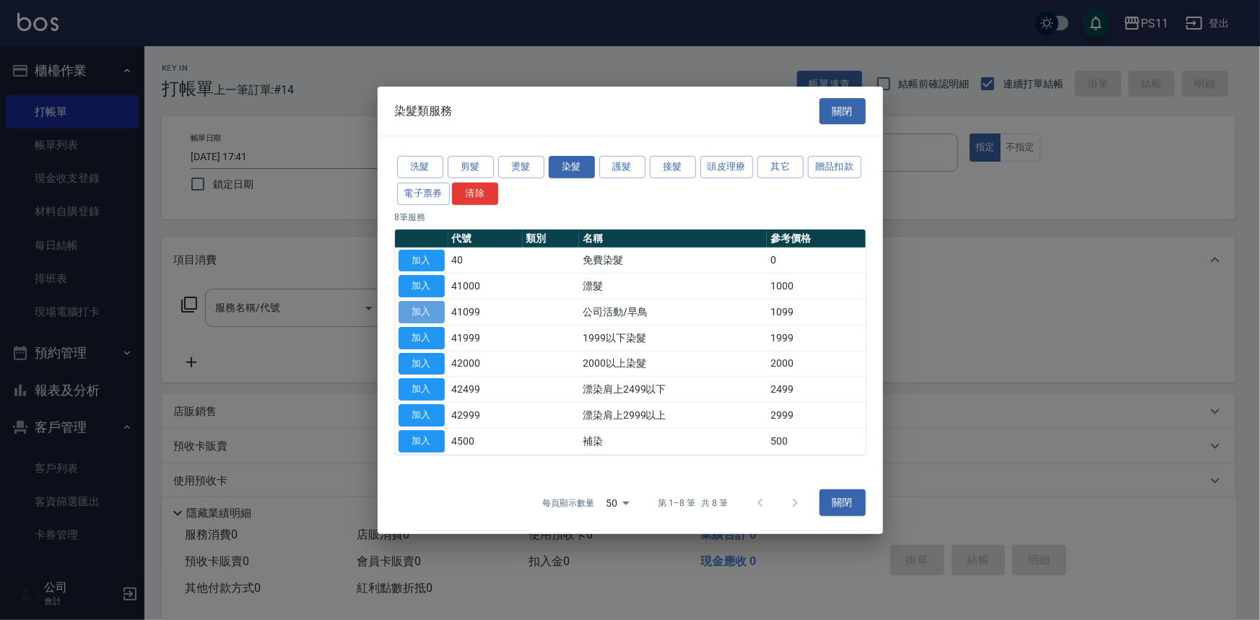
click at [423, 308] on button "加入" at bounding box center [422, 312] width 46 height 22
type input "公司活動/早鳥(41099)"
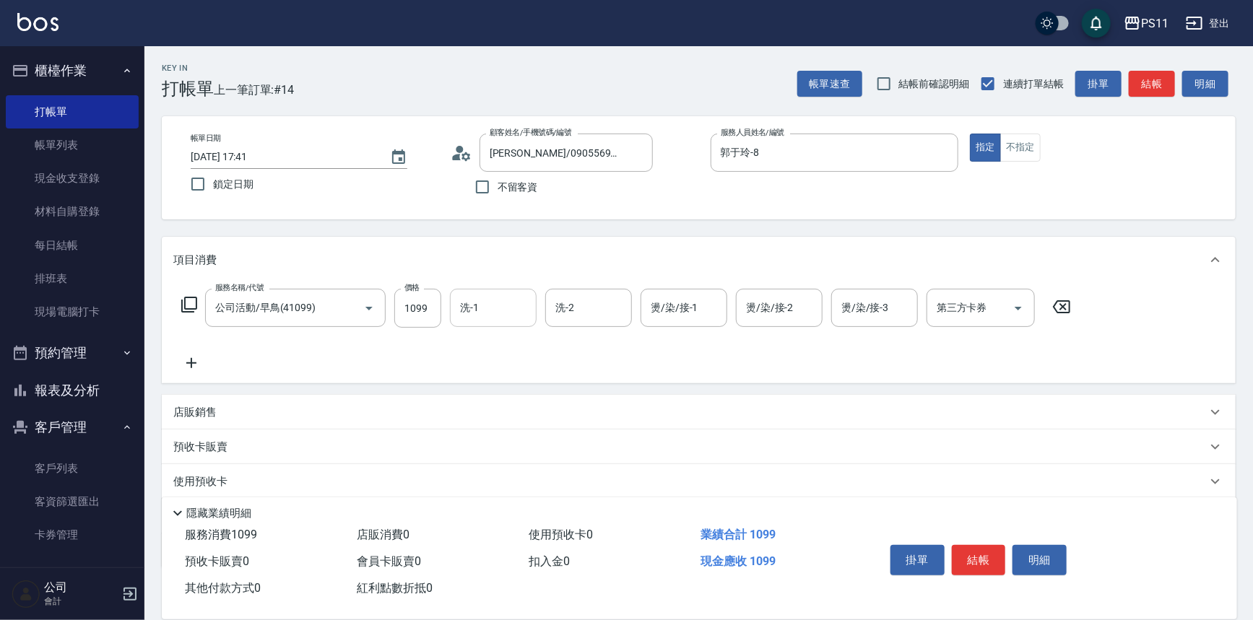
click at [495, 303] on input "洗-1" at bounding box center [493, 307] width 74 height 25
type input "[PERSON_NAME]-20"
click at [195, 362] on icon at bounding box center [191, 363] width 36 height 17
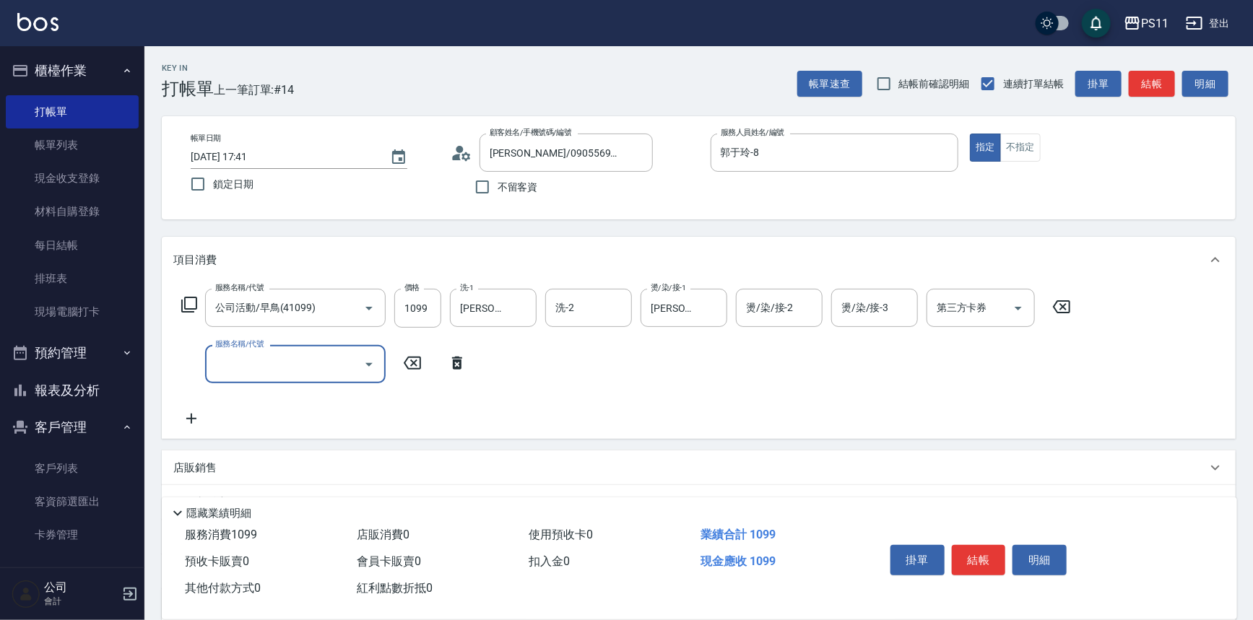
click at [249, 367] on input "服務名稱/代號" at bounding box center [285, 364] width 146 height 25
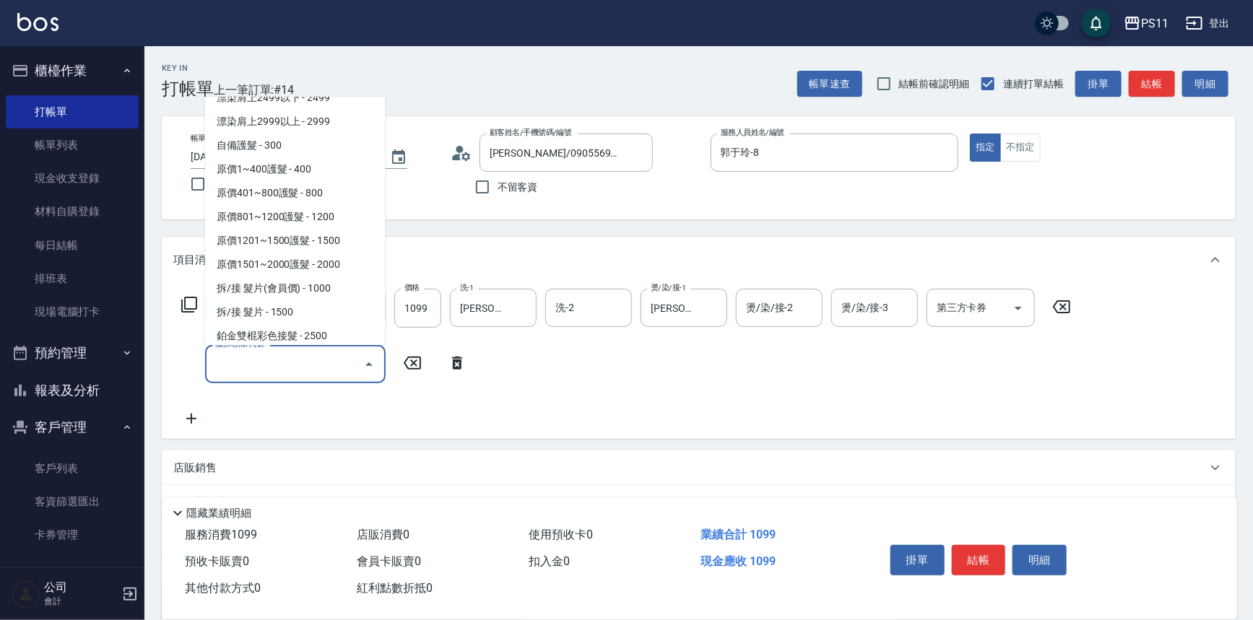
scroll to position [853, 0]
click at [352, 230] on span "原價1201~1500護髮 - 1500" at bounding box center [295, 239] width 181 height 24
type input "原價1201~1500護髮(51500)"
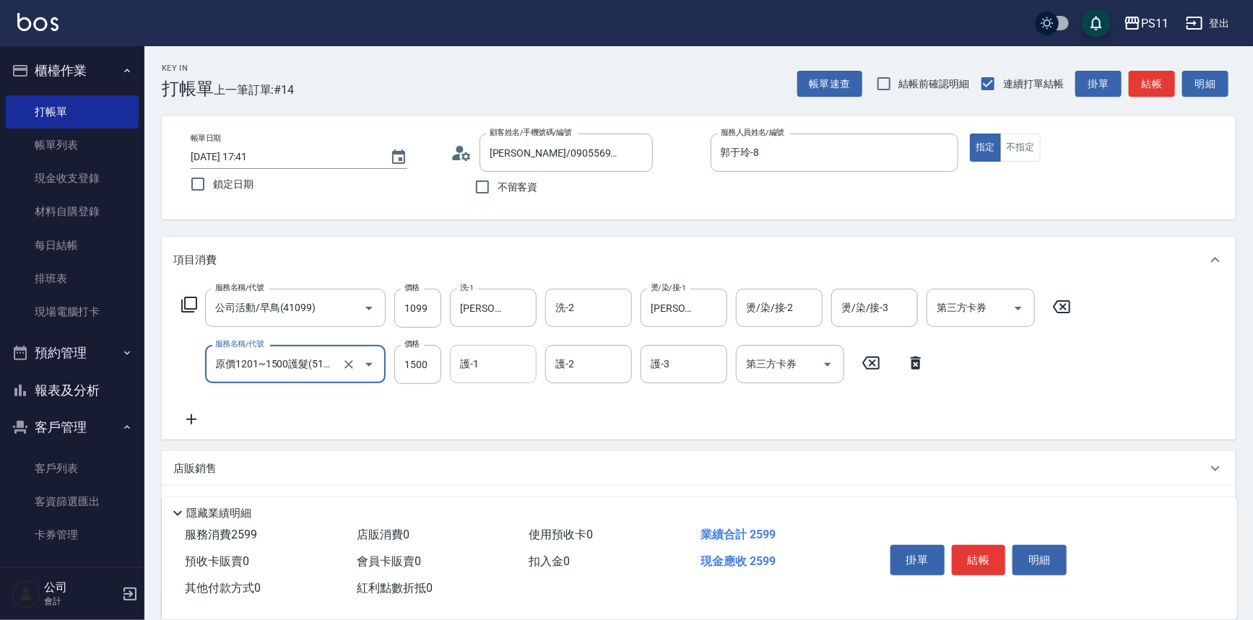
click at [501, 365] on input "護-1" at bounding box center [493, 364] width 74 height 25
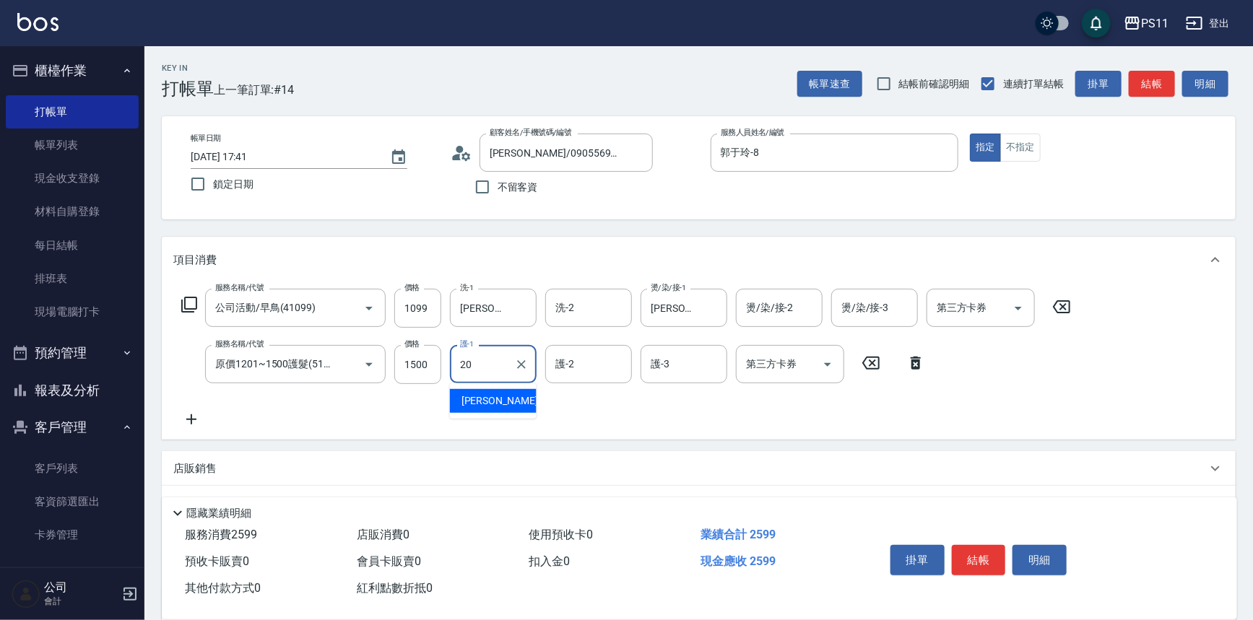
type input "[PERSON_NAME]-20"
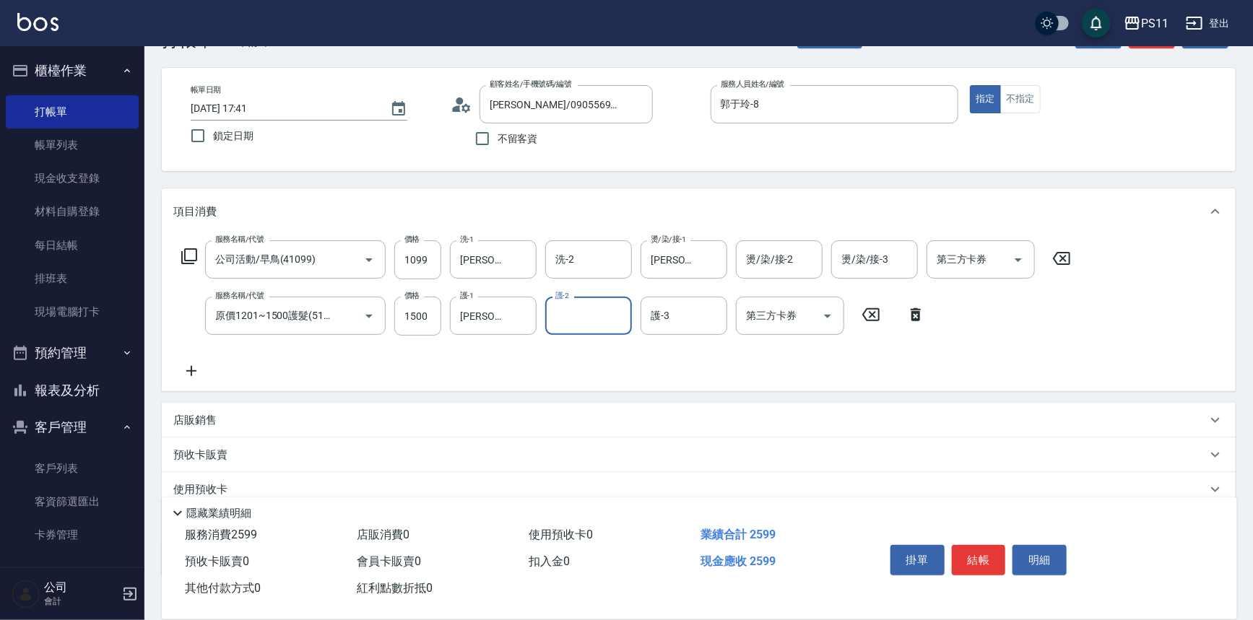
scroll to position [139, 0]
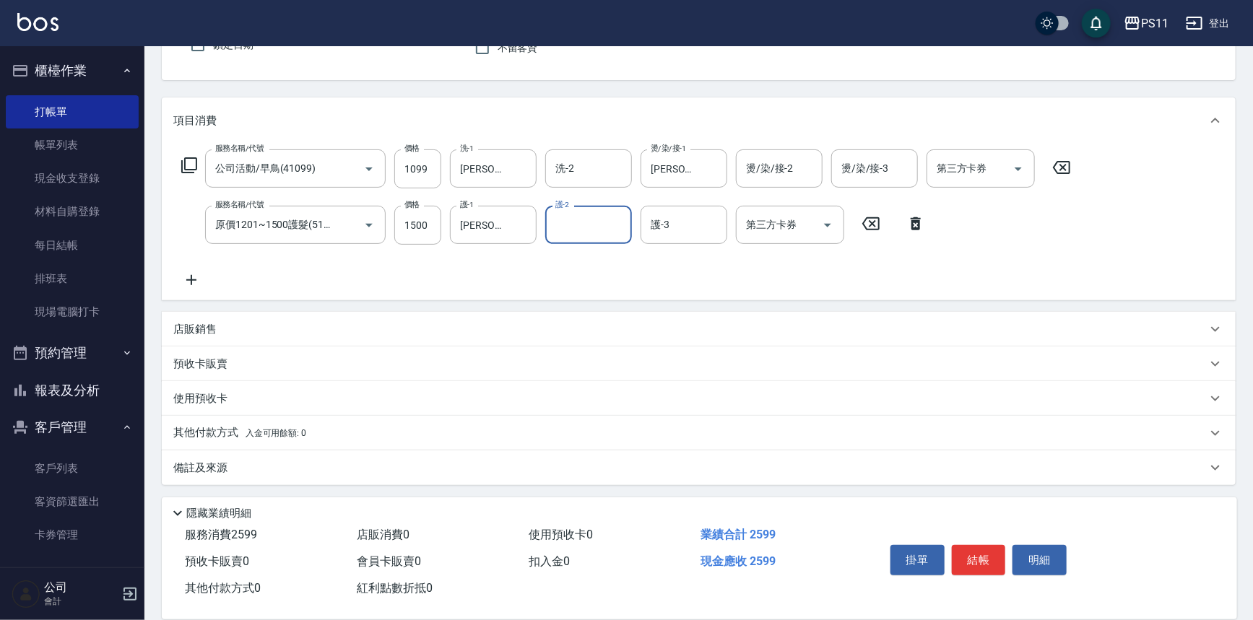
click at [233, 430] on p "其他付款方式 入金可用餘額: 0" at bounding box center [239, 433] width 133 height 16
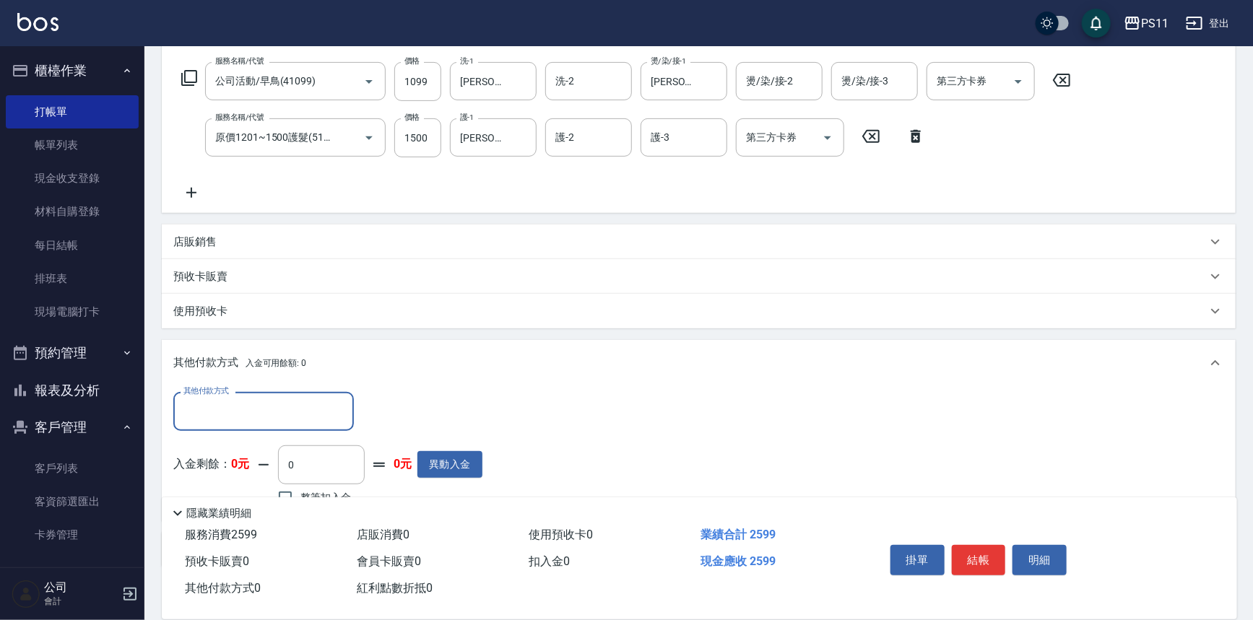
scroll to position [308, 0]
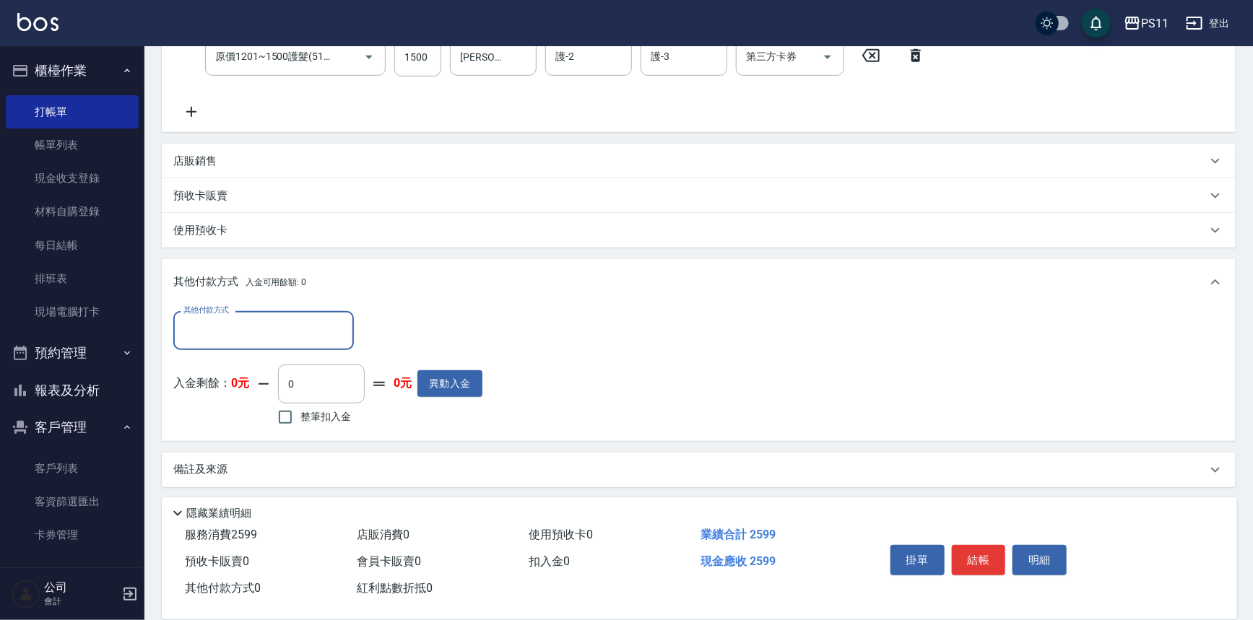
click at [247, 343] on div "其他付款方式" at bounding box center [263, 330] width 181 height 38
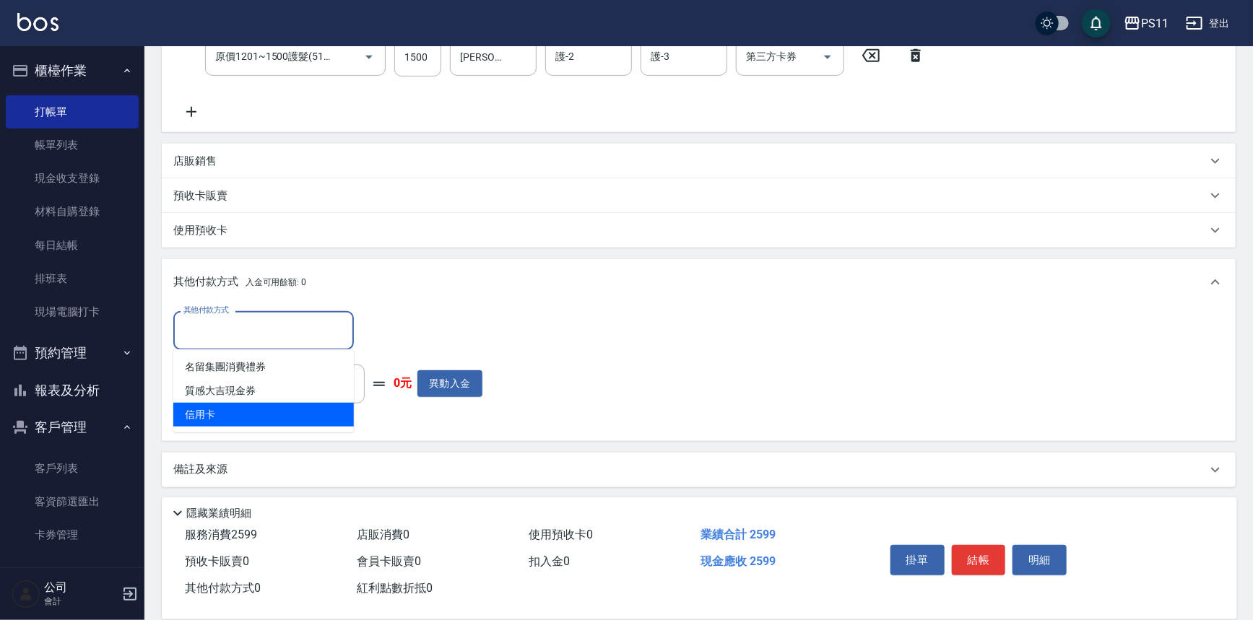
click at [261, 410] on span "信用卡" at bounding box center [263, 415] width 181 height 24
type input "信用卡"
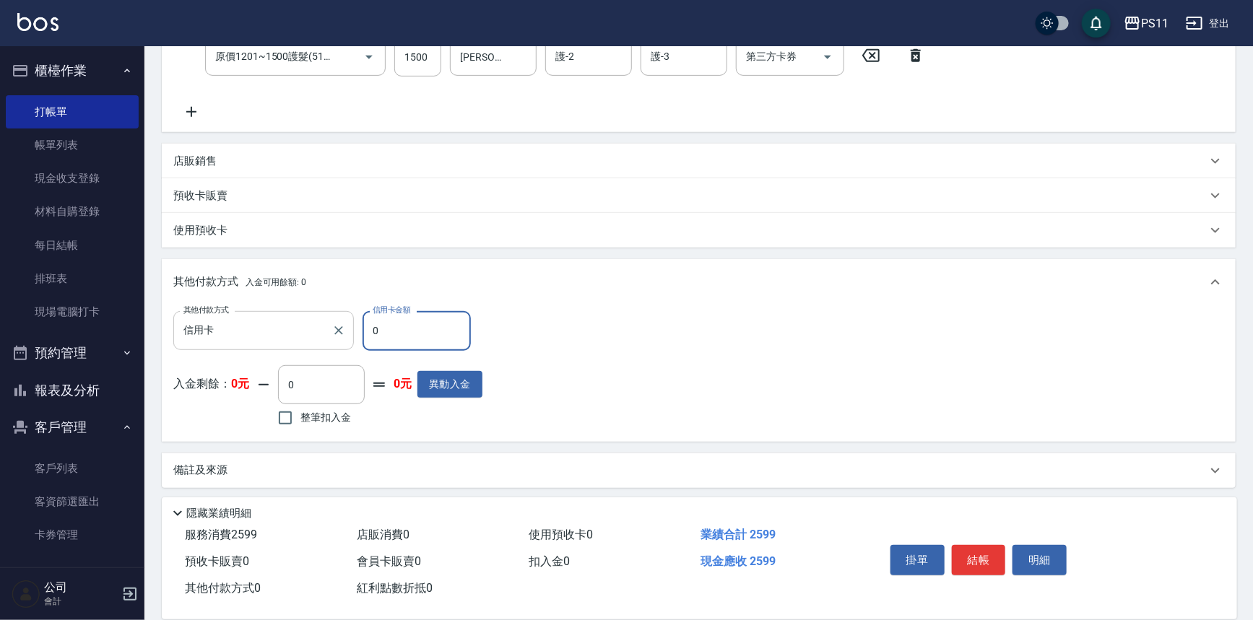
drag, startPoint x: 424, startPoint y: 332, endPoint x: 176, endPoint y: 337, distance: 248.5
click at [176, 337] on div "其他付款方式 信用卡 其他付款方式 信用卡金額 0 信用卡金額" at bounding box center [327, 330] width 309 height 39
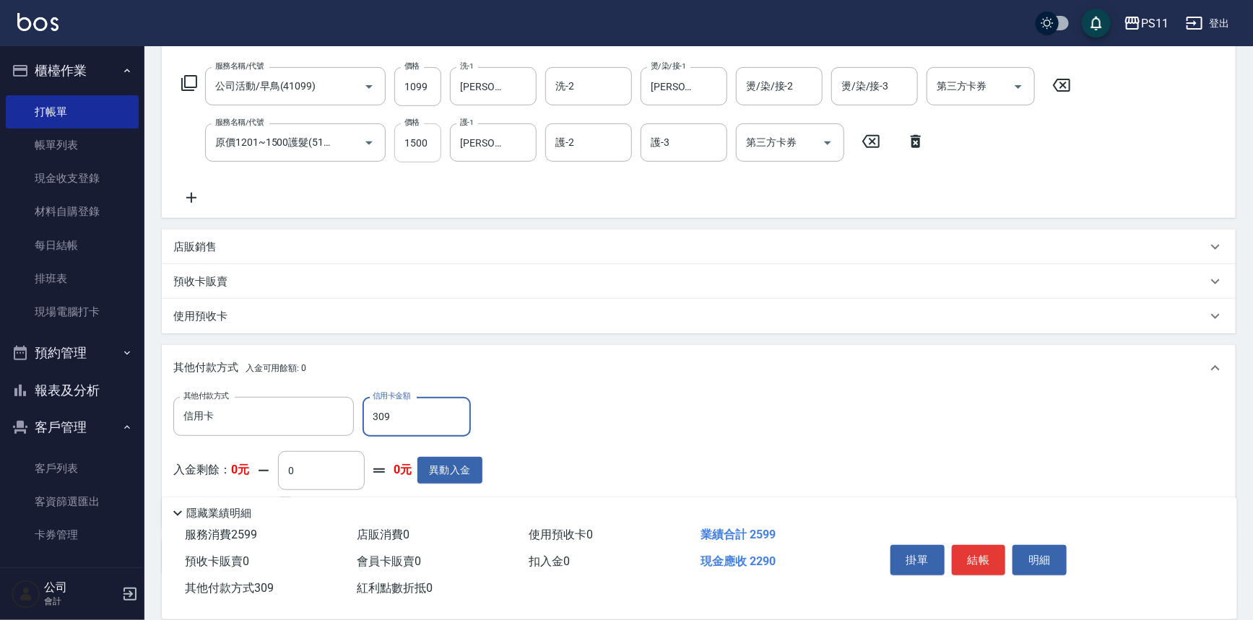
scroll to position [176, 0]
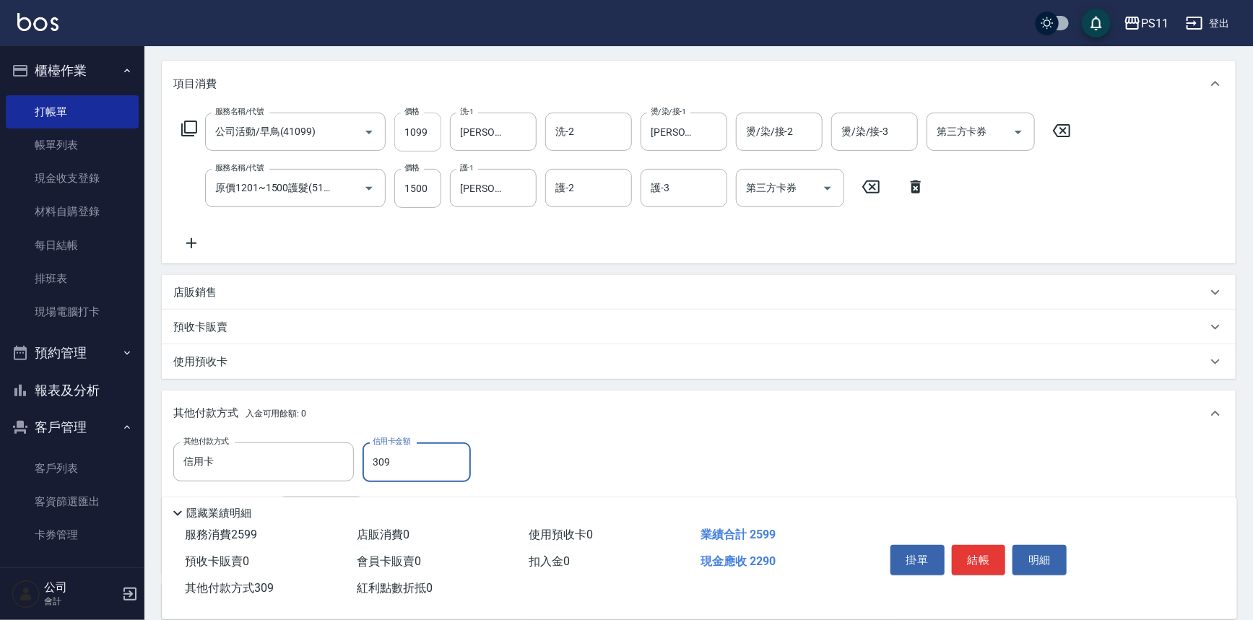
type input "309"
click at [427, 125] on input "1099" at bounding box center [417, 132] width 47 height 39
type input "1"
type input "0"
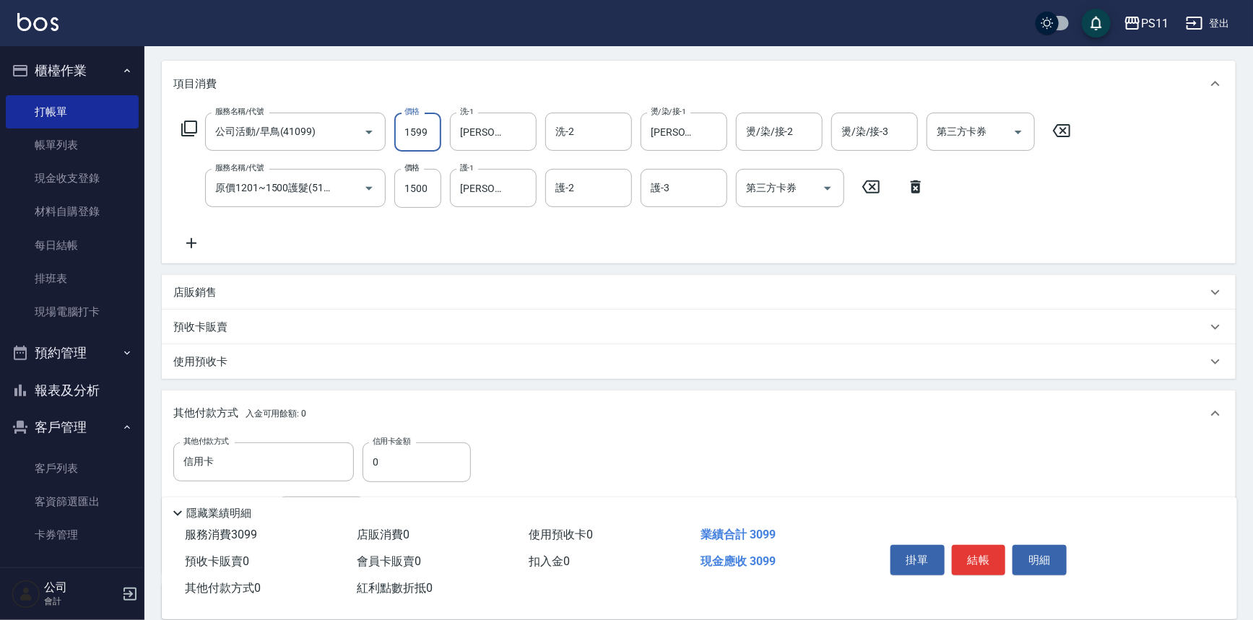
scroll to position [311, 0]
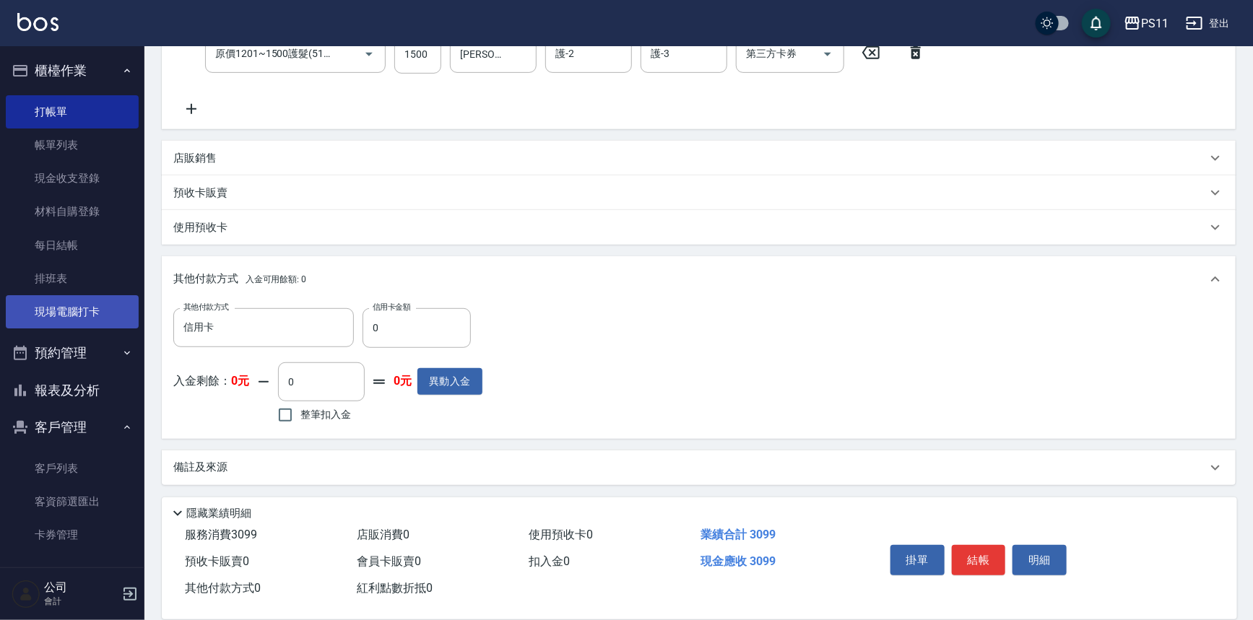
type input "1599"
click at [101, 311] on div "PS11 登出 櫃檯作業 打帳單 帳單列表 現金收支登錄 材料自購登錄 每日結帳 排班表 現場電腦打卡 預約管理 預約管理 單日預約紀錄 單週預約紀錄 報表及…" at bounding box center [626, 155] width 1253 height 932
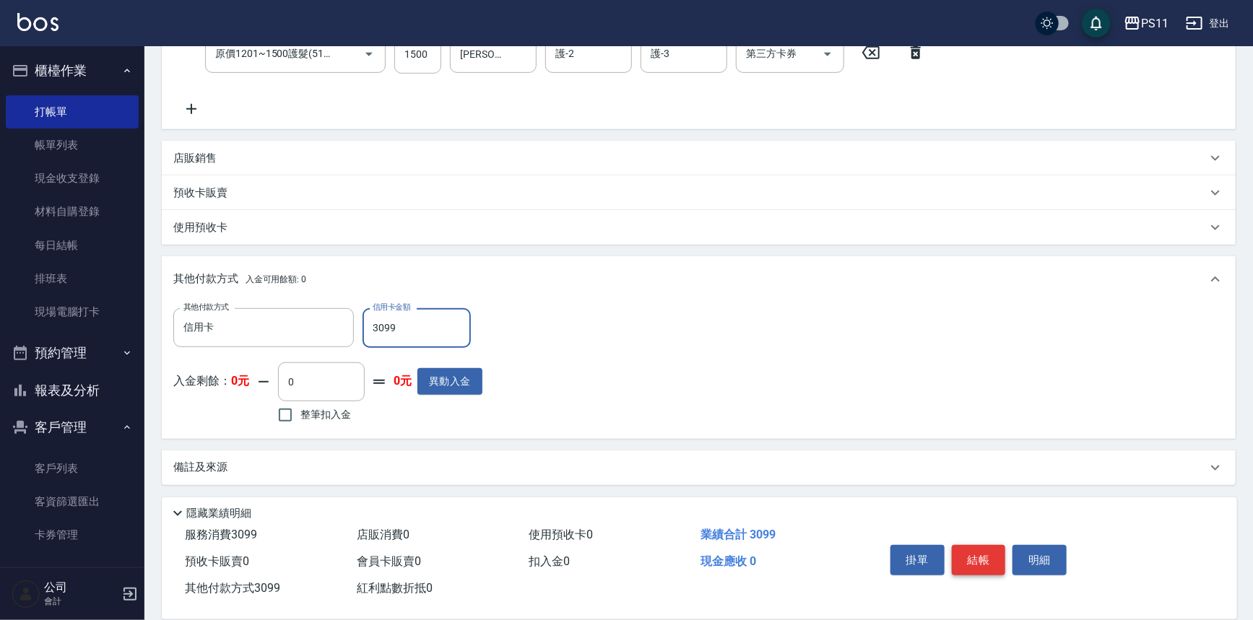
type input "3099"
click at [984, 560] on button "結帳" at bounding box center [979, 560] width 54 height 30
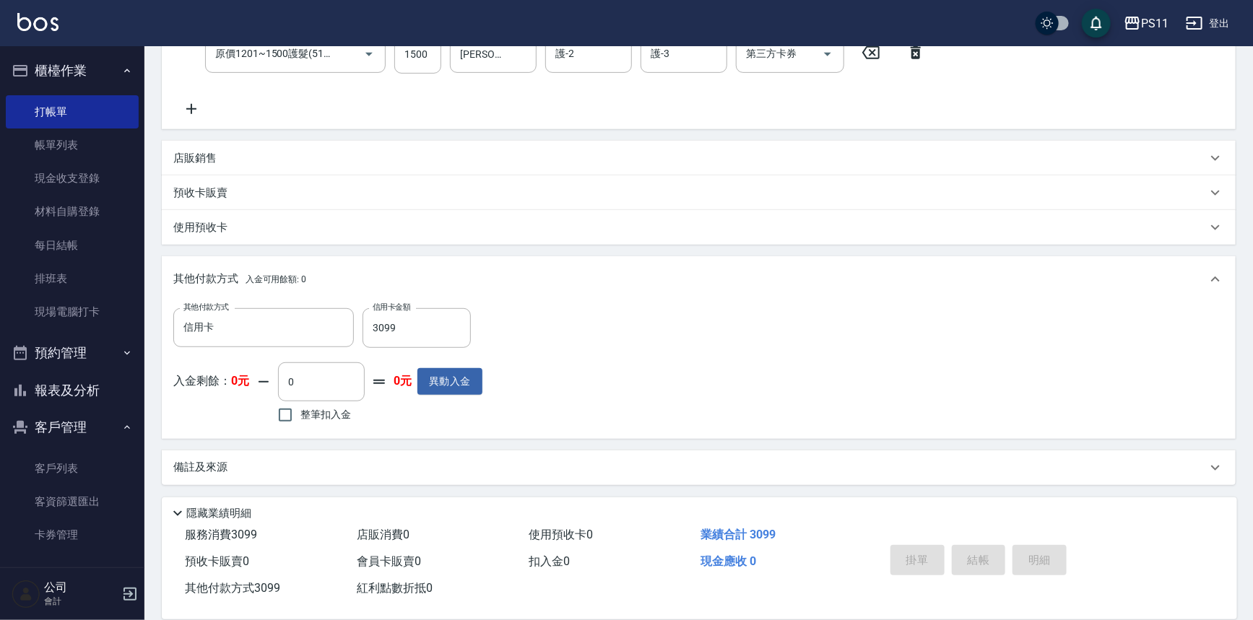
type input "[DATE] 17:42"
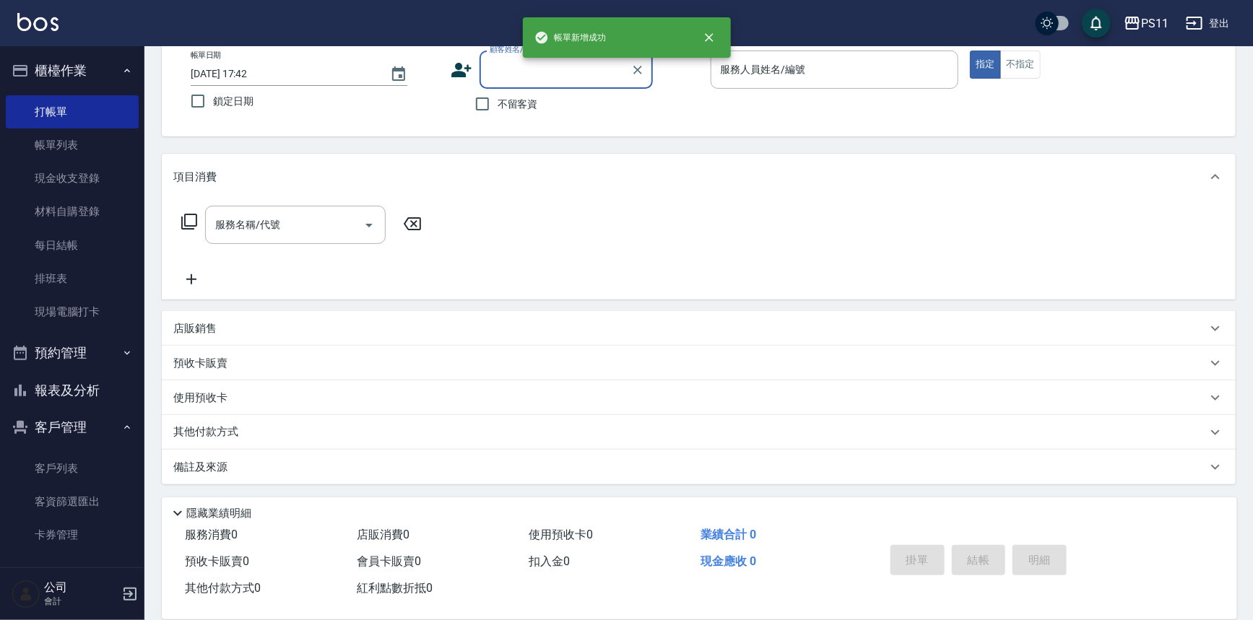
scroll to position [0, 0]
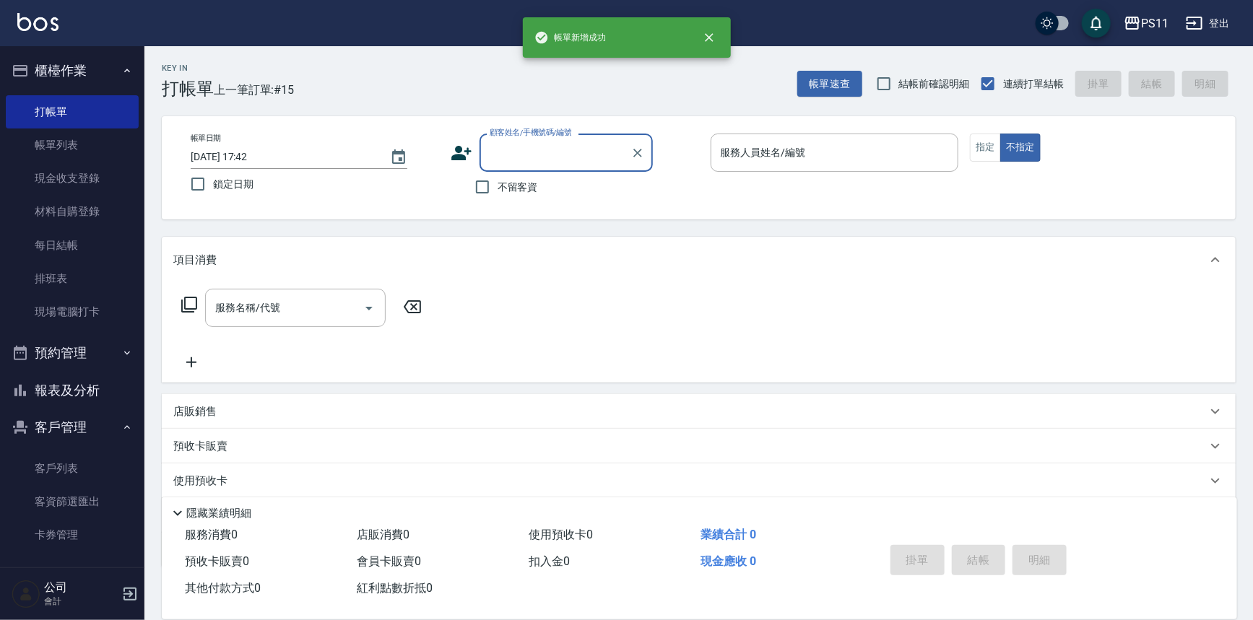
drag, startPoint x: 521, startPoint y: 155, endPoint x: 500, endPoint y: 108, distance: 51.1
click at [521, 152] on input "顧客姓名/手機號碼/編號" at bounding box center [555, 152] width 139 height 25
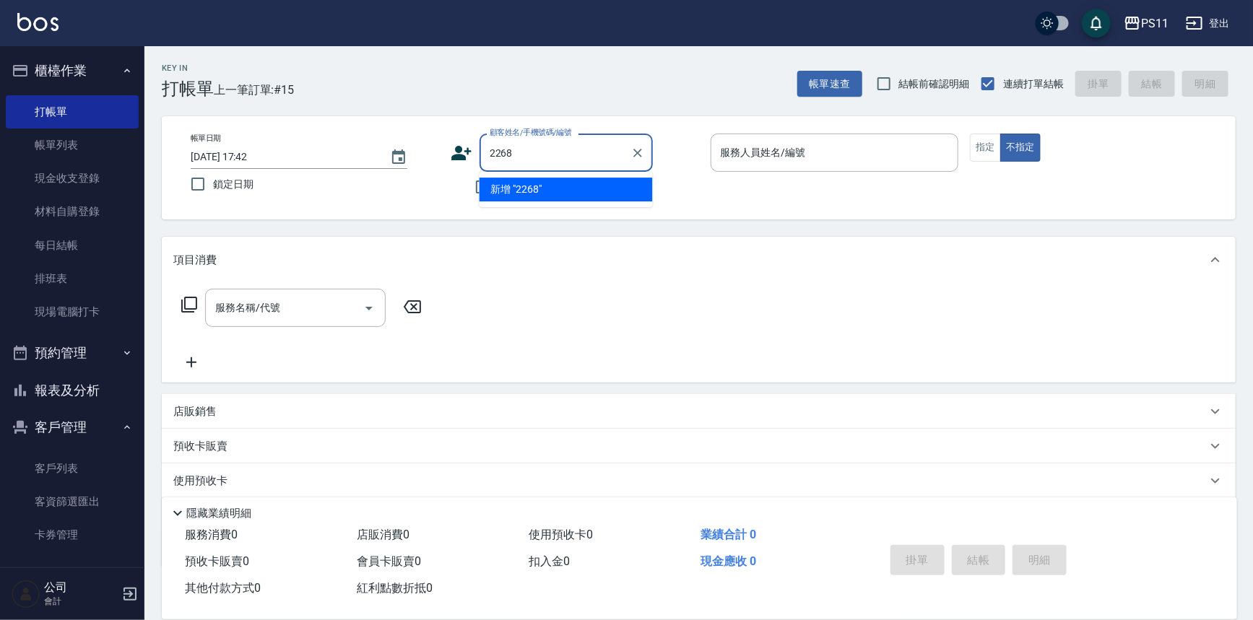
type input "2268"
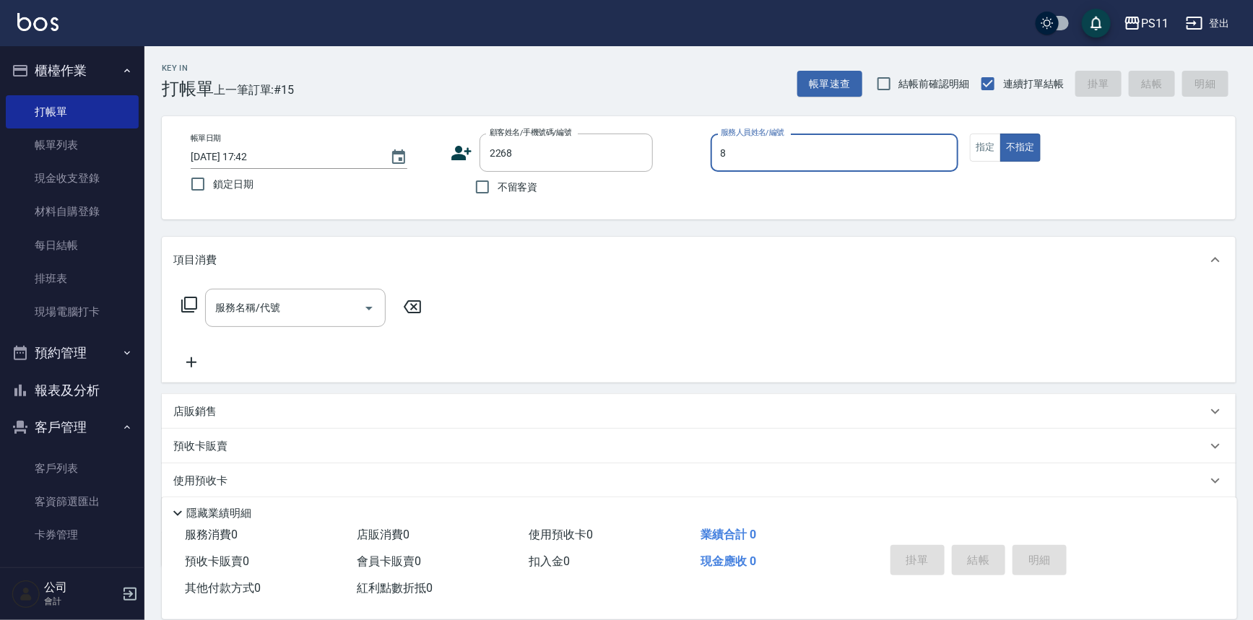
type input "郭于玲-8"
type input "新客人 姓名未設定/2268/null"
click at [633, 151] on icon "Clear" at bounding box center [638, 153] width 14 height 14
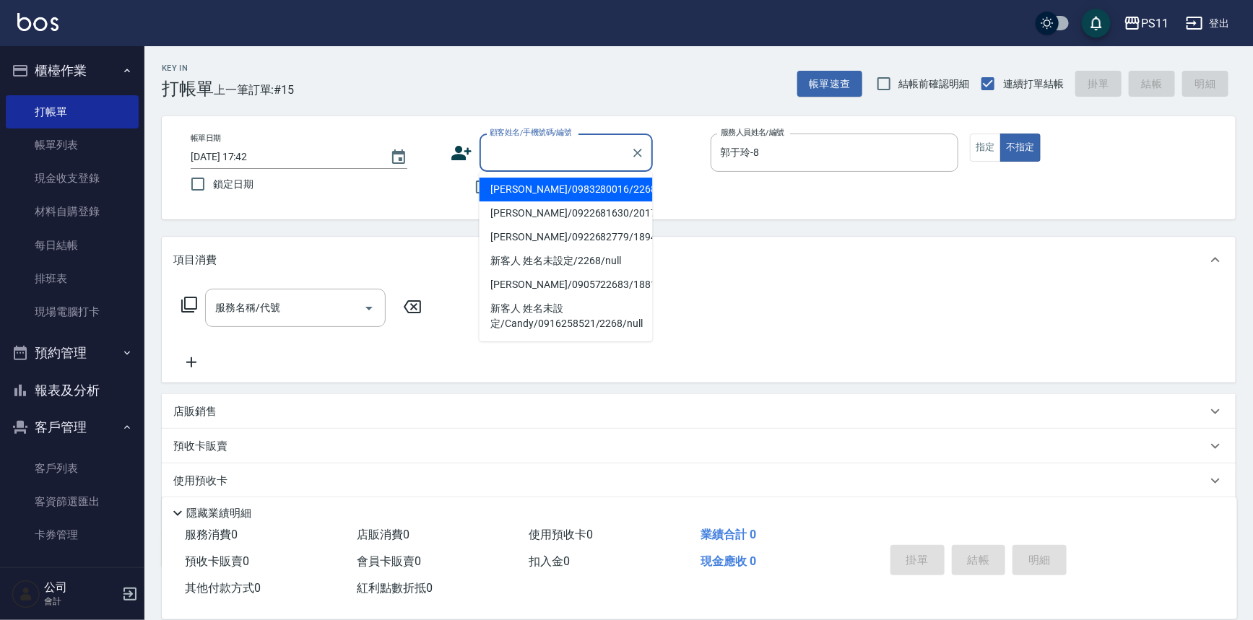
click at [493, 158] on input "顧客姓名/手機號碼/編號" at bounding box center [555, 152] width 139 height 25
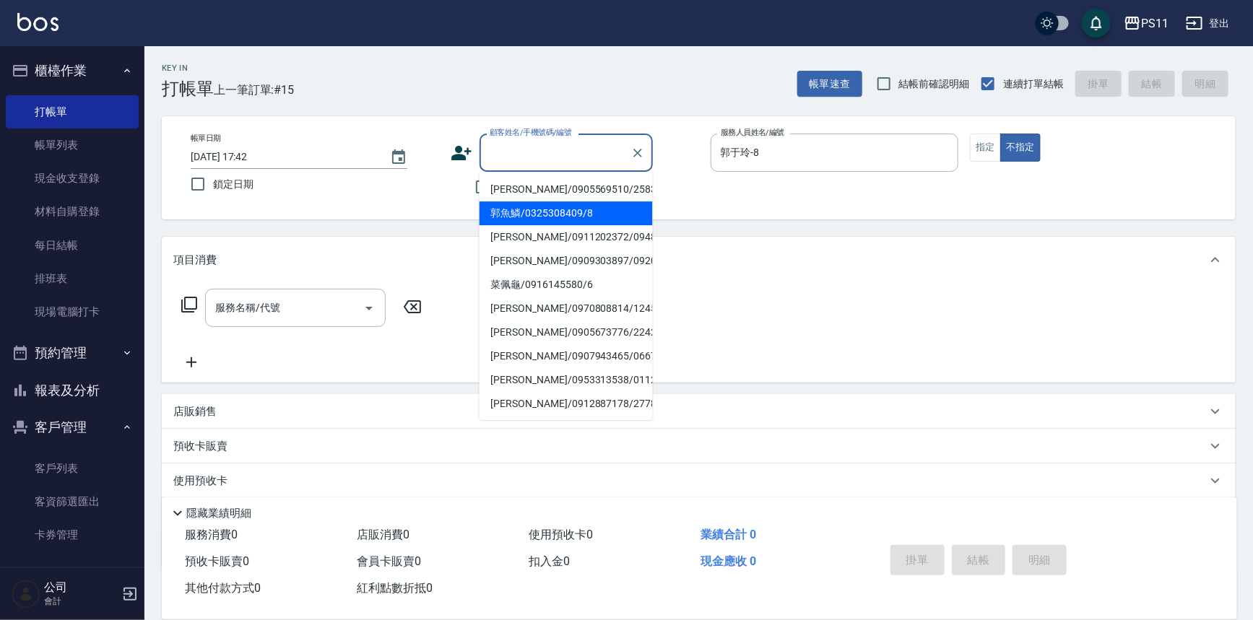
click at [543, 168] on div "顧客姓名/手機號碼/編號" at bounding box center [566, 153] width 173 height 38
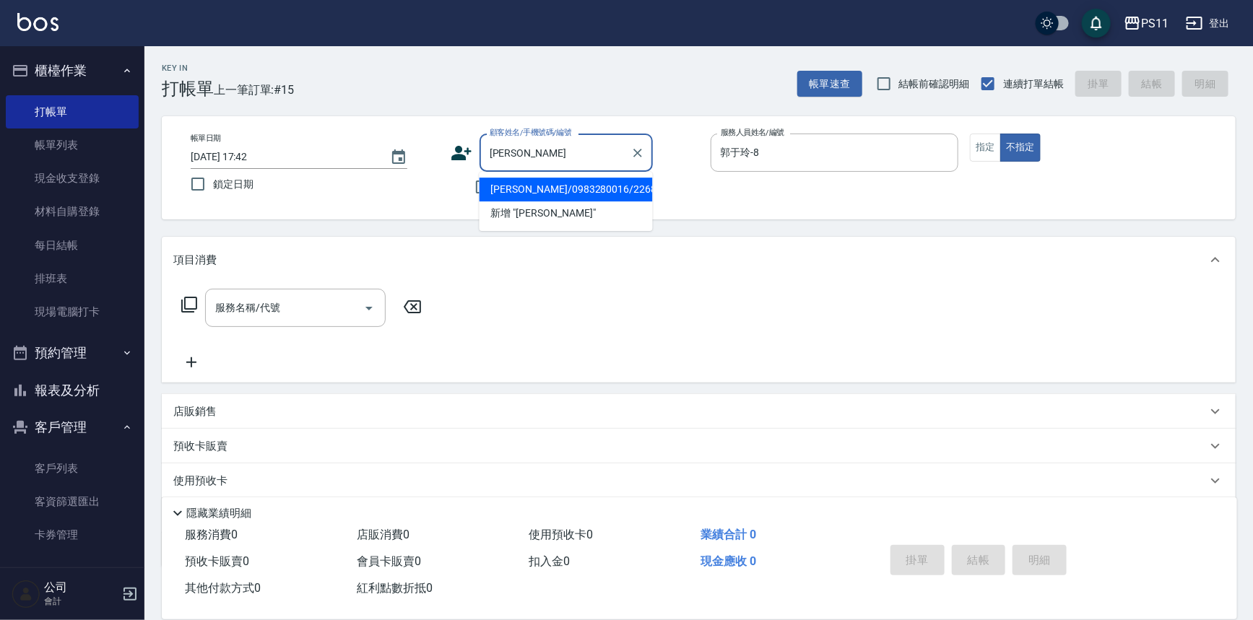
click at [567, 183] on li "[PERSON_NAME]/0983280016/2268" at bounding box center [566, 190] width 173 height 24
type input "[PERSON_NAME]/0983280016/2268"
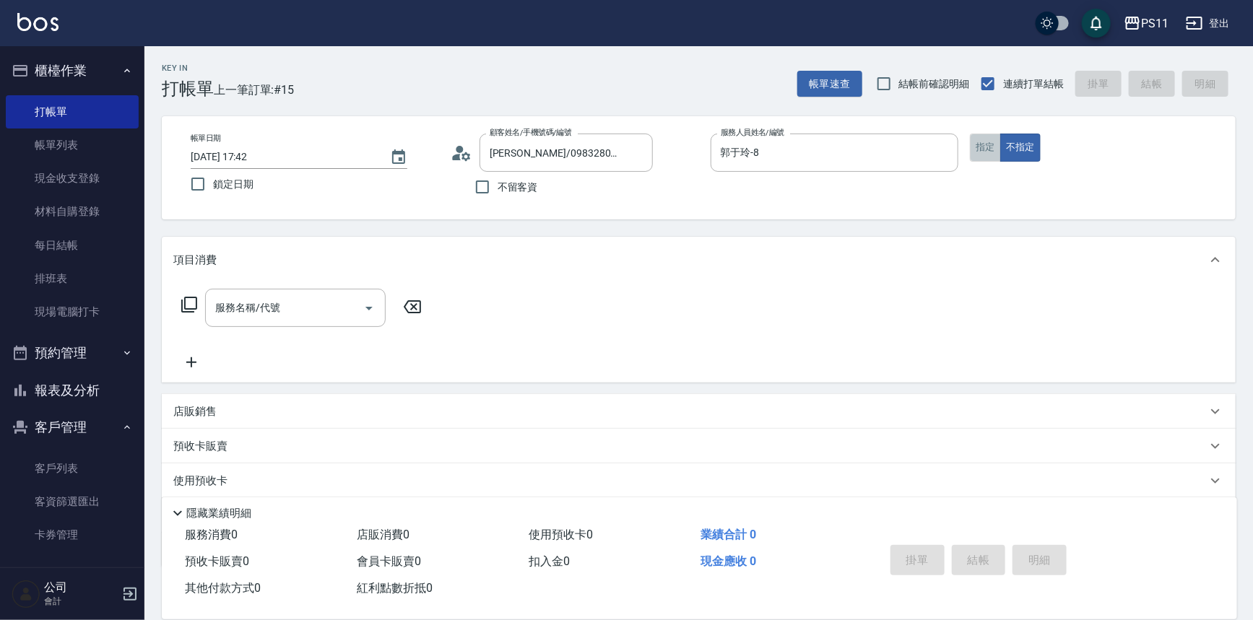
click at [982, 152] on button "指定" at bounding box center [985, 148] width 31 height 28
click at [190, 307] on icon at bounding box center [189, 304] width 17 height 17
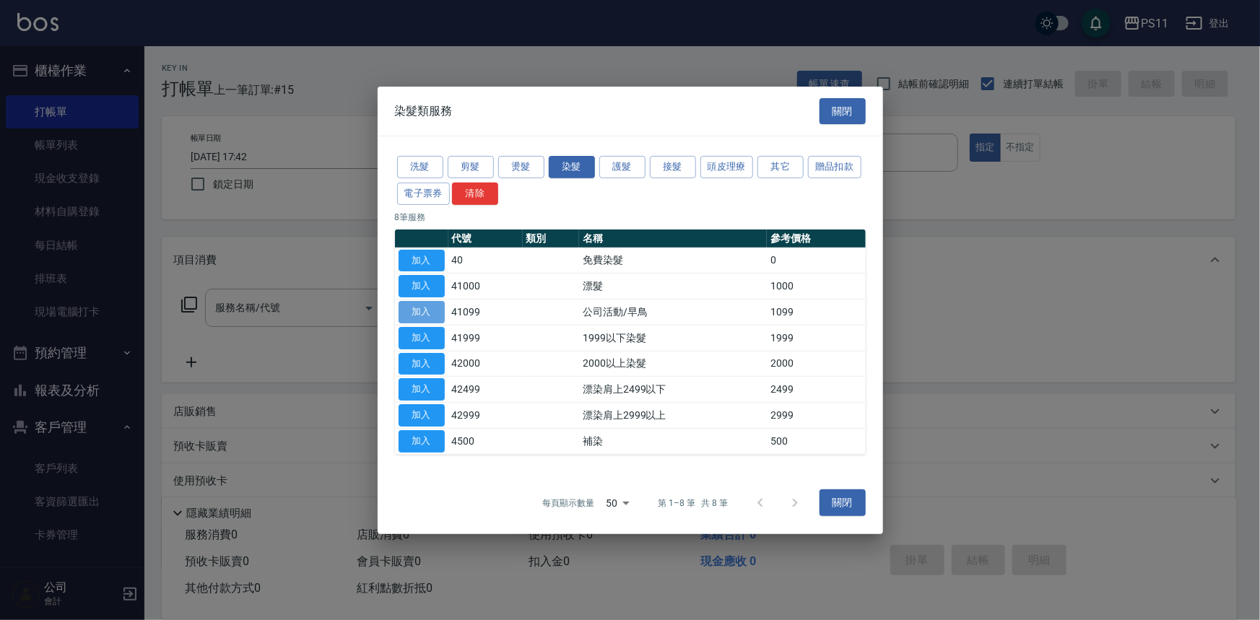
click at [420, 310] on button "加入" at bounding box center [422, 312] width 46 height 22
type input "公司活動/早鳥(41099)"
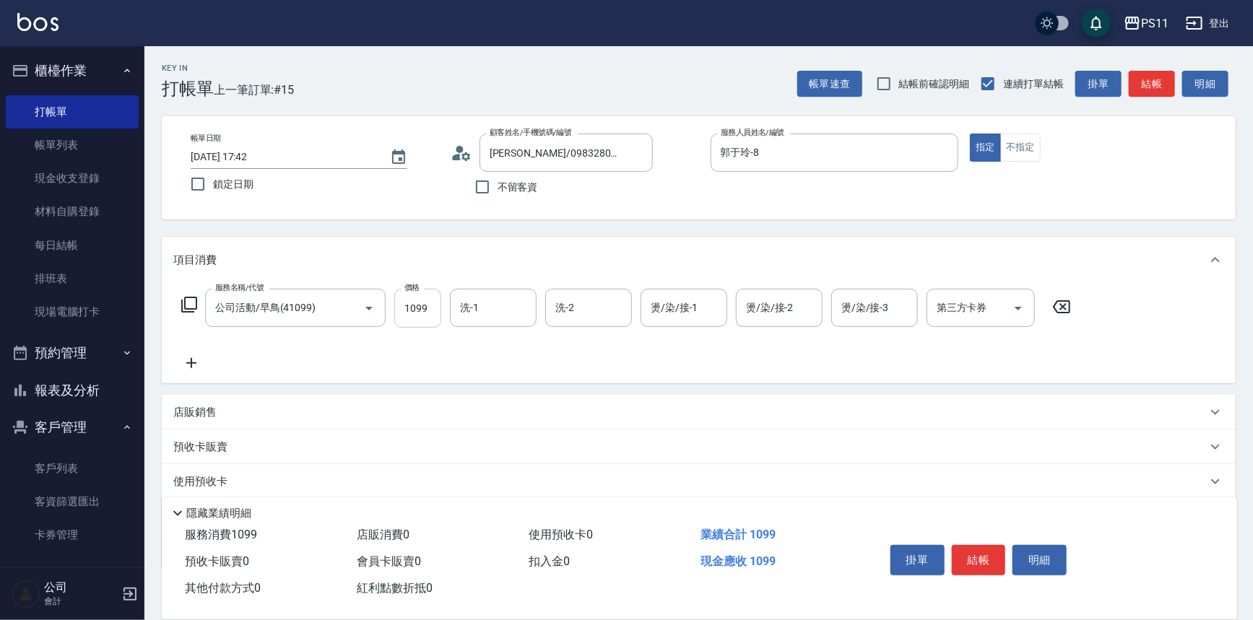
click at [436, 315] on input "1099" at bounding box center [417, 308] width 47 height 39
type input "1499"
type input "[PERSON_NAME]-20"
click at [185, 355] on icon at bounding box center [191, 363] width 36 height 17
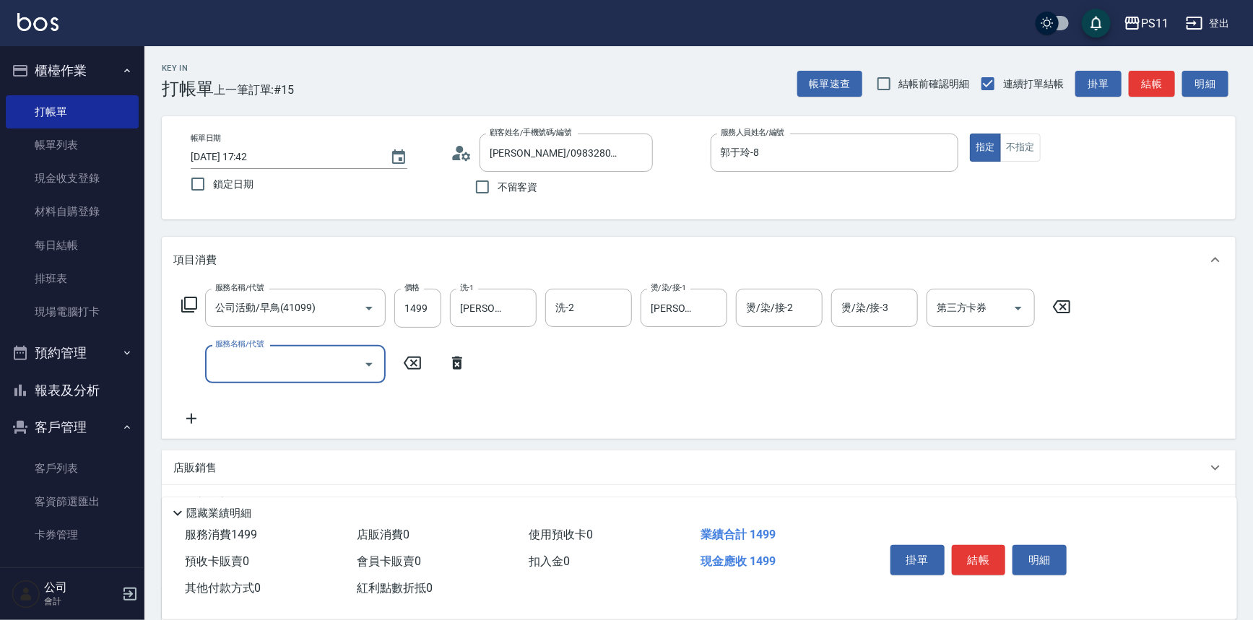
click at [225, 373] on input "服務名稱/代號" at bounding box center [285, 364] width 146 height 25
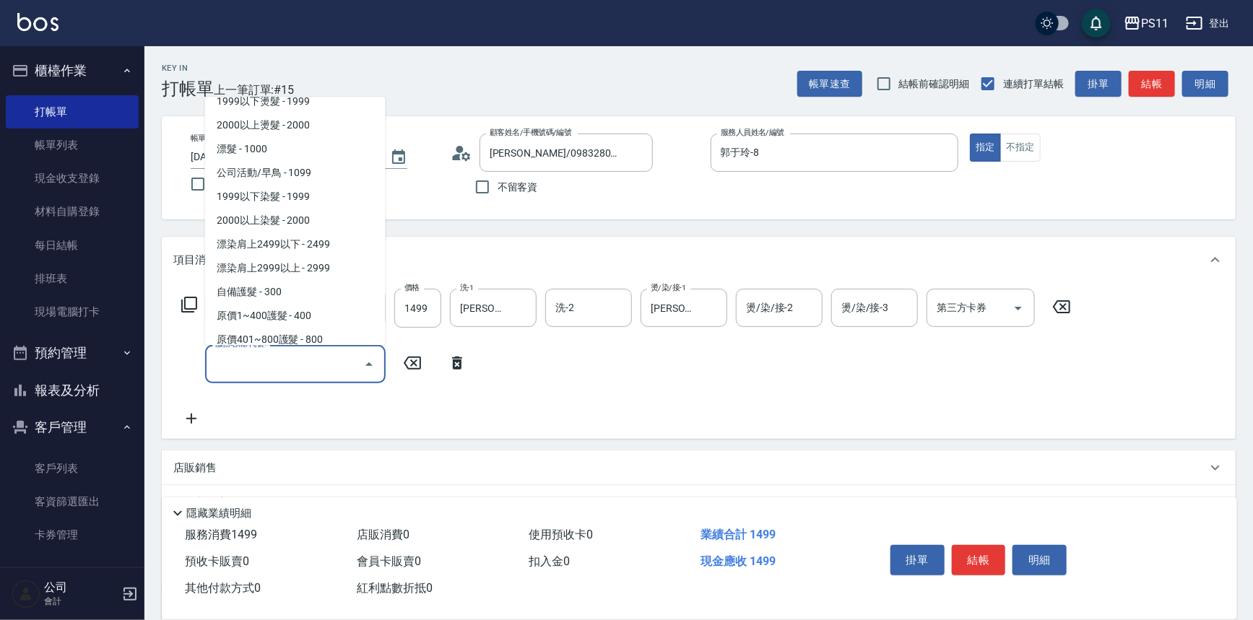
scroll to position [853, 0]
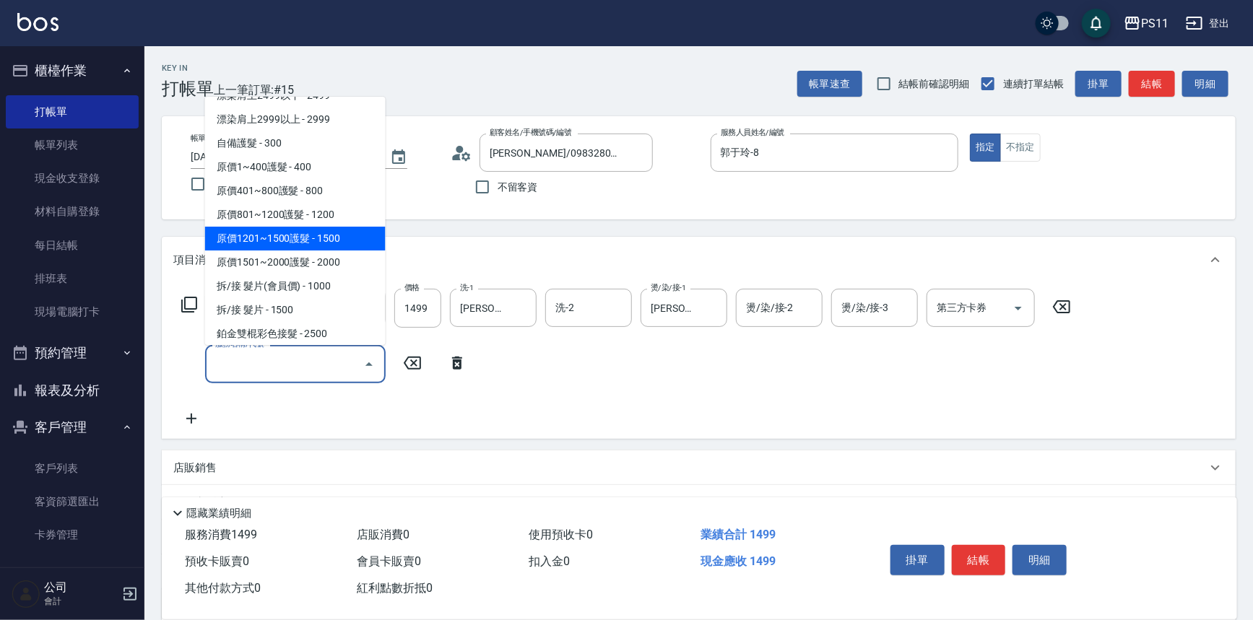
click at [339, 239] on span "原價1201~1500護髮 - 1500" at bounding box center [295, 239] width 181 height 24
type input "原價1201~1500護髮(51500)"
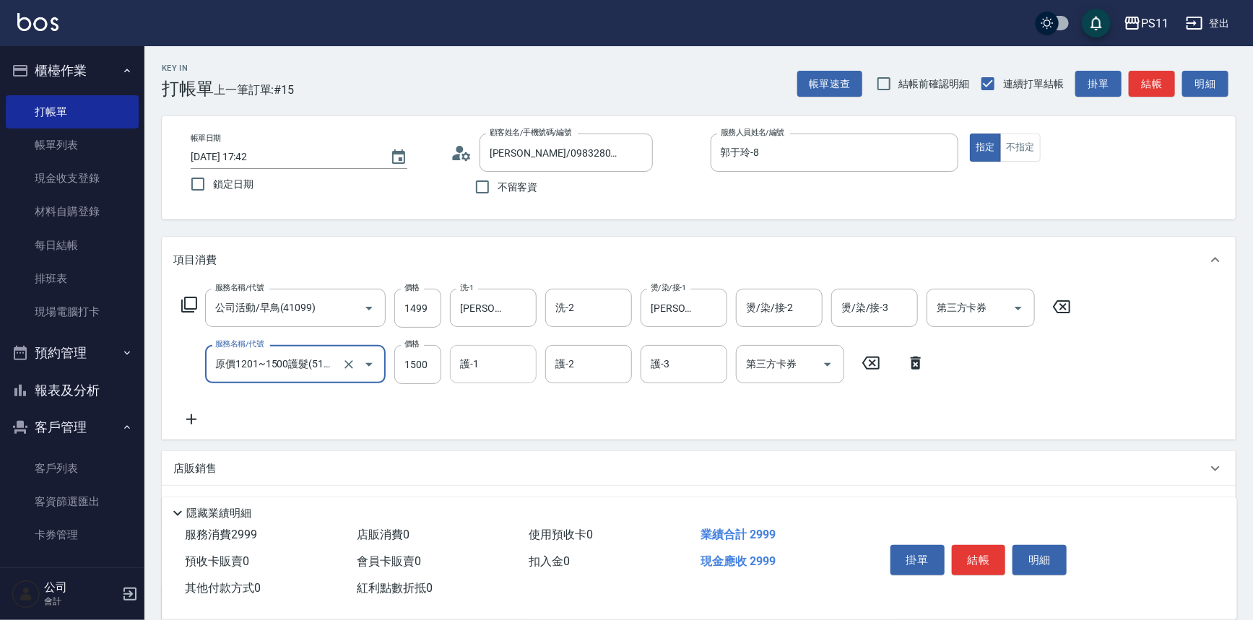
click at [534, 360] on div "護-1" at bounding box center [493, 364] width 87 height 38
type input "[PERSON_NAME]-20"
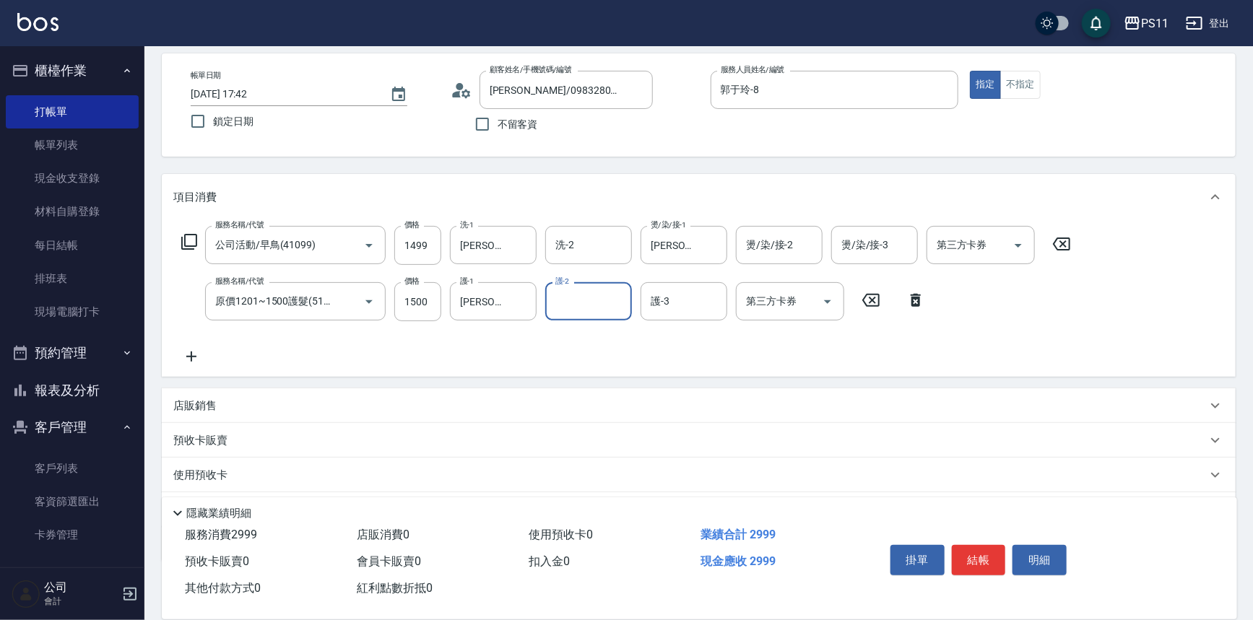
scroll to position [139, 0]
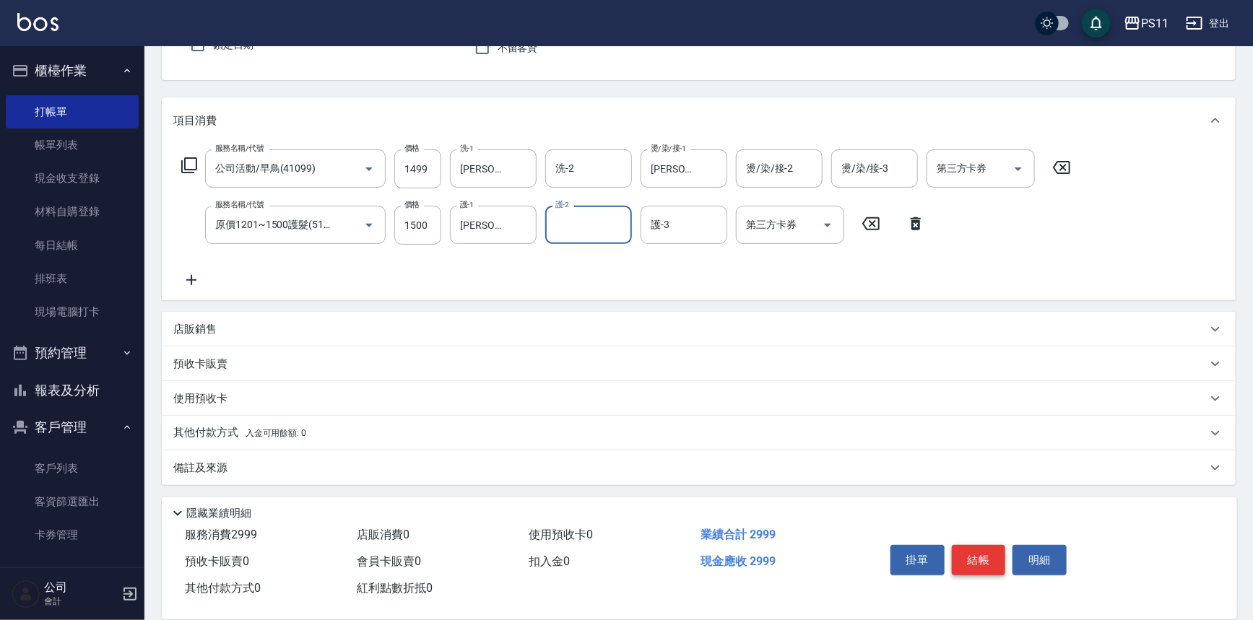
click at [979, 563] on button "結帳" at bounding box center [979, 560] width 54 height 30
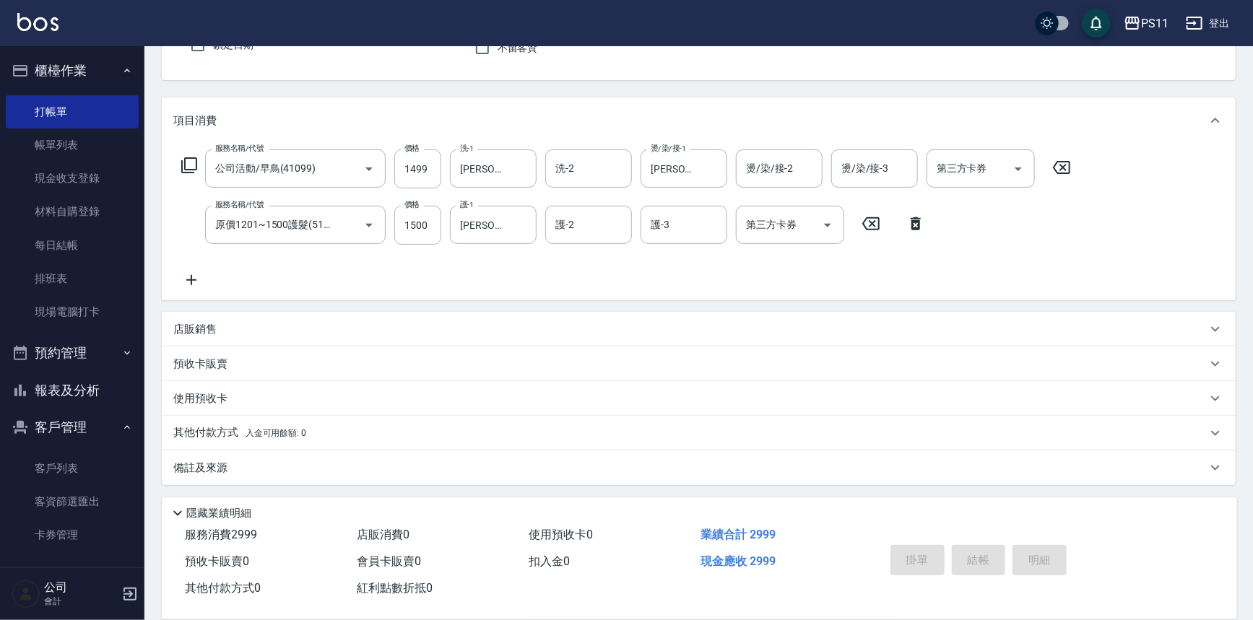
type input "[DATE] 17:43"
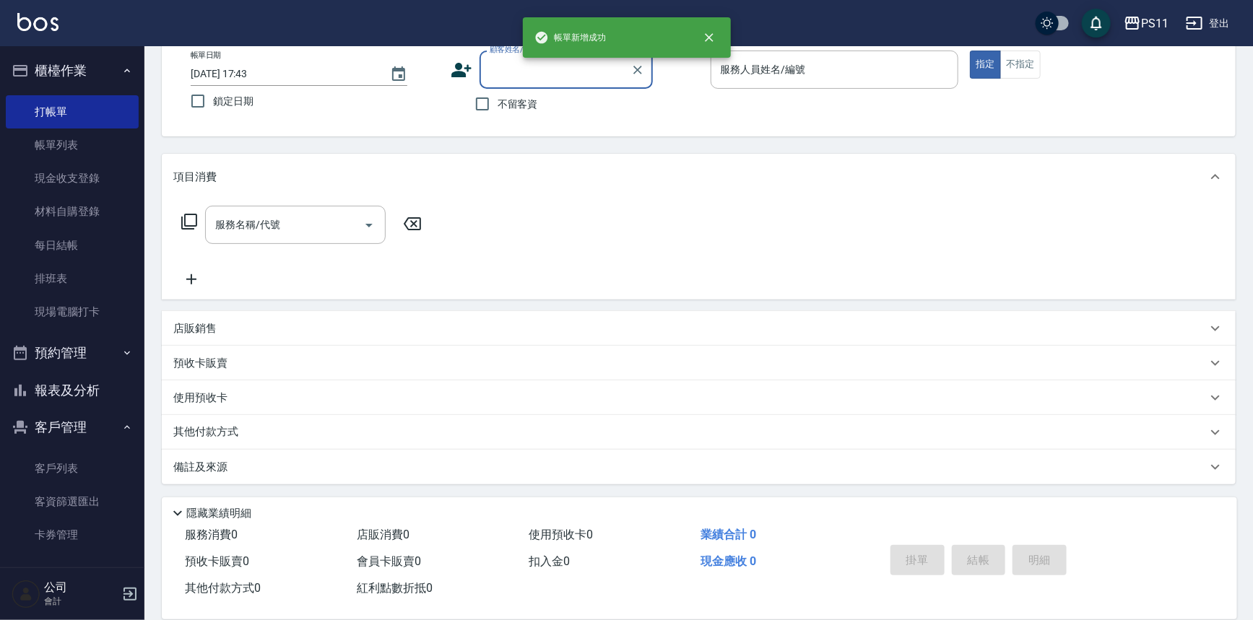
scroll to position [82, 0]
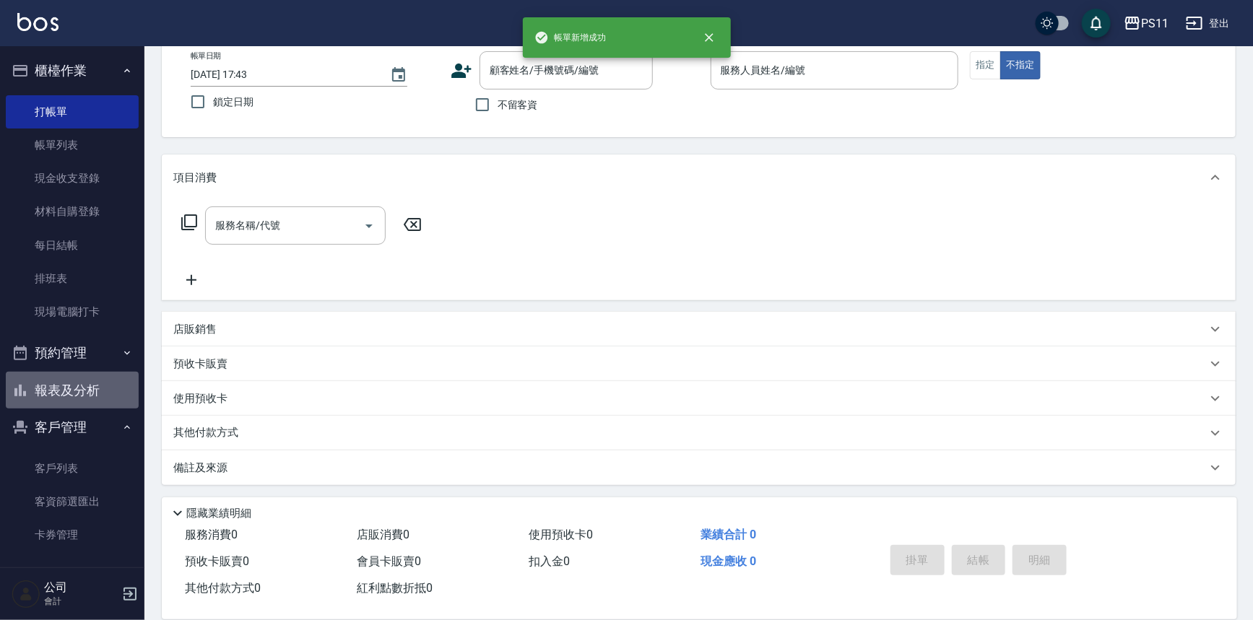
click at [77, 398] on button "報表及分析" at bounding box center [72, 391] width 133 height 38
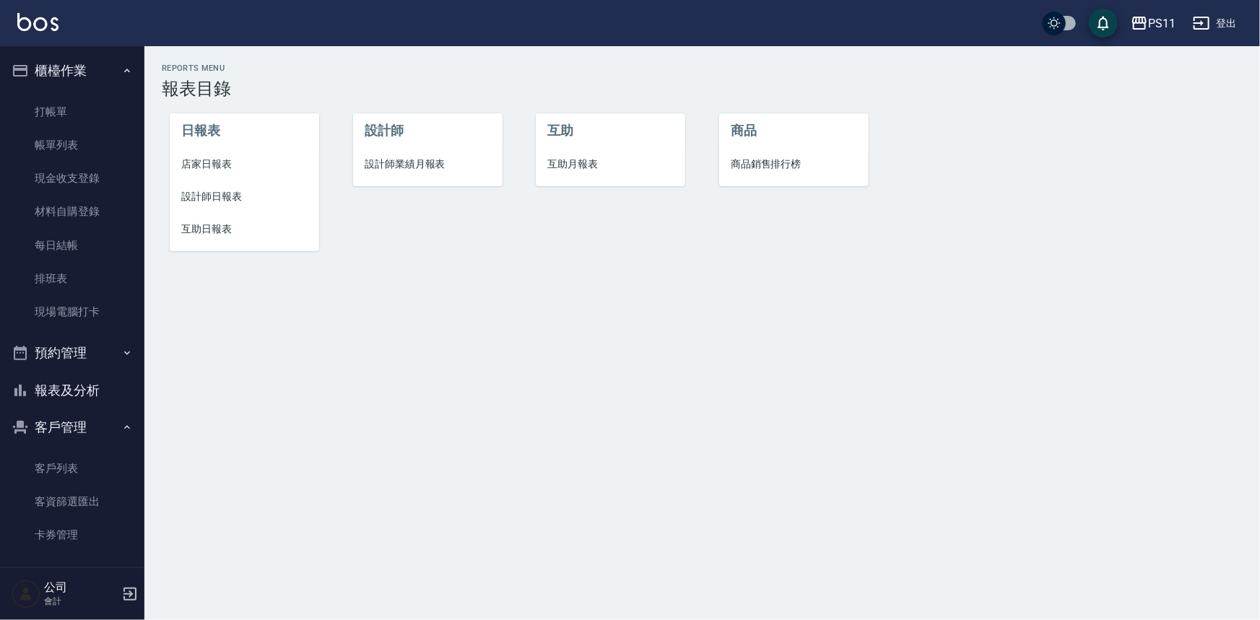
click at [208, 188] on li "設計師日報表" at bounding box center [245, 197] width 150 height 33
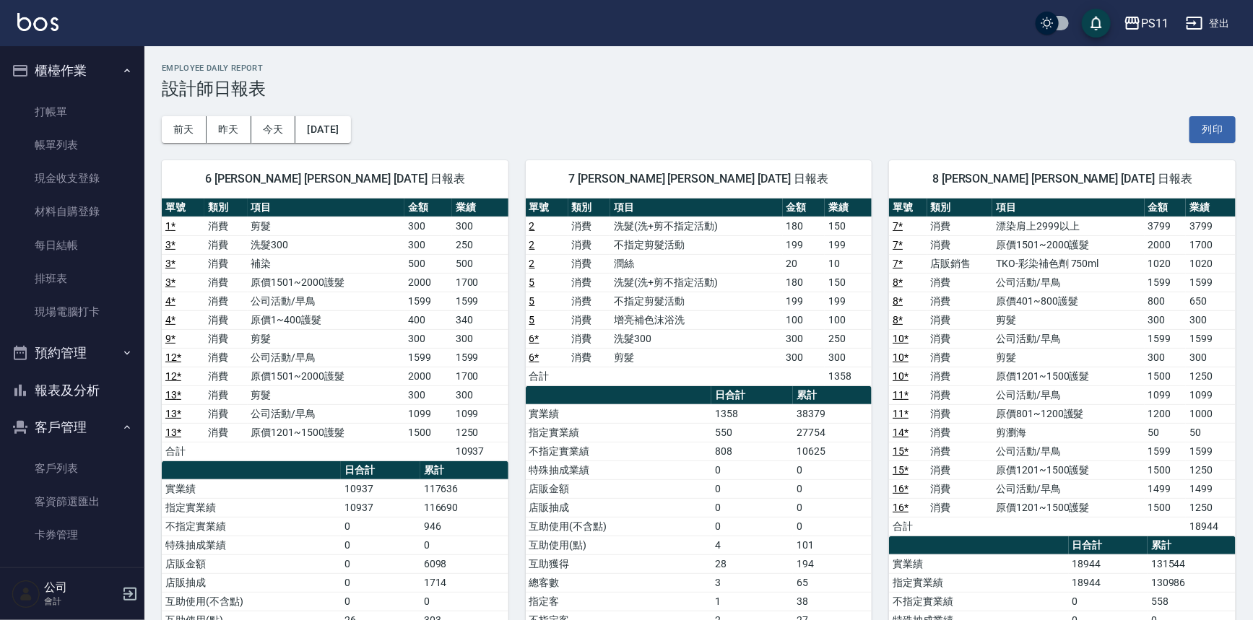
click at [947, 394] on td "消費" at bounding box center [960, 395] width 66 height 19
click at [101, 387] on button "報表及分析" at bounding box center [72, 391] width 133 height 38
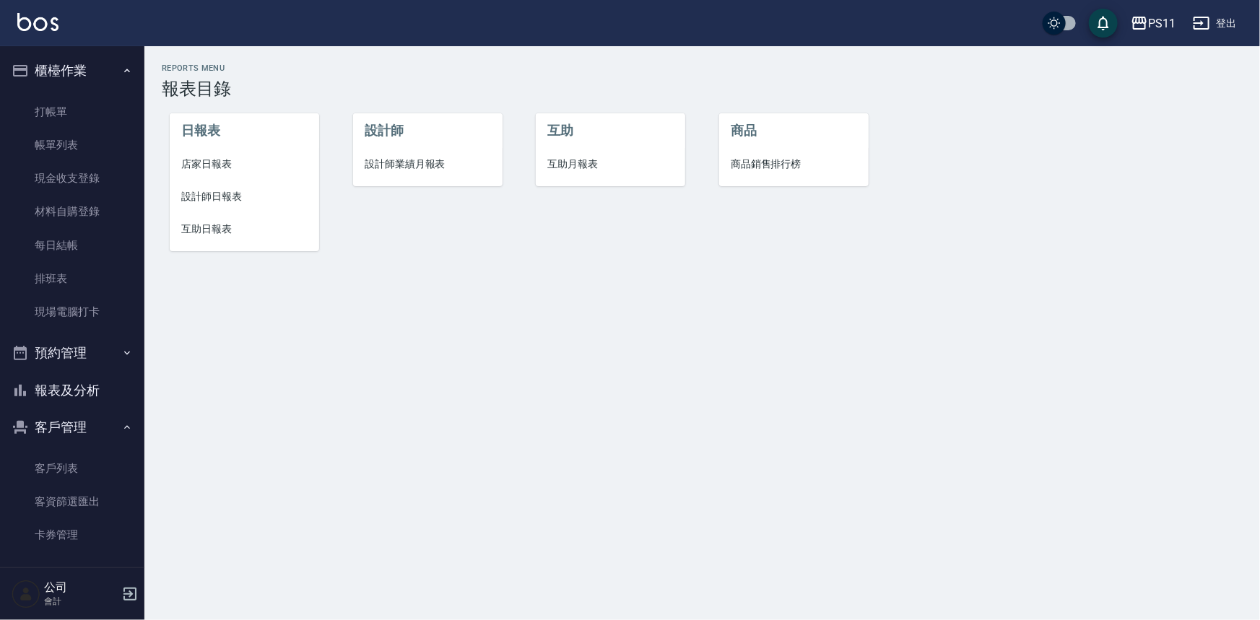
click at [216, 165] on span "店家日報表" at bounding box center [244, 164] width 126 height 15
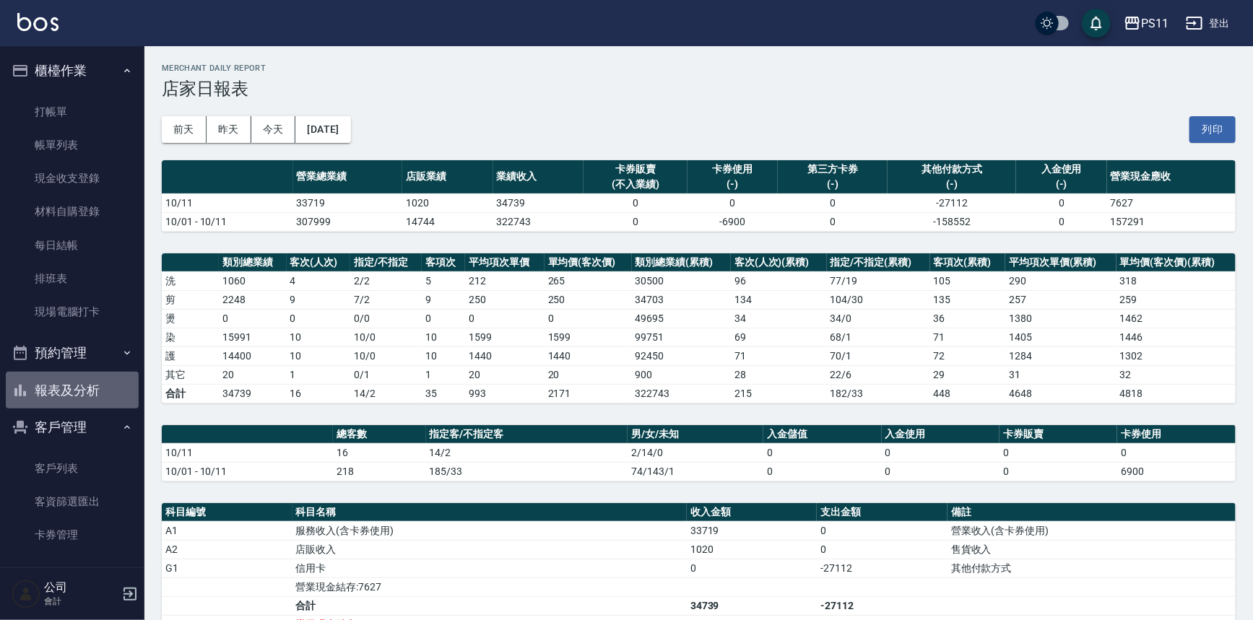
click at [77, 381] on button "報表及分析" at bounding box center [72, 391] width 133 height 38
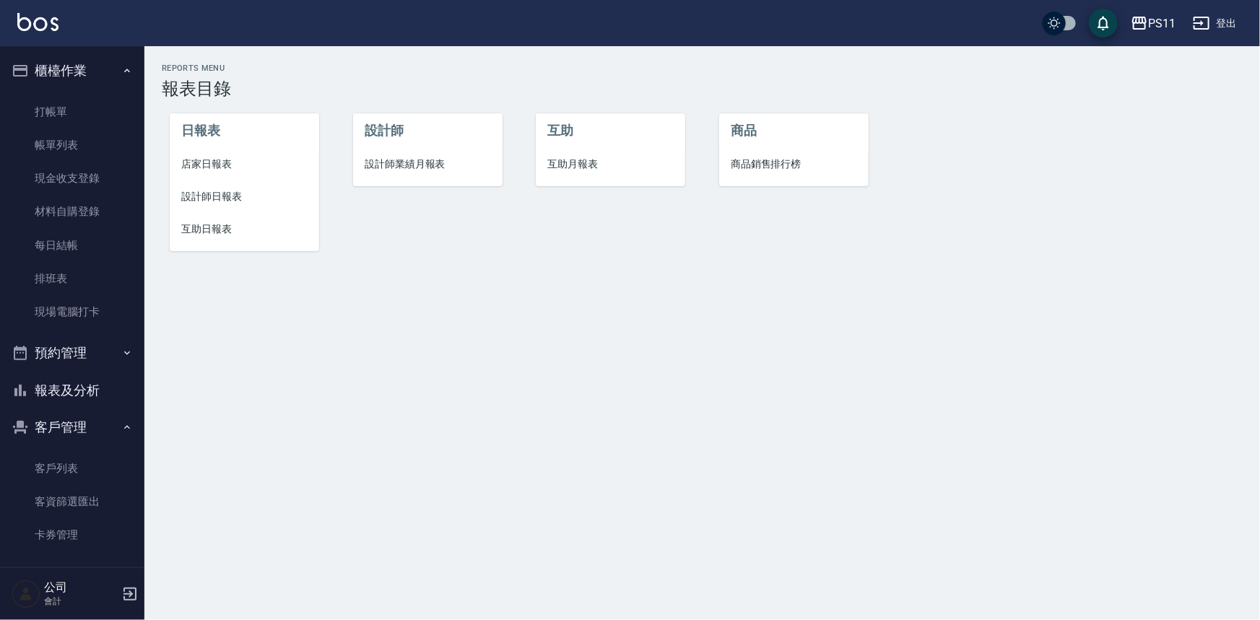
click at [207, 220] on li "互助日報表" at bounding box center [245, 229] width 150 height 33
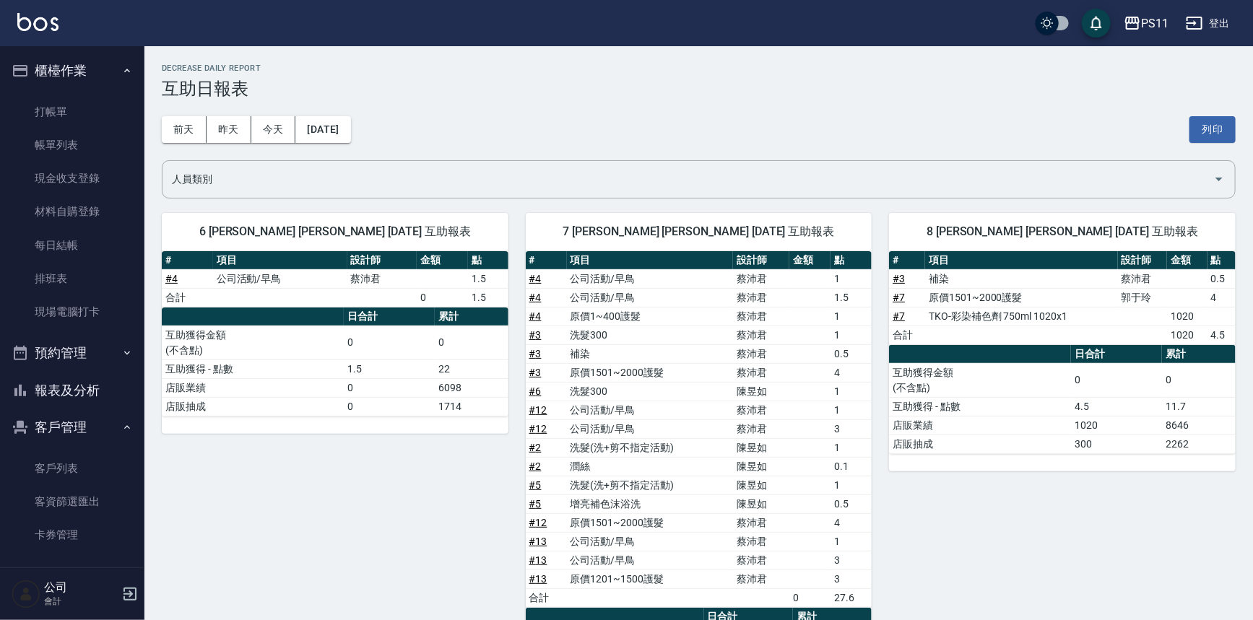
click at [995, 506] on div "8 [PERSON_NAME] [PERSON_NAME] [DATE] 互助報表 # 項目 設計師 金額 點 # 3 補染 [PERSON_NAME] 0.…" at bounding box center [1054, 465] width 364 height 539
click at [1131, 537] on div "8 [PERSON_NAME] [PERSON_NAME] [DATE] 互助報表 # 項目 設計師 金額 點 # 3 補染 [PERSON_NAME] 0.…" at bounding box center [1054, 465] width 364 height 539
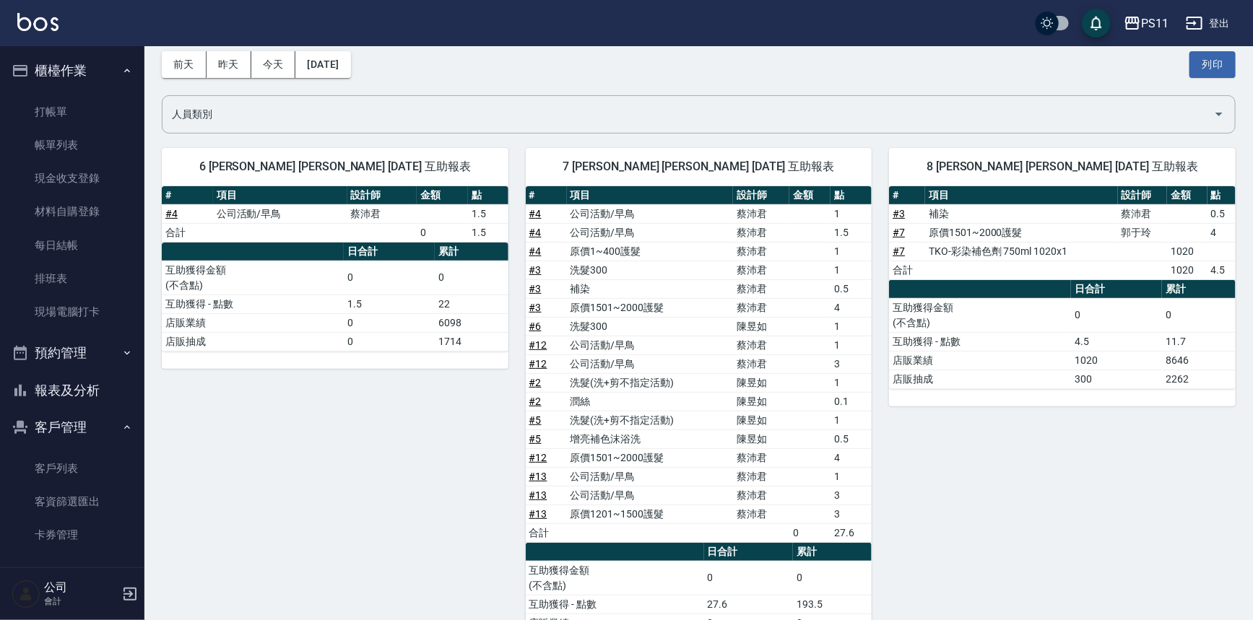
click at [59, 391] on button "報表及分析" at bounding box center [72, 391] width 133 height 38
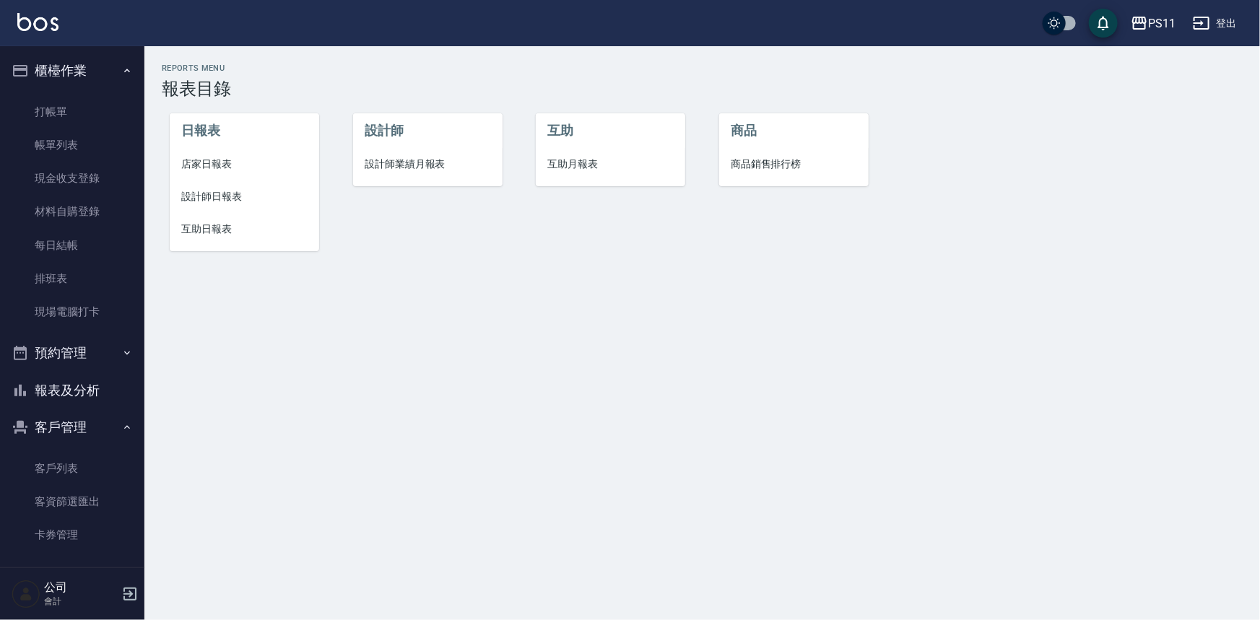
click at [209, 168] on span "店家日報表" at bounding box center [244, 164] width 126 height 15
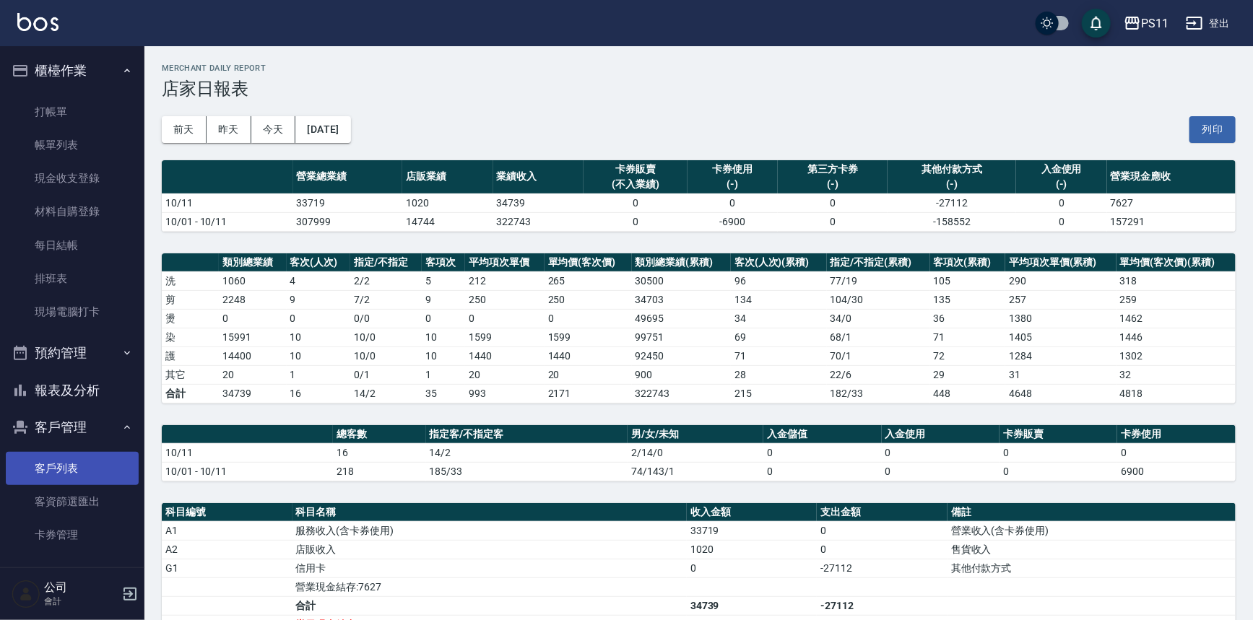
click at [87, 455] on link "客戶列表" at bounding box center [72, 468] width 133 height 33
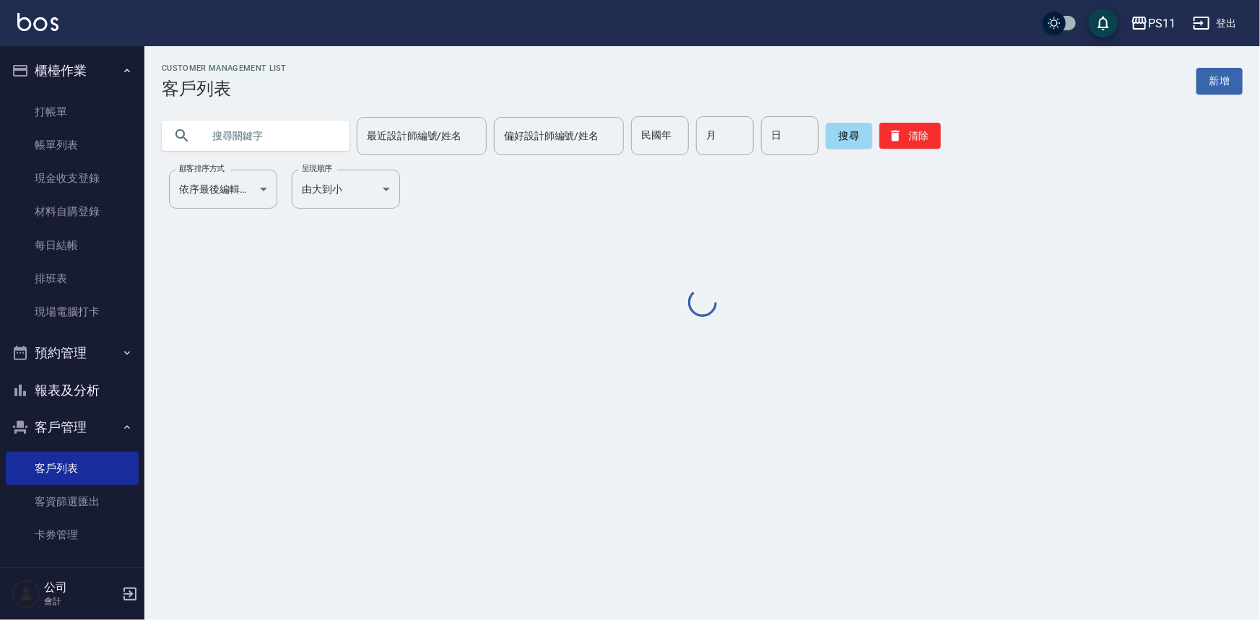
click at [239, 146] on input "text" at bounding box center [270, 135] width 136 height 39
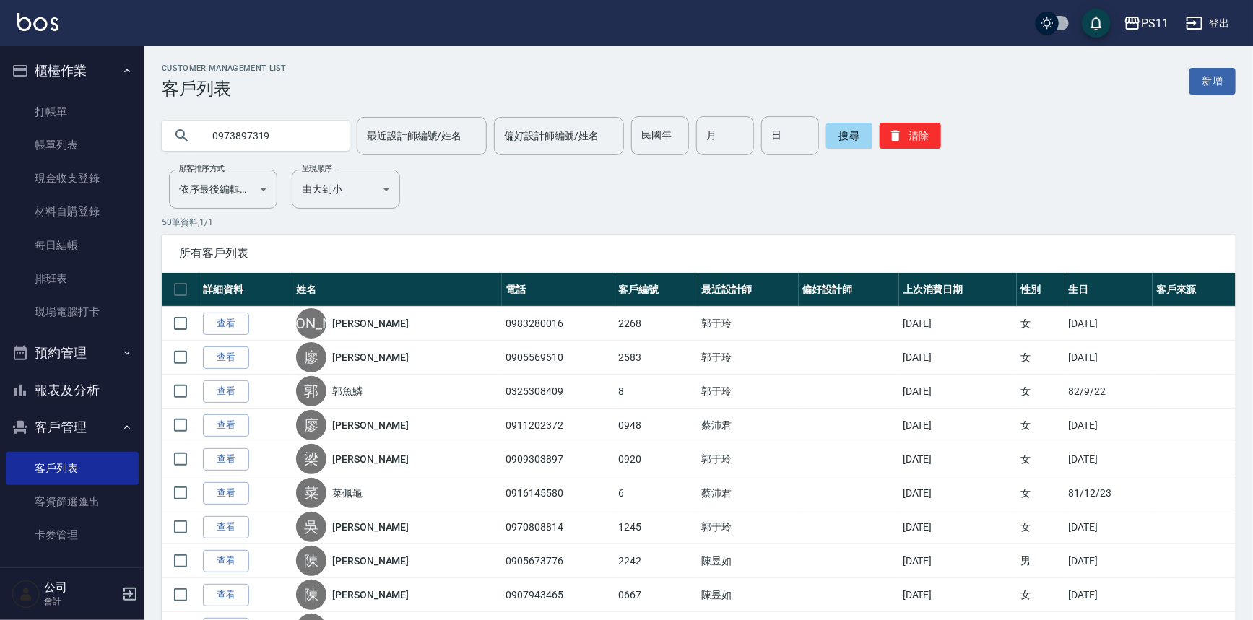
type input "0973897319"
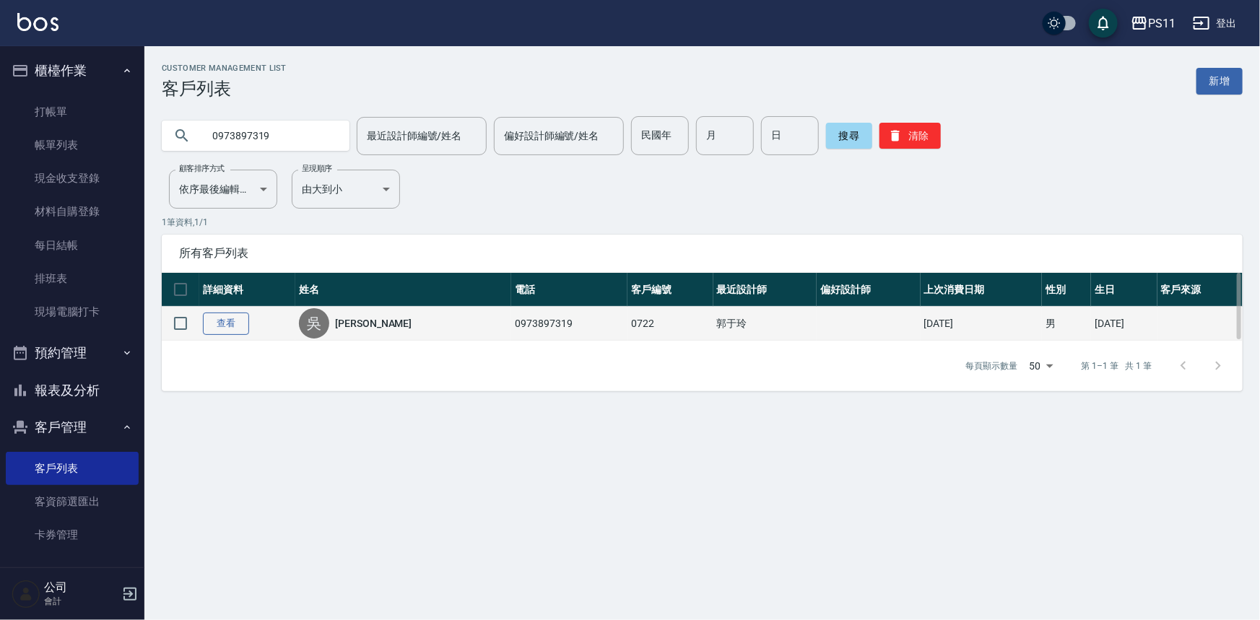
click at [248, 329] on link "查看" at bounding box center [226, 324] width 46 height 22
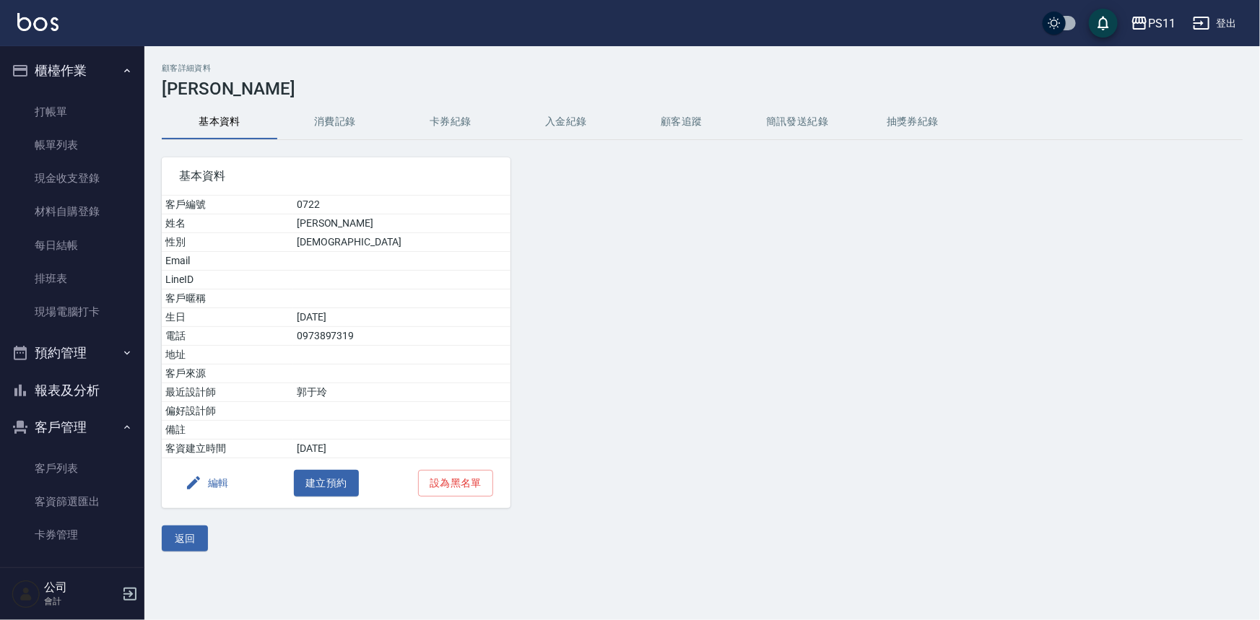
click at [324, 108] on button "消費記錄" at bounding box center [335, 122] width 116 height 35
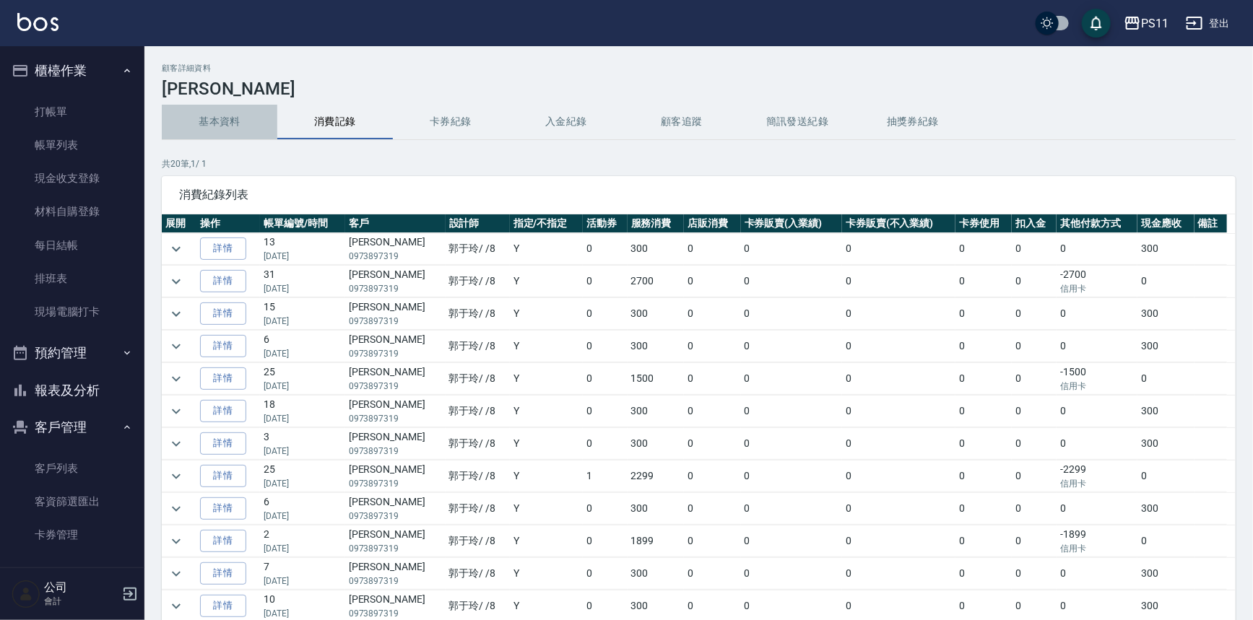
click at [217, 132] on button "基本資料" at bounding box center [220, 122] width 116 height 35
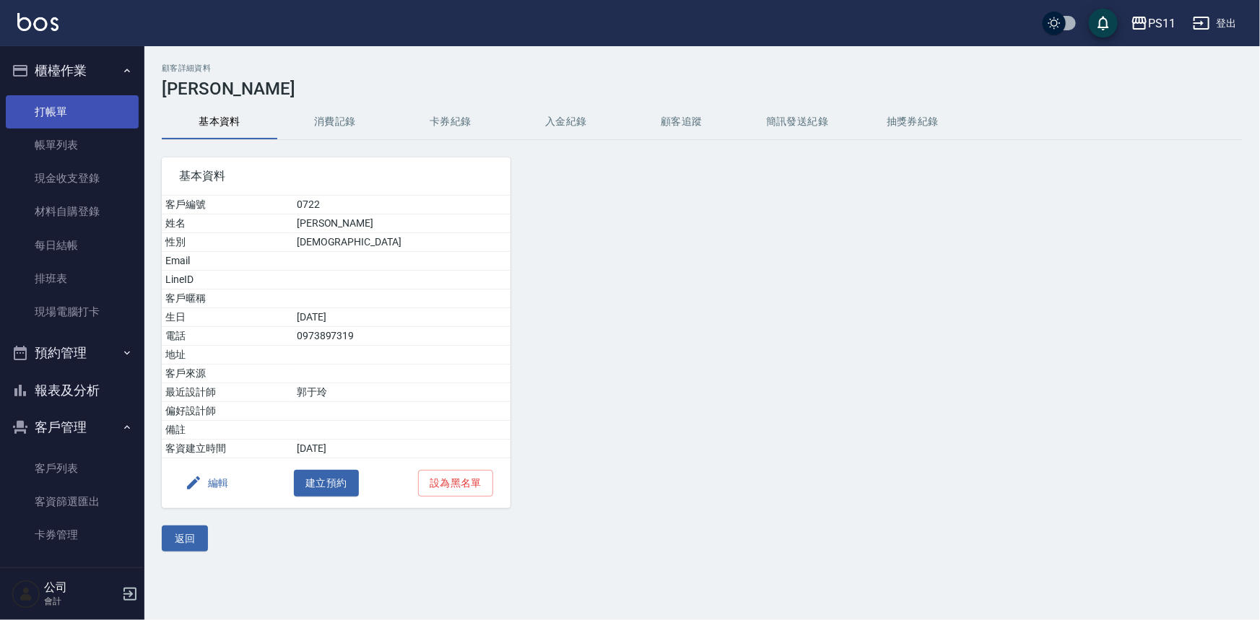
click at [92, 123] on link "打帳單" at bounding box center [72, 111] width 133 height 33
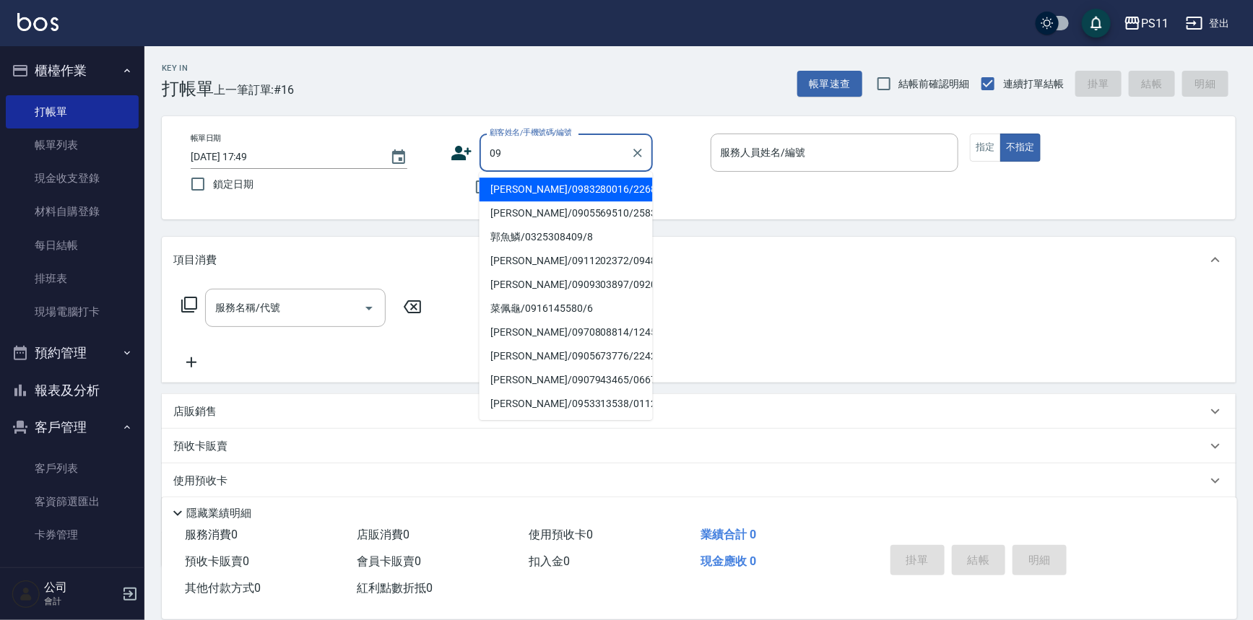
type input "0"
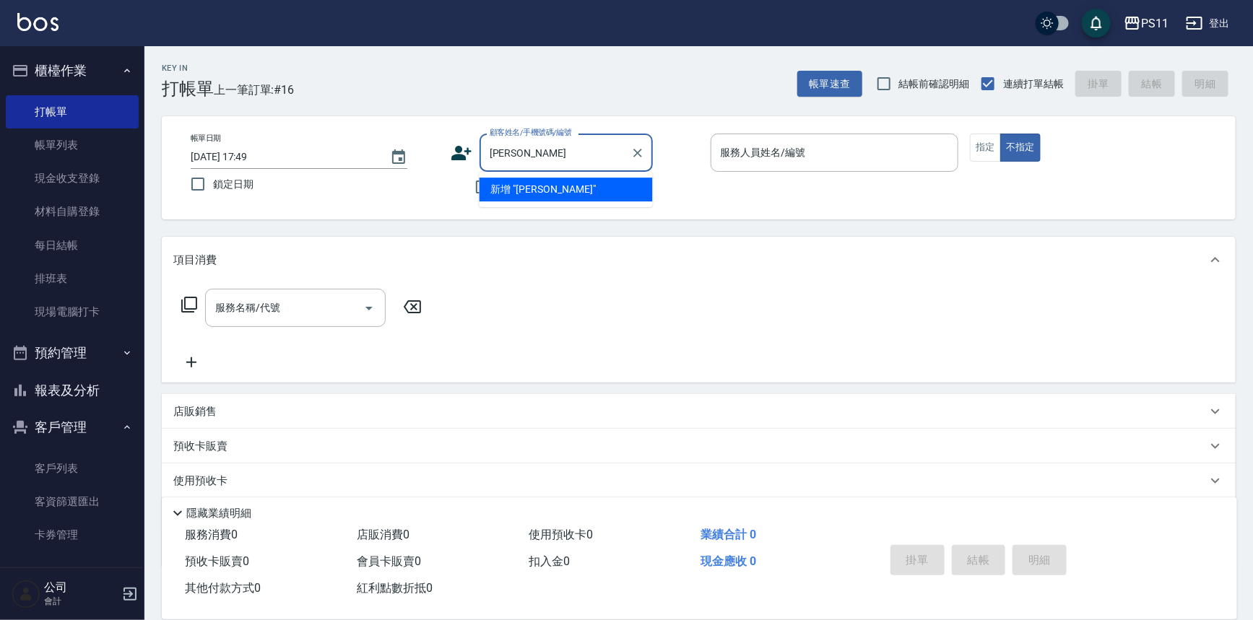
type input "[PERSON_NAME]"
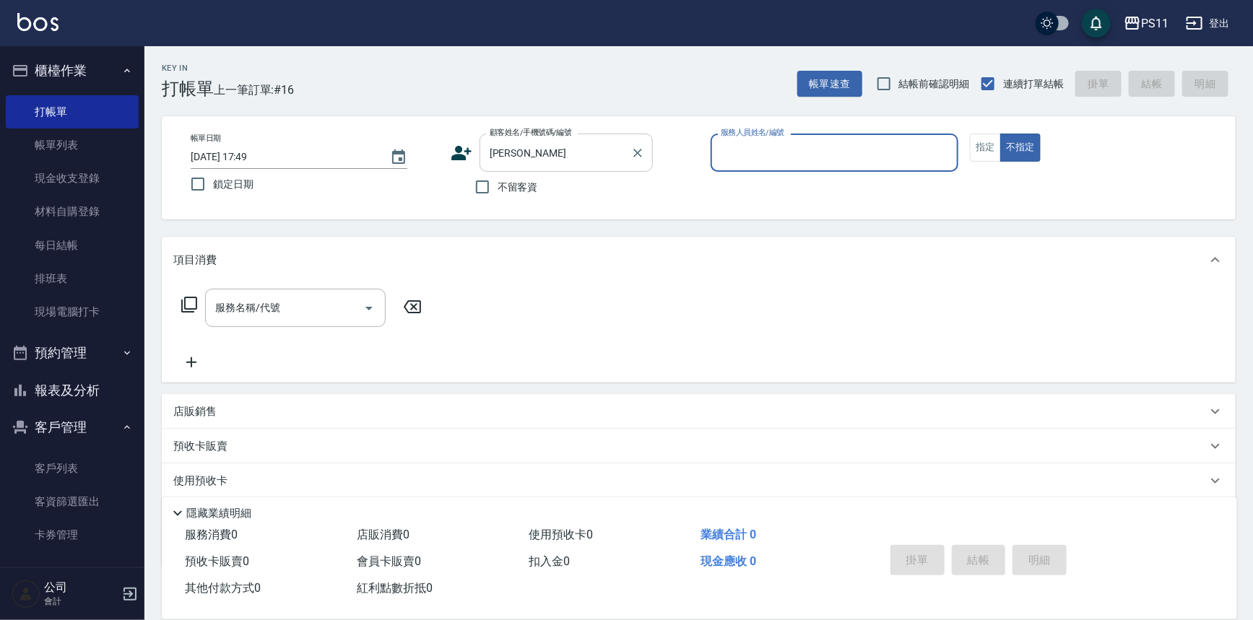
click at [581, 160] on input "[PERSON_NAME]" at bounding box center [555, 152] width 139 height 25
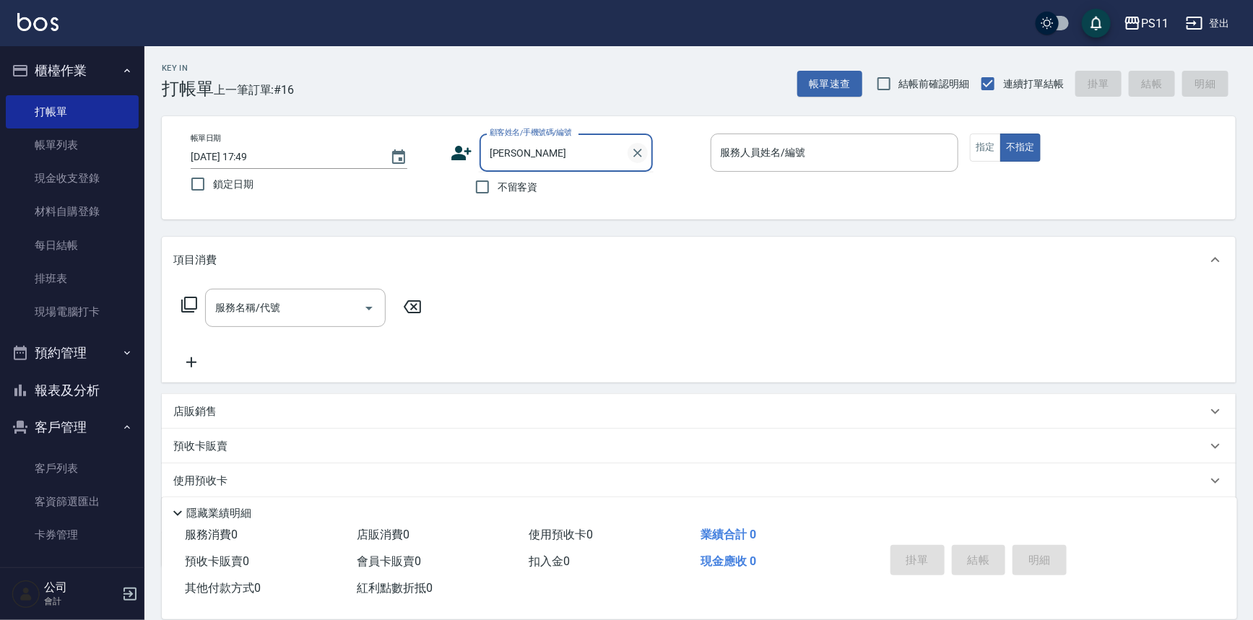
click at [639, 159] on icon "Clear" at bounding box center [638, 153] width 14 height 14
type input "6"
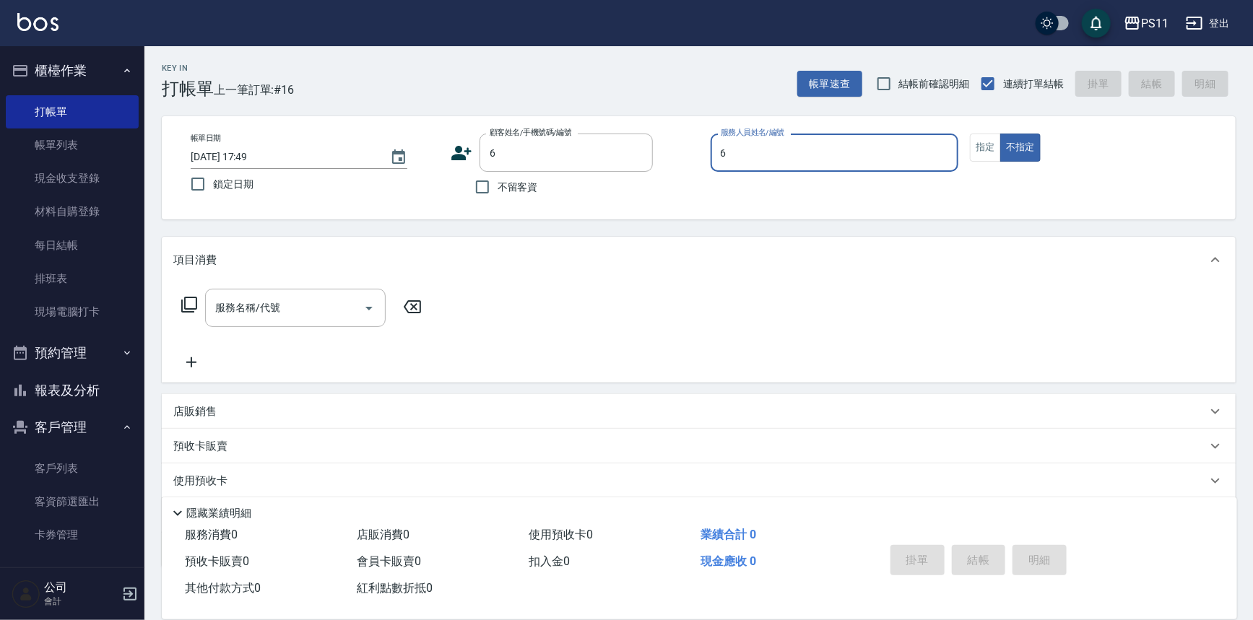
type input "[PERSON_NAME]-6"
type button "false"
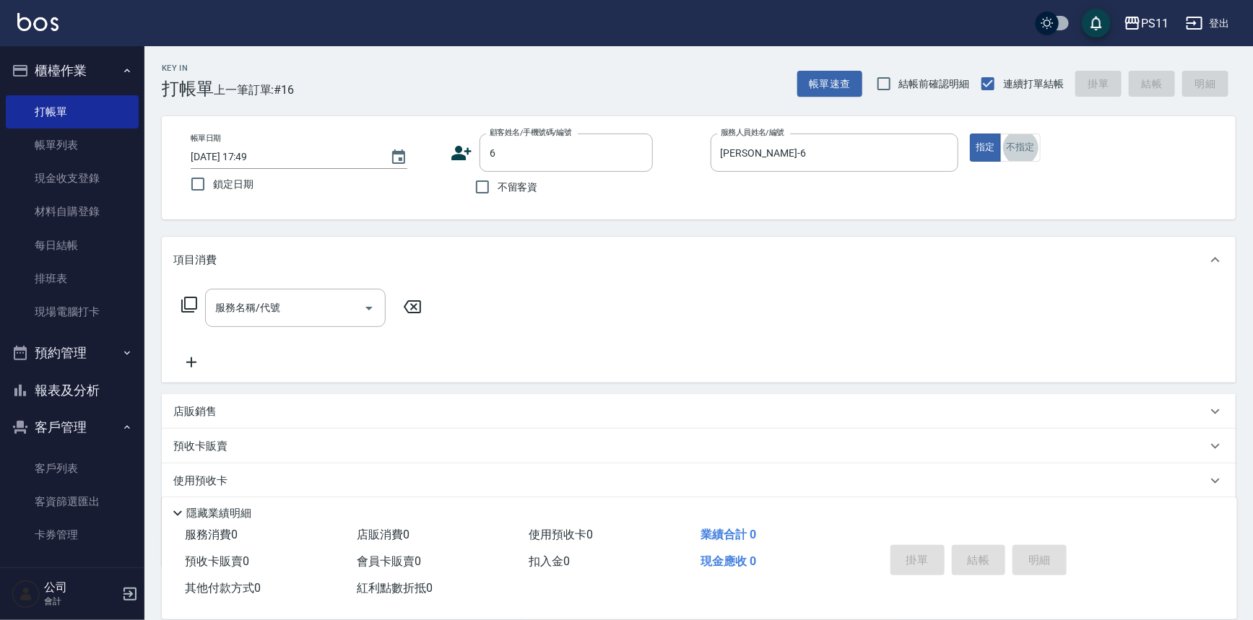
type input "菜佩龜/0916145580/6"
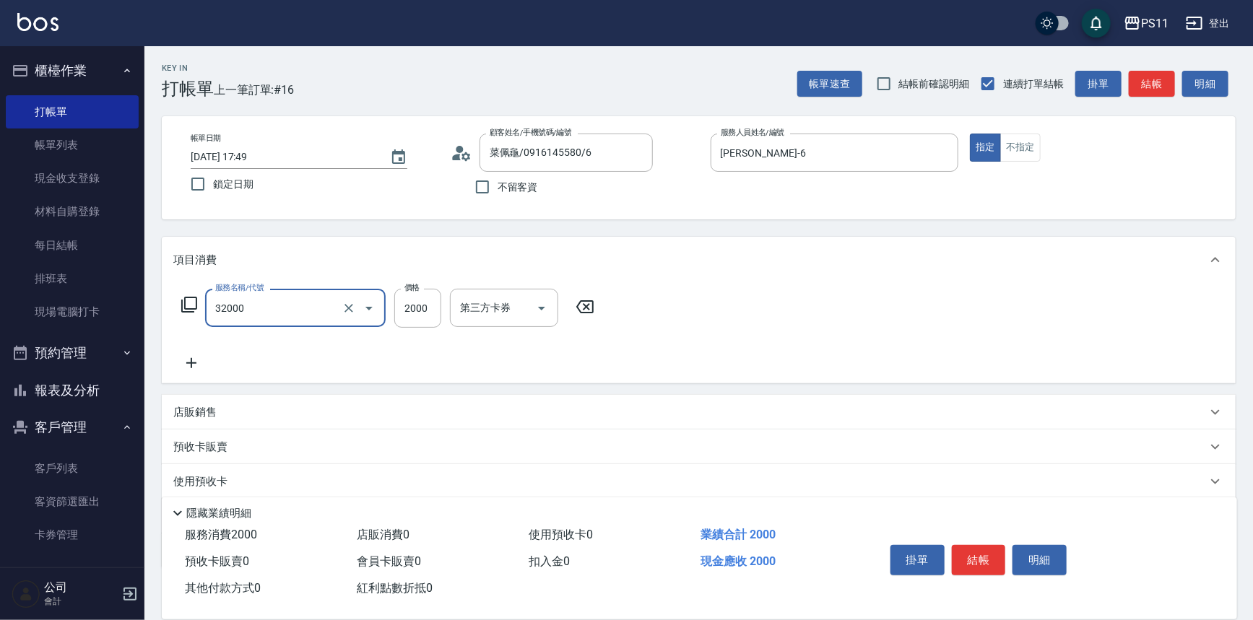
type input "2000以上燙髮(32000)"
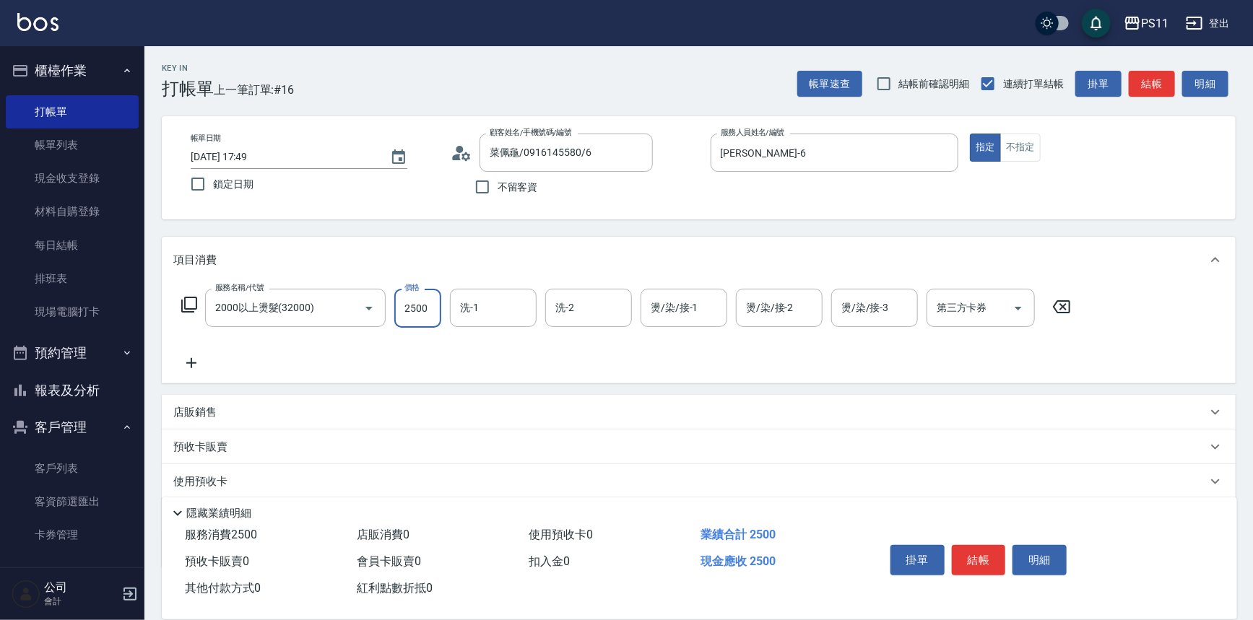
type input "2500"
type input "[PERSON_NAME]-7"
type input "[PERSON_NAME]-6"
type input "[PERSON_NAME]-7"
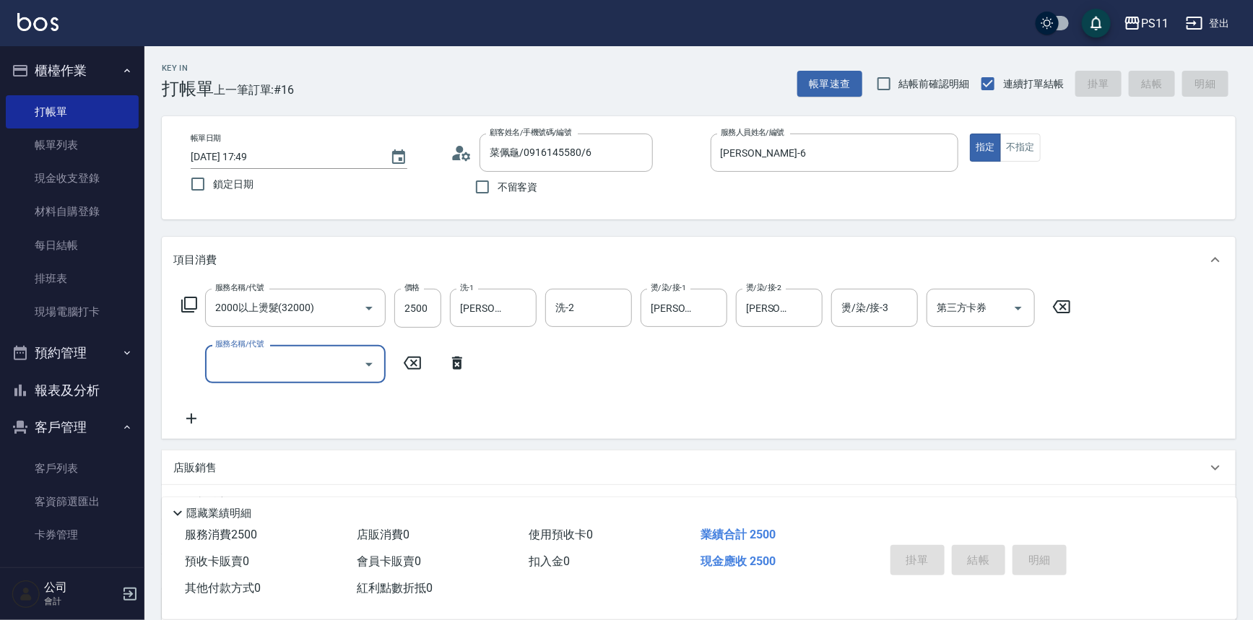
type input "[DATE] 17:50"
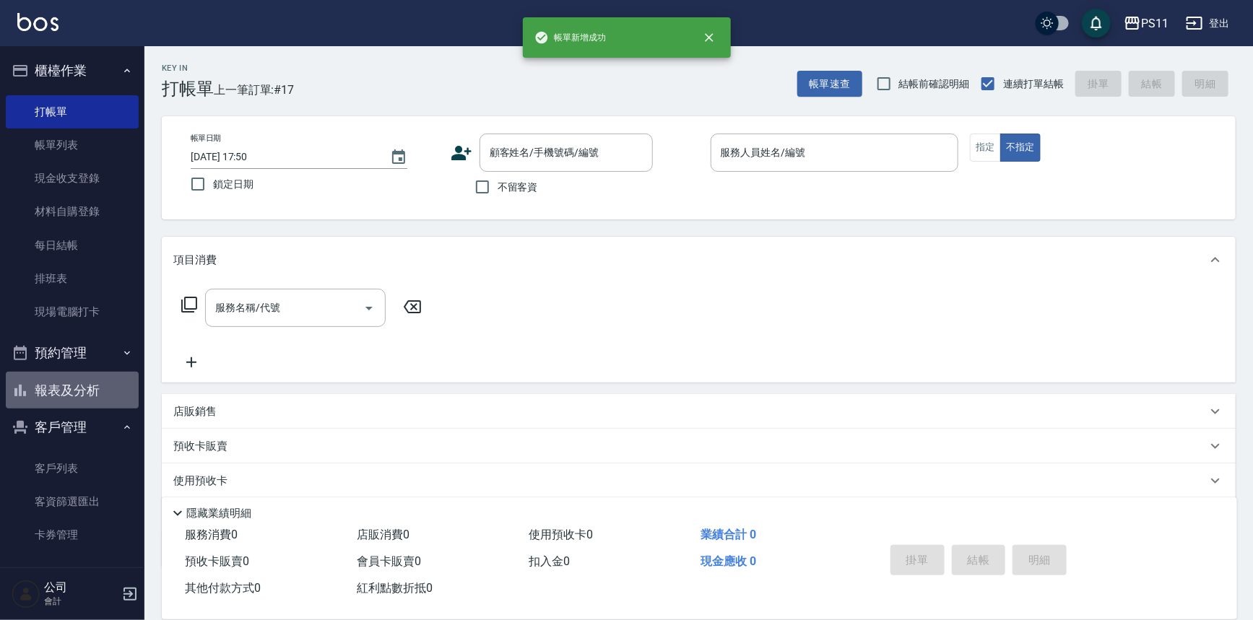
click at [97, 397] on button "報表及分析" at bounding box center [72, 391] width 133 height 38
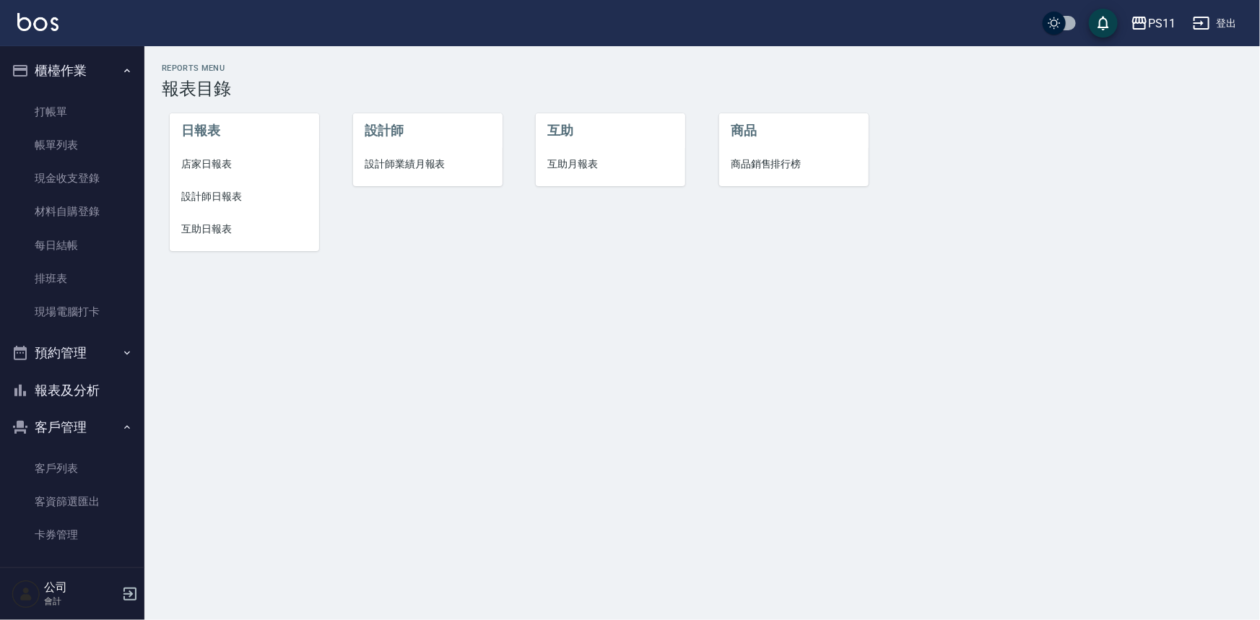
click at [231, 196] on span "設計師日報表" at bounding box center [244, 196] width 126 height 15
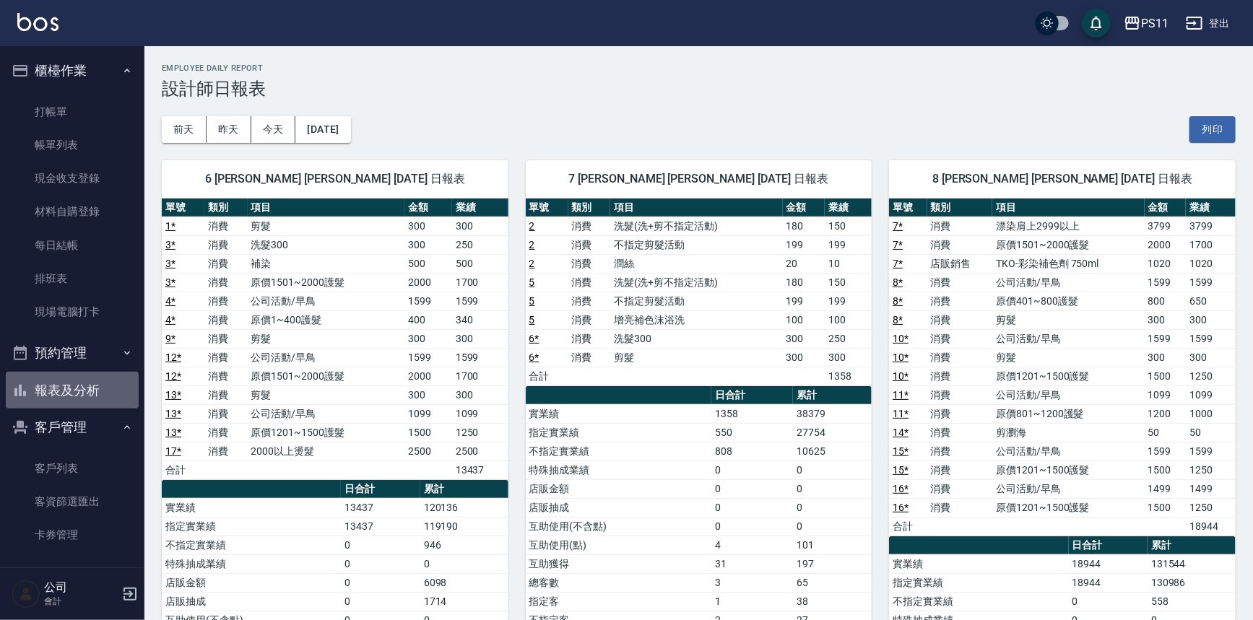
click at [77, 386] on button "報表及分析" at bounding box center [72, 391] width 133 height 38
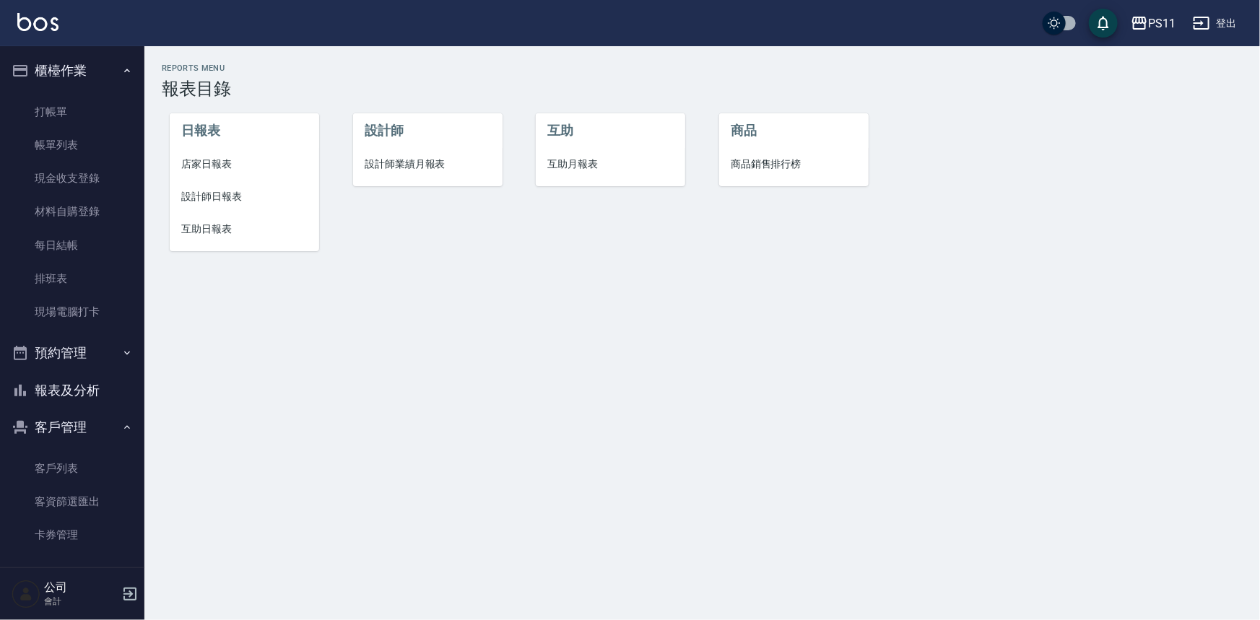
click at [206, 199] on span "設計師日報表" at bounding box center [244, 196] width 126 height 15
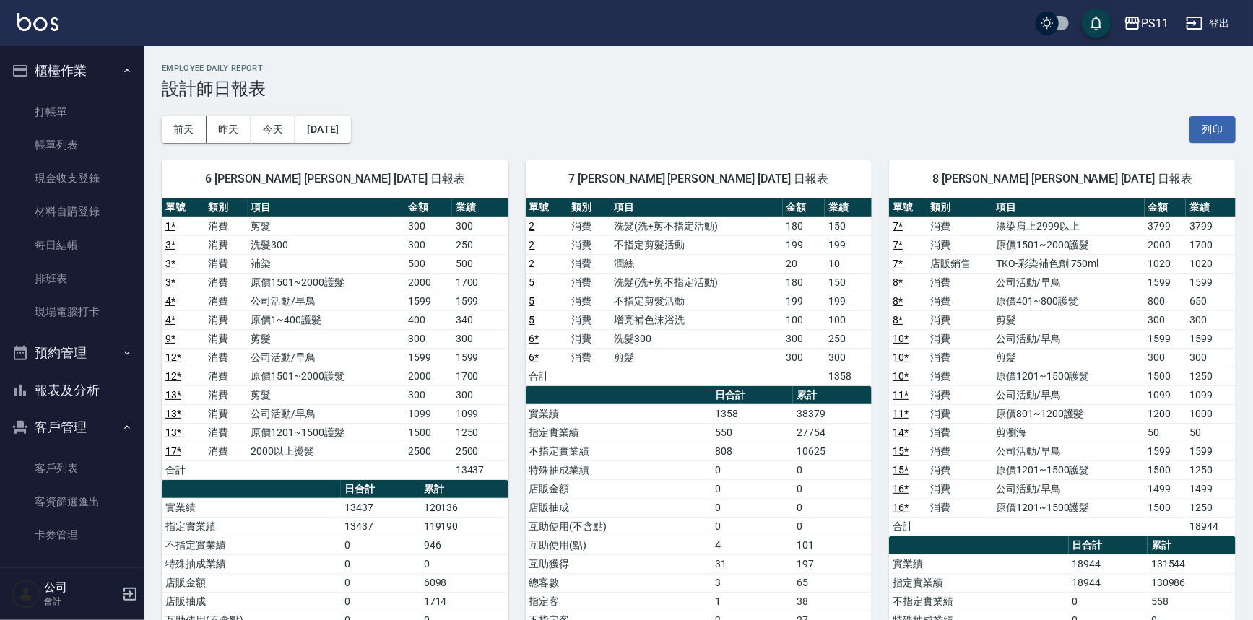
click at [852, 330] on td "250" at bounding box center [848, 338] width 47 height 19
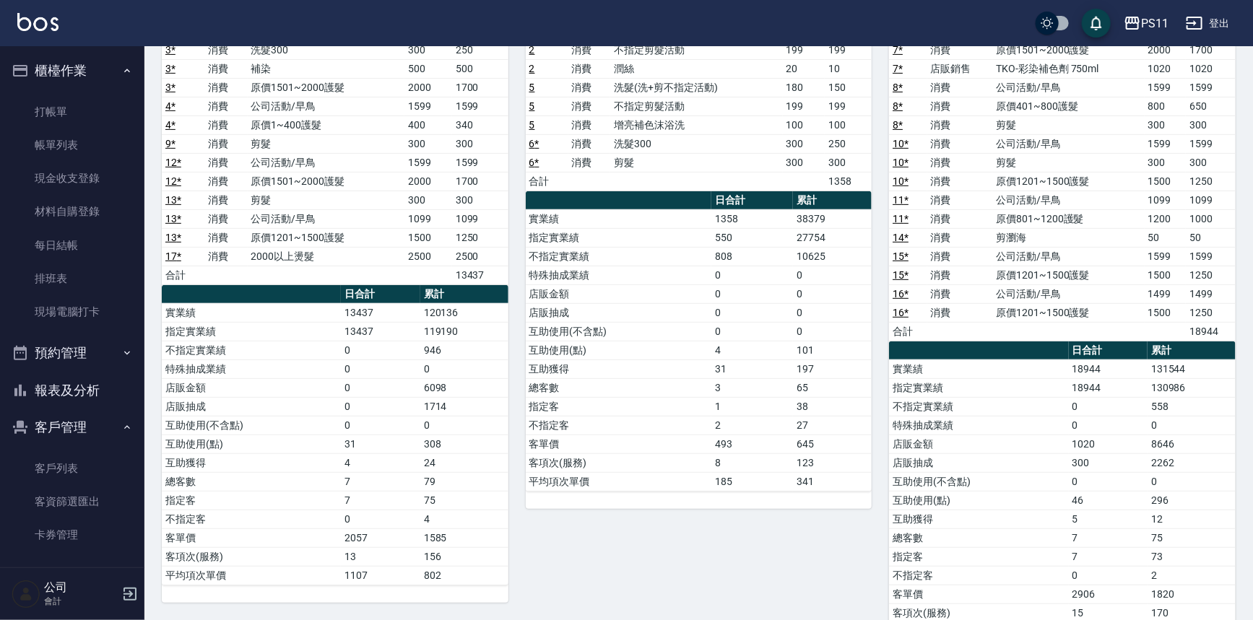
scroll to position [196, 0]
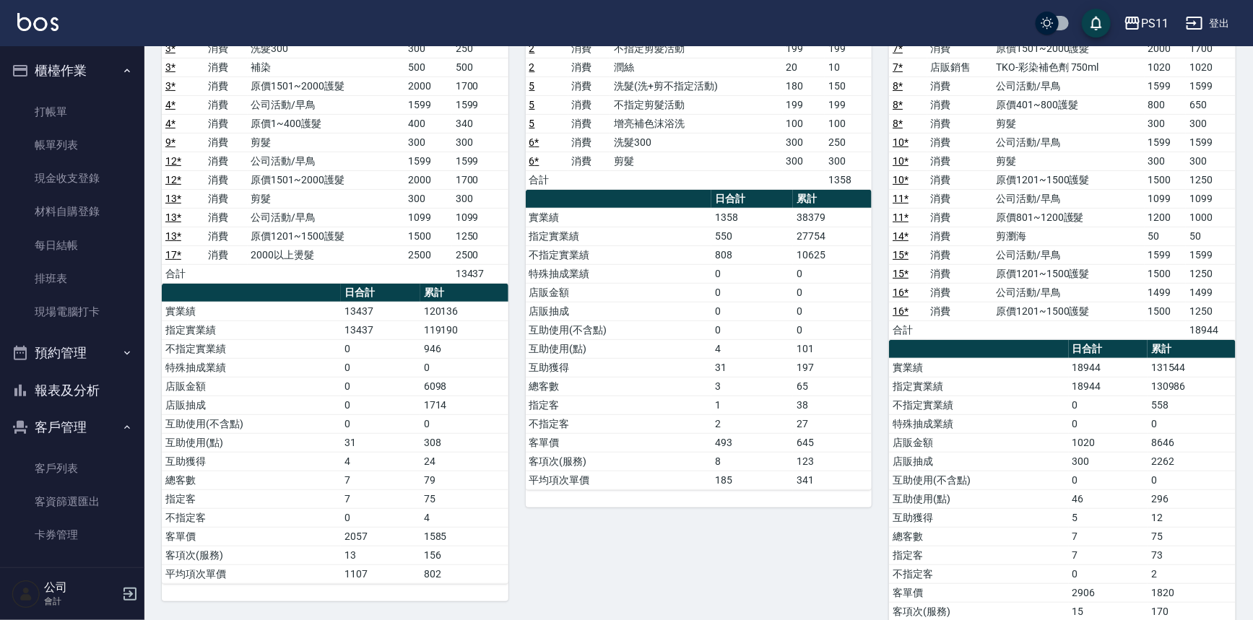
click at [1112, 433] on td "1020" at bounding box center [1108, 442] width 79 height 19
click at [1096, 404] on td "0" at bounding box center [1108, 405] width 79 height 19
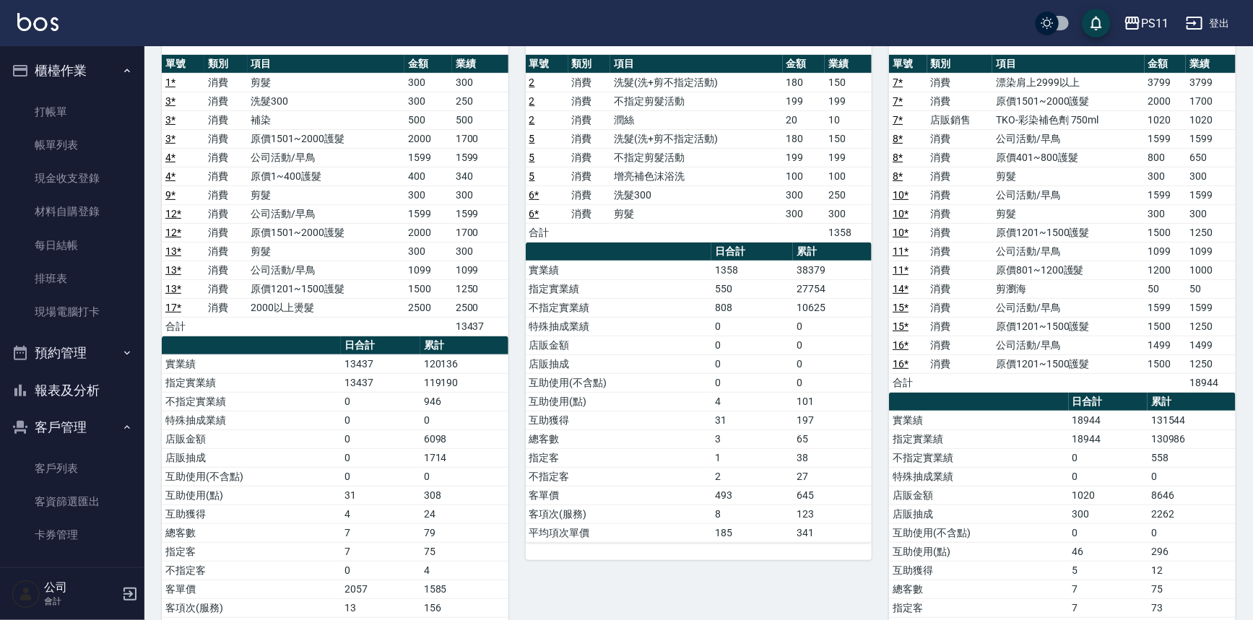
scroll to position [65, 0]
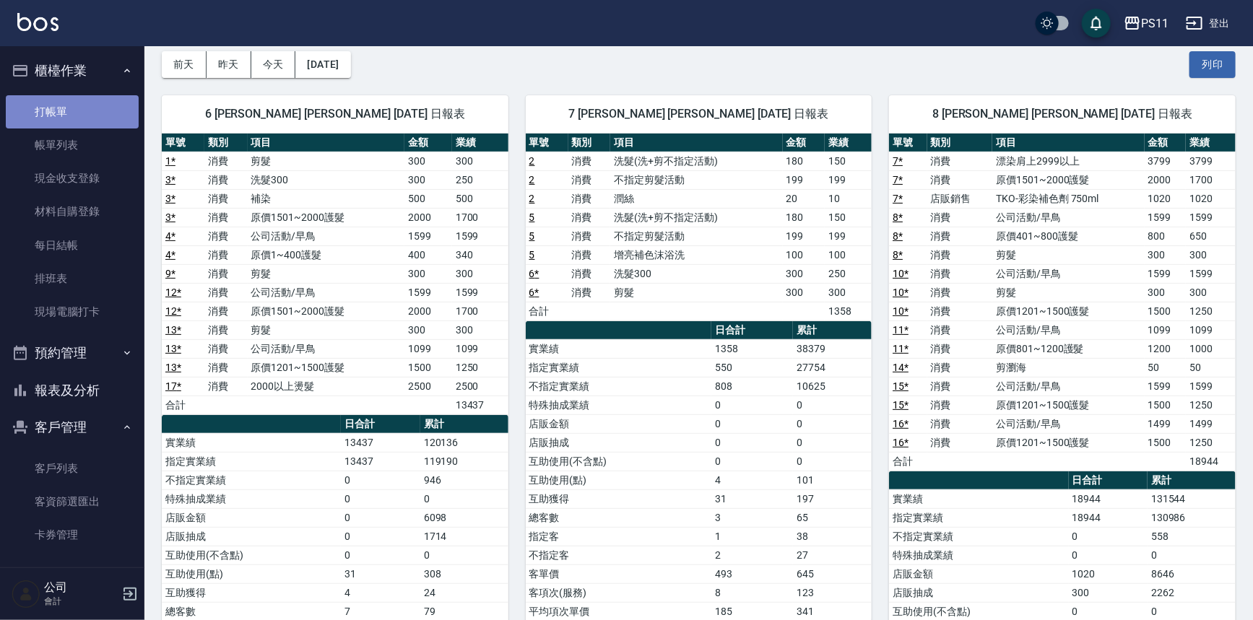
click at [92, 116] on link "打帳單" at bounding box center [72, 111] width 133 height 33
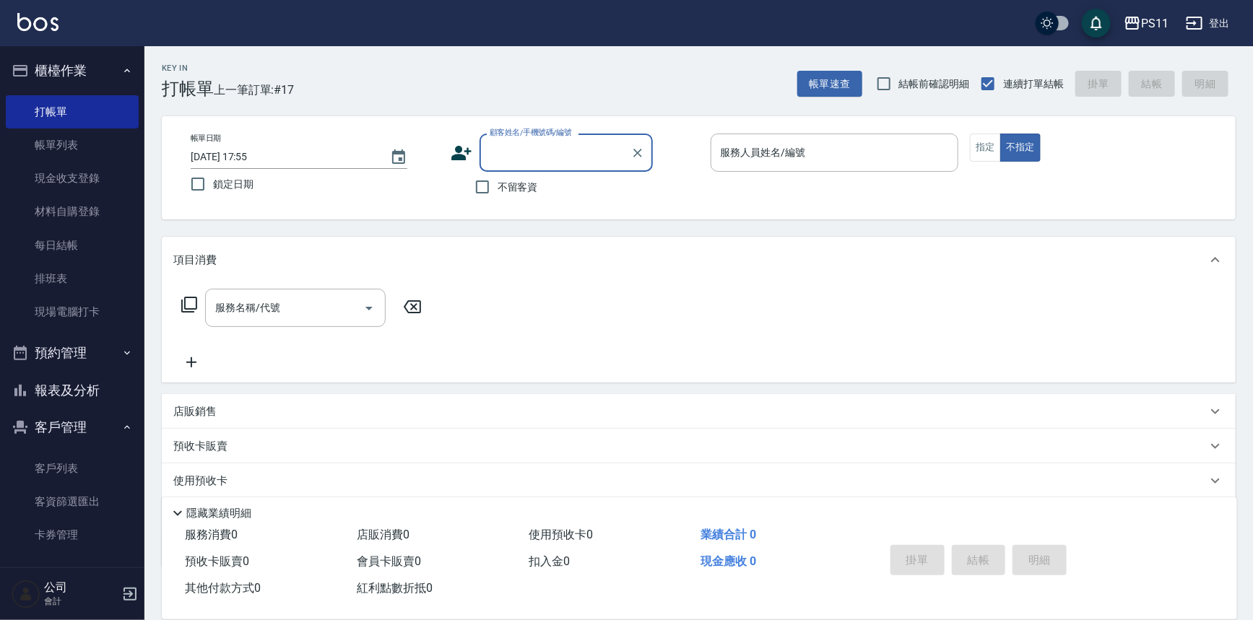
click at [534, 159] on input "顧客姓名/手機號碼/編號" at bounding box center [555, 152] width 139 height 25
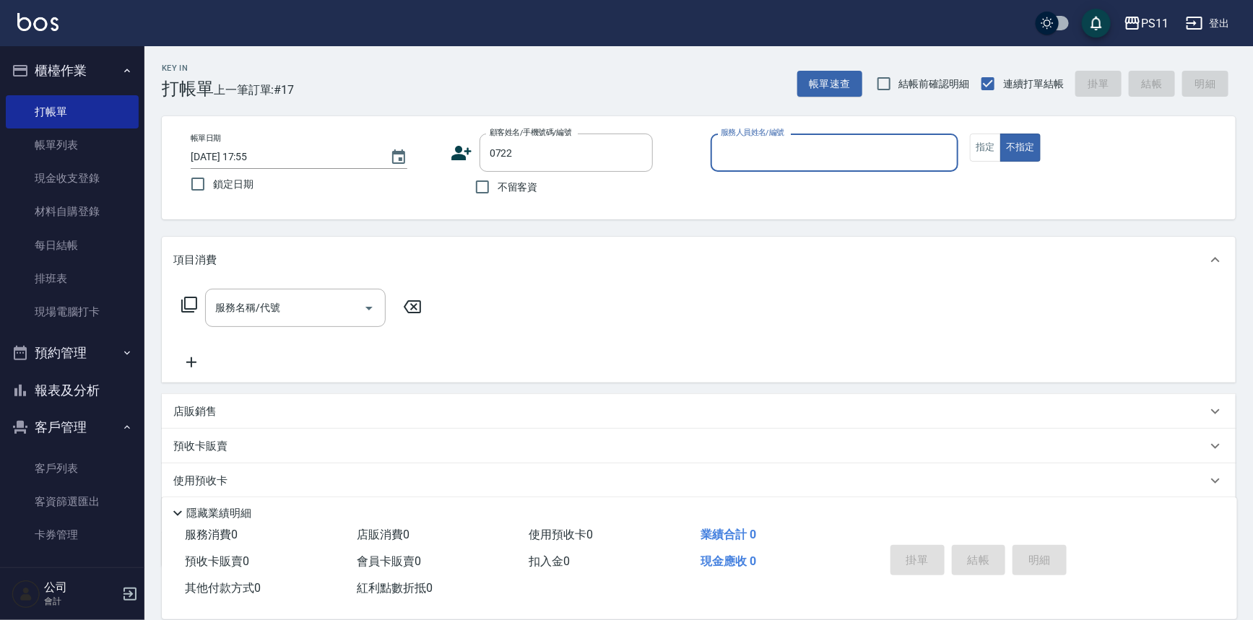
type input "[PERSON_NAME]/0973897319/0722"
click at [787, 137] on div "服務人員姓名/編號" at bounding box center [835, 153] width 248 height 38
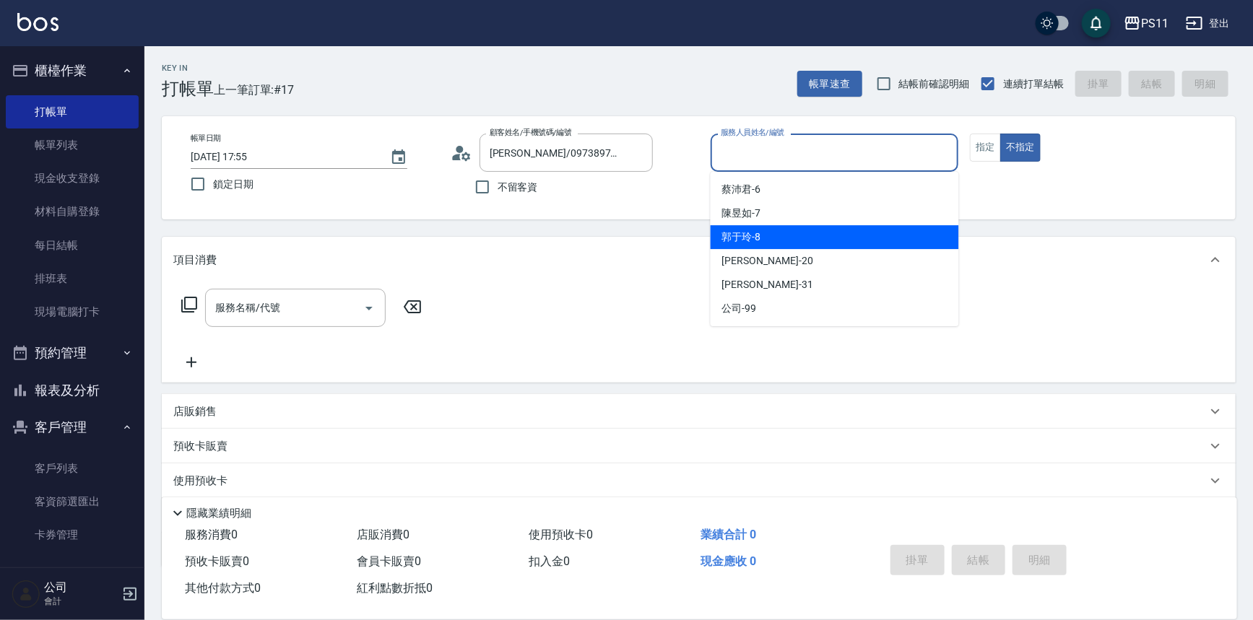
click at [764, 242] on div "[PERSON_NAME]-8" at bounding box center [835, 237] width 248 height 24
type input "郭于玲-8"
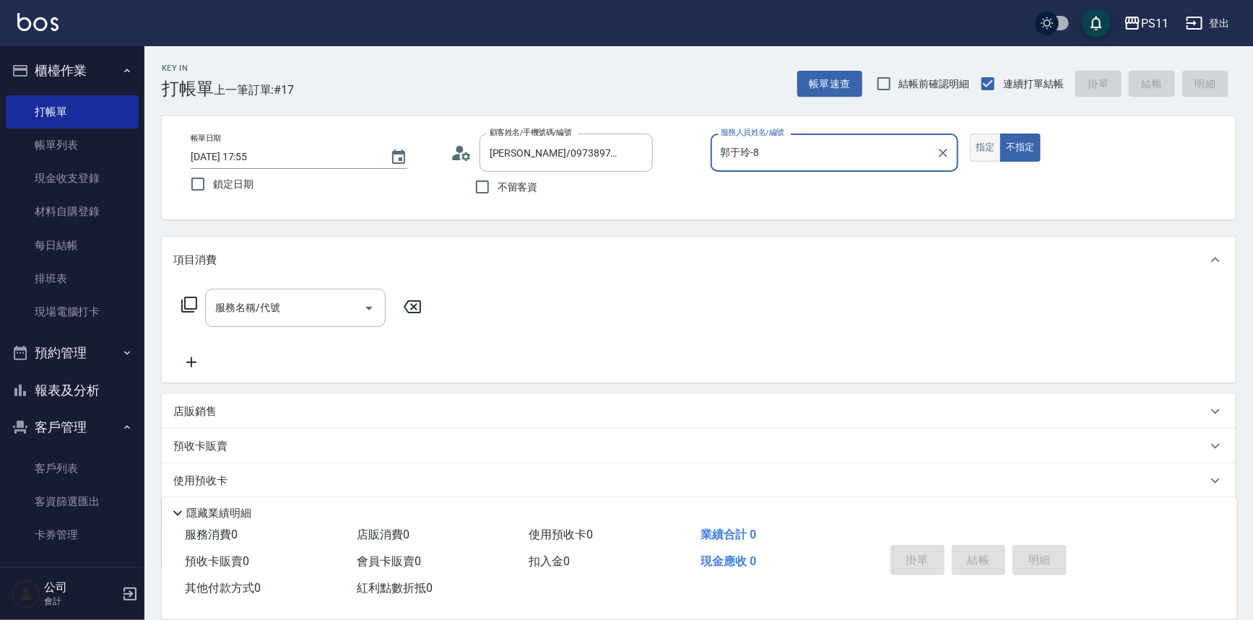
click at [973, 150] on button "指定" at bounding box center [985, 148] width 31 height 28
drag, startPoint x: 193, startPoint y: 296, endPoint x: 461, endPoint y: 248, distance: 272.3
click at [198, 294] on div "服務名稱/代號 服務名稱/代號" at bounding box center [301, 308] width 257 height 38
click at [192, 308] on icon at bounding box center [189, 305] width 16 height 16
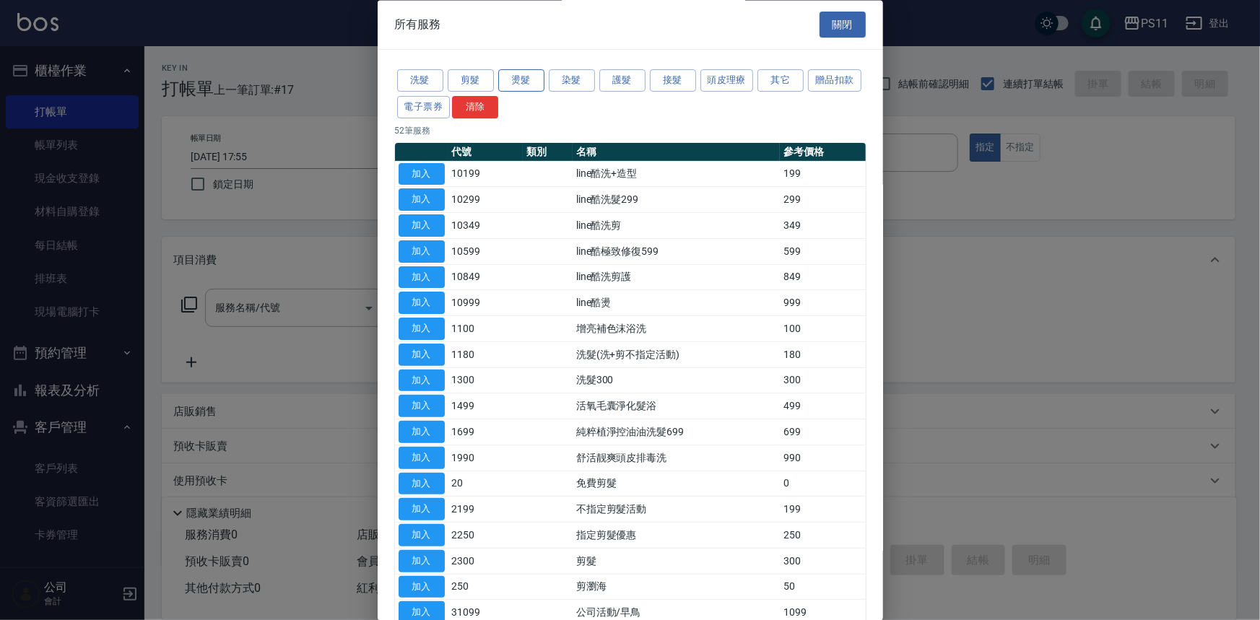
click at [541, 82] on button "燙髮" at bounding box center [521, 81] width 46 height 22
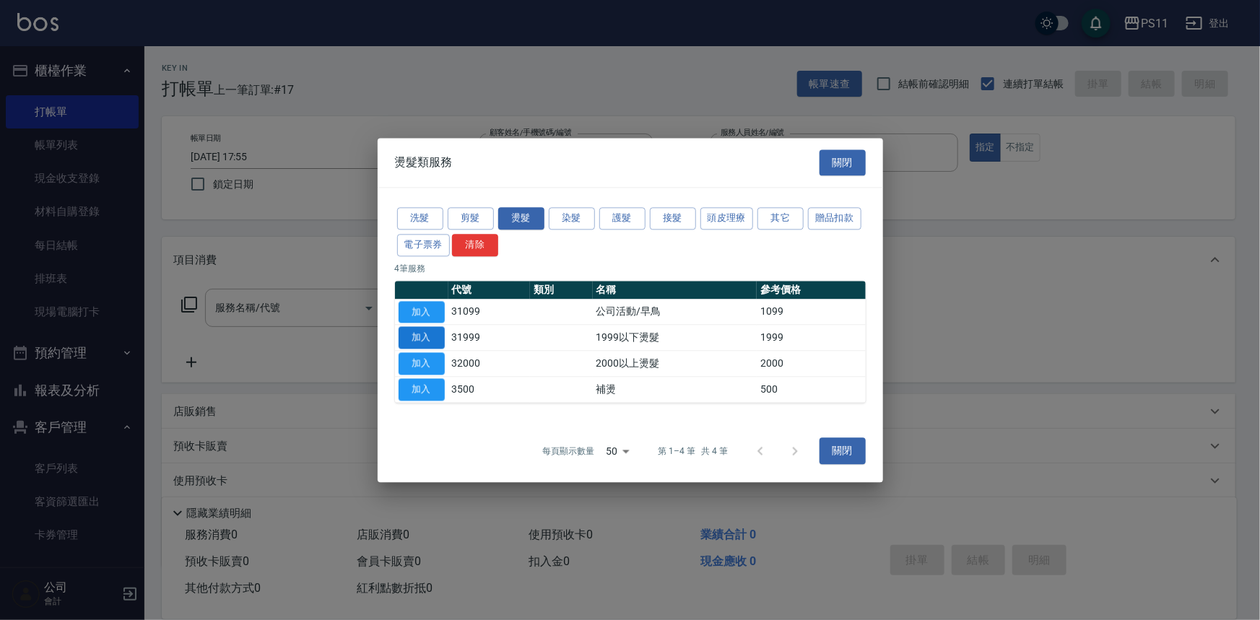
click at [433, 341] on button "加入" at bounding box center [422, 338] width 46 height 22
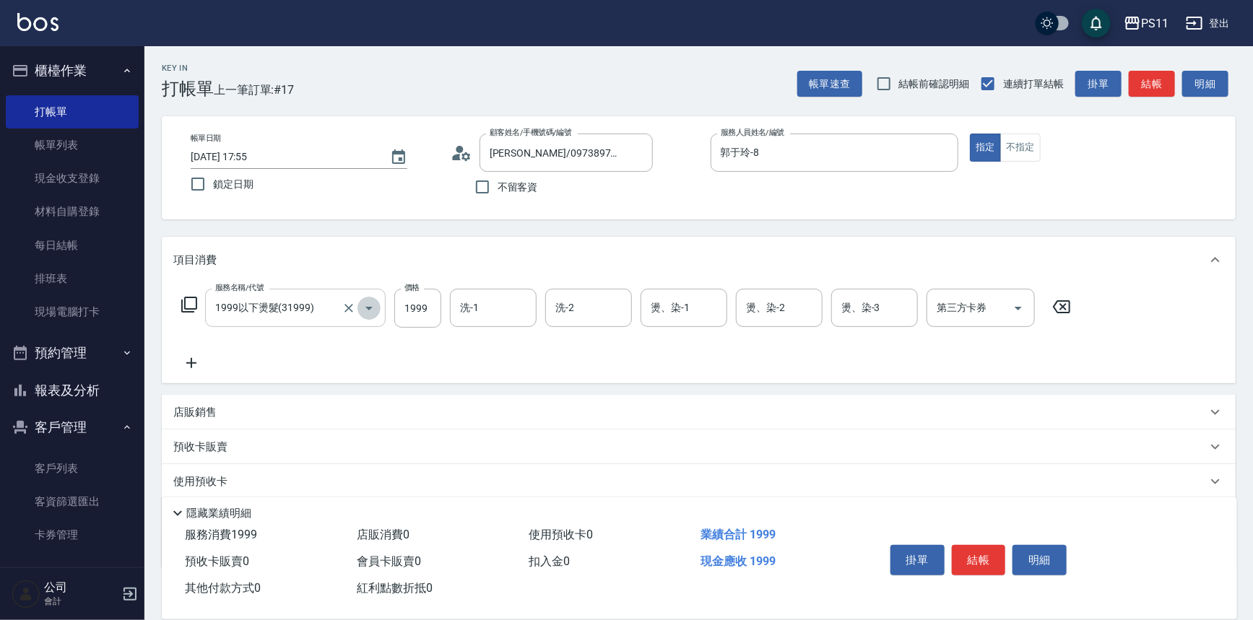
click at [368, 308] on icon "Open" at bounding box center [368, 309] width 7 height 4
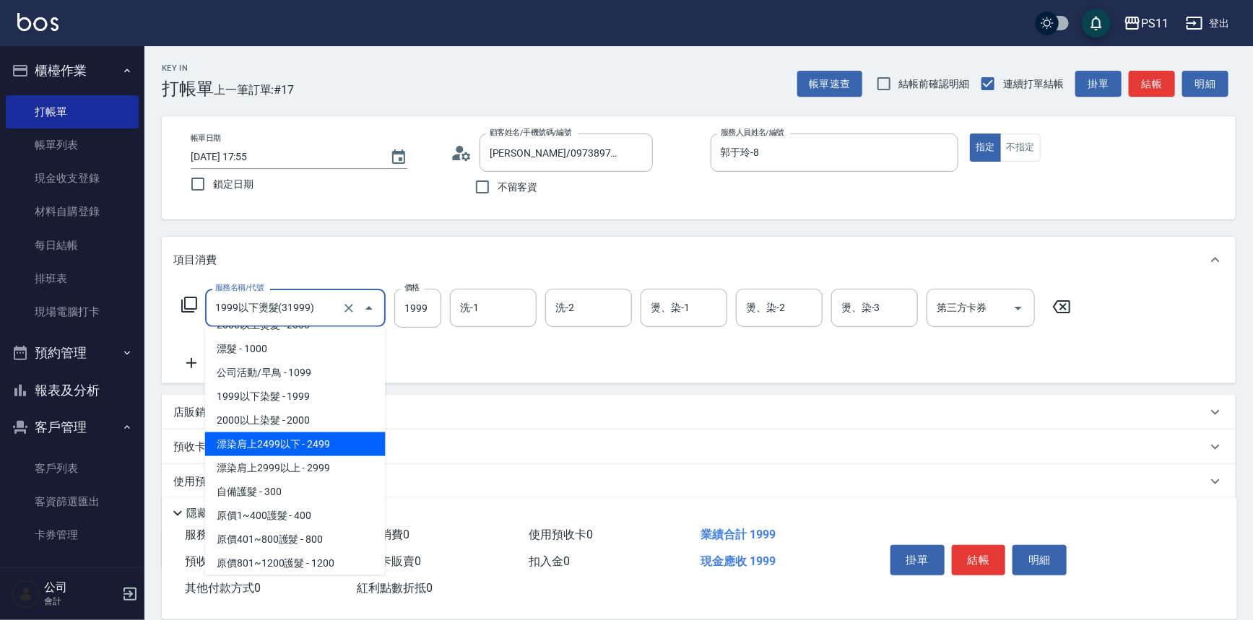
scroll to position [669, 0]
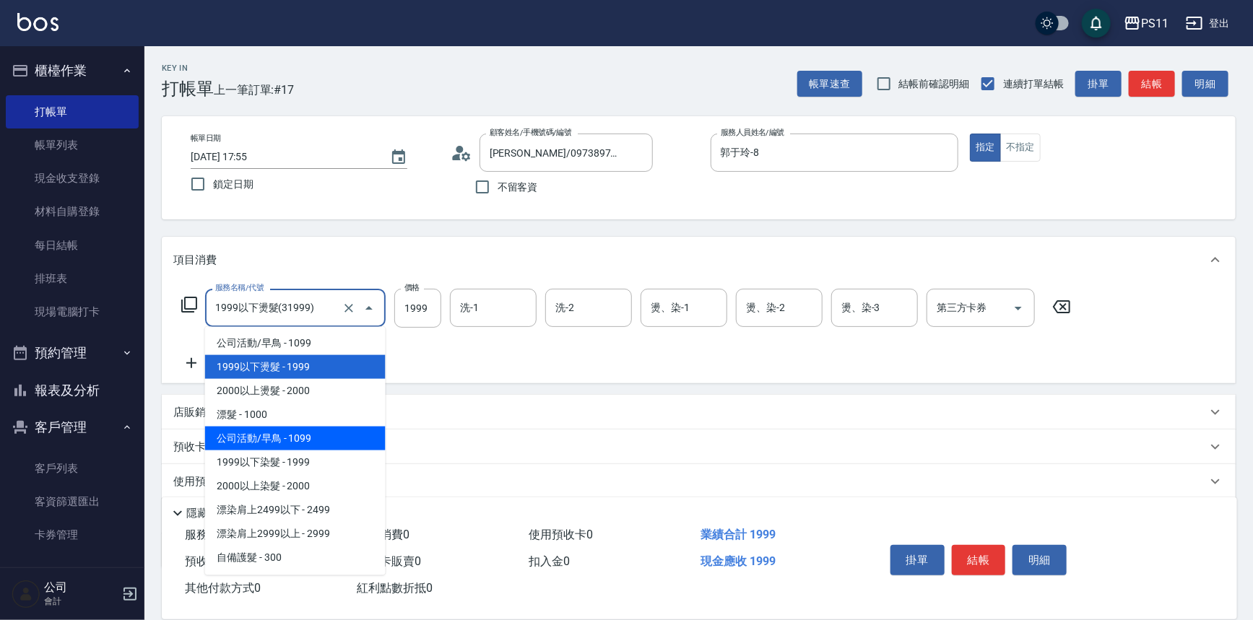
click at [304, 442] on span "公司活動/早鳥 - 1099" at bounding box center [295, 439] width 181 height 24
type input "公司活動/早鳥(41099)"
type input "1099"
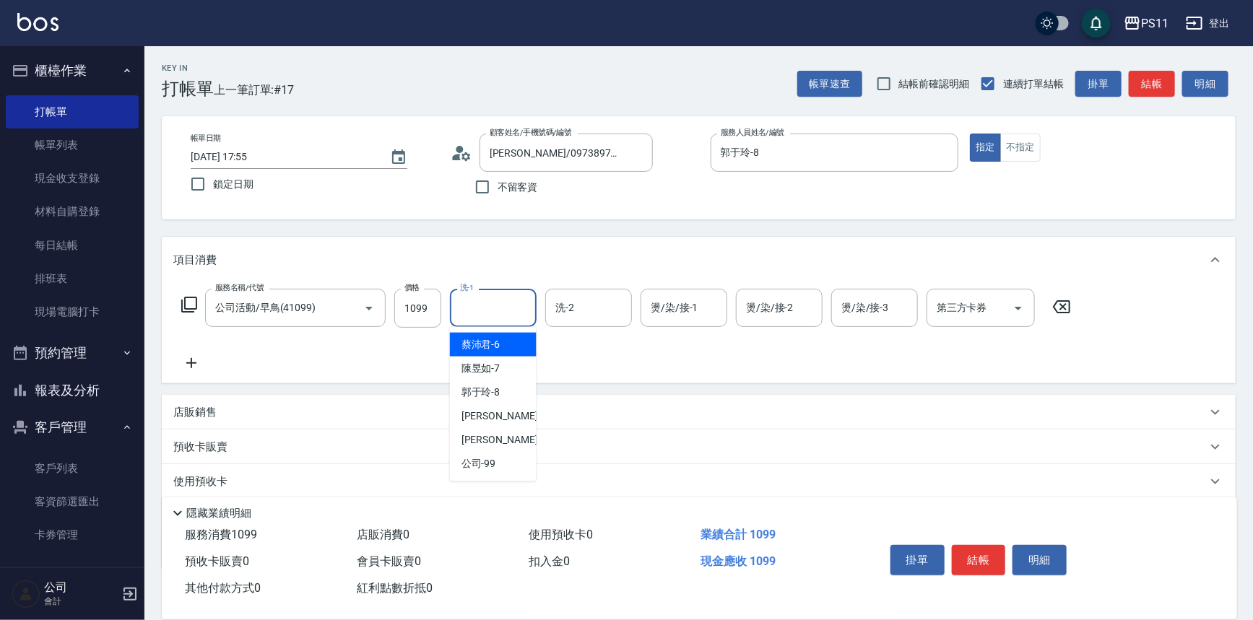
click at [500, 317] on input "洗-1" at bounding box center [493, 307] width 74 height 25
type input "[PERSON_NAME]-20"
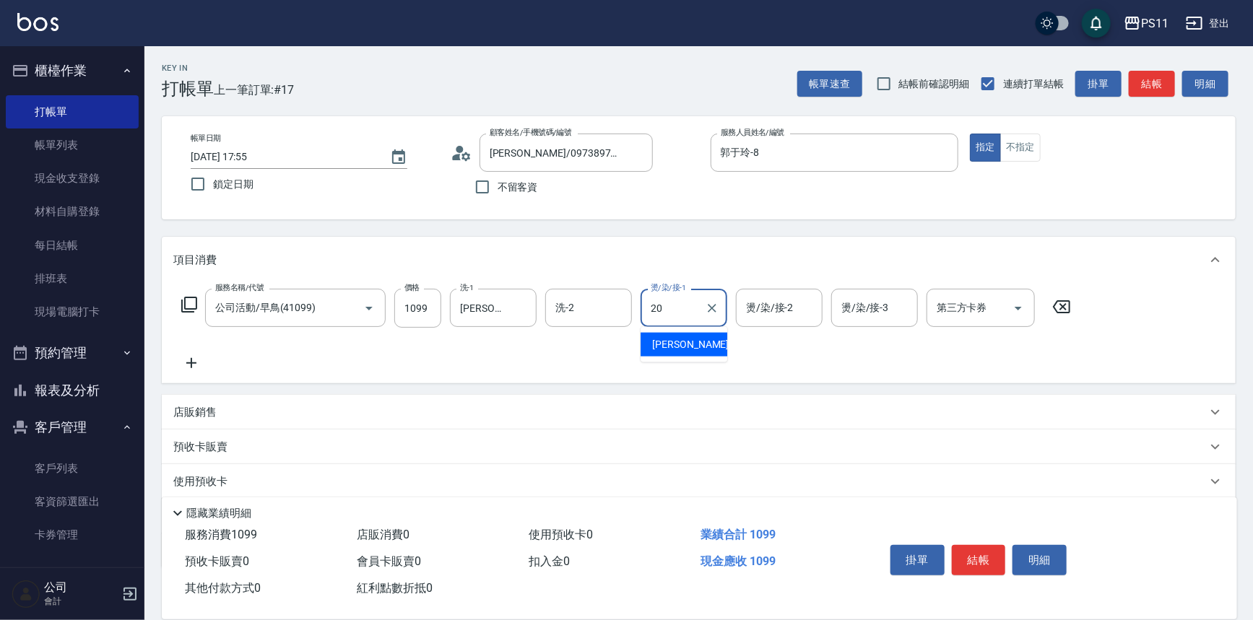
type input "[PERSON_NAME]-20"
click at [592, 306] on input "洗-2" at bounding box center [589, 307] width 74 height 25
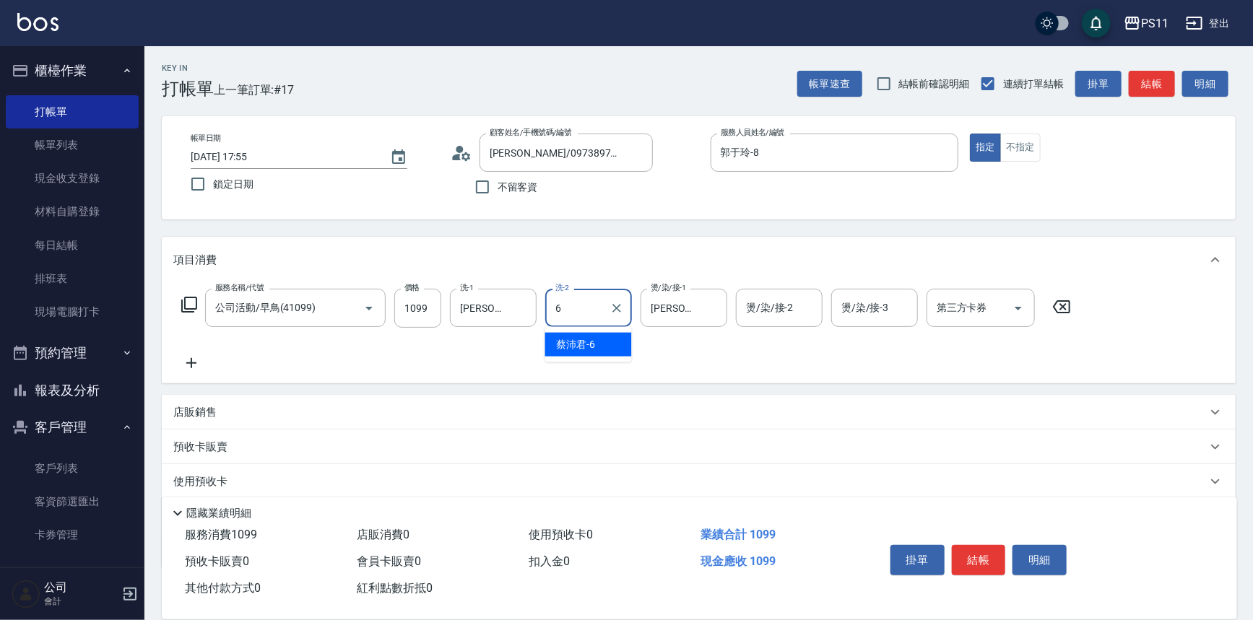
type input "[PERSON_NAME]-6"
click at [209, 368] on div "服務名稱/代號 公司活動/早鳥(41099) 服務名稱/代號 價格 1099 價格 洗-1 [PERSON_NAME]-20 洗-1 洗-2 [PERSON_…" at bounding box center [626, 330] width 906 height 83
click at [190, 361] on icon at bounding box center [191, 363] width 36 height 17
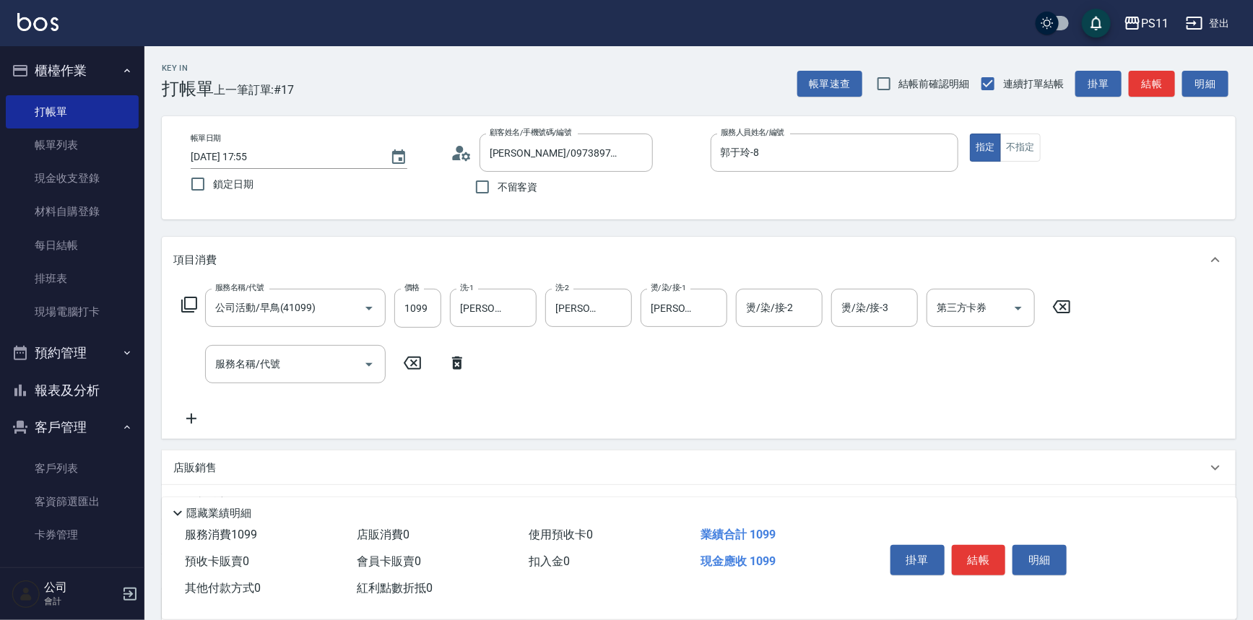
drag, startPoint x: 276, startPoint y: 386, endPoint x: 283, endPoint y: 383, distance: 8.1
click at [277, 386] on div "服務名稱/代號 公司活動/早鳥(41099) 服務名稱/代號 價格 1099 價格 洗-1 [PERSON_NAME]-20 洗-1 洗-2 [PERSON_…" at bounding box center [626, 358] width 906 height 139
click at [306, 375] on input "服務名稱/代號" at bounding box center [285, 364] width 146 height 25
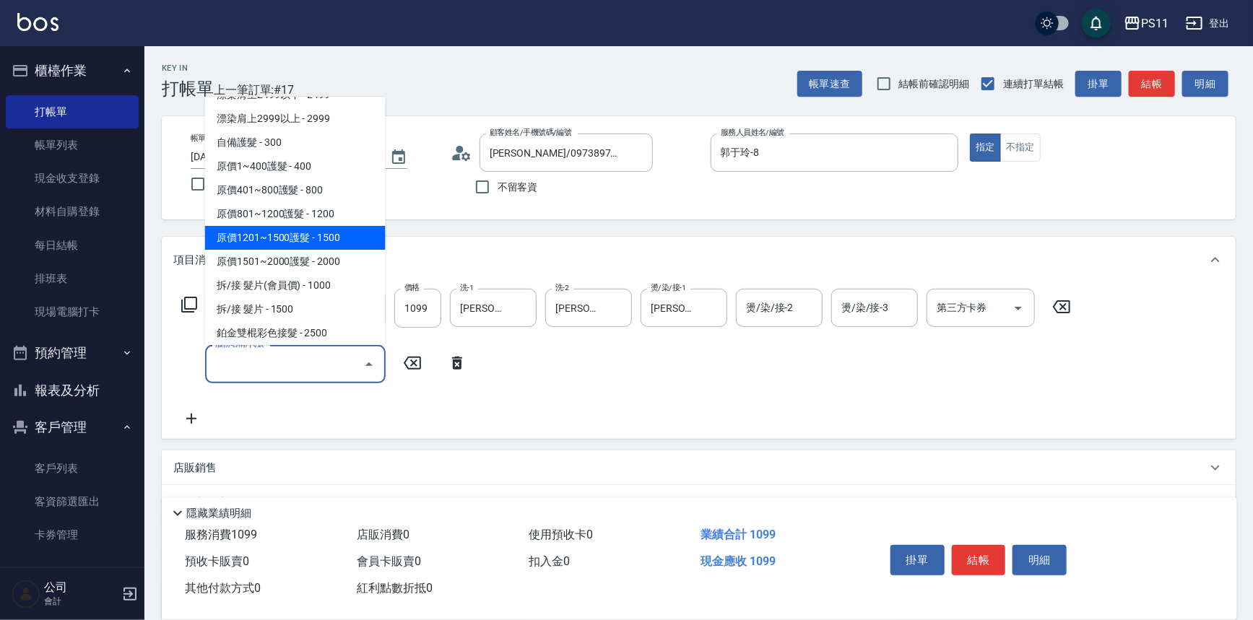
scroll to position [853, 0]
click at [358, 218] on span "原價801~1200護髮 - 1200" at bounding box center [295, 215] width 181 height 24
type input "原價801~1200護髮(51200)"
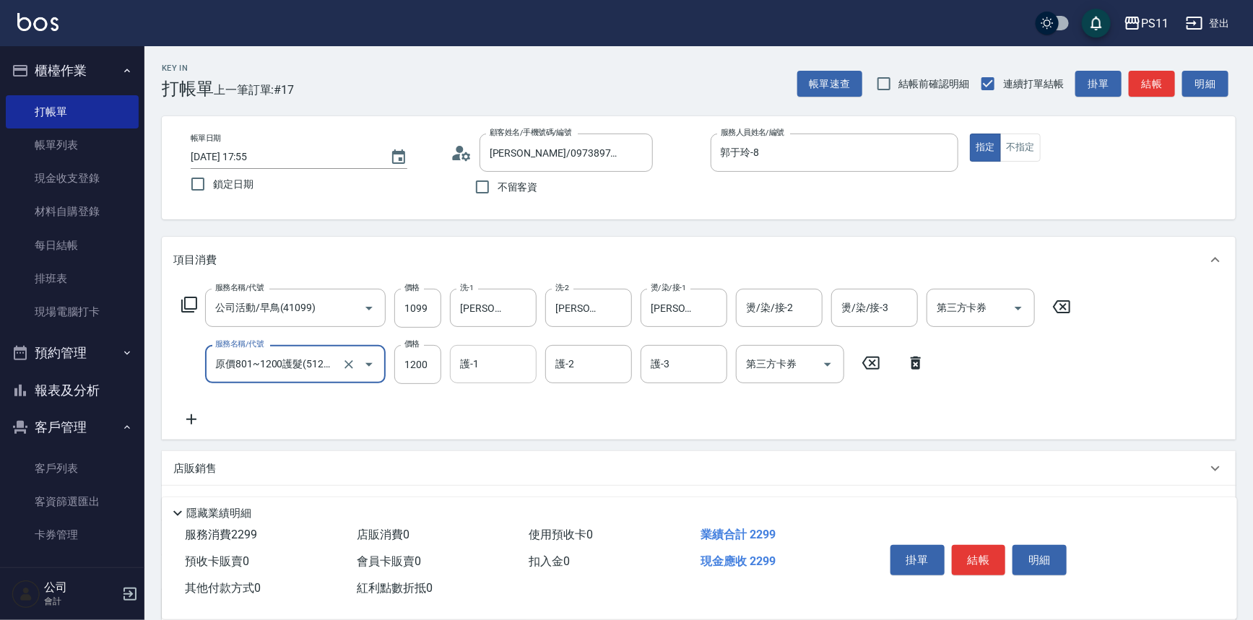
click at [491, 368] on input "護-1" at bounding box center [493, 364] width 74 height 25
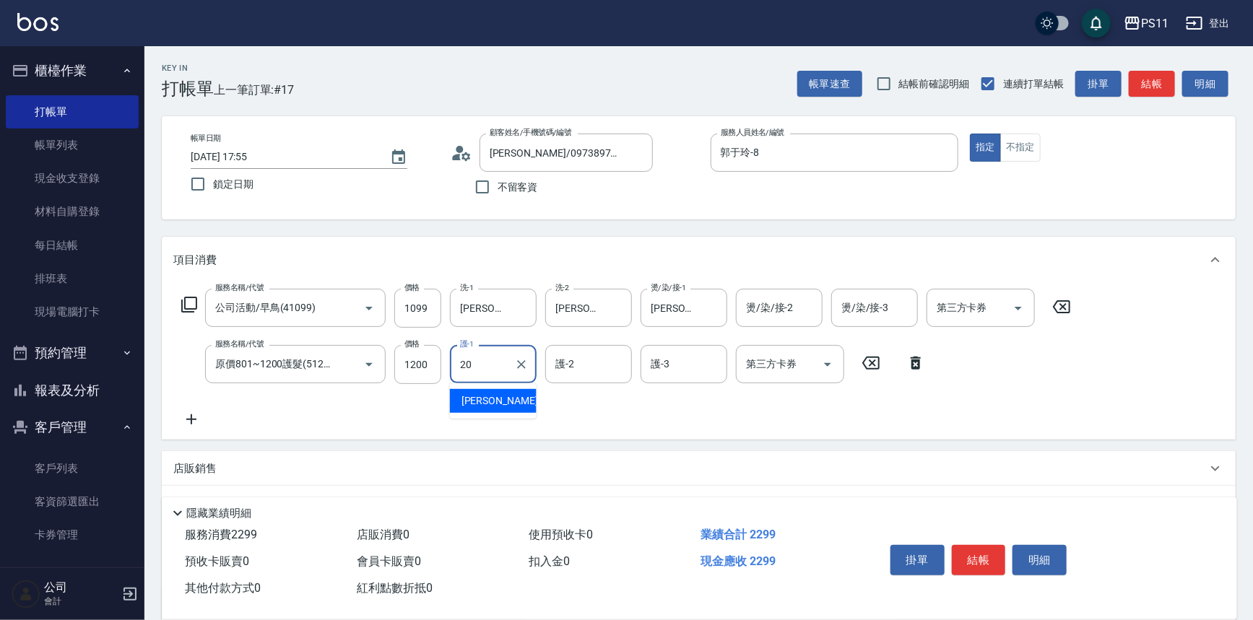
type input "[PERSON_NAME]-20"
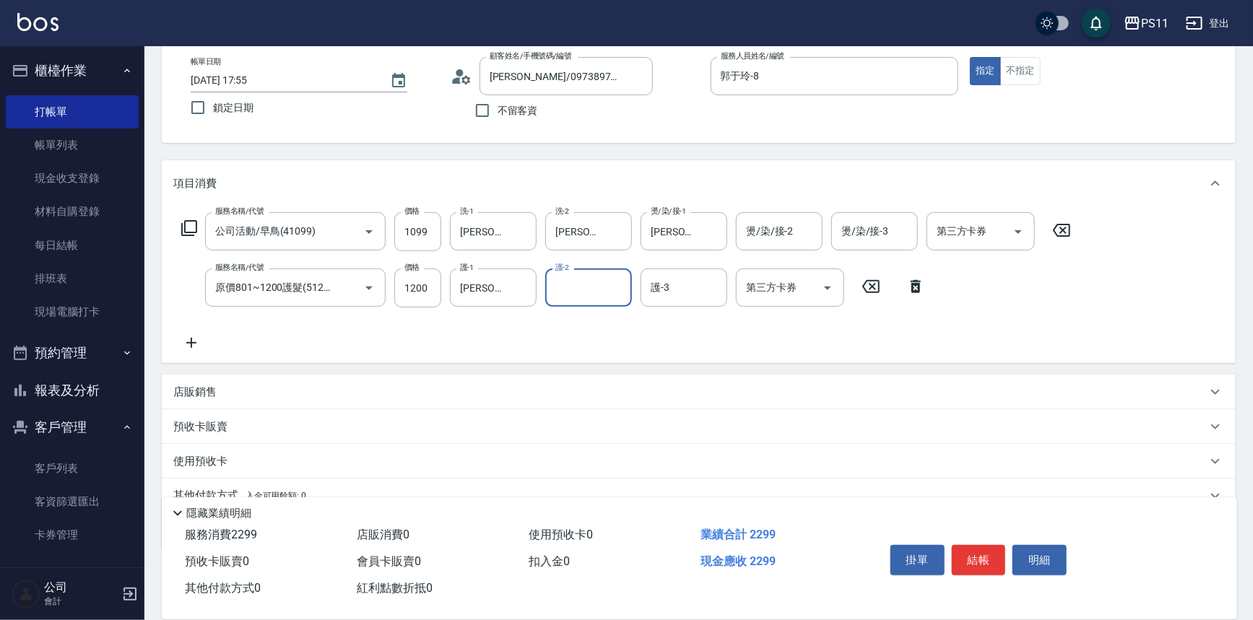
scroll to position [139, 0]
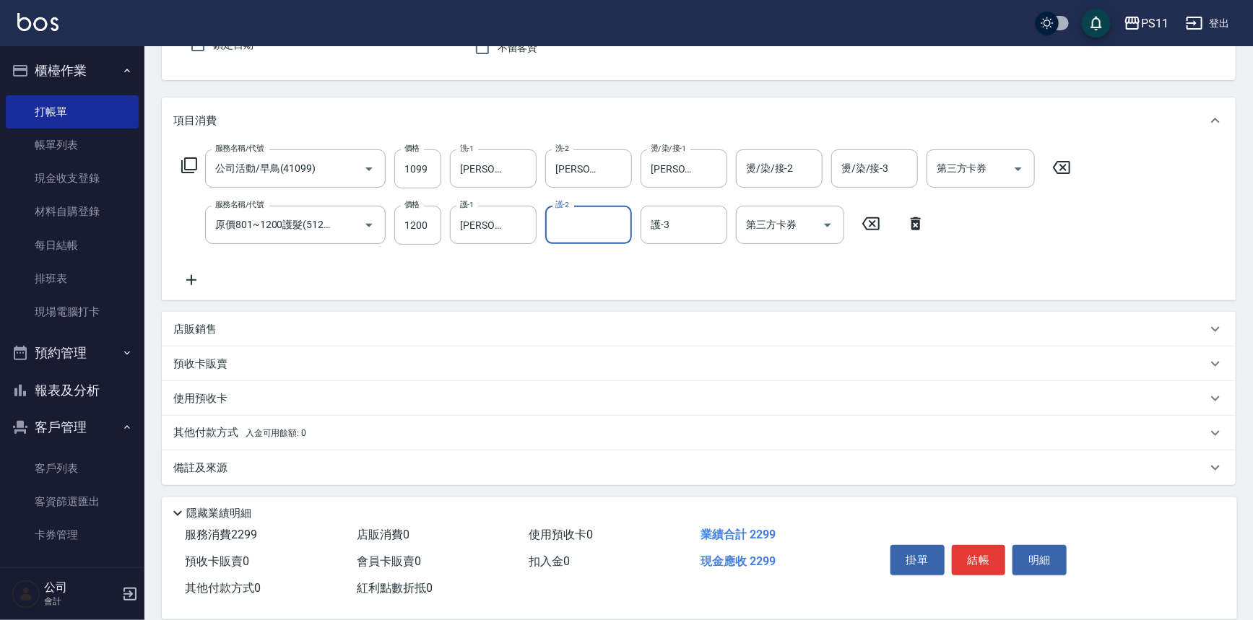
click at [206, 433] on p "其他付款方式 入金可用餘額: 0" at bounding box center [239, 433] width 133 height 16
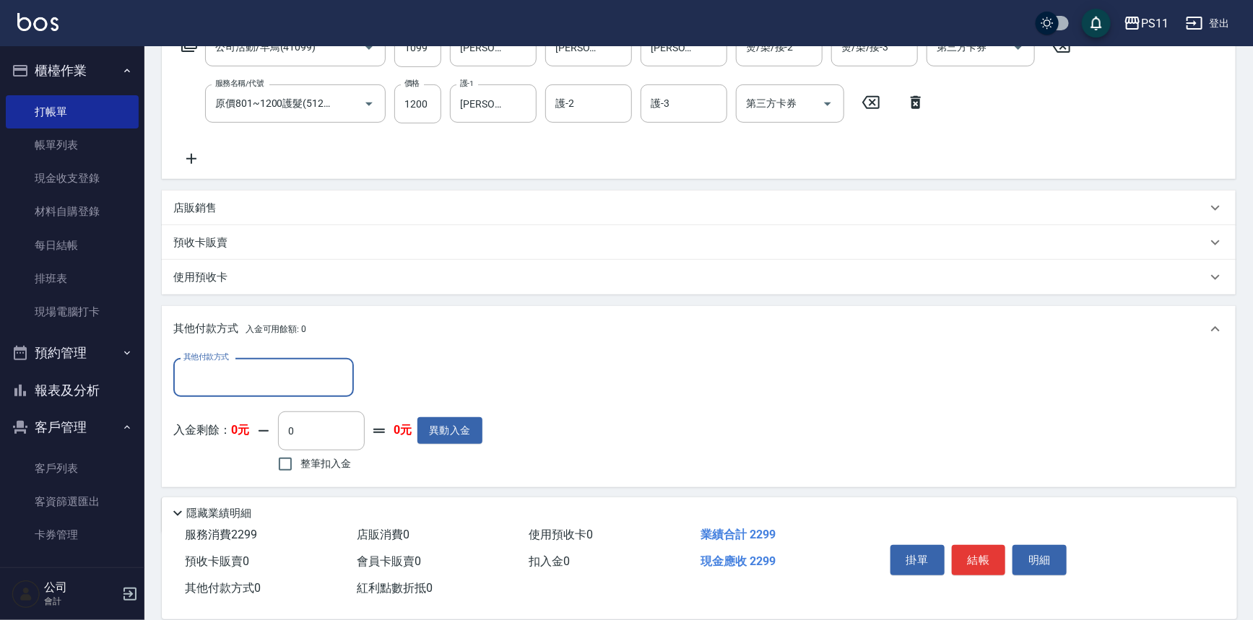
scroll to position [261, 0]
click at [234, 378] on input "其他付款方式" at bounding box center [264, 376] width 168 height 25
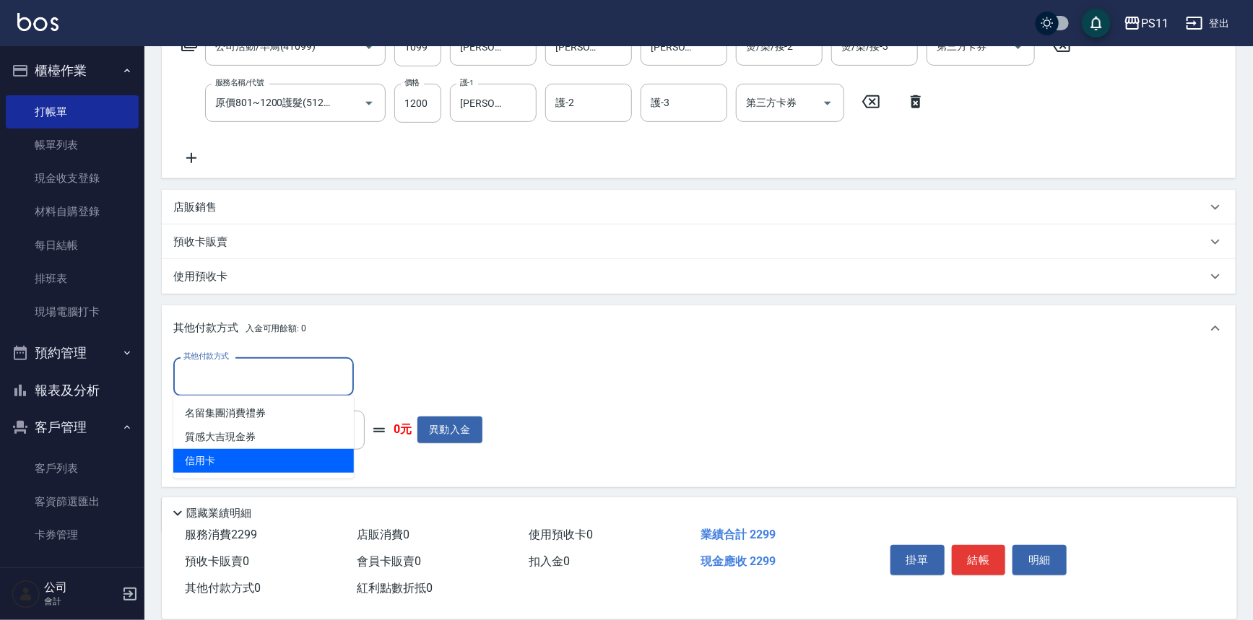
click at [203, 467] on span "信用卡" at bounding box center [263, 461] width 181 height 24
type input "信用卡"
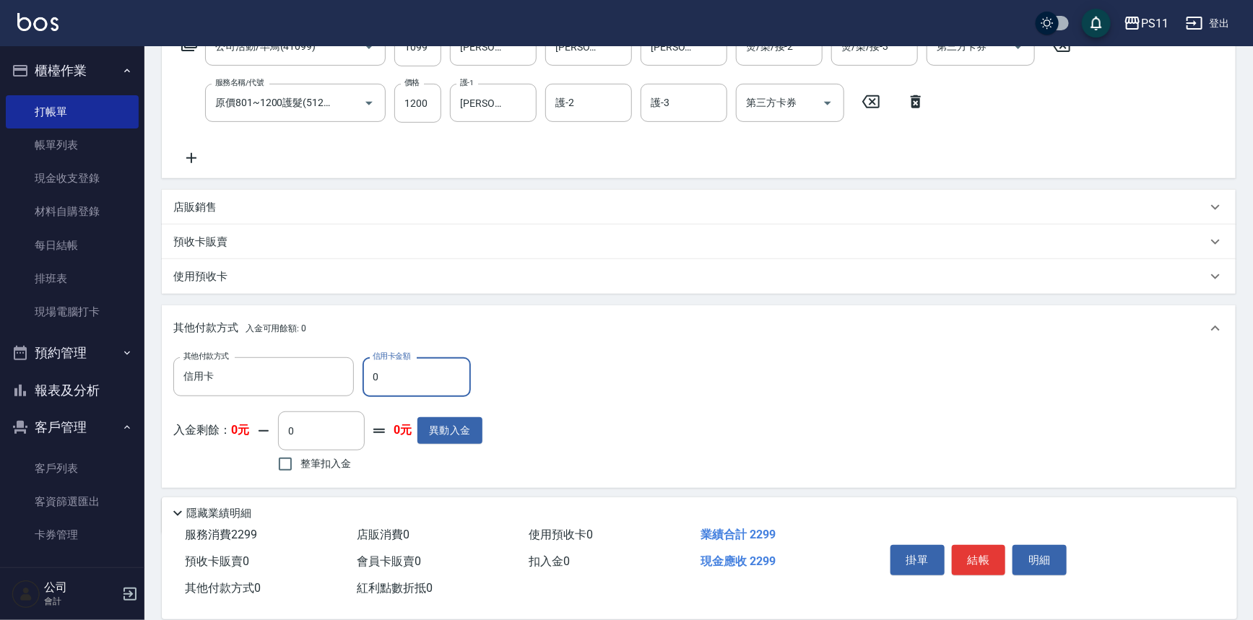
drag, startPoint x: 397, startPoint y: 393, endPoint x: 113, endPoint y: 356, distance: 286.9
click at [113, 356] on div "PS11 登出 櫃檯作業 打帳單 帳單列表 現金收支登錄 材料自購登錄 每日結帳 排班表 現場電腦打卡 預約管理 預約管理 單日預約紀錄 單週預約紀錄 報表及…" at bounding box center [626, 205] width 1253 height 932
type input "2299"
click at [966, 559] on button "結帳" at bounding box center [979, 560] width 54 height 30
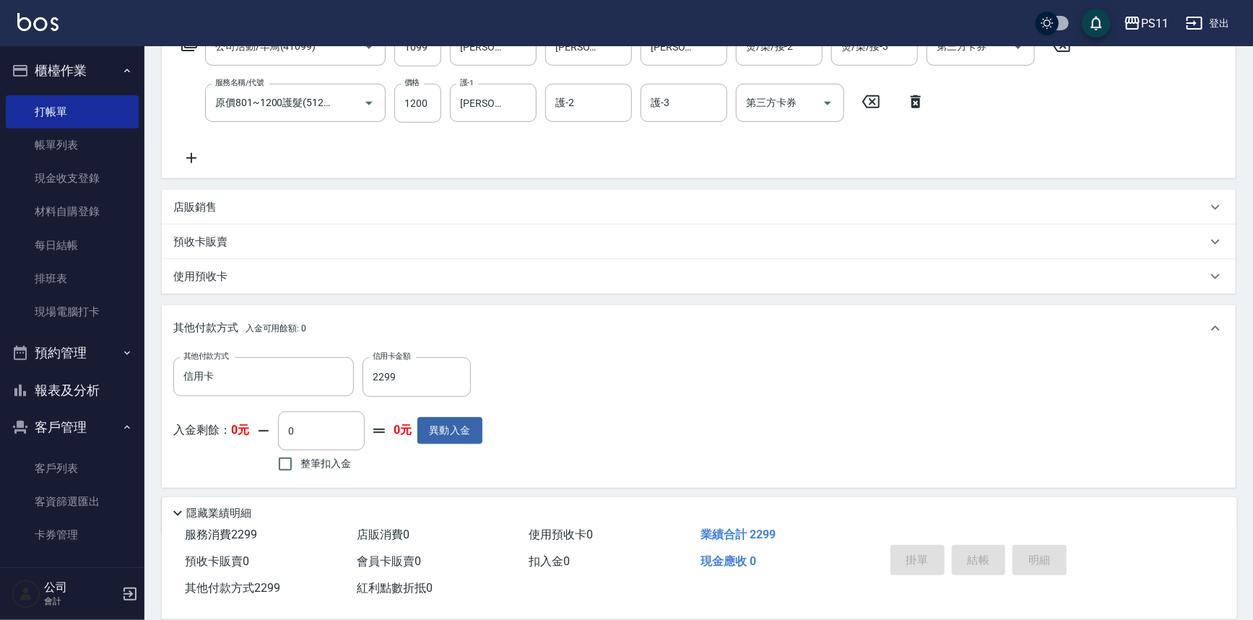
type input "[DATE] 17:56"
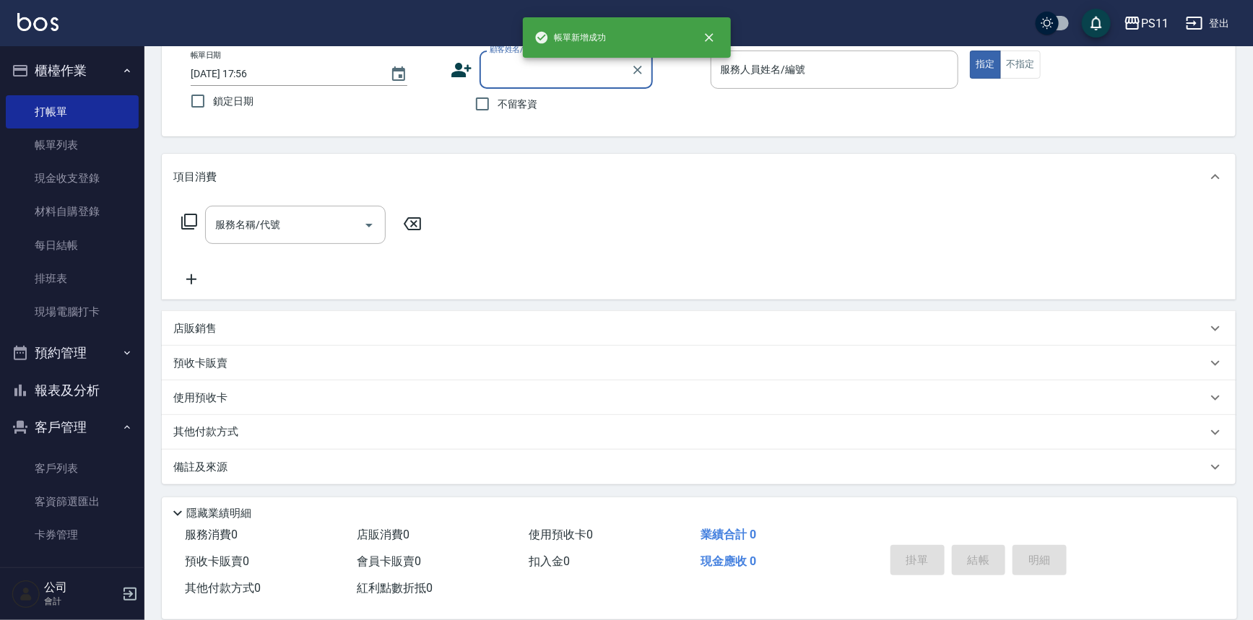
scroll to position [0, 0]
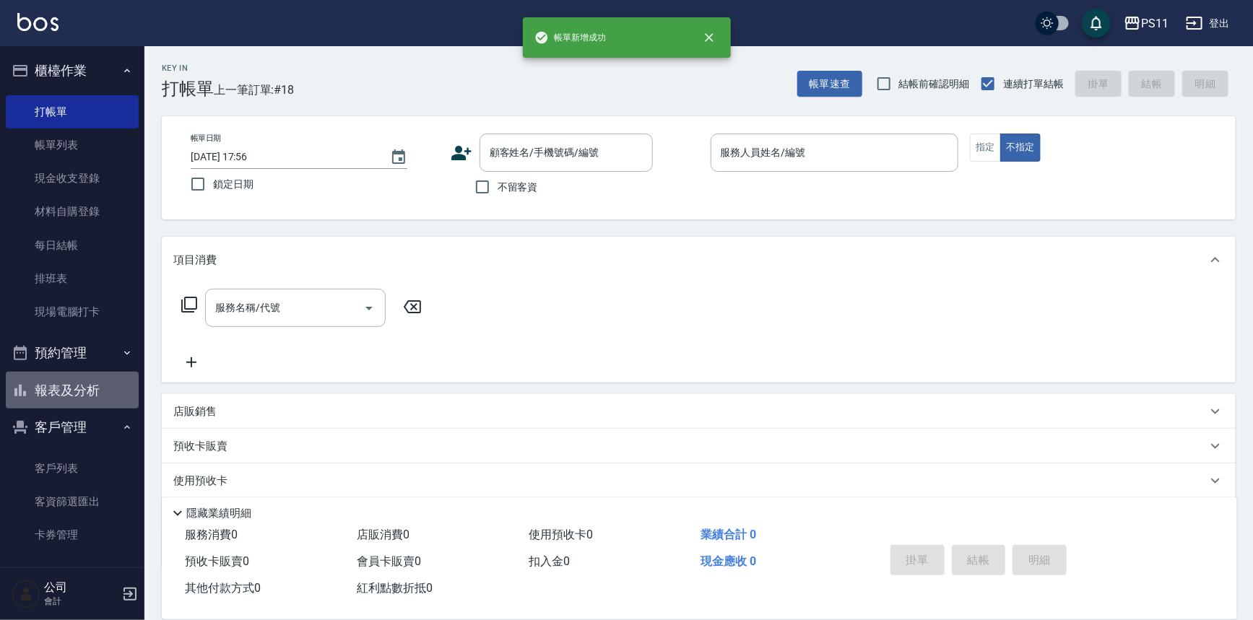
click at [85, 376] on button "報表及分析" at bounding box center [72, 391] width 133 height 38
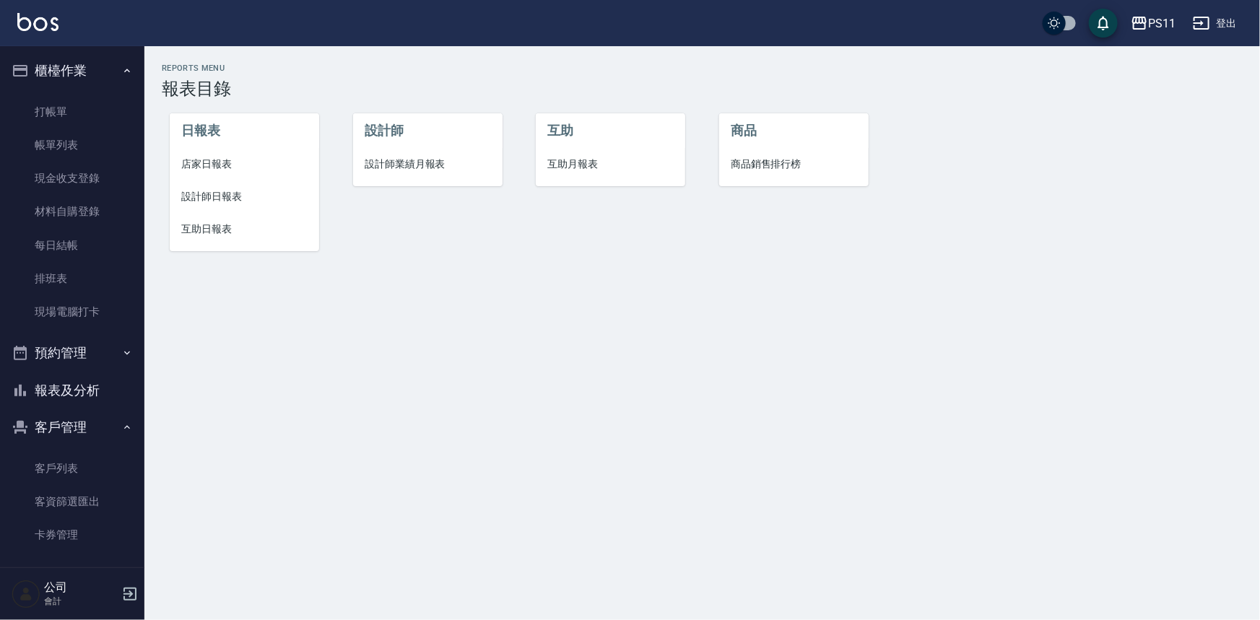
click at [232, 186] on li "設計師日報表" at bounding box center [245, 197] width 150 height 33
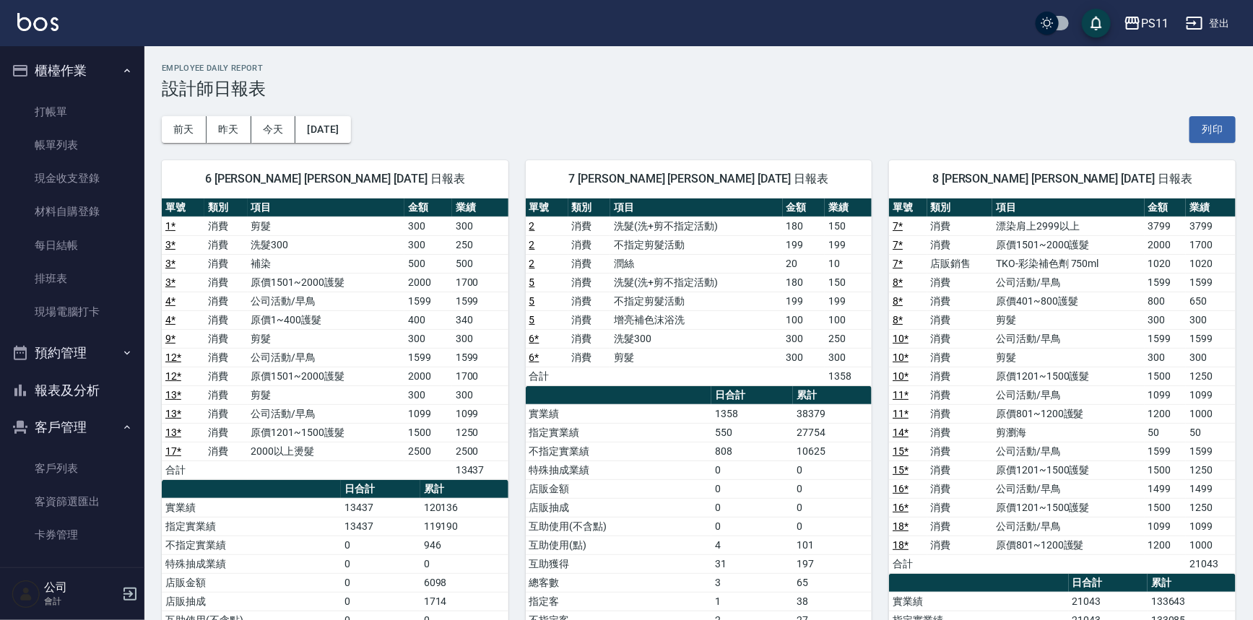
click at [1065, 394] on td "公司活動/早鳥" at bounding box center [1068, 395] width 152 height 19
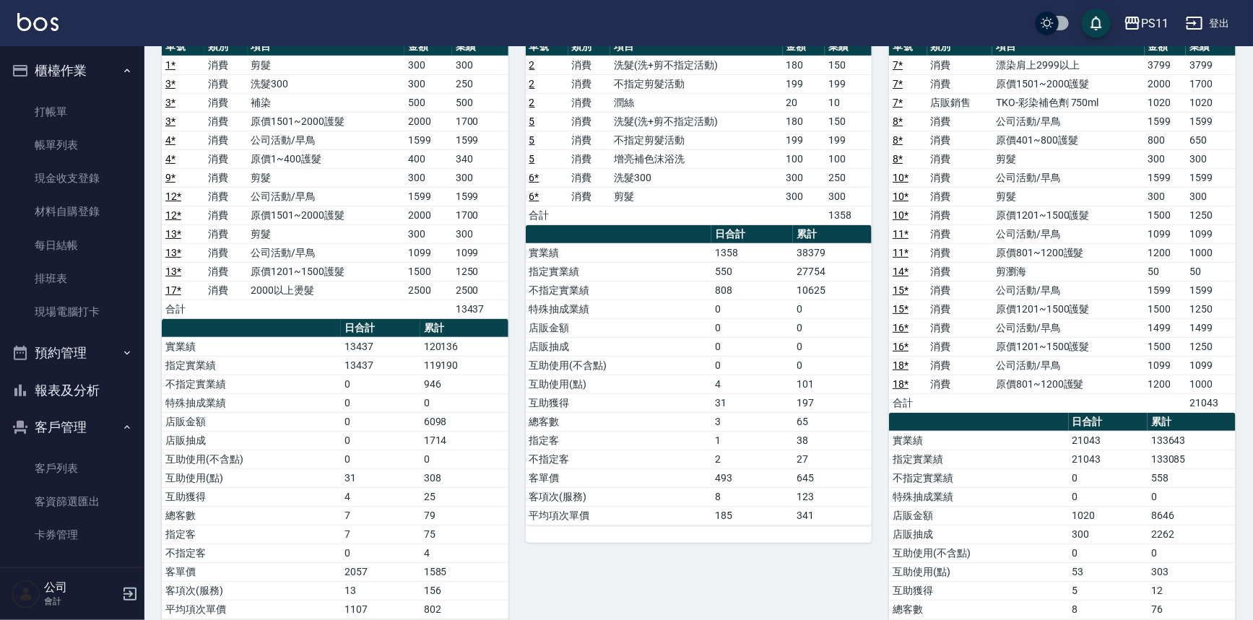
scroll to position [196, 0]
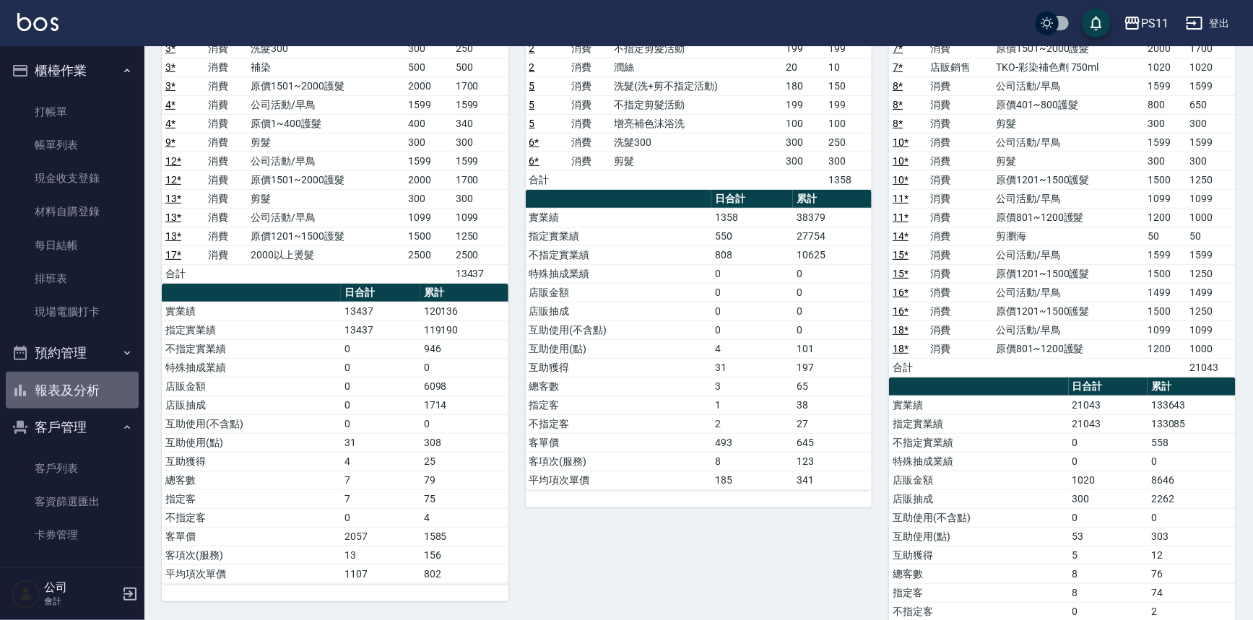
click at [116, 384] on button "報表及分析" at bounding box center [72, 391] width 133 height 38
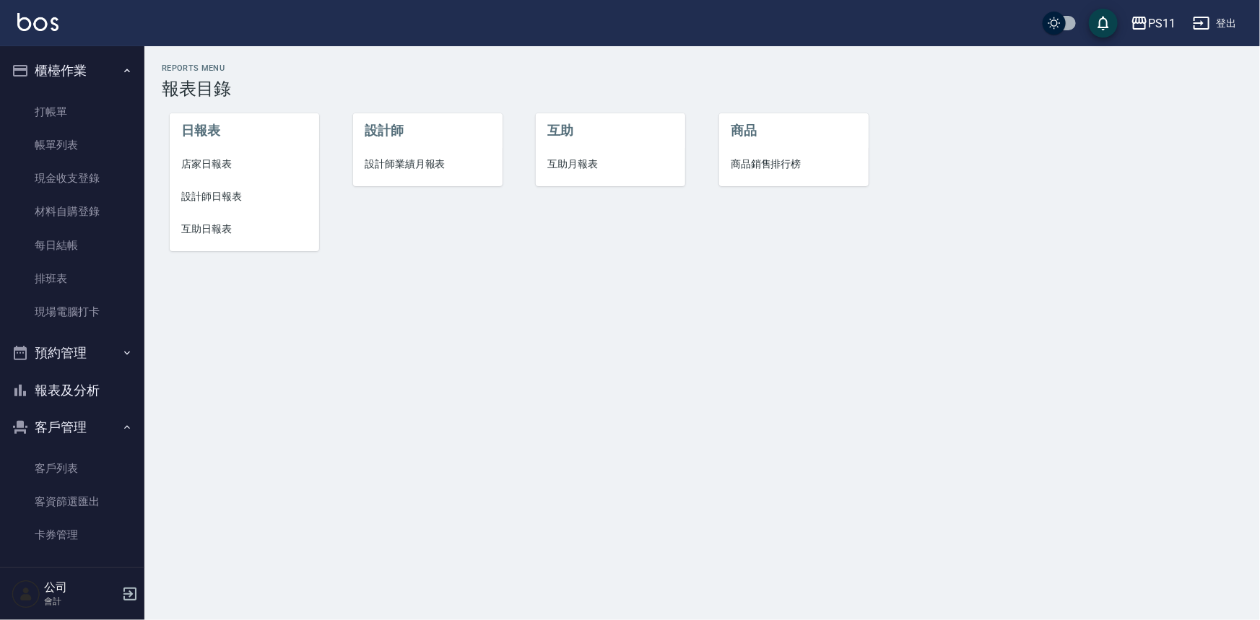
click at [212, 161] on span "店家日報表" at bounding box center [244, 164] width 126 height 15
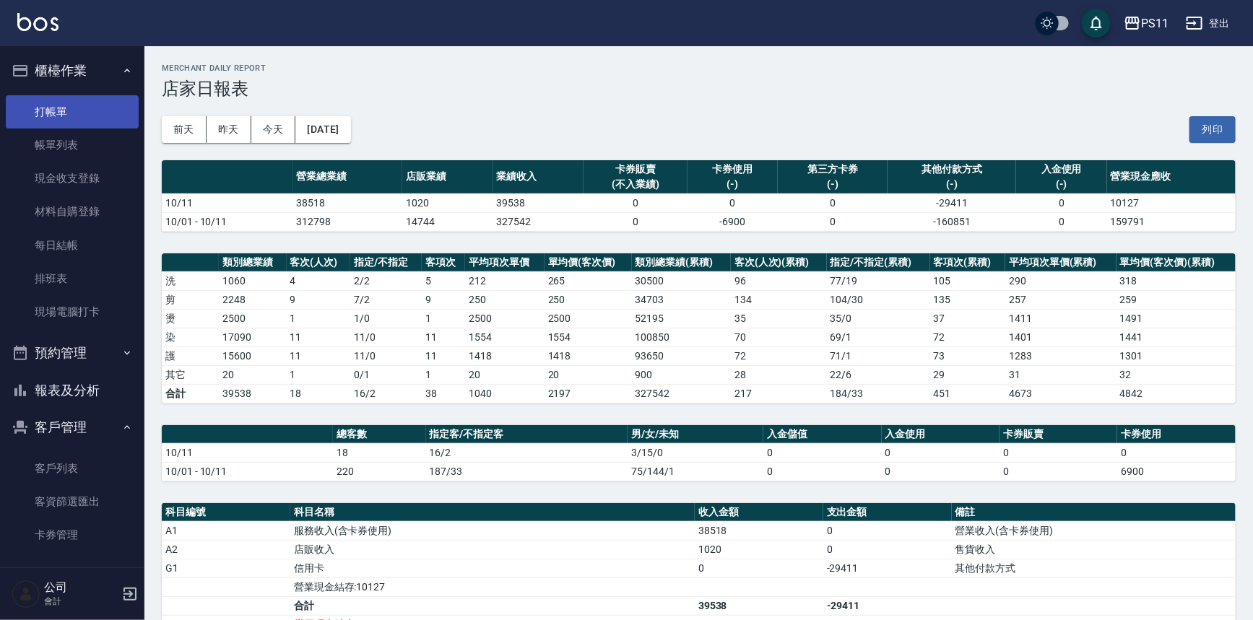
click at [112, 112] on link "打帳單" at bounding box center [72, 111] width 133 height 33
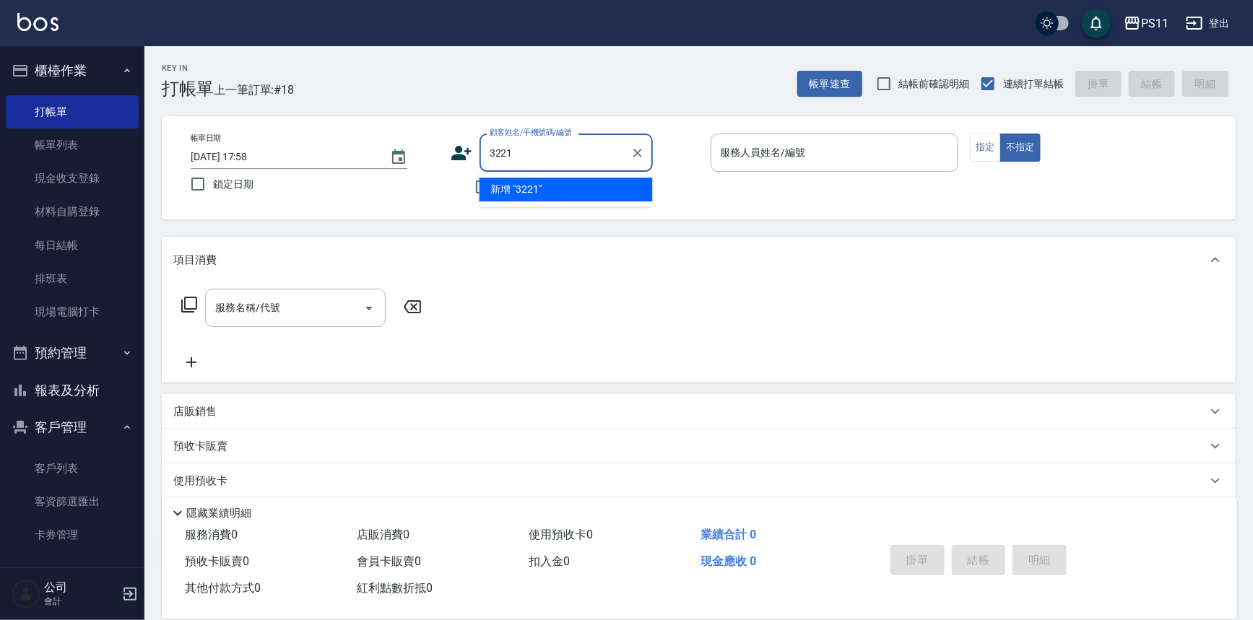
type input "3221"
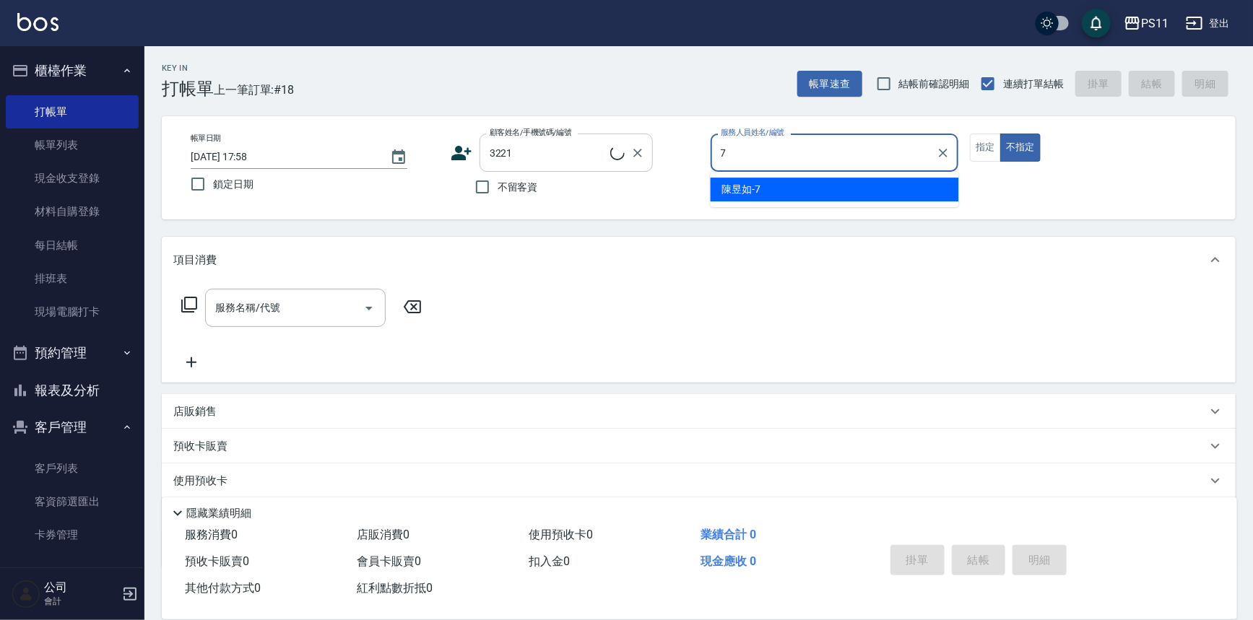
type input "7"
type input "[PERSON_NAME]/0970509069/3221"
type input "[PERSON_NAME]-7"
type button "false"
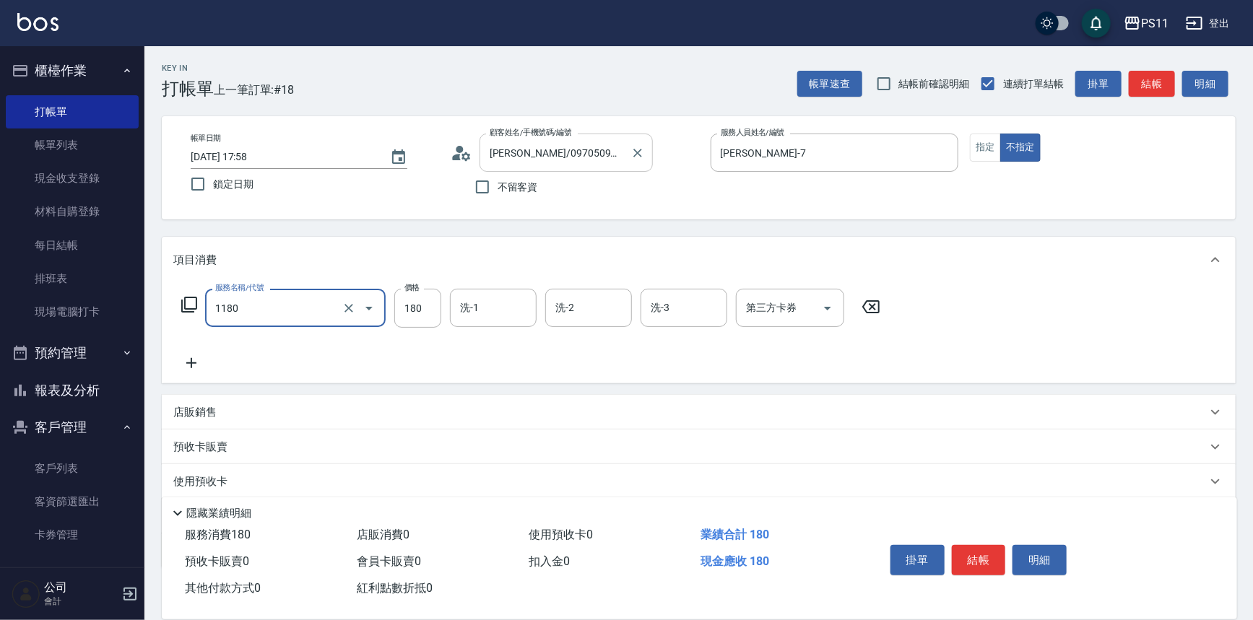
type input "洗髮(洗+剪不指定活動)(1180)"
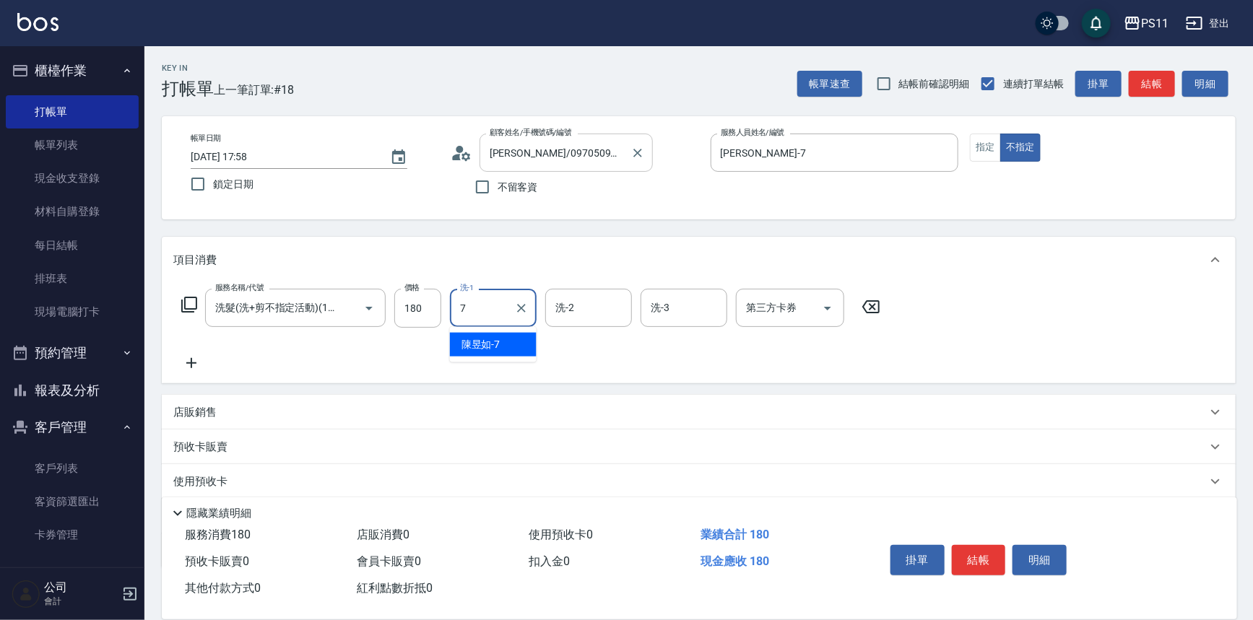
type input "[PERSON_NAME]-7"
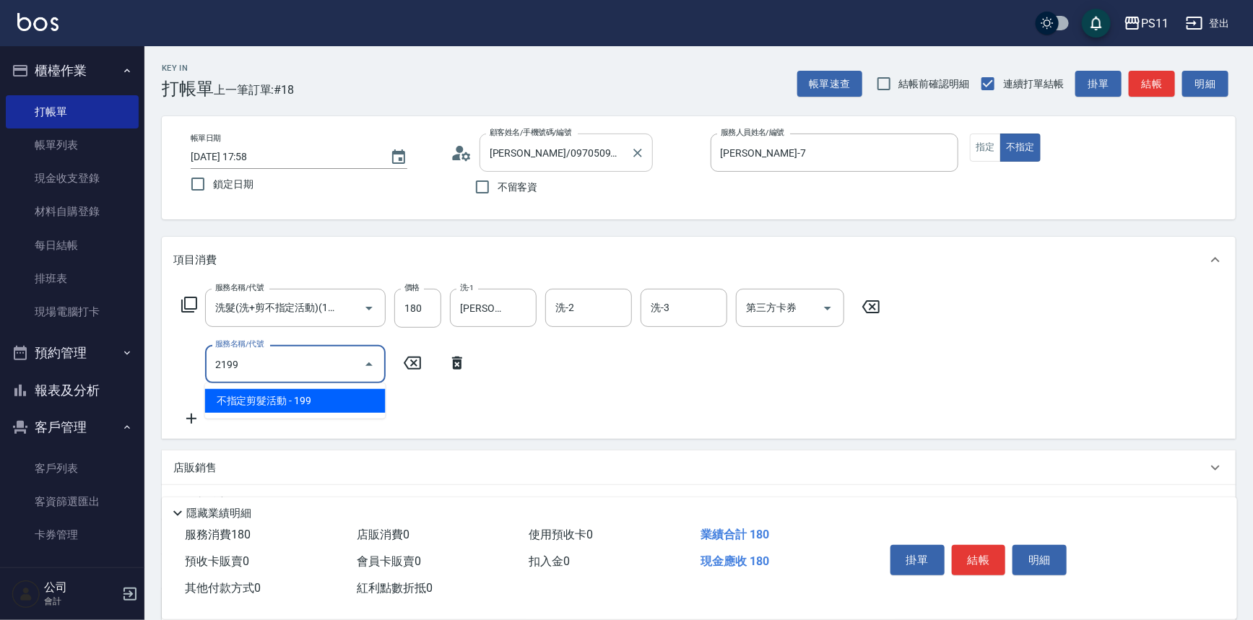
type input "不指定剪髮活動(2199)"
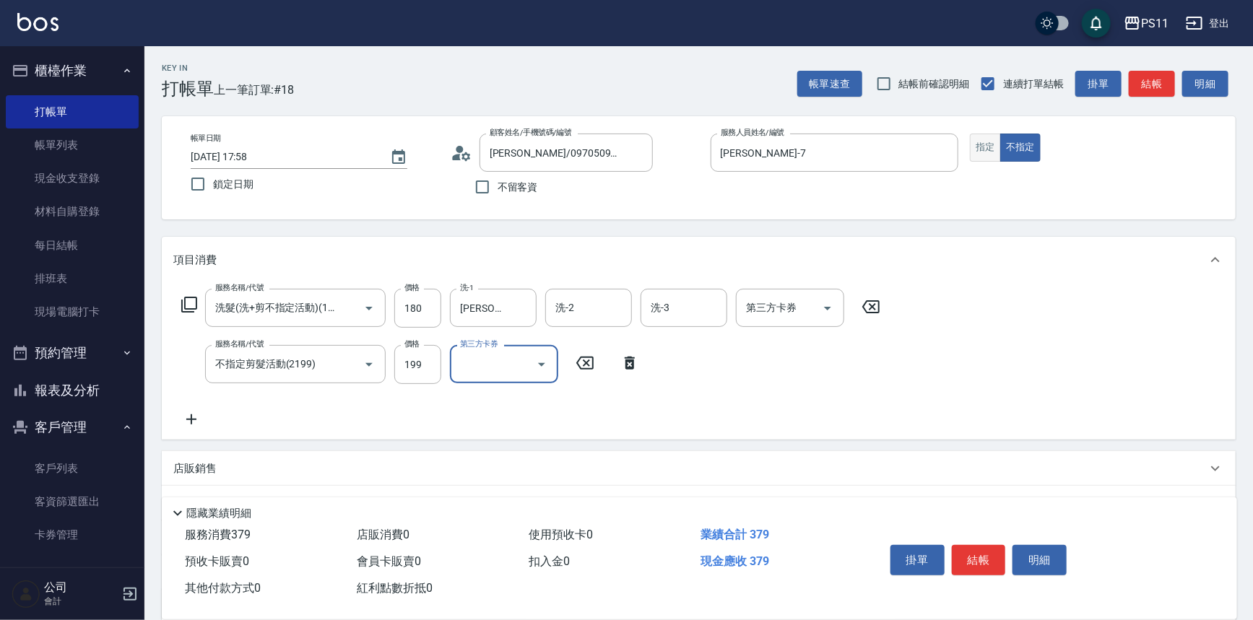
click at [991, 144] on button "指定" at bounding box center [985, 148] width 31 height 28
type button "true"
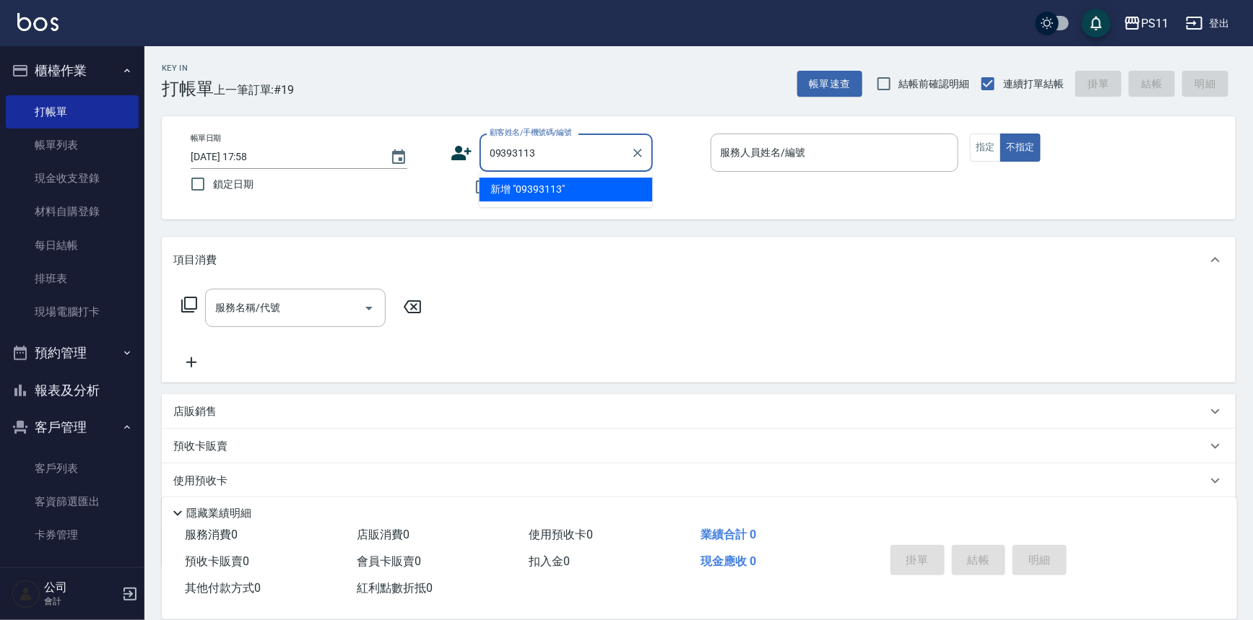
drag, startPoint x: 527, startPoint y: 147, endPoint x: 537, endPoint y: 147, distance: 10.1
click at [529, 147] on input "09393113" at bounding box center [555, 152] width 139 height 25
drag, startPoint x: 566, startPoint y: 191, endPoint x: 585, endPoint y: 191, distance: 19.5
click at [566, 191] on li "[PERSON_NAME]/0939313550/2631" at bounding box center [566, 190] width 173 height 24
type input "[PERSON_NAME]/0939313550/2631"
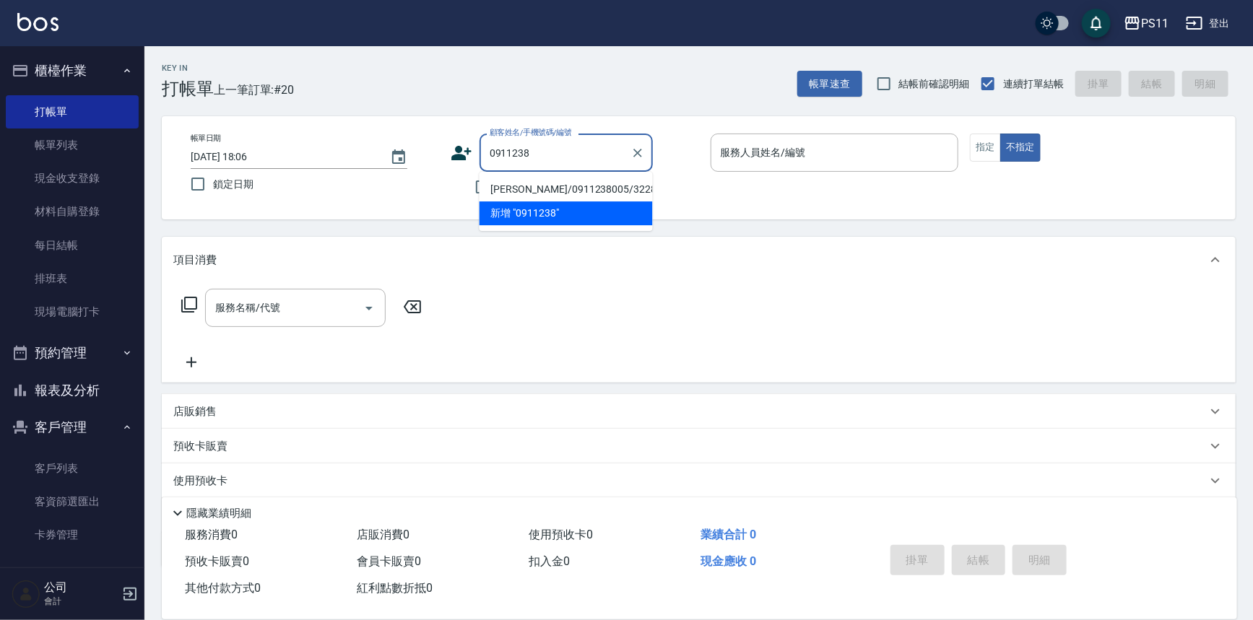
click at [594, 191] on li "[PERSON_NAME]/0911238005/3228" at bounding box center [566, 190] width 173 height 24
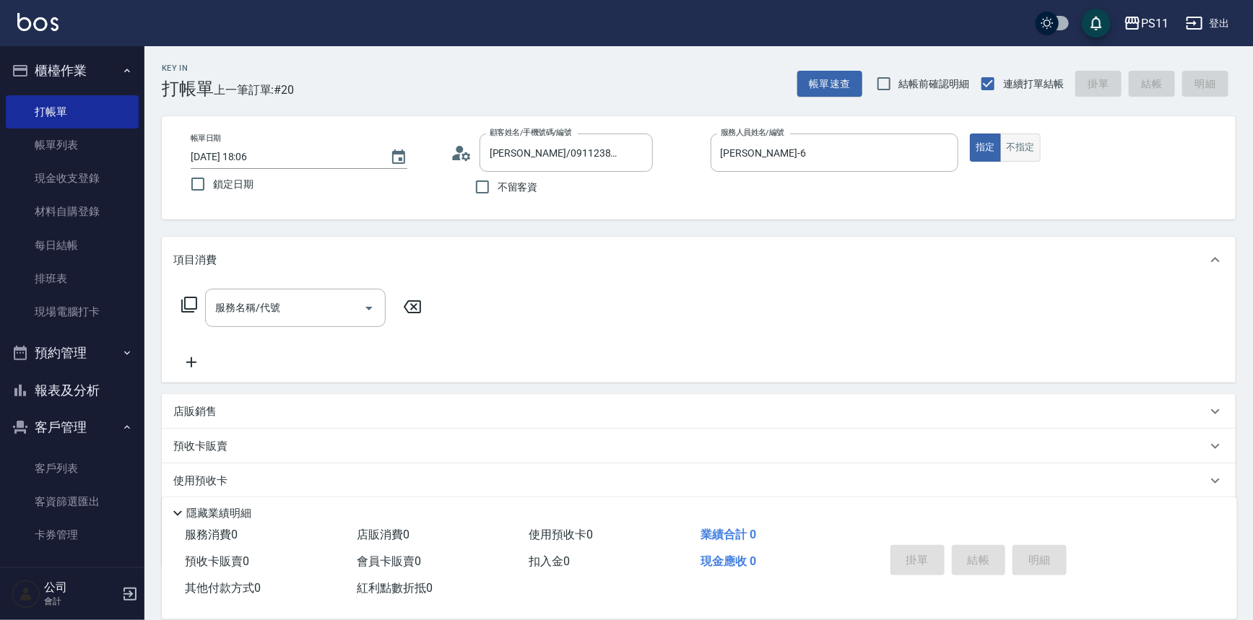
click at [1033, 148] on button "不指定" at bounding box center [1020, 148] width 40 height 28
